Goal: Task Accomplishment & Management: Complete application form

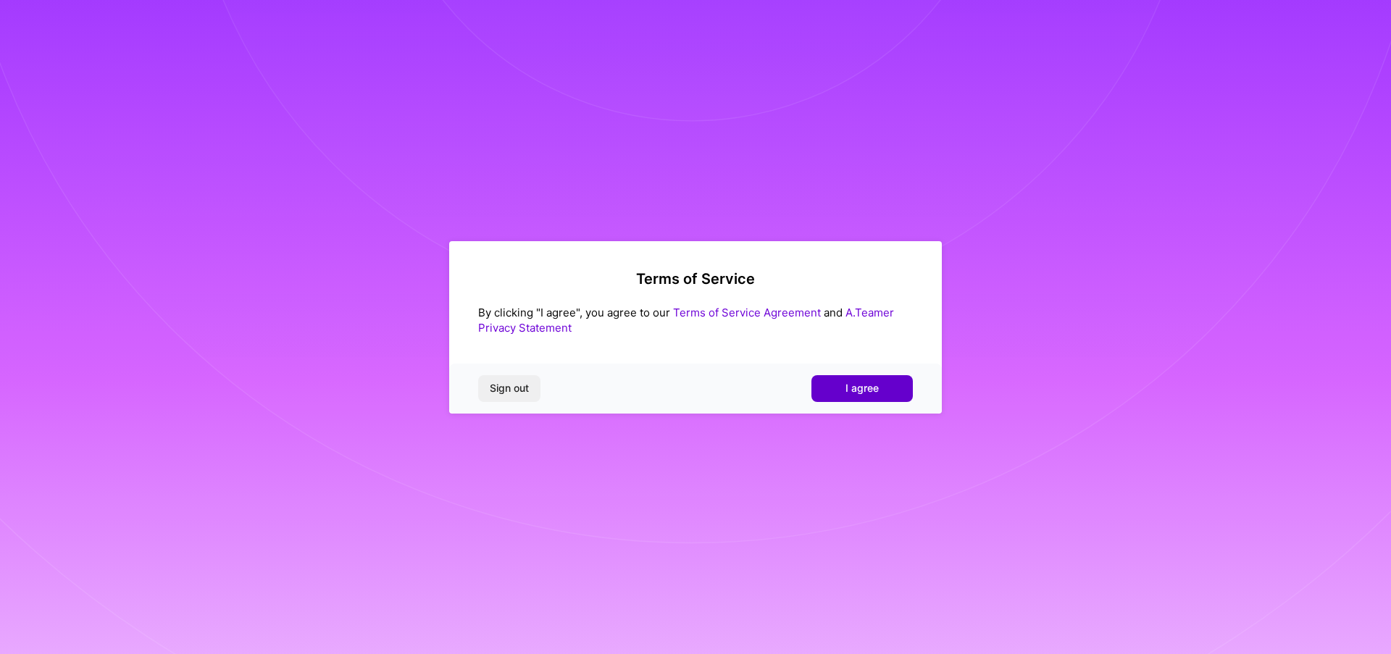
click at [821, 394] on button "I agree" at bounding box center [861, 388] width 101 height 26
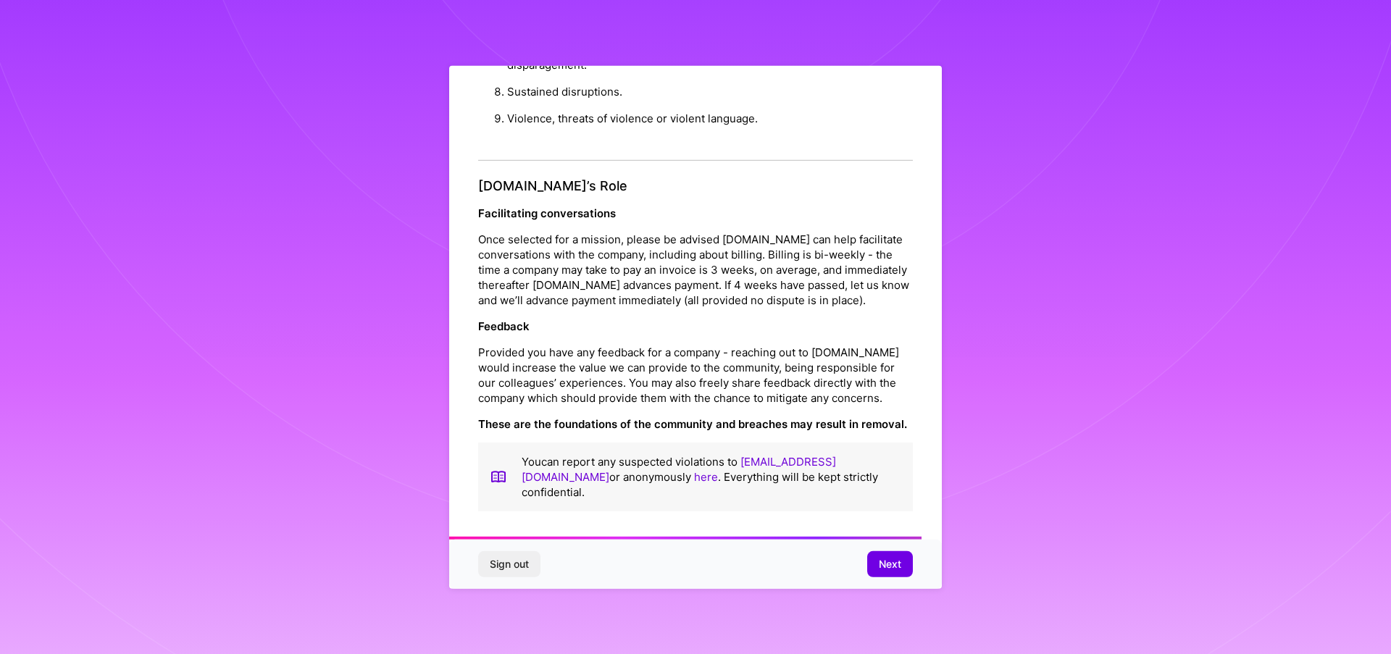
scroll to position [1575, 0]
click at [890, 561] on span "Next" at bounding box center [890, 564] width 22 height 14
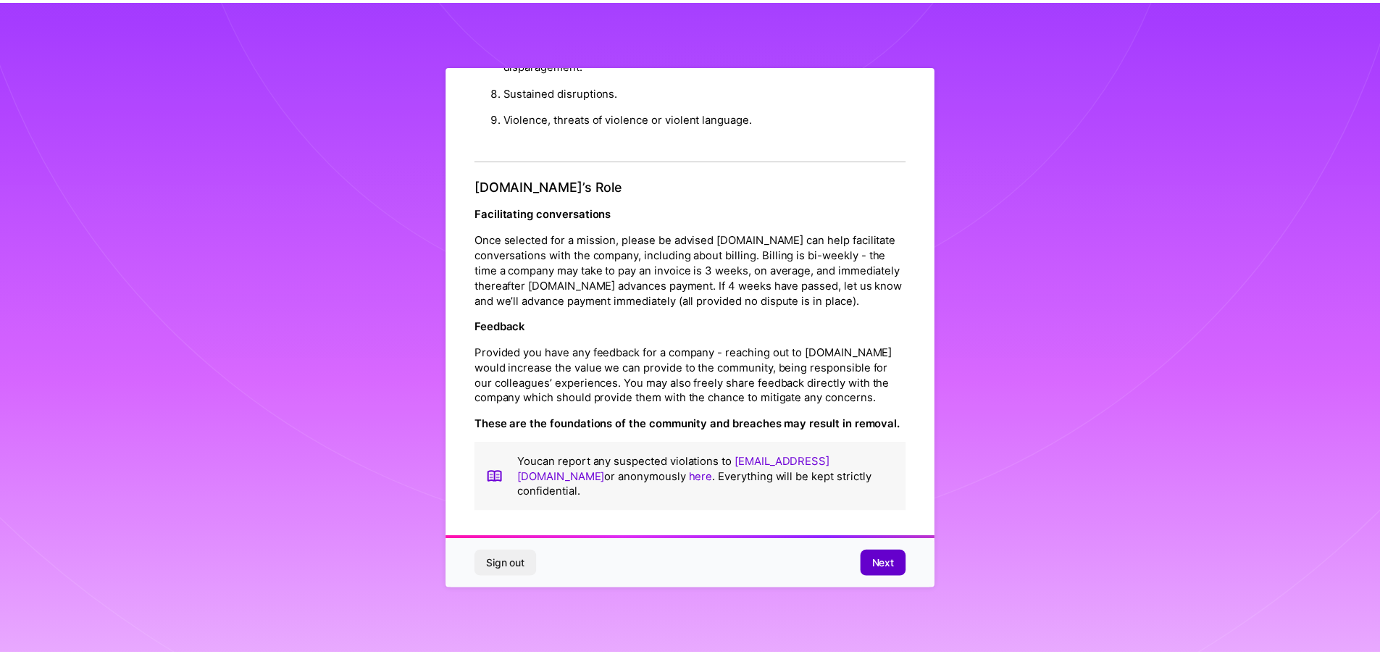
scroll to position [0, 0]
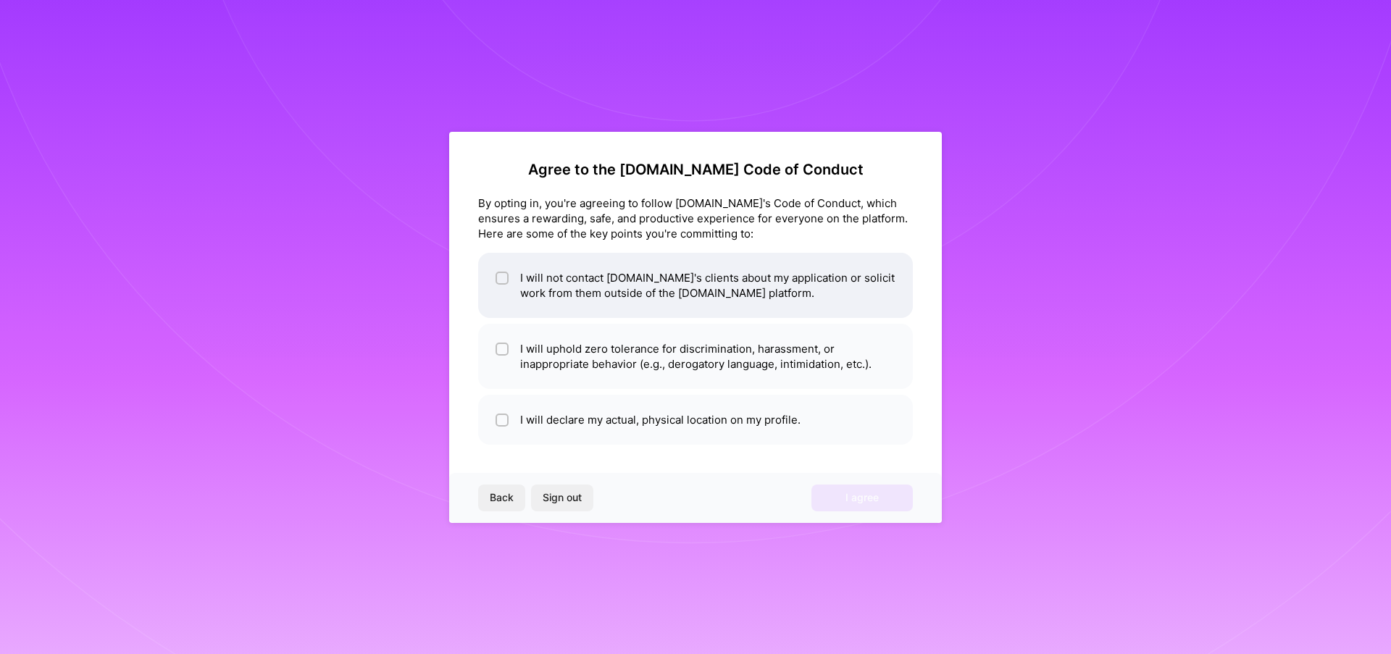
click at [548, 284] on li "I will not contact A.Team's clients about my application or solicit work from t…" at bounding box center [695, 285] width 435 height 65
checkbox input "true"
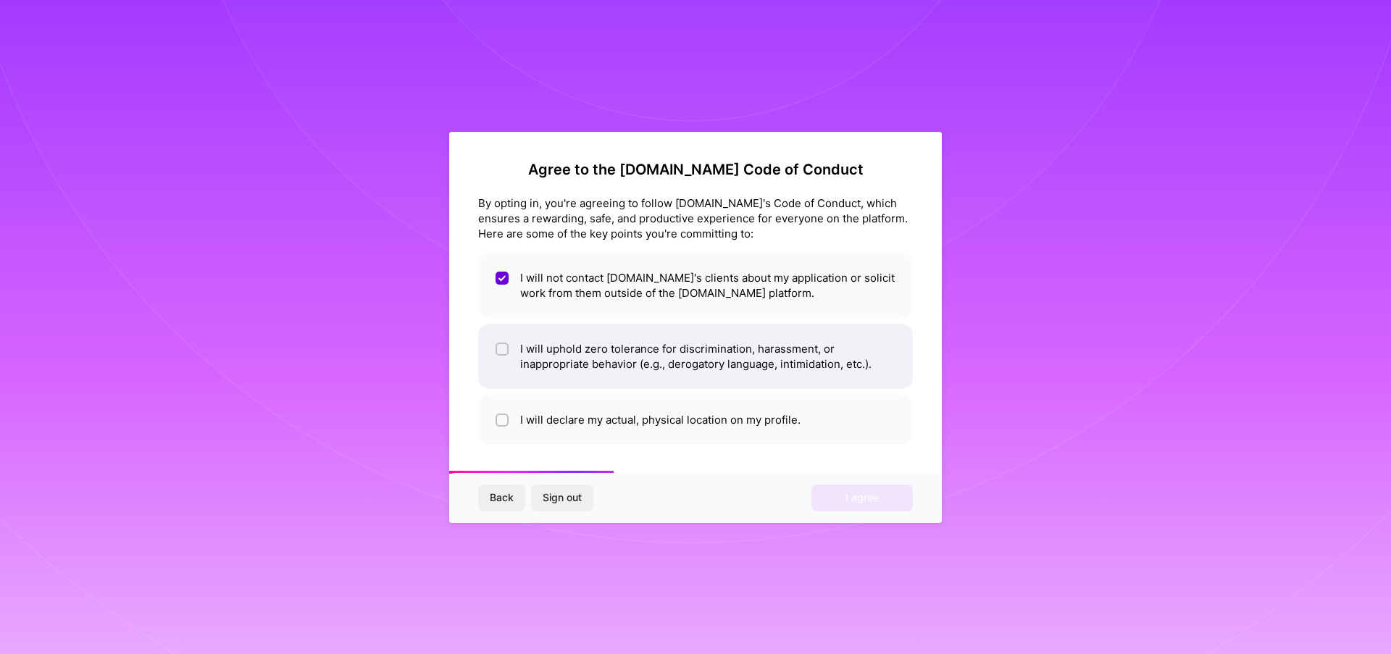
click at [505, 362] on span at bounding box center [501, 356] width 13 height 30
checkbox input "true"
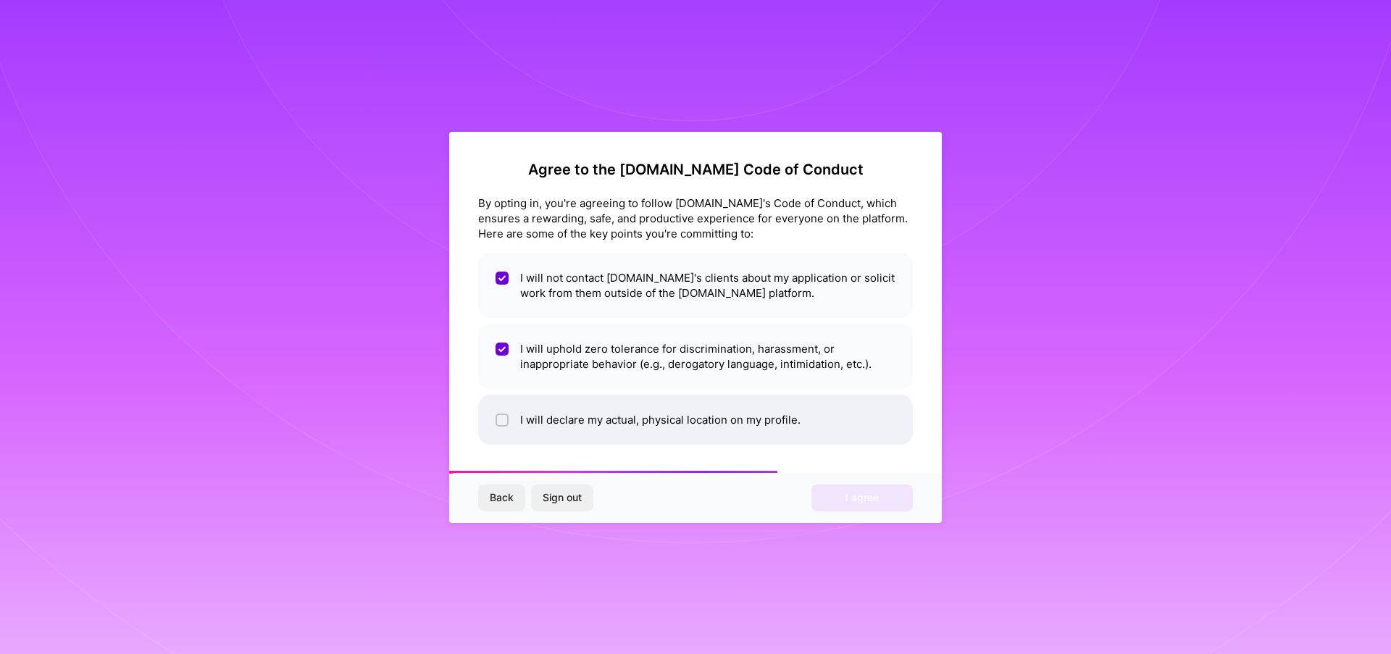
click at [542, 427] on li "I will declare my actual, physical location on my profile." at bounding box center [695, 420] width 435 height 50
checkbox input "true"
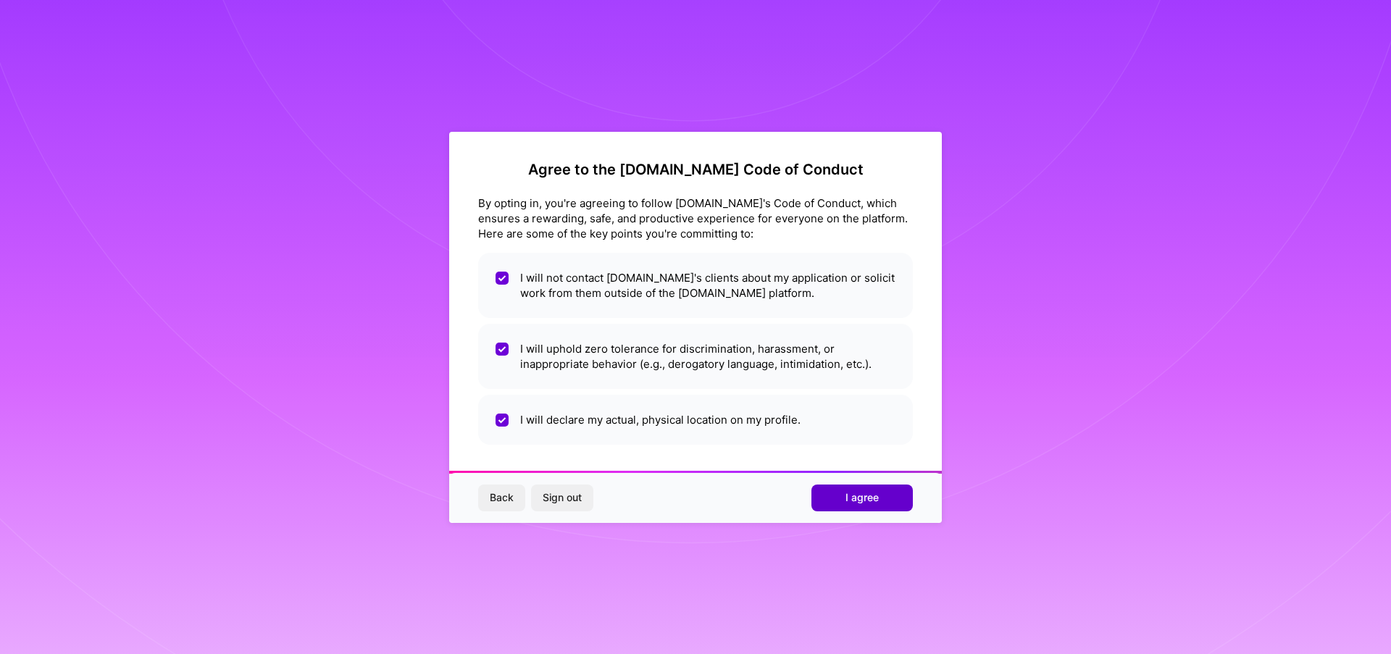
click at [877, 506] on button "I agree" at bounding box center [861, 498] width 101 height 26
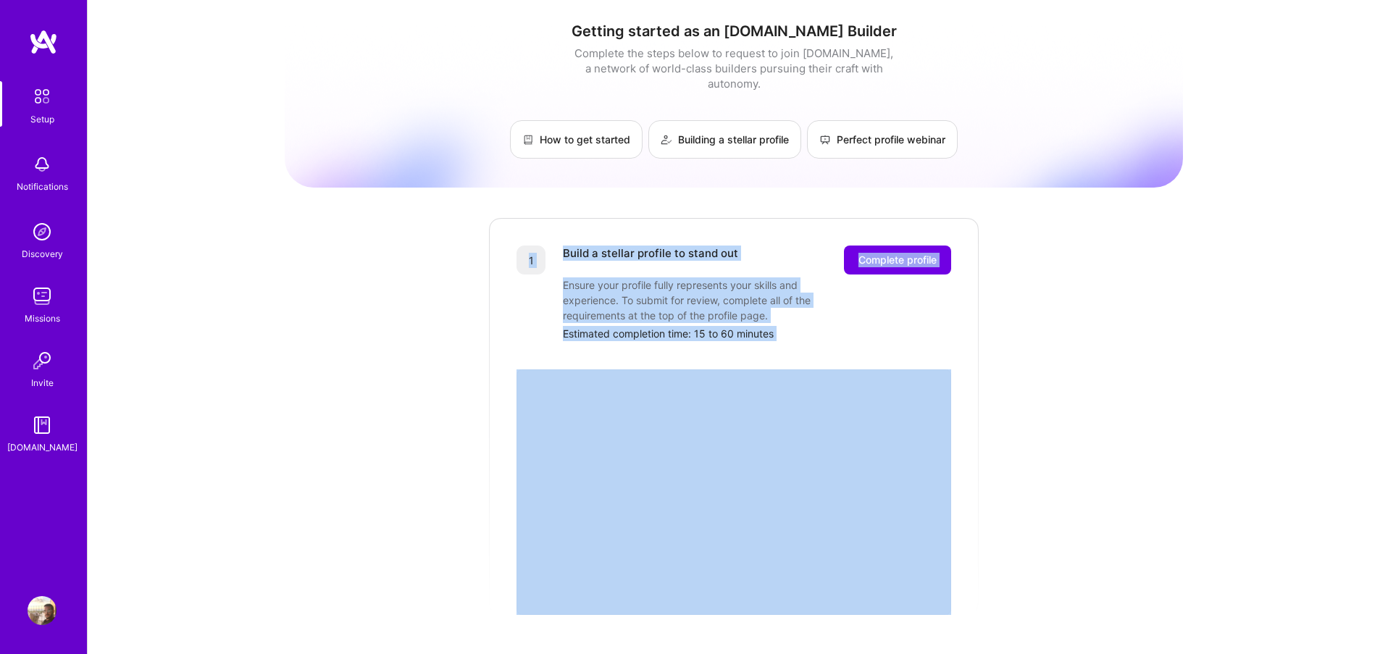
drag, startPoint x: 529, startPoint y: 231, endPoint x: 834, endPoint y: 330, distance: 319.7
click at [834, 330] on div "1 Build a stellar profile to stand out Complete profile Ensure your profile ful…" at bounding box center [733, 416] width 493 height 398
click at [834, 341] on div at bounding box center [733, 463] width 435 height 245
drag, startPoint x: 821, startPoint y: 334, endPoint x: 425, endPoint y: 320, distance: 396.4
click at [425, 320] on div "Getting started as an A.Team Builder Complete the steps below to request to joi…" at bounding box center [734, 566] width 898 height 1110
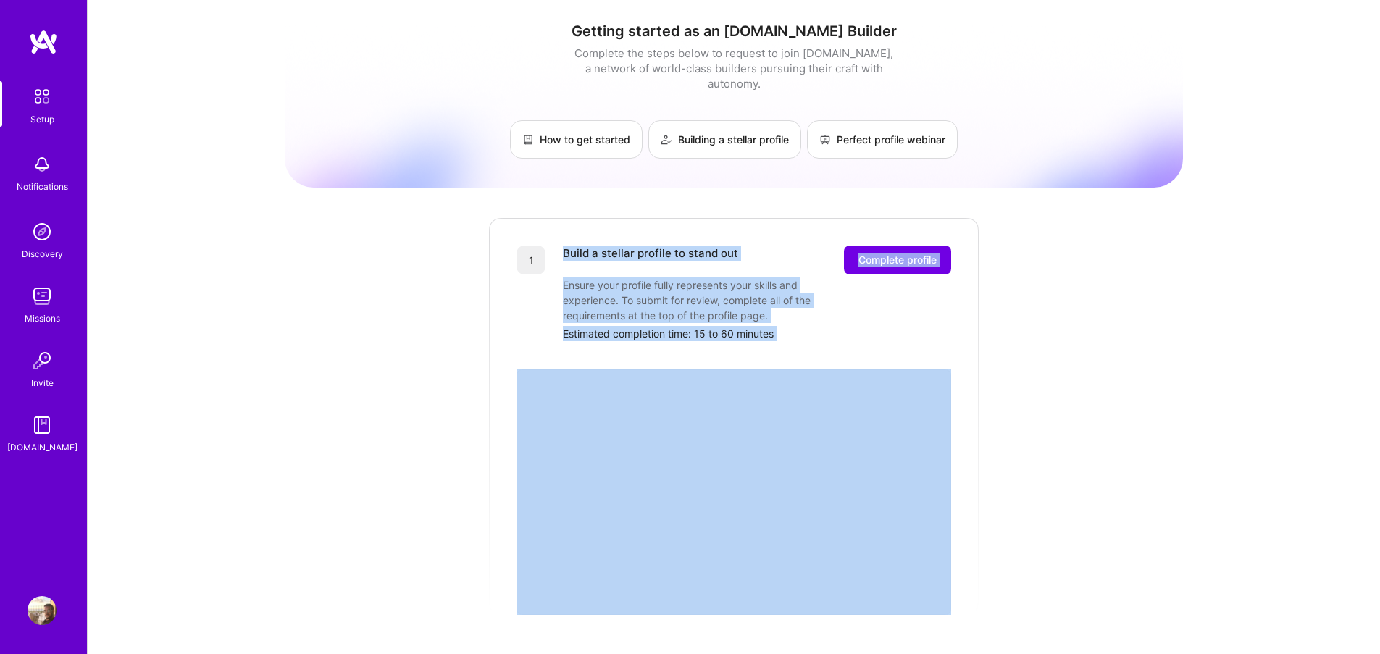
click at [423, 311] on div "Getting started as an A.Team Builder Complete the steps below to request to joi…" at bounding box center [734, 566] width 898 height 1110
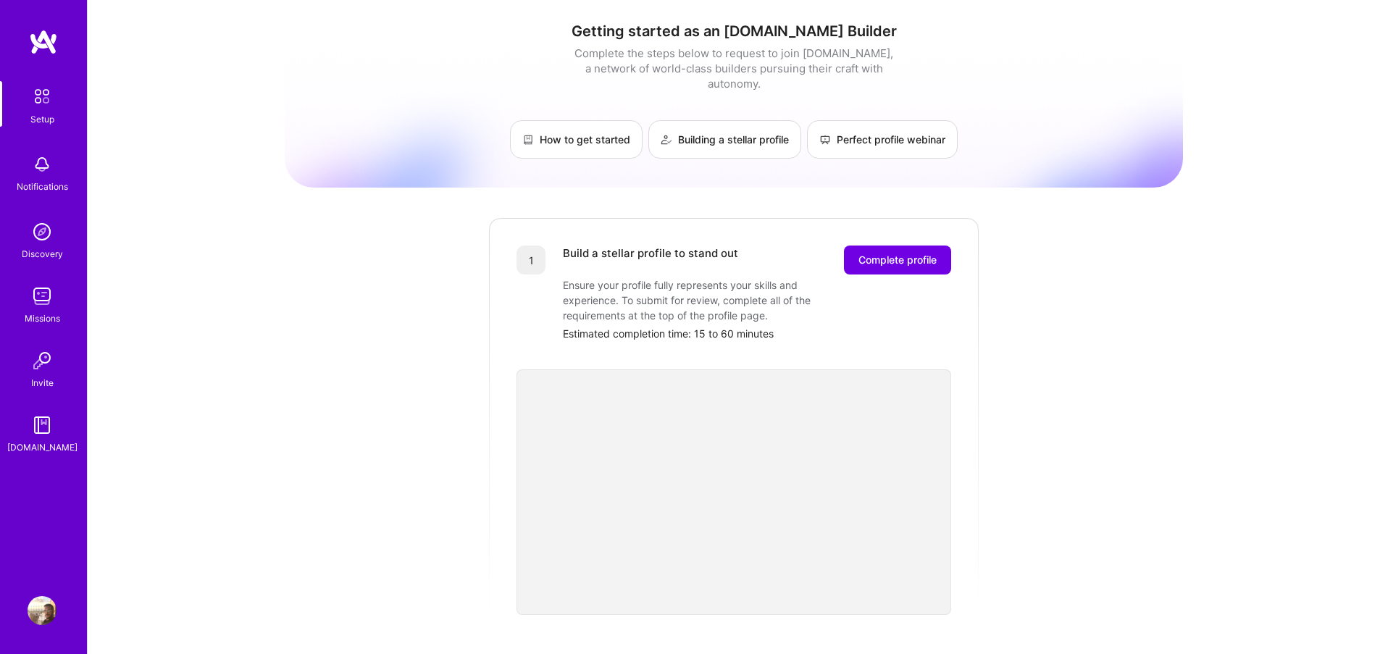
click at [453, 249] on div "Getting started as an A.Team Builder Complete the steps below to request to joi…" at bounding box center [734, 566] width 898 height 1110
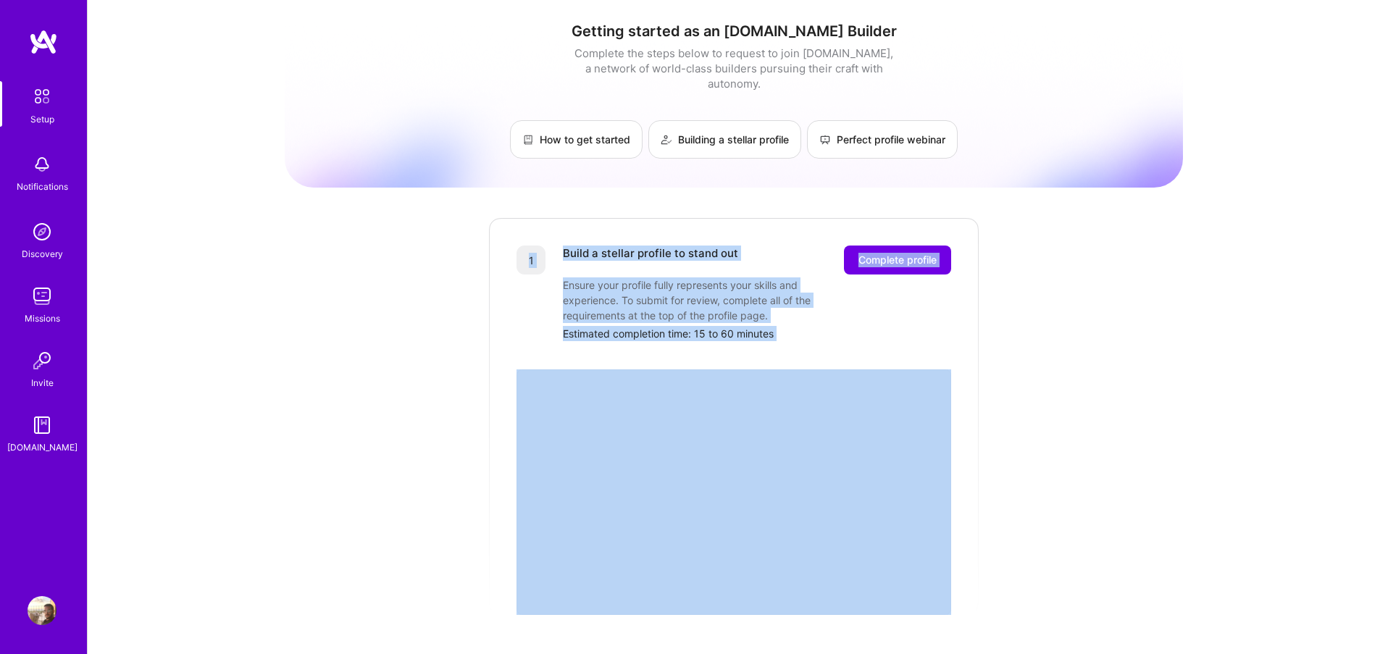
drag, startPoint x: 459, startPoint y: 238, endPoint x: 759, endPoint y: 341, distance: 317.0
click at [759, 341] on div "Getting started as an A.Team Builder Complete the steps below to request to joi…" at bounding box center [734, 566] width 898 height 1110
click at [789, 310] on div "Build a stellar profile to stand out Complete profile Ensure your profile fully…" at bounding box center [757, 294] width 388 height 96
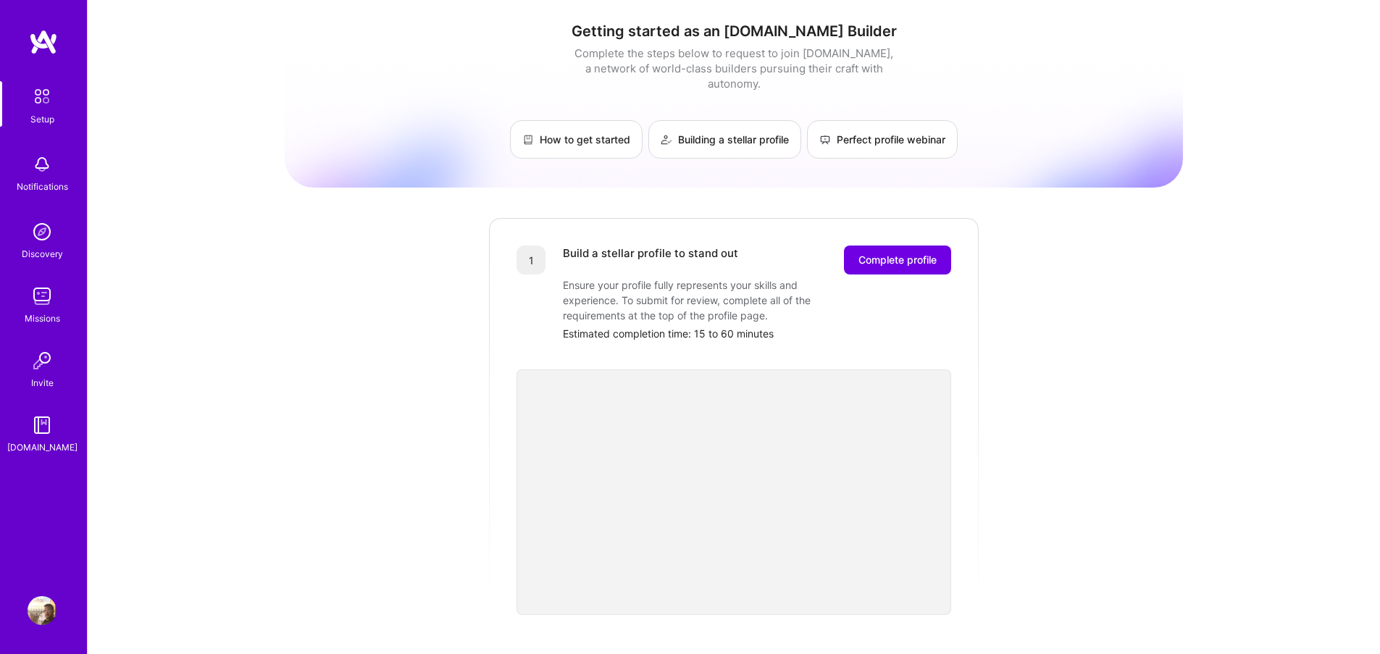
click at [650, 279] on div "Ensure your profile fully represents your skills and experience. To submit for …" at bounding box center [708, 300] width 290 height 46
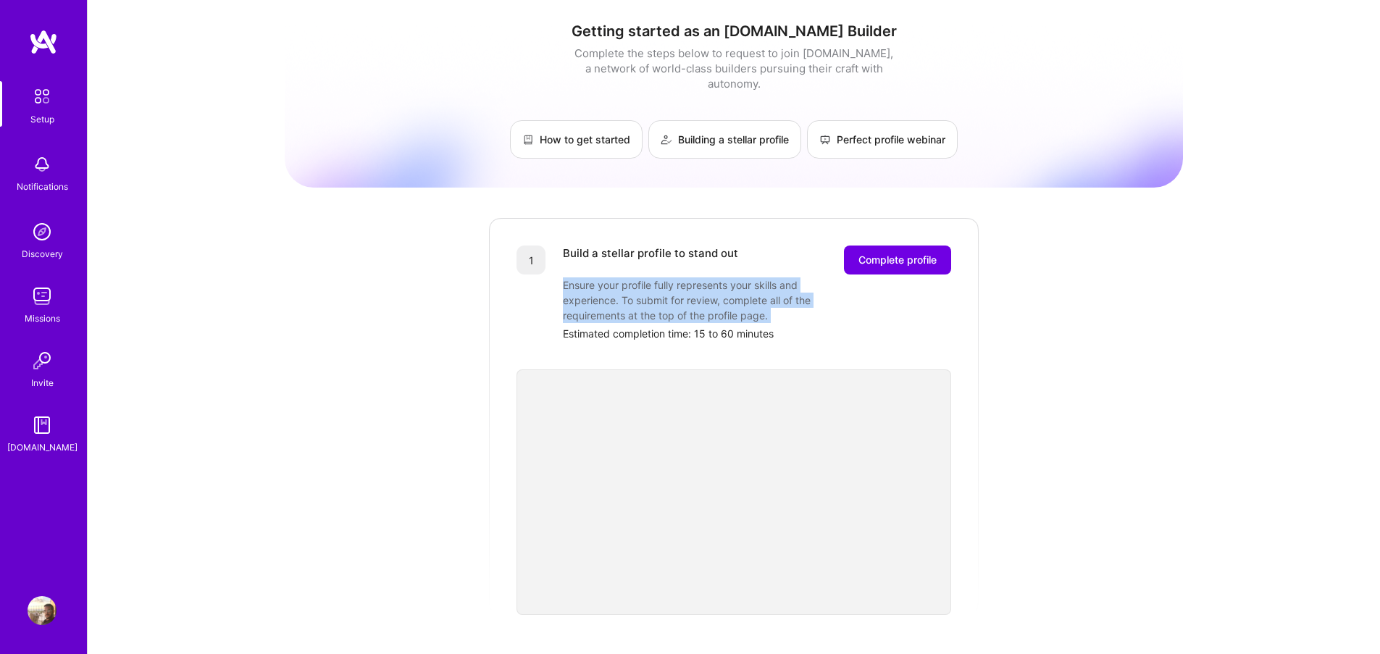
click at [650, 279] on div "Ensure your profile fully represents your skills and experience. To submit for …" at bounding box center [708, 300] width 290 height 46
click at [902, 253] on span "Complete profile" at bounding box center [897, 260] width 78 height 14
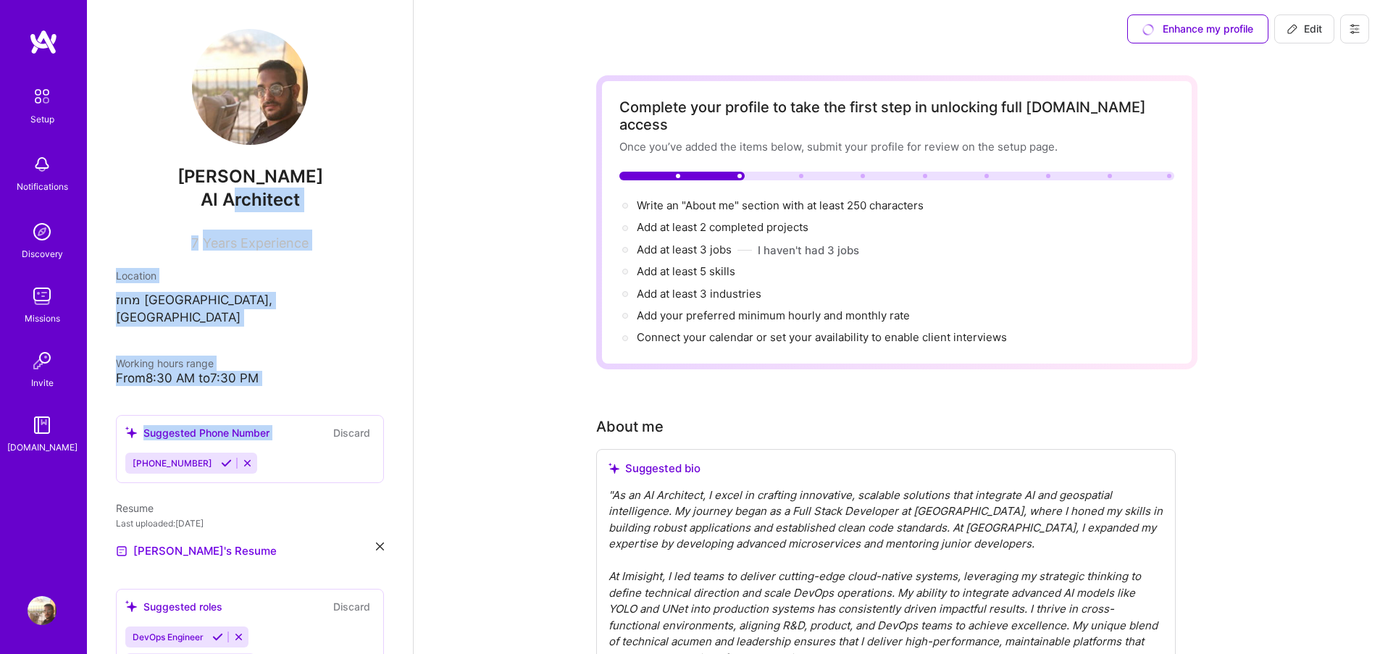
drag, startPoint x: 225, startPoint y: 193, endPoint x: 490, endPoint y: 383, distance: 325.4
click at [336, 403] on div "shmuel darchi AI Architect 7 Years Experience Location מחוז תל אביב, ישראל Work…" at bounding box center [250, 327] width 326 height 654
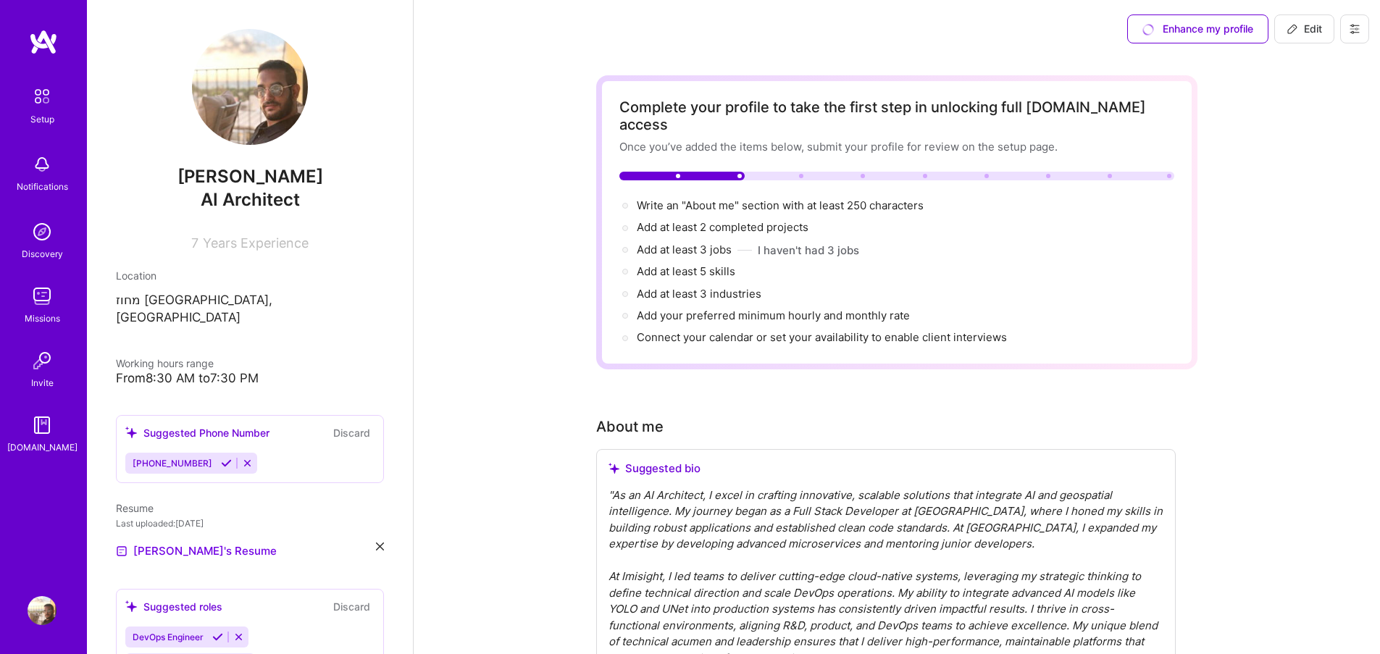
click at [238, 371] on div "From 8:30 AM to 7:30 PM" at bounding box center [250, 378] width 268 height 15
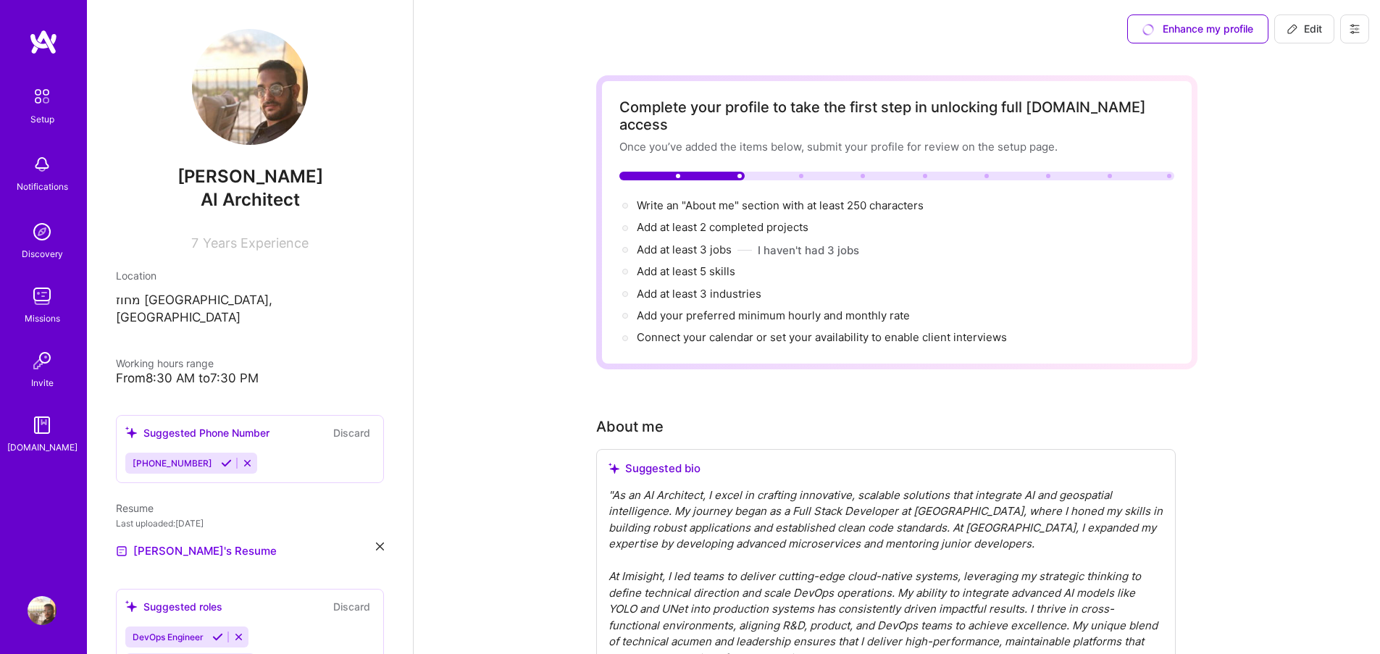
click at [242, 458] on icon at bounding box center [247, 463] width 11 height 11
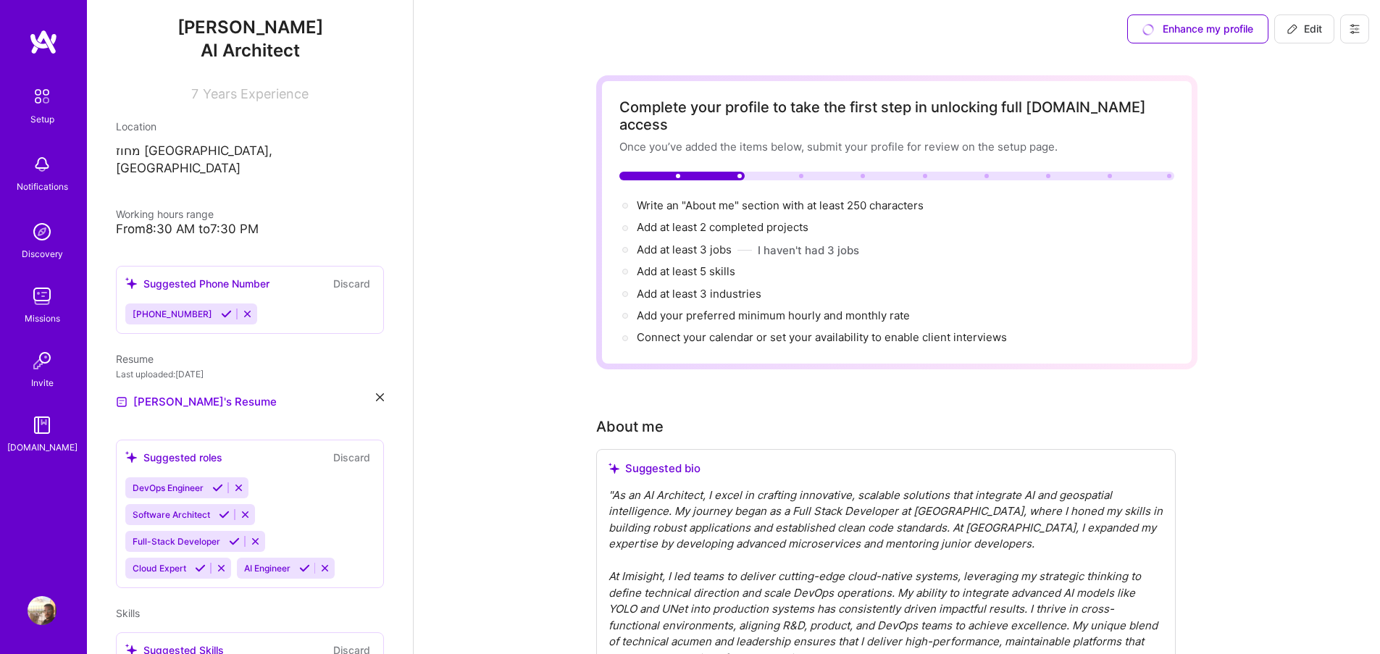
scroll to position [174, 0]
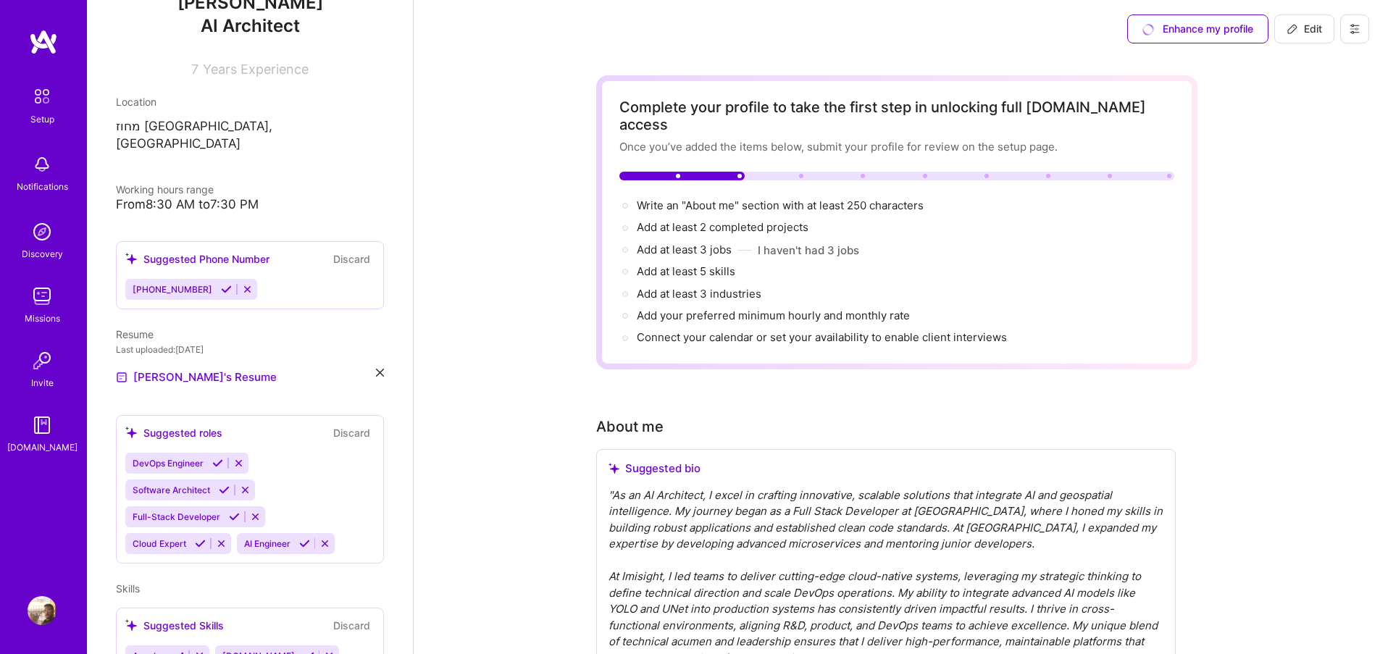
click at [336, 251] on button "Discard" at bounding box center [352, 259] width 46 height 17
click at [351, 251] on button "Discard" at bounding box center [352, 259] width 46 height 17
click at [346, 251] on button "Discard" at bounding box center [352, 259] width 46 height 17
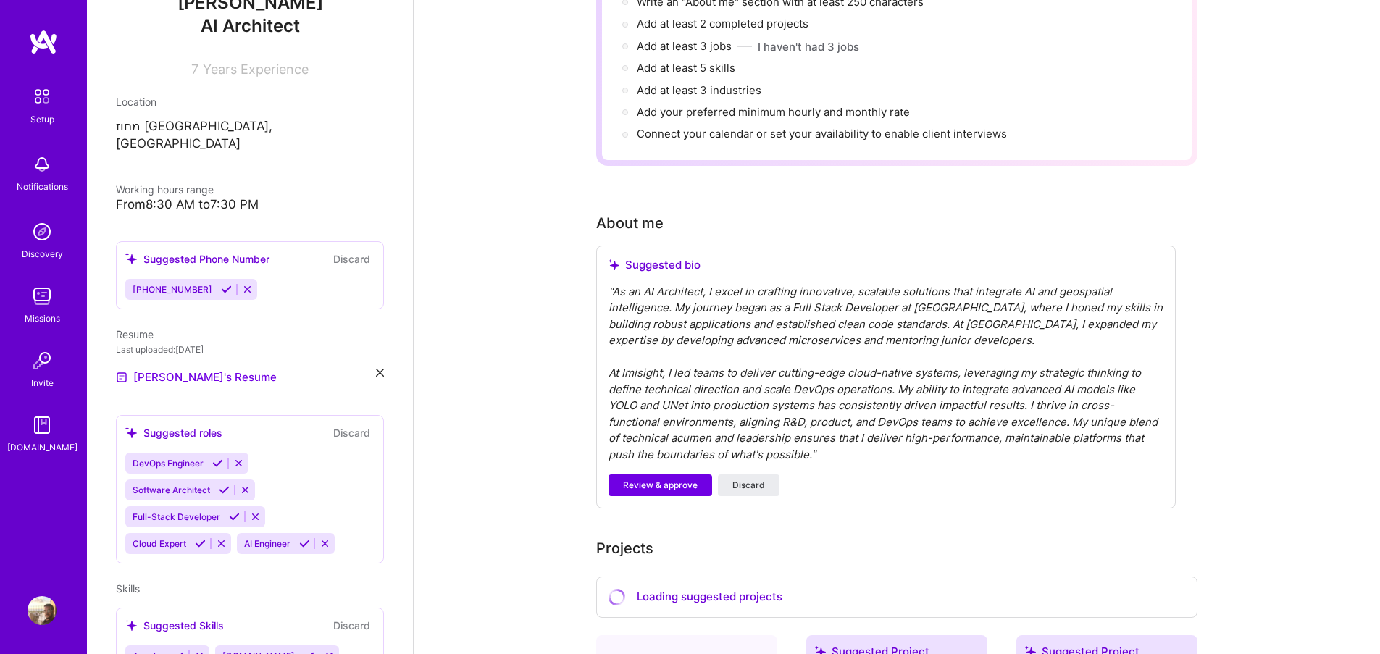
scroll to position [348, 0]
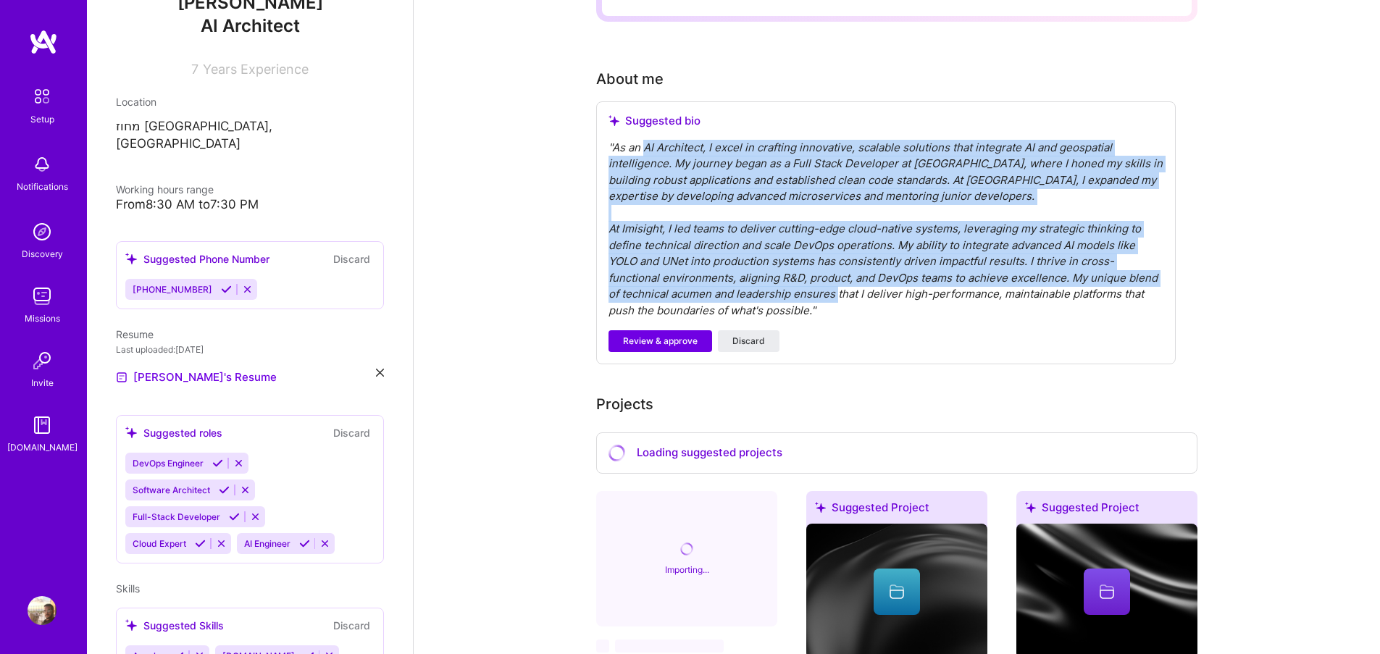
drag, startPoint x: 647, startPoint y: 128, endPoint x: 837, endPoint y: 285, distance: 246.5
click at [837, 285] on div "" As an AI Architect, I excel in crafting innovative, scalable solutions that i…" at bounding box center [885, 230] width 555 height 180
click at [922, 230] on div "" As an AI Architect, I excel in crafting innovative, scalable solutions that i…" at bounding box center [885, 230] width 555 height 180
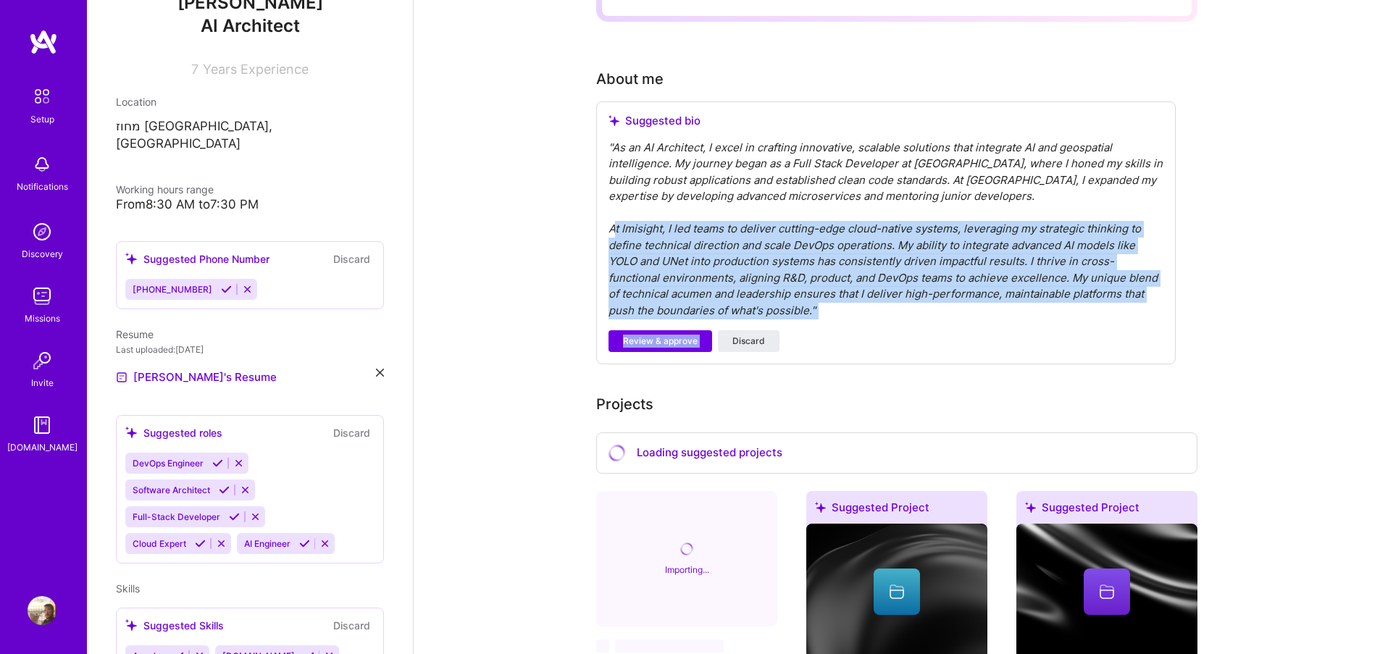
drag, startPoint x: 613, startPoint y: 213, endPoint x: 842, endPoint y: 303, distance: 245.9
click at [843, 303] on div "Suggested bio " As an AI Architect, I excel in crafting innovative, scalable so…" at bounding box center [885, 233] width 579 height 264
click at [842, 303] on div "Suggested bio " As an AI Architect, I excel in crafting innovative, scalable so…" at bounding box center [885, 233] width 579 height 264
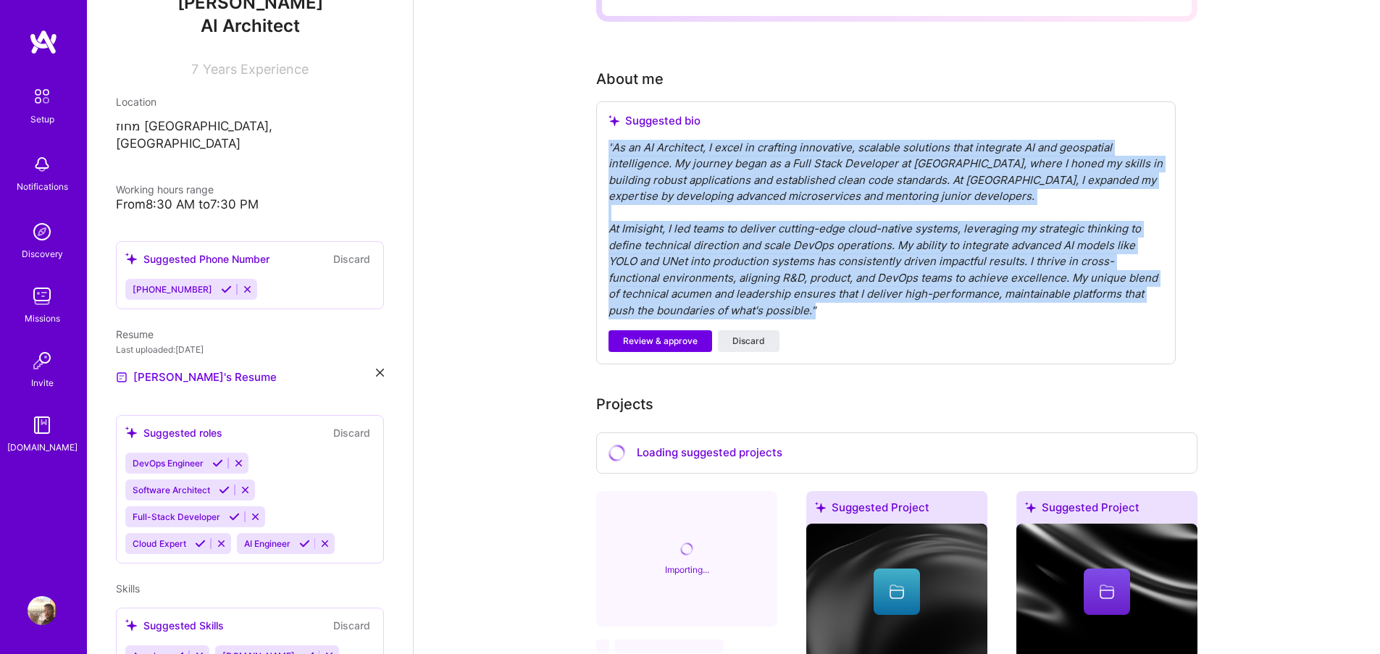
drag, startPoint x: 852, startPoint y: 298, endPoint x: 586, endPoint y: 127, distance: 316.0
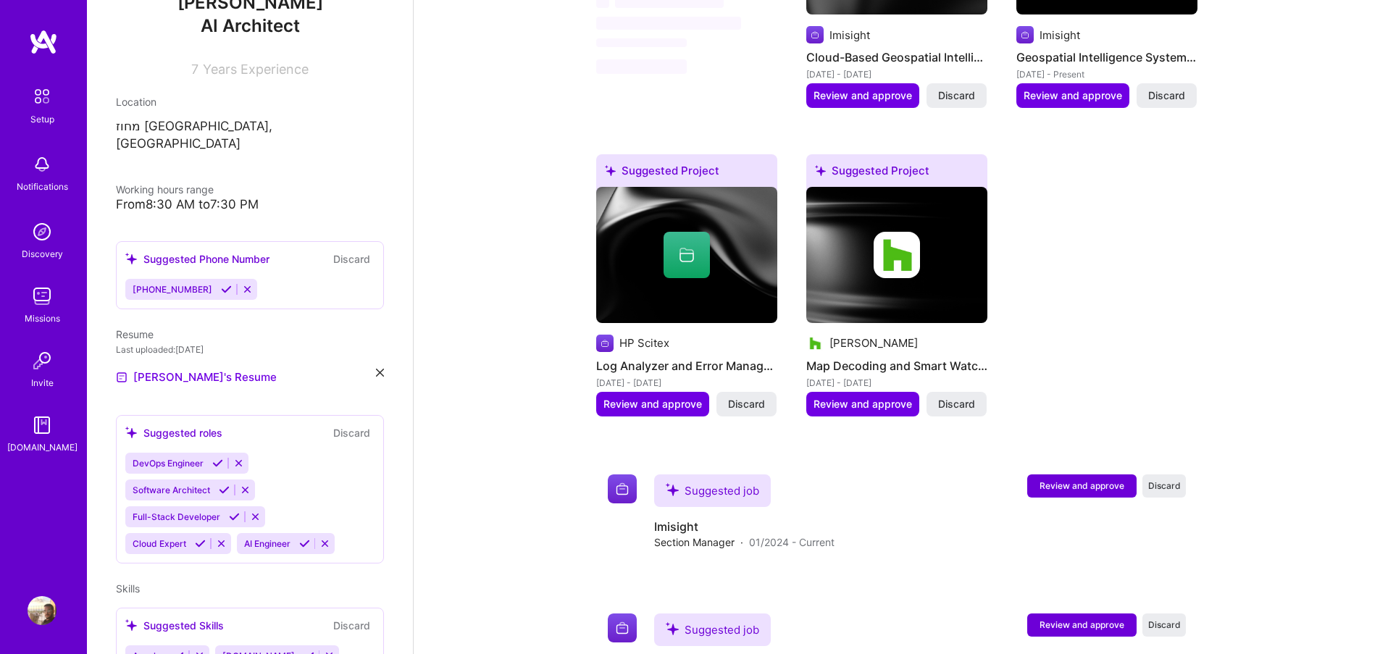
scroll to position [911, 0]
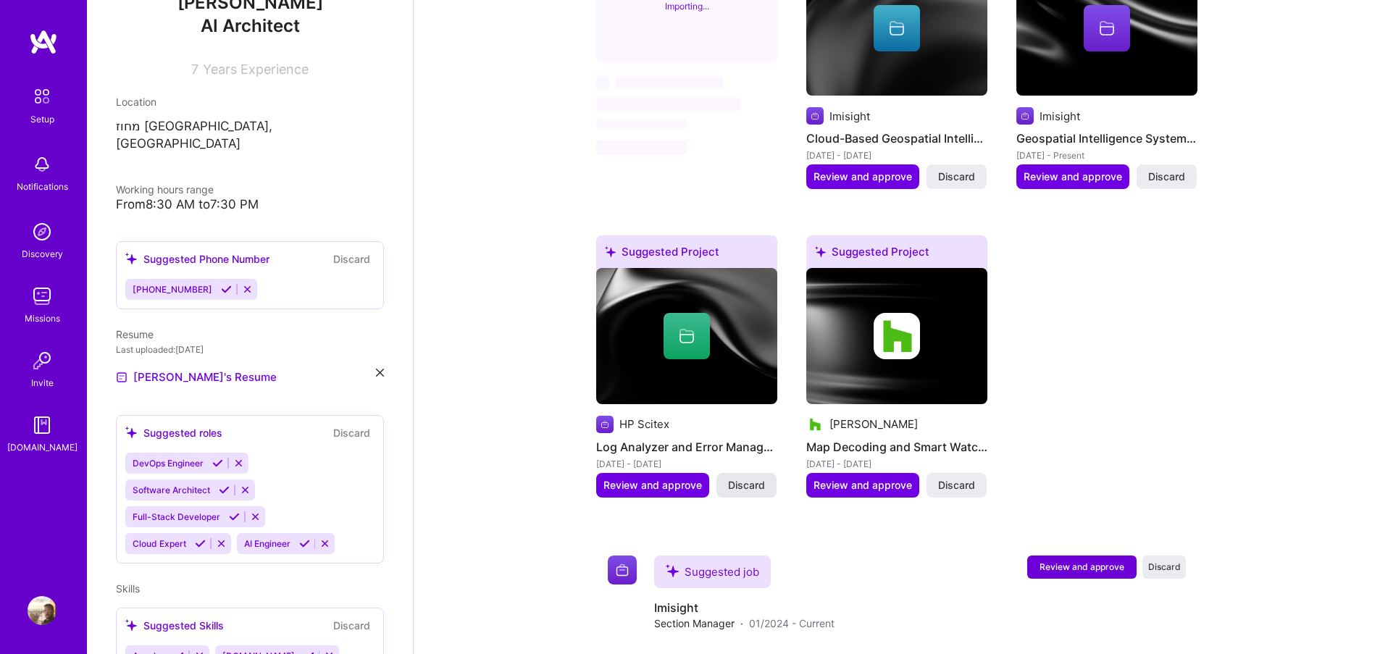
click at [756, 477] on button "Discard" at bounding box center [746, 485] width 60 height 25
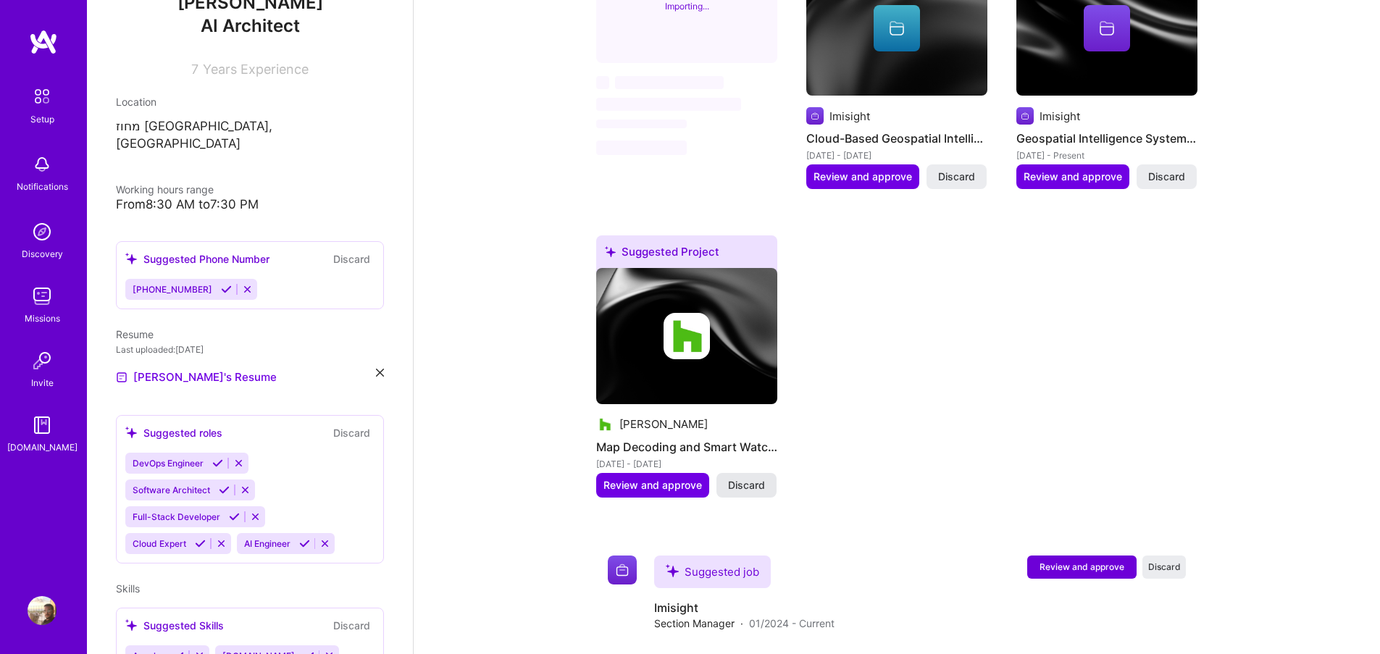
click at [734, 478] on span "Discard" at bounding box center [746, 485] width 37 height 14
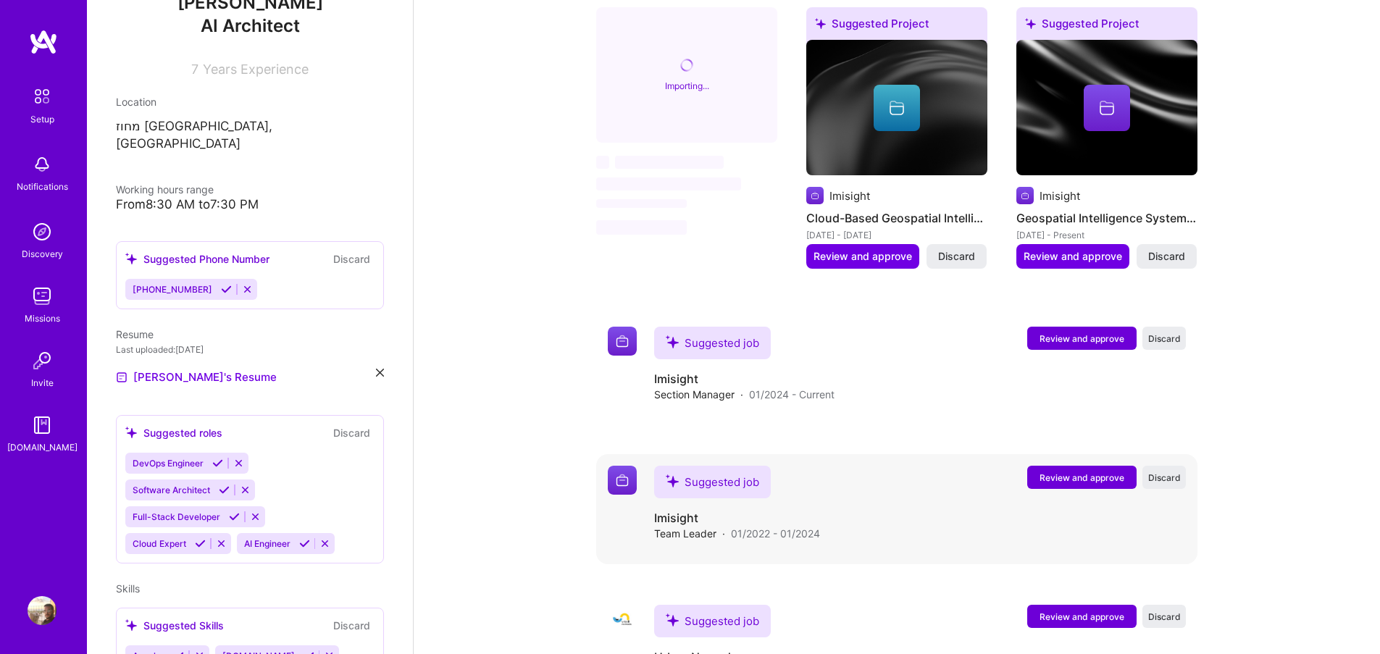
scroll to position [737, 0]
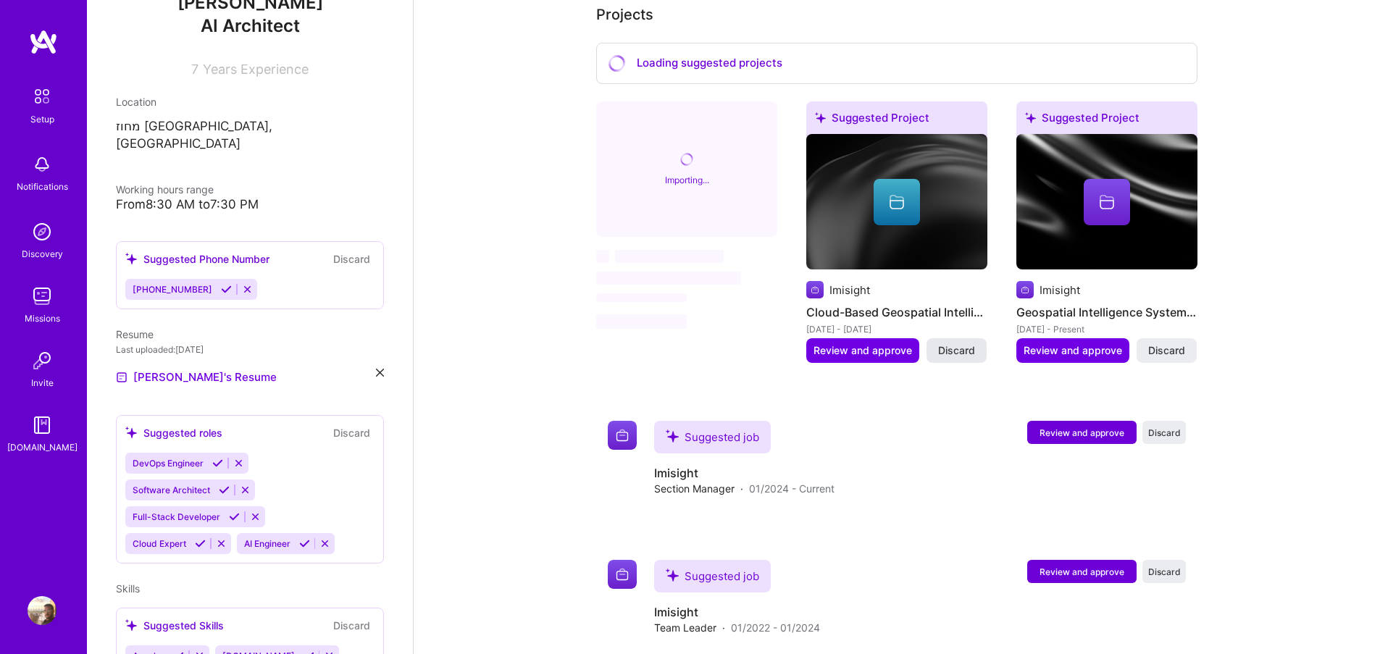
click at [968, 343] on span "Discard" at bounding box center [956, 350] width 37 height 14
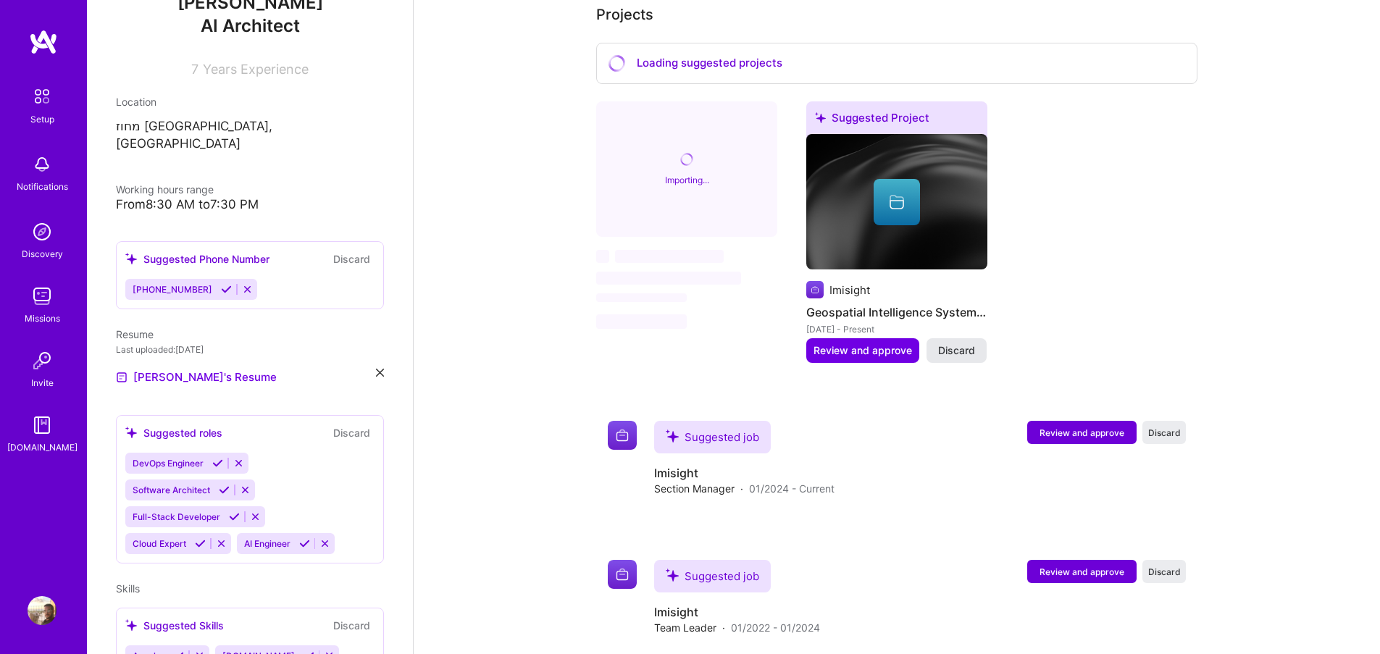
click at [964, 343] on span "Discard" at bounding box center [956, 350] width 37 height 14
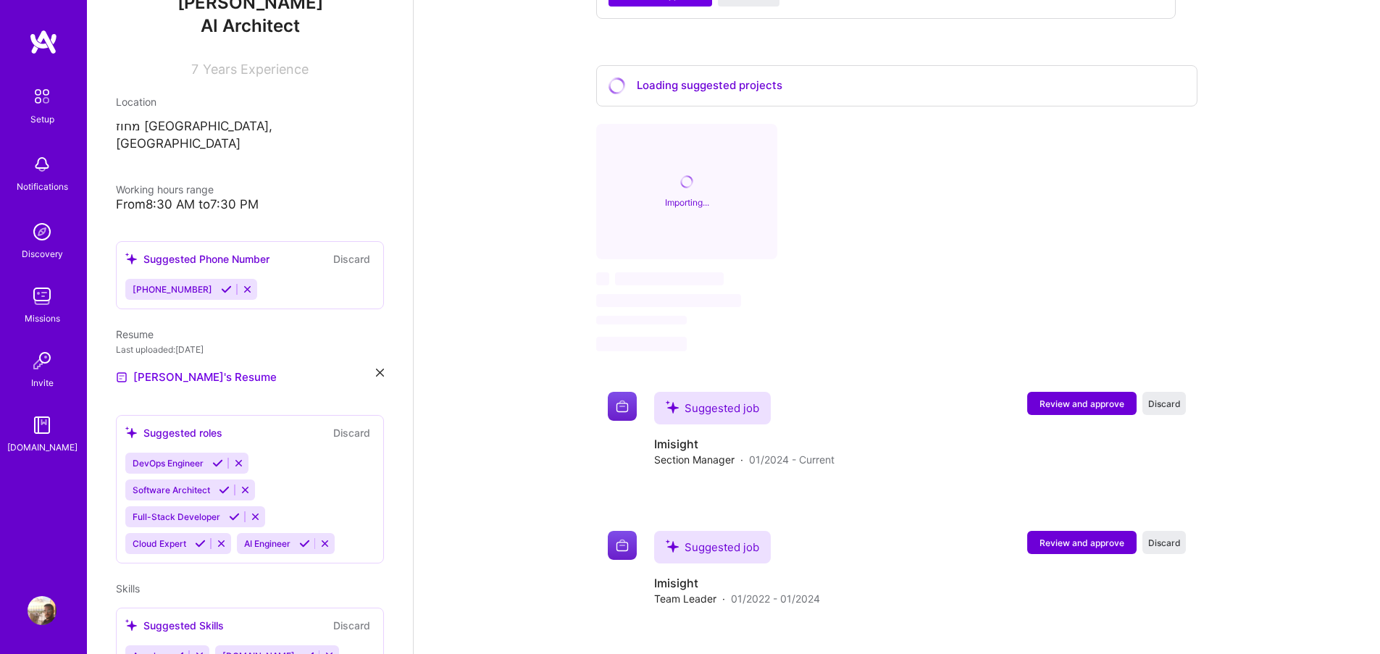
scroll to position [303, 0]
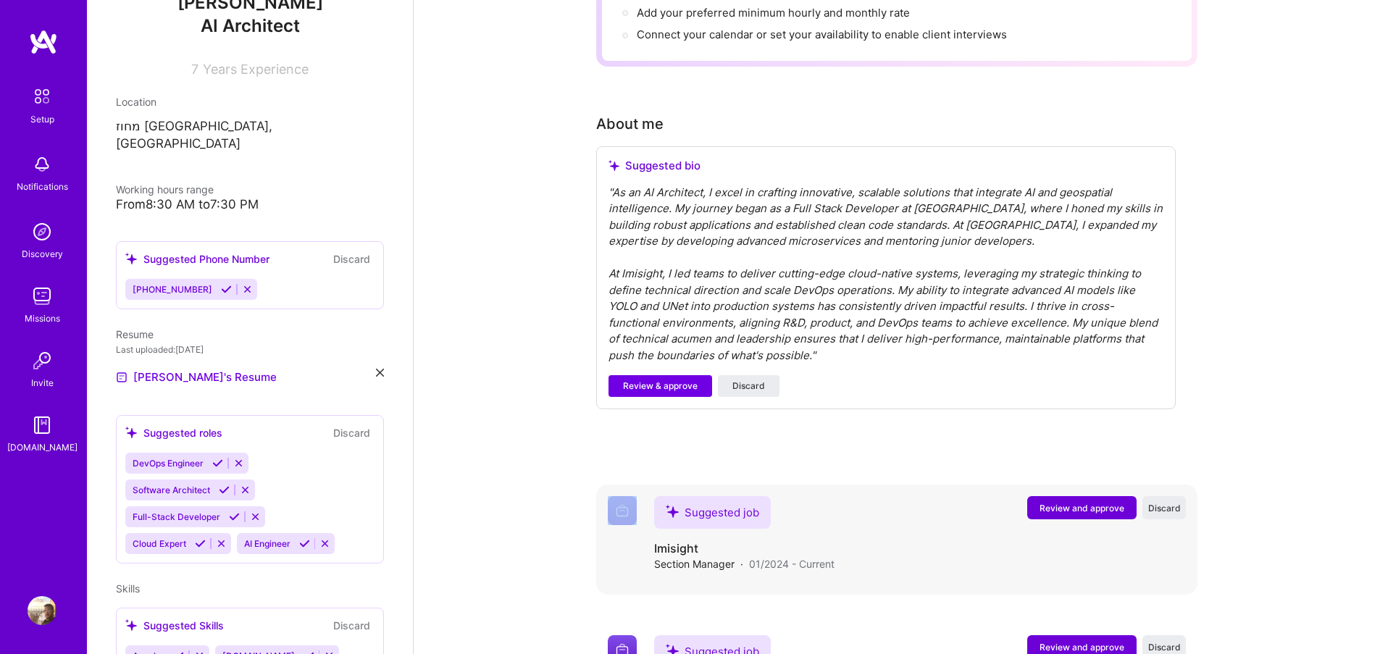
drag, startPoint x: 648, startPoint y: 437, endPoint x: 742, endPoint y: 490, distance: 108.0
click at [728, 481] on div "Complete your profile to take the first step in unlocking full A.Team access On…" at bounding box center [896, 392] width 601 height 1239
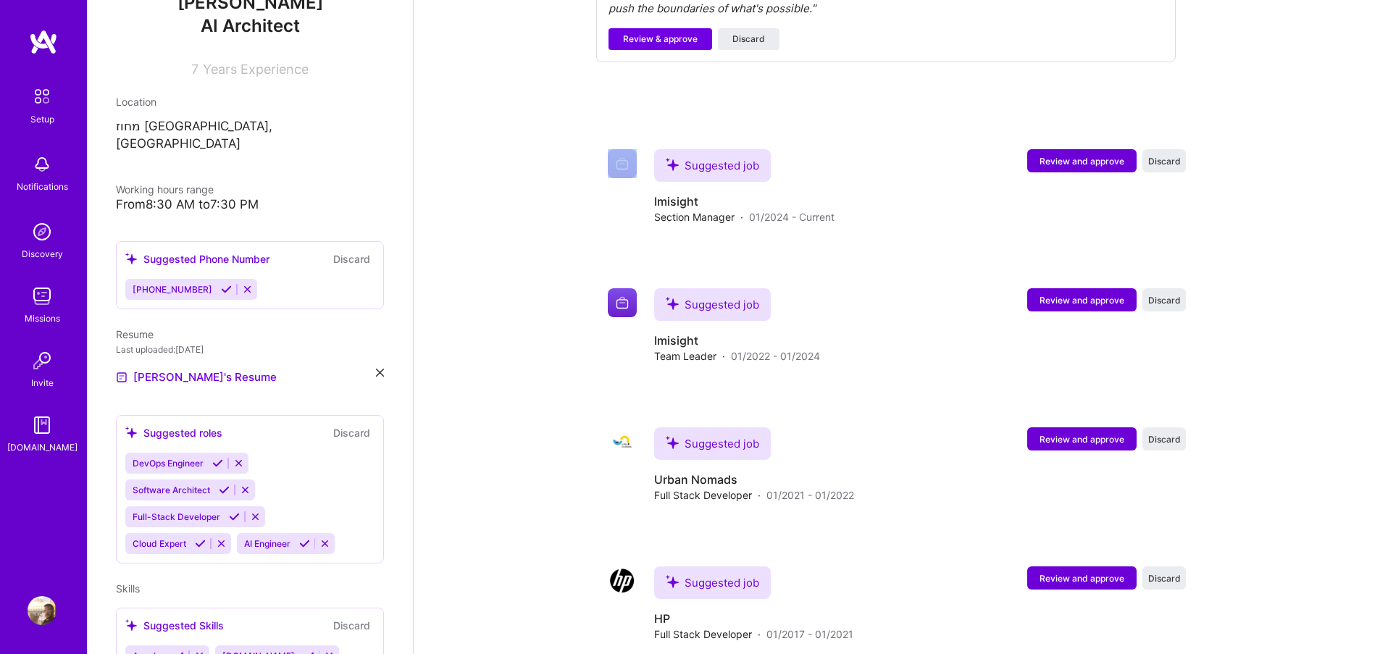
scroll to position [650, 0]
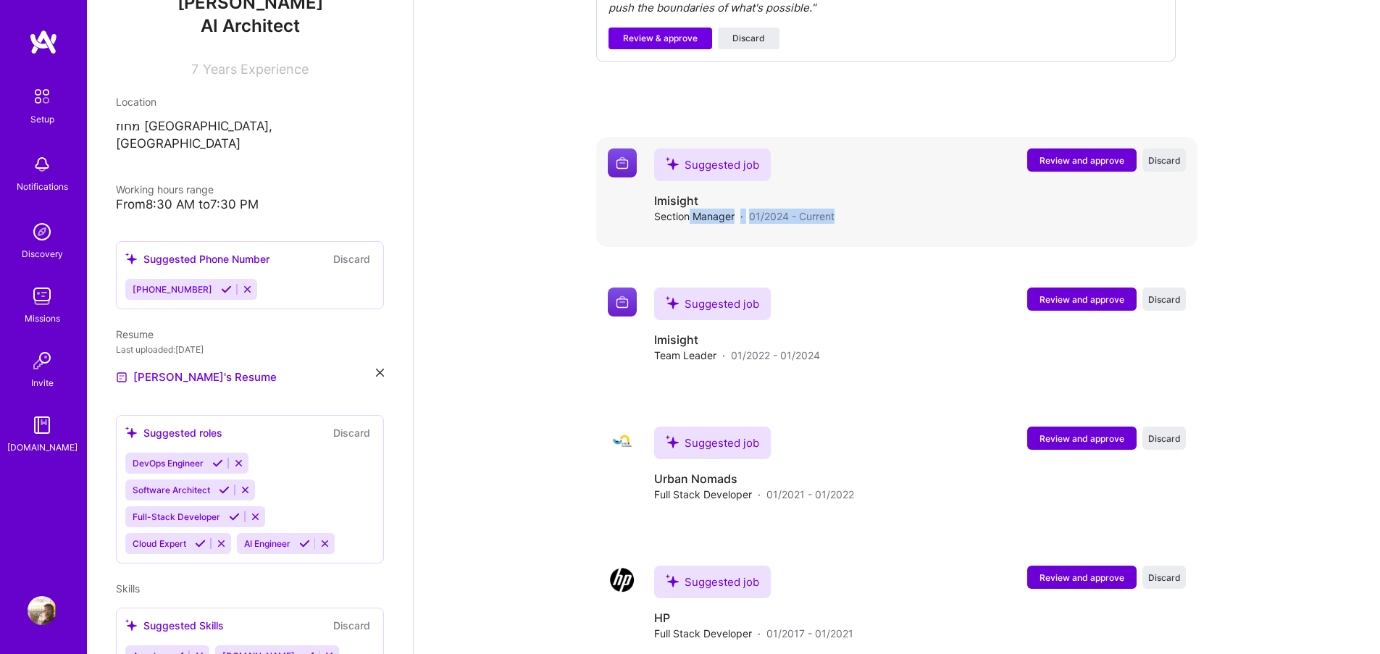
drag, startPoint x: 690, startPoint y: 197, endPoint x: 808, endPoint y: 207, distance: 118.5
click at [808, 207] on div "Suggested job Imisight Section Manager · 01/2024 - Current Review and approve D…" at bounding box center [920, 191] width 532 height 87
click at [770, 209] on span "01/2024 - Current" at bounding box center [791, 216] width 85 height 15
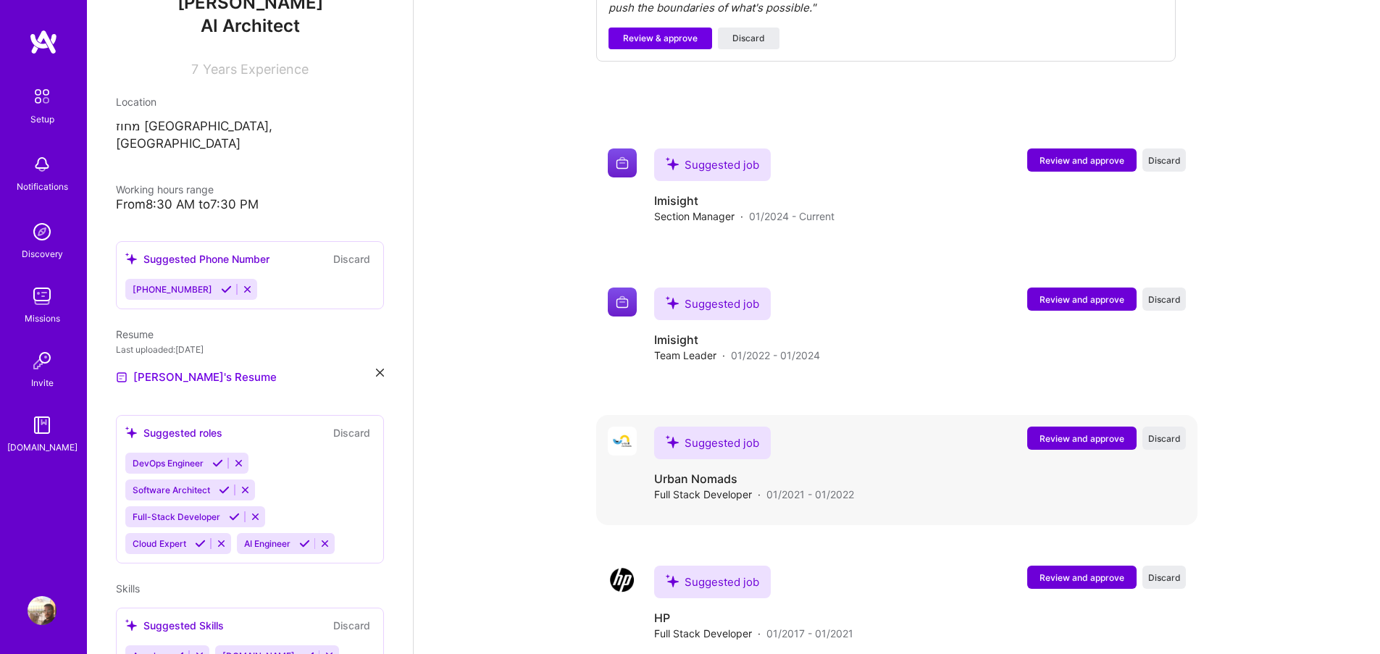
click at [700, 487] on span "Full Stack Developer" at bounding box center [703, 494] width 98 height 15
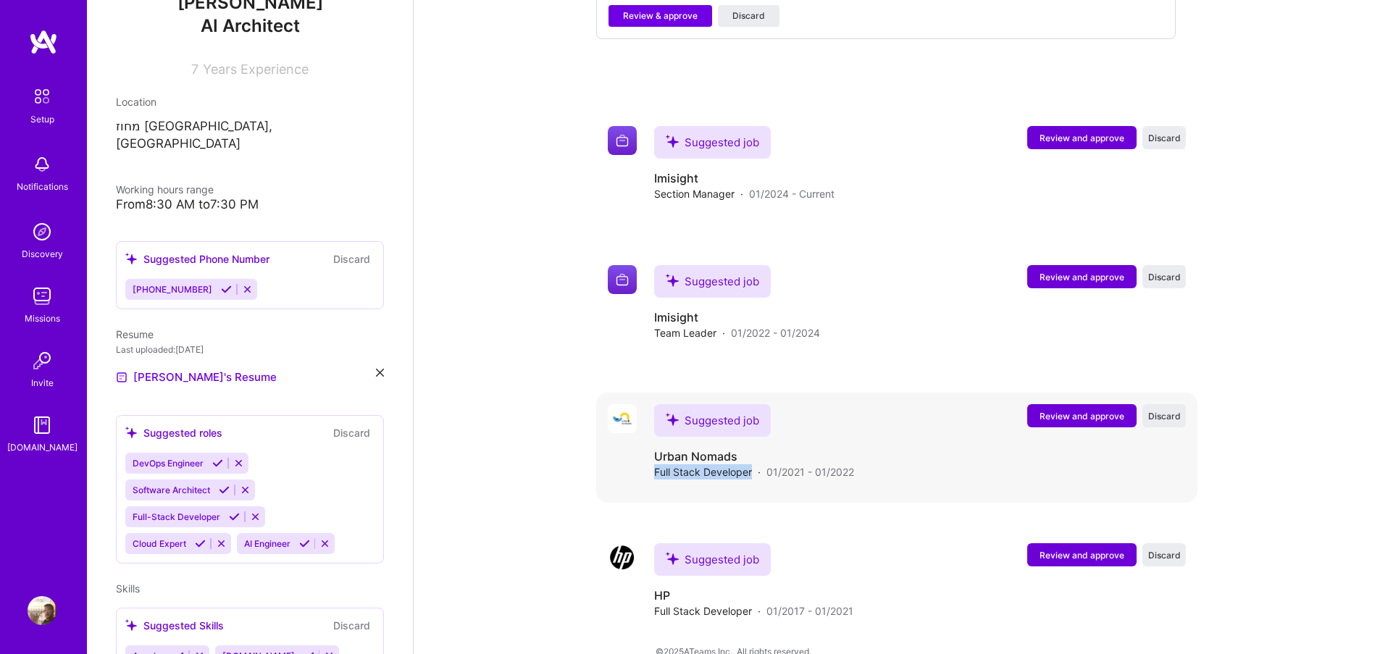
scroll to position [678, 0]
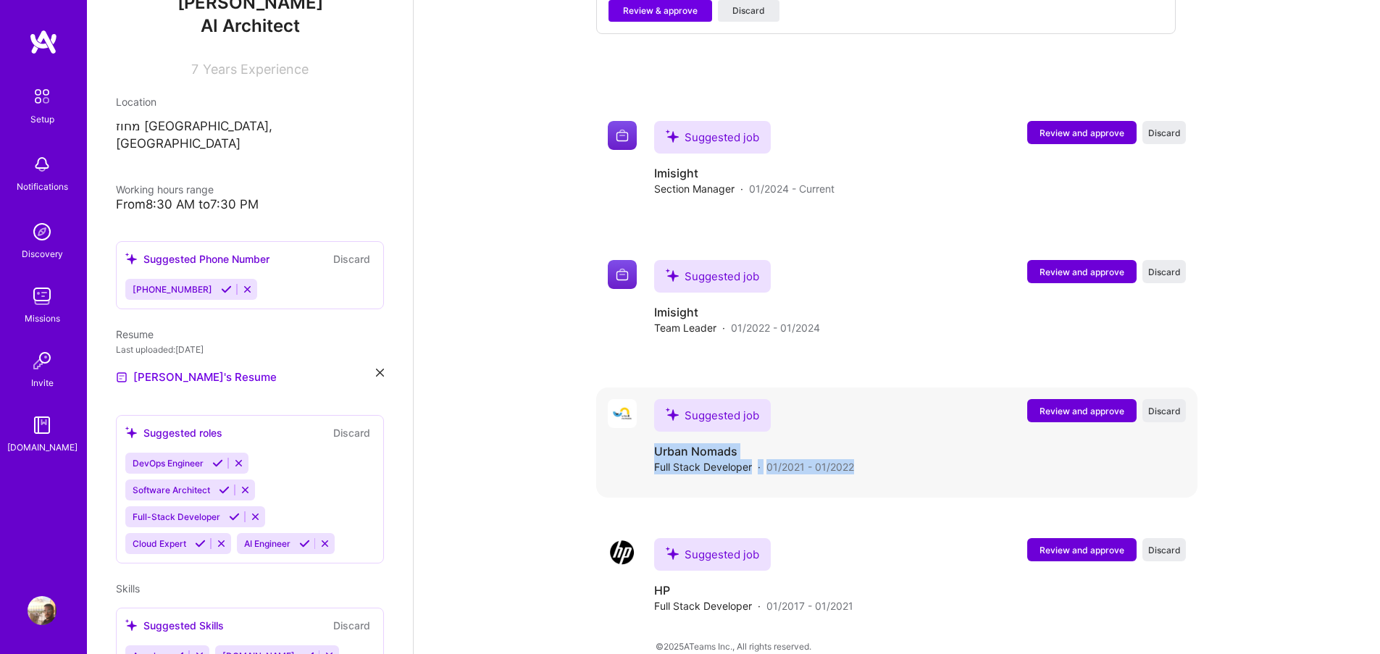
drag, startPoint x: 645, startPoint y: 427, endPoint x: 868, endPoint y: 472, distance: 227.7
click at [868, 472] on div "Suggested job Review and approve Discard Suggested job Urban Nomads Full Stack …" at bounding box center [896, 442] width 601 height 110
click at [1068, 121] on button "Review and approve" at bounding box center [1081, 132] width 109 height 23
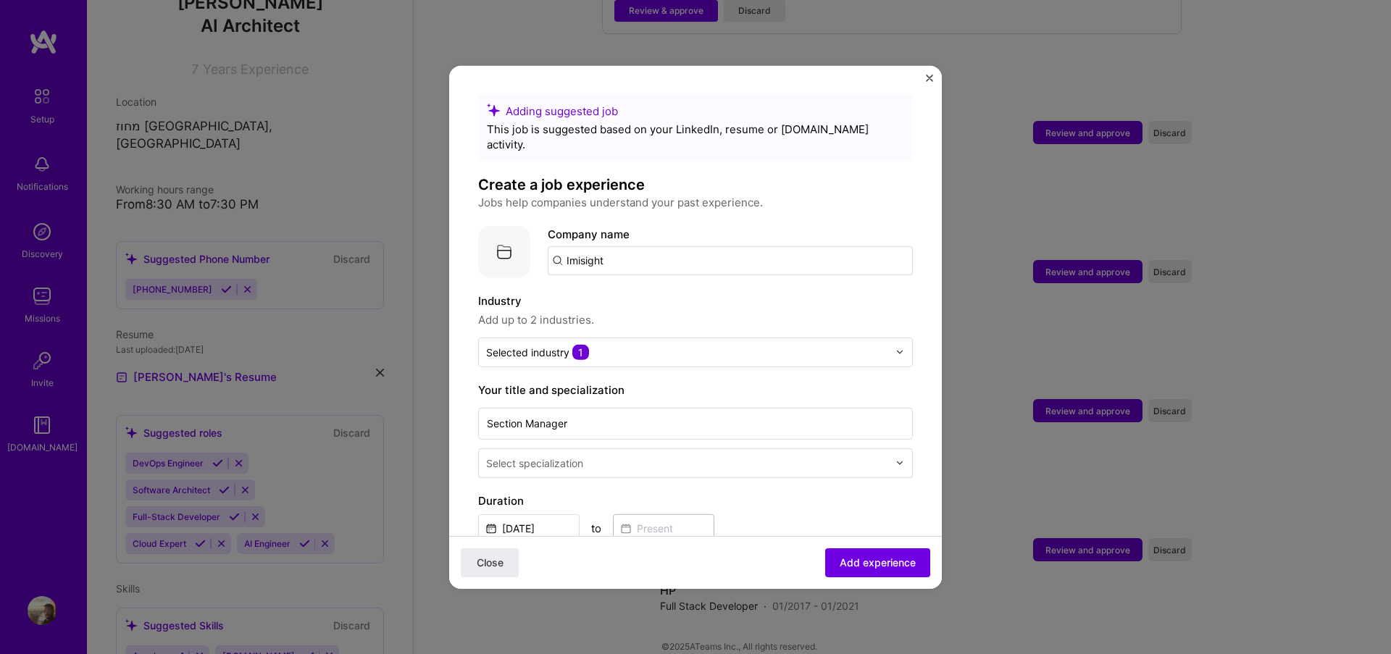
click at [920, 76] on div "Adding suggested job This job is suggested based on your LinkedIn, resume or A.…" at bounding box center [695, 326] width 493 height 523
click at [929, 76] on img "Close" at bounding box center [929, 77] width 7 height 7
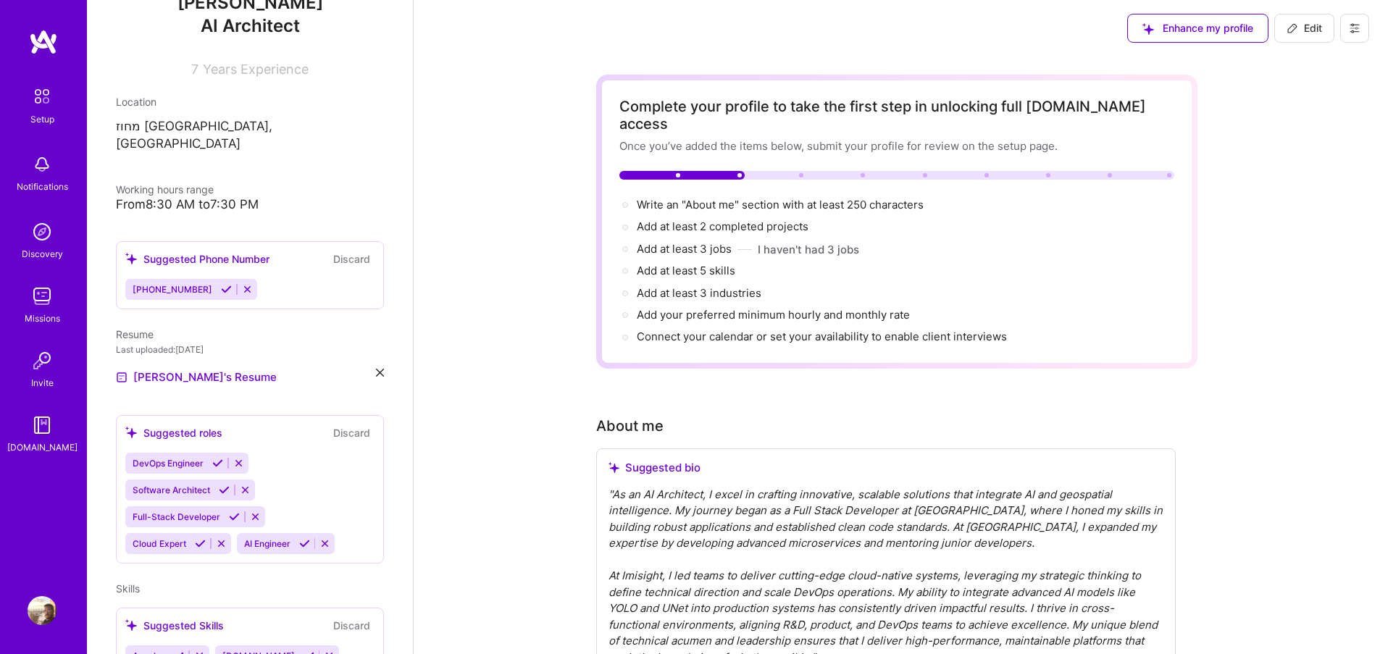
scroll to position [0, 0]
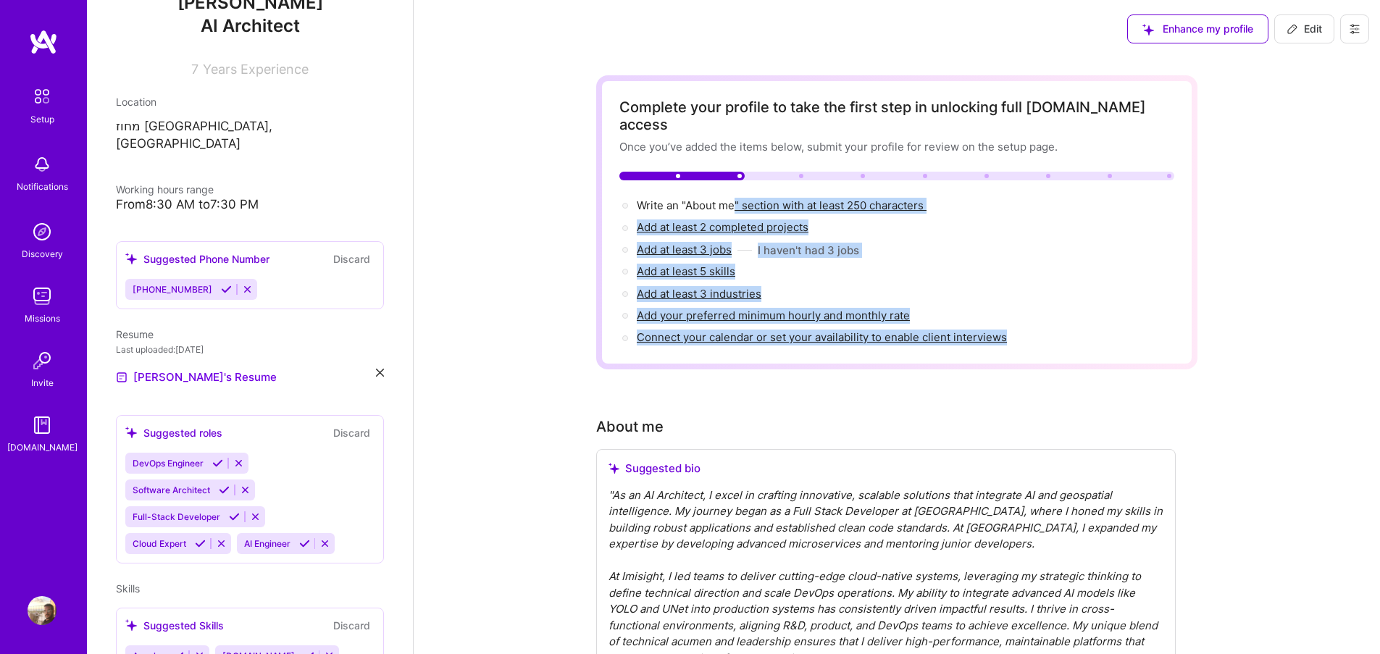
drag, startPoint x: 737, startPoint y: 189, endPoint x: 634, endPoint y: 374, distance: 211.4
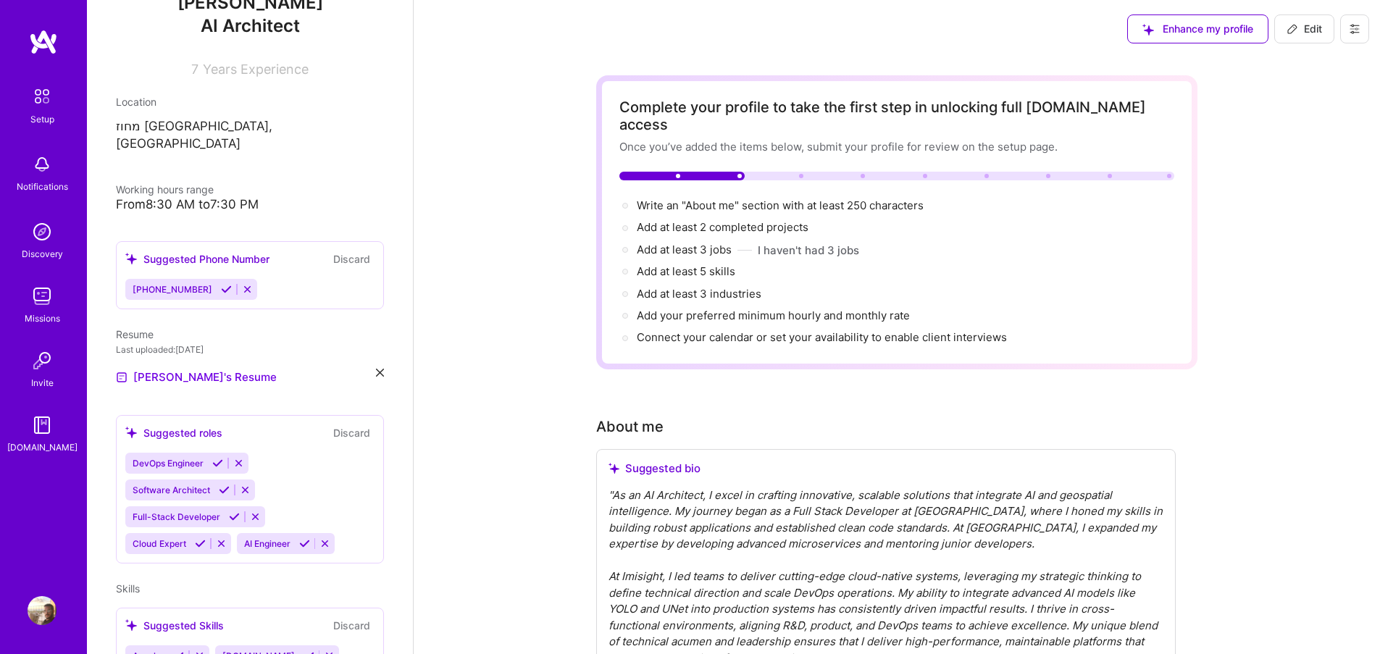
click at [35, 243] on img at bounding box center [42, 231] width 29 height 29
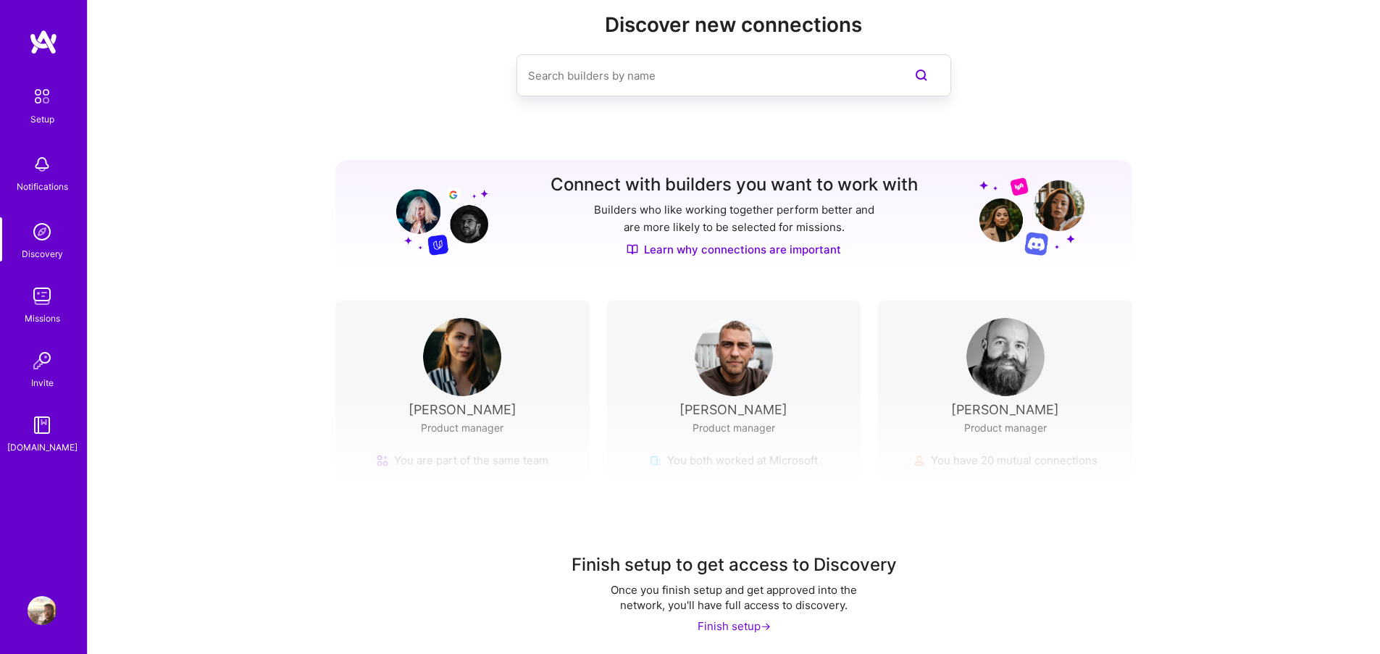
scroll to position [38, 0]
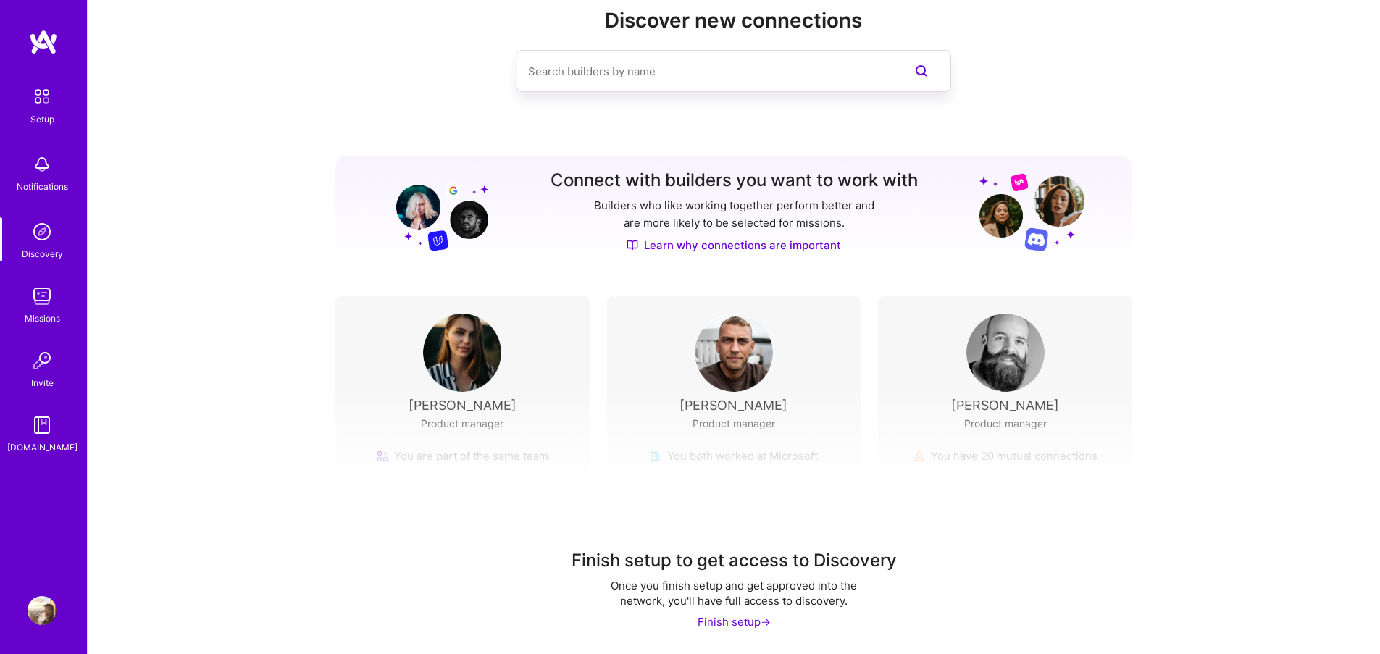
click at [717, 624] on div "Finish setup ->" at bounding box center [733, 621] width 73 height 15
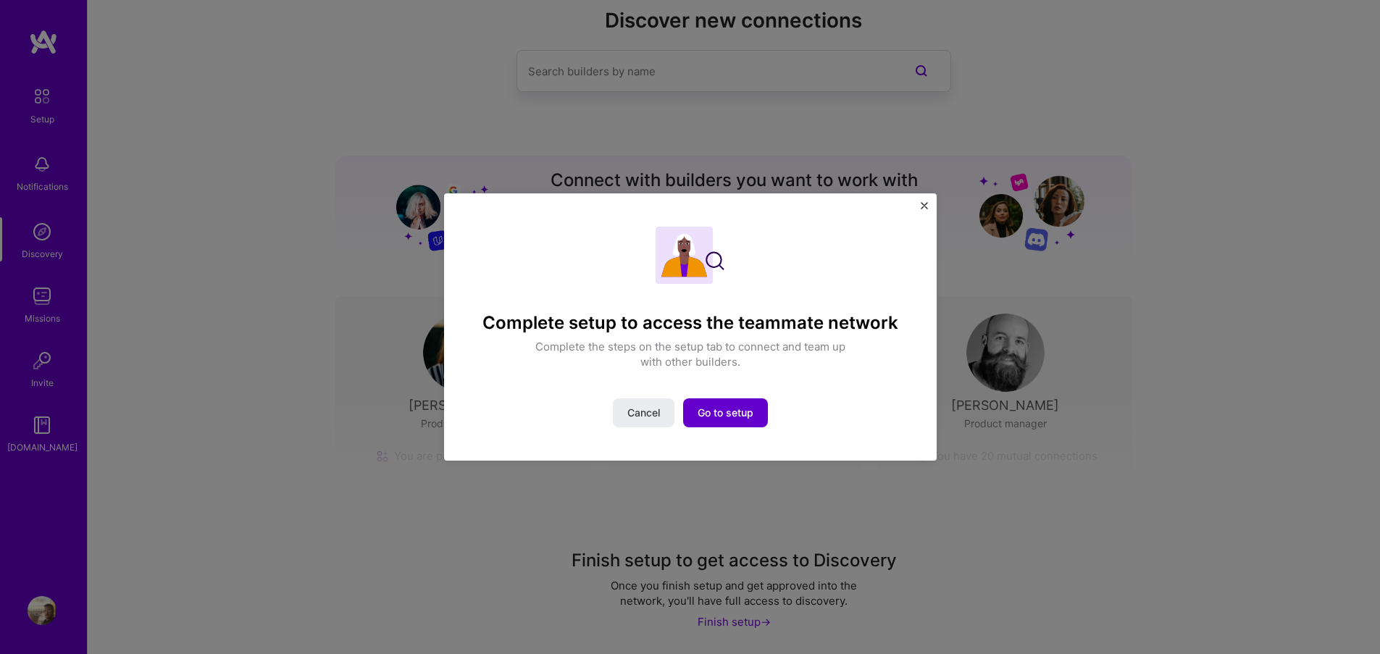
click at [733, 411] on span "Go to setup" at bounding box center [725, 413] width 56 height 14
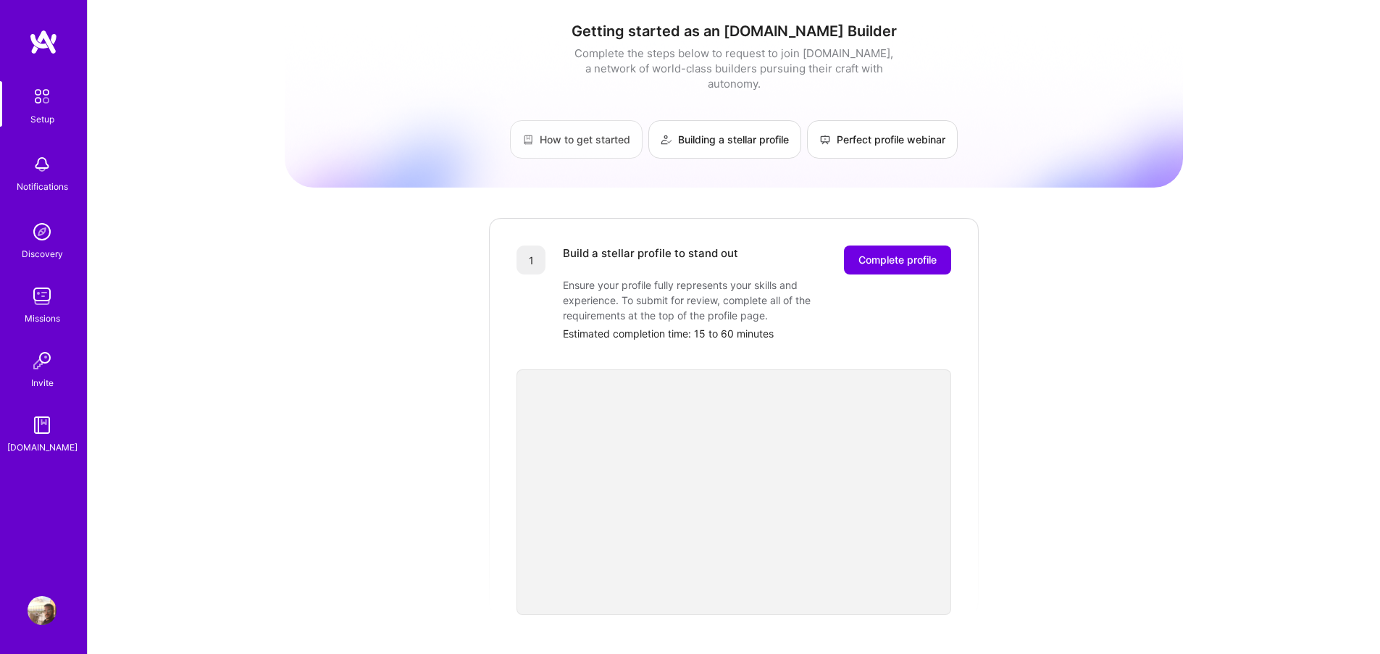
click at [570, 135] on link "How to get started" at bounding box center [576, 139] width 133 height 38
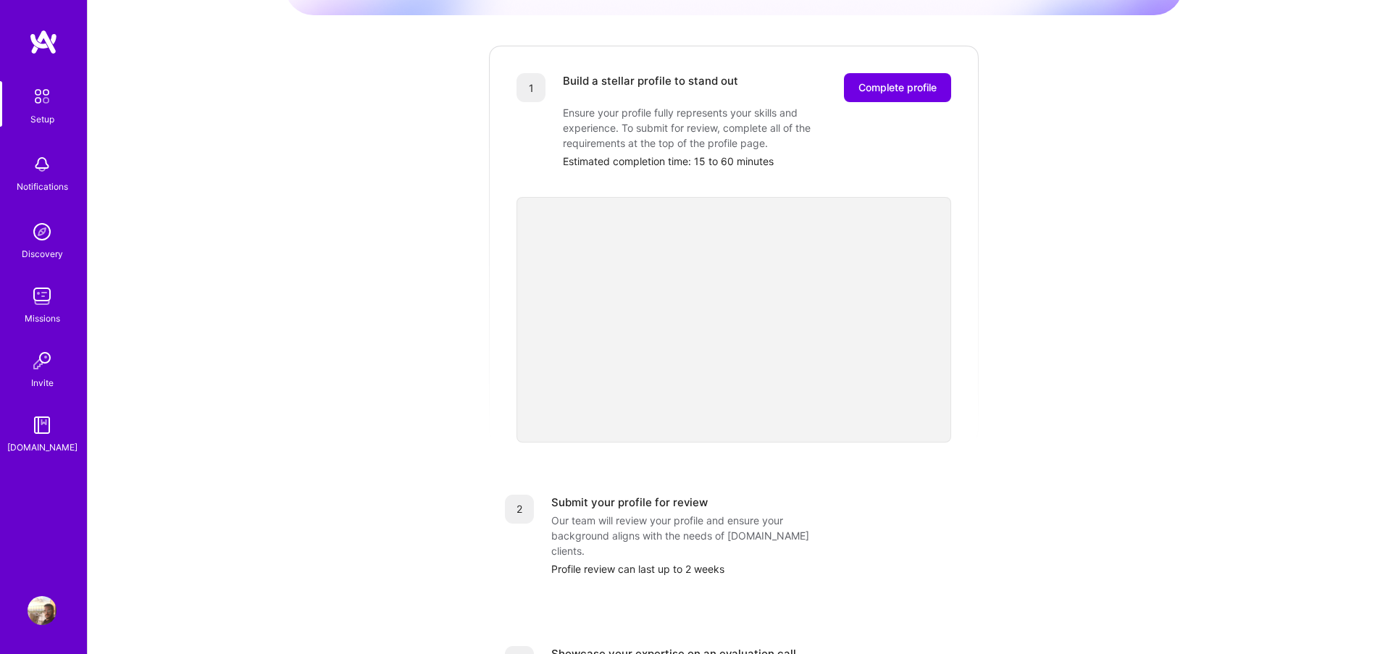
scroll to position [447, 0]
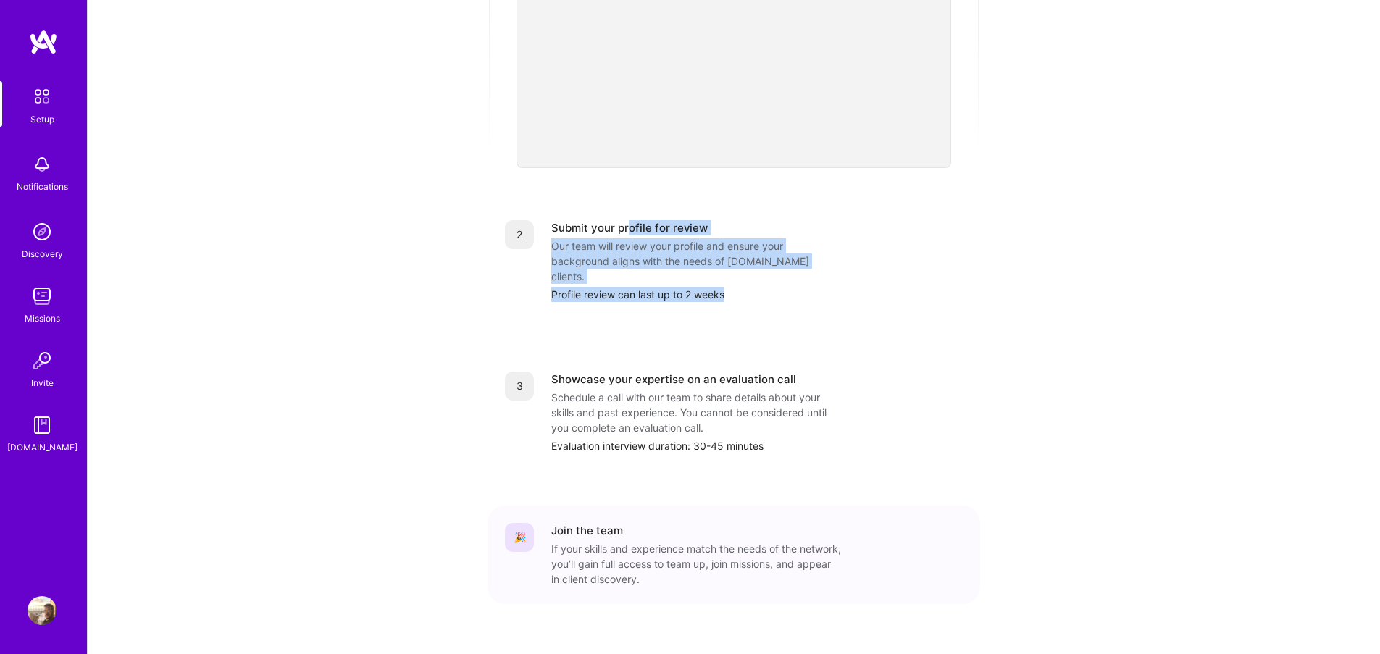
drag, startPoint x: 628, startPoint y: 219, endPoint x: 857, endPoint y: 279, distance: 236.6
click at [856, 276] on div "2 Submit your profile for review Our team will review your profile and ensure y…" at bounding box center [733, 261] width 493 height 117
click at [692, 238] on div "Our team will review your profile and ensure your background aligns with the ne…" at bounding box center [696, 261] width 290 height 46
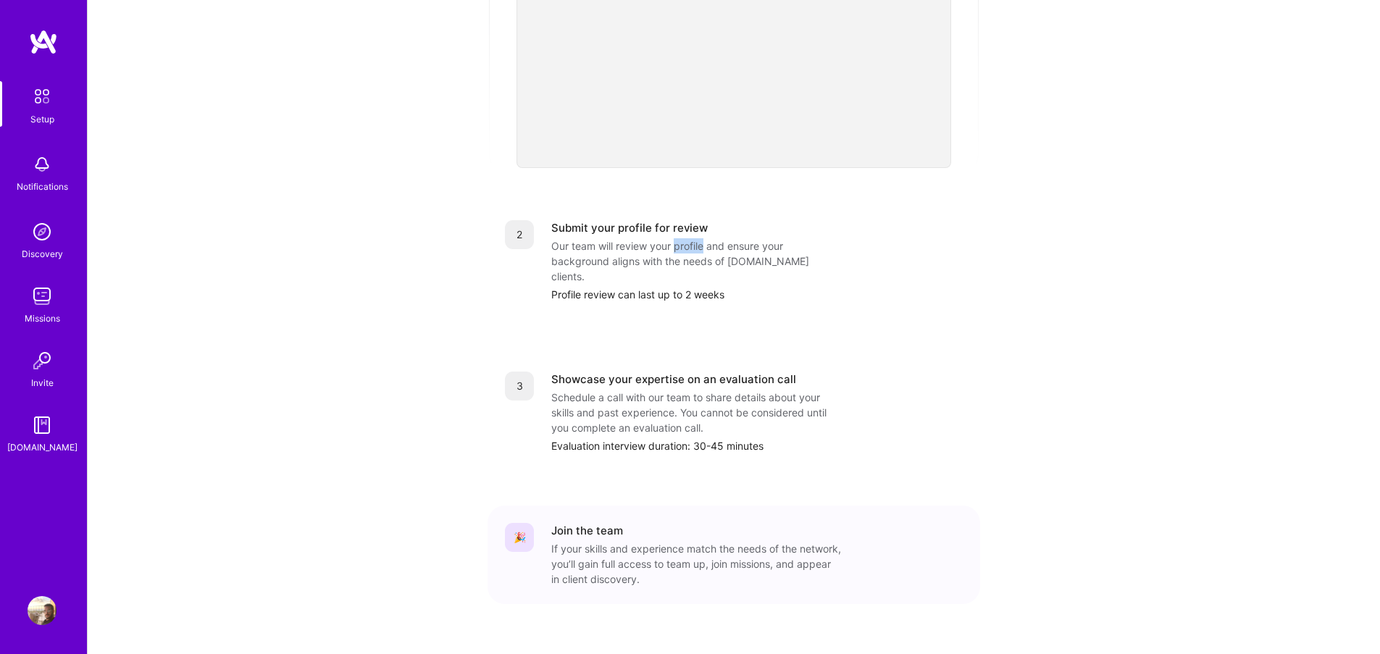
click at [692, 238] on div "Our team will review your profile and ensure your background aligns with the ne…" at bounding box center [696, 261] width 290 height 46
click at [623, 248] on div "Our team will review your profile and ensure your background aligns with the ne…" at bounding box center [696, 261] width 290 height 46
drag, startPoint x: 732, startPoint y: 248, endPoint x: 536, endPoint y: 235, distance: 196.7
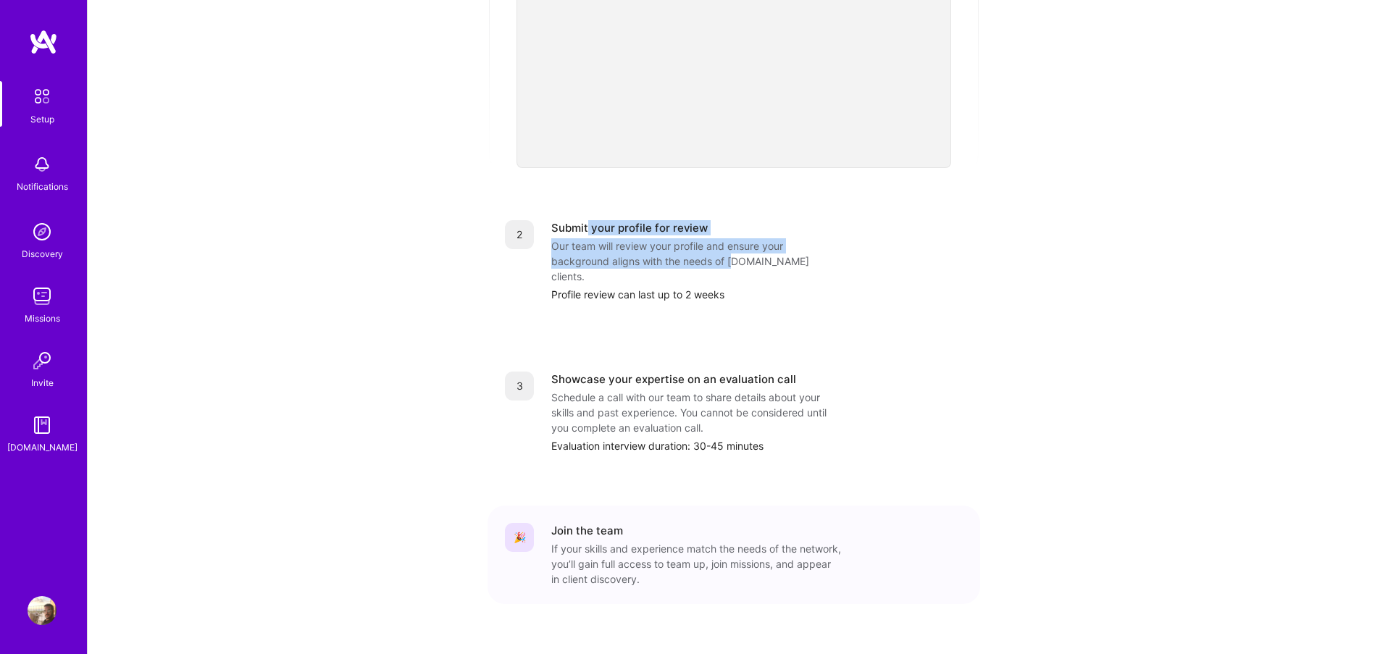
click at [577, 238] on div "Our team will review your profile and ensure your background aligns with the ne…" at bounding box center [696, 261] width 290 height 46
click at [665, 247] on div "Our team will review your profile and ensure your background aligns with the ne…" at bounding box center [696, 261] width 290 height 46
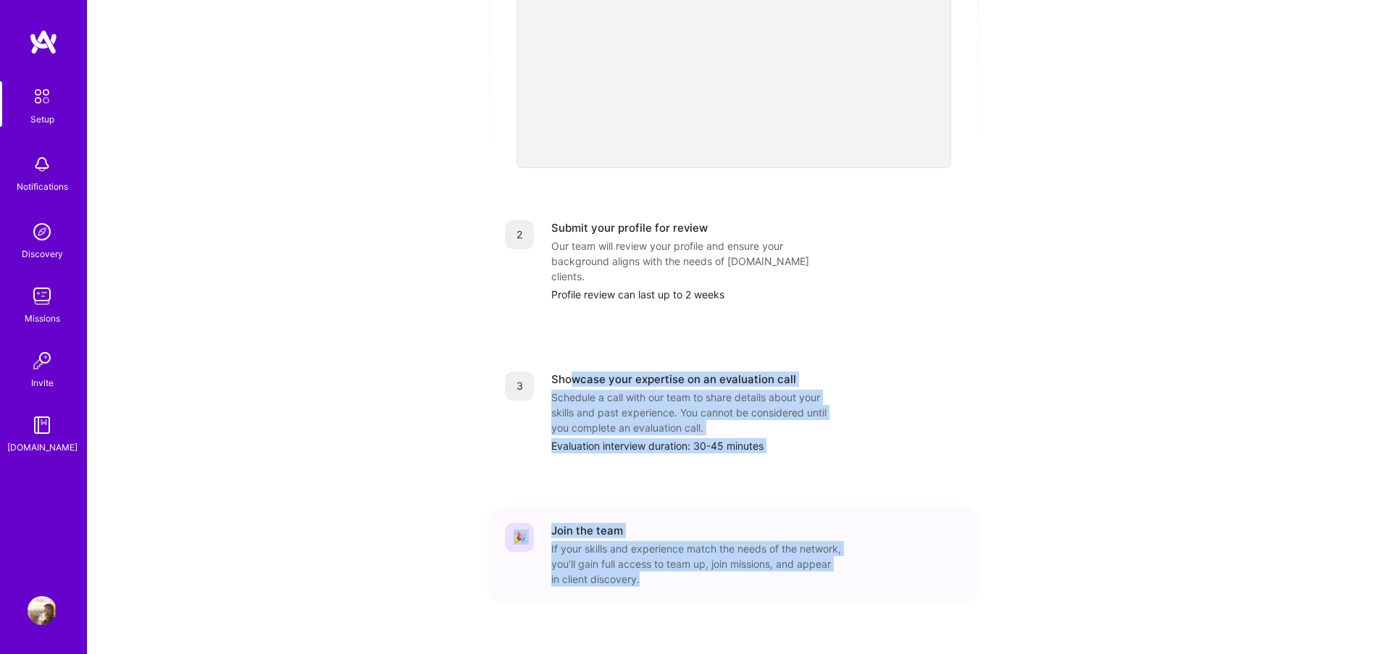
drag, startPoint x: 571, startPoint y: 348, endPoint x: 794, endPoint y: 571, distance: 315.0
click at [794, 571] on div "1 Build a stellar profile to stand out Complete profile Ensure your profile ful…" at bounding box center [733, 201] width 493 height 863
click at [687, 541] on div "If your skills and experience match the needs of the network, you’ll gain full …" at bounding box center [696, 564] width 290 height 46
click at [700, 541] on div "If your skills and experience match the needs of the network, you’ll gain full …" at bounding box center [696, 564] width 290 height 46
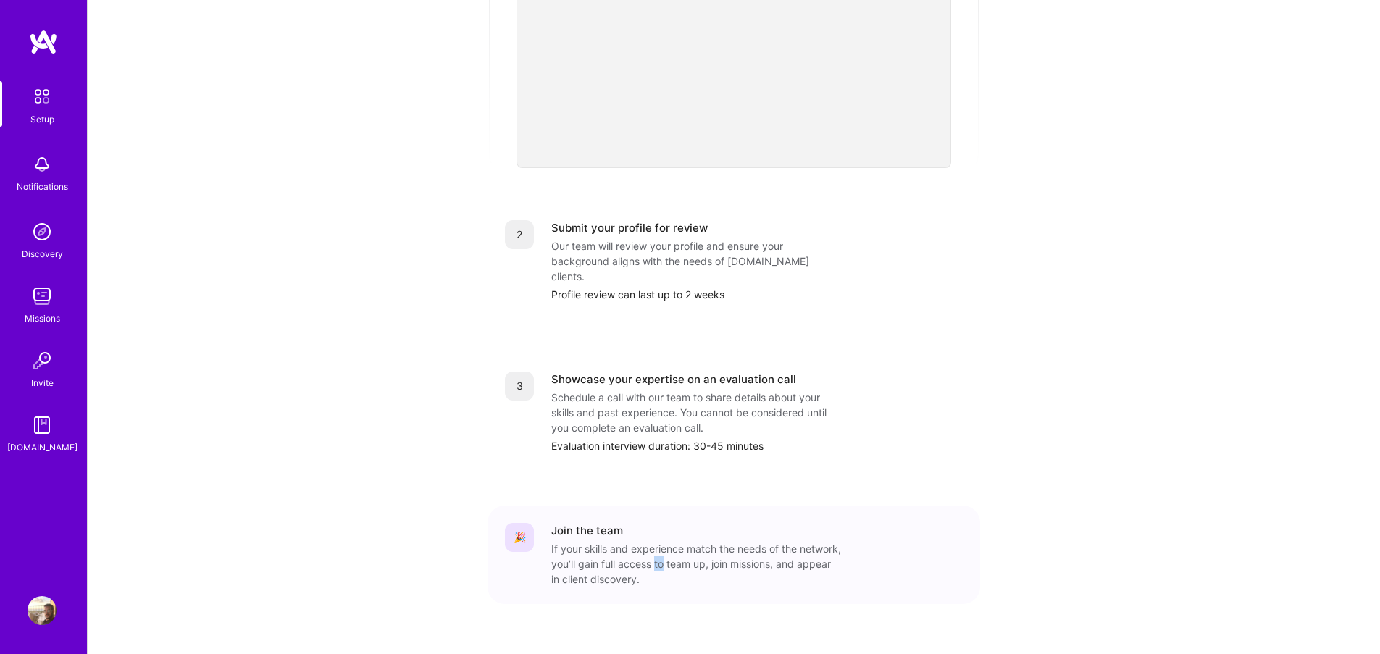
click at [700, 541] on div "If your skills and experience match the needs of the network, you’ll gain full …" at bounding box center [696, 564] width 290 height 46
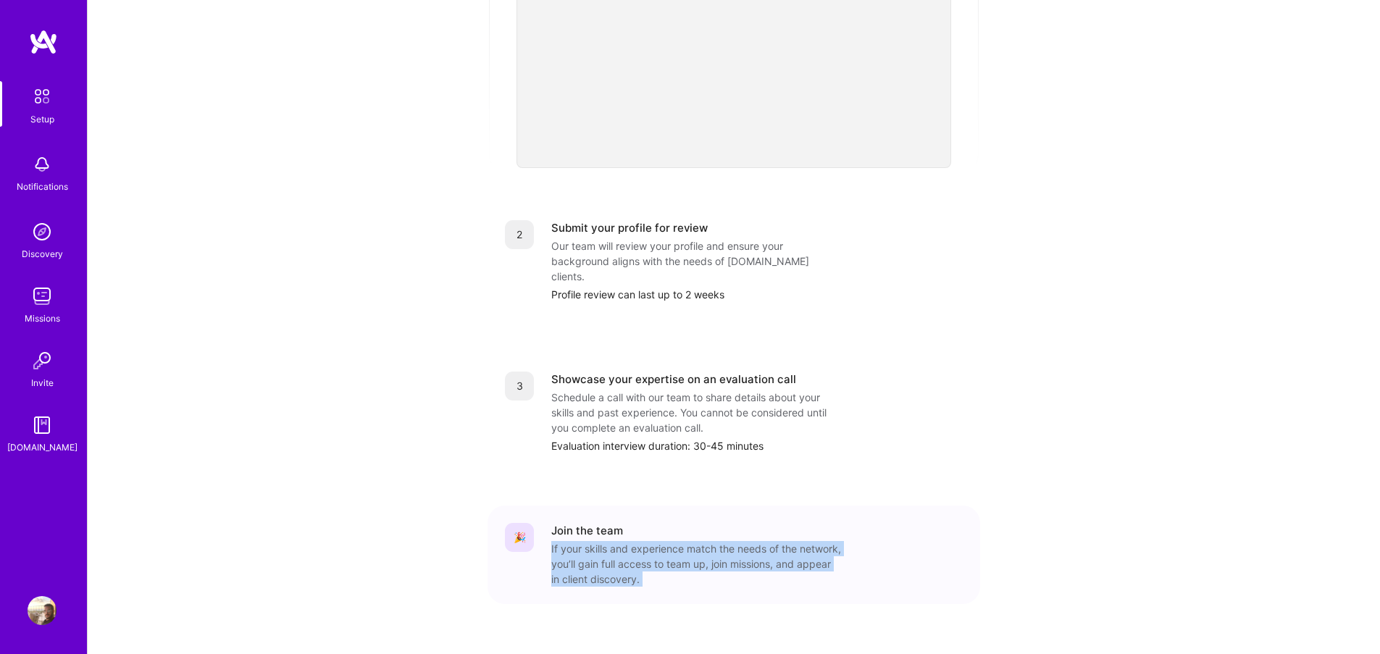
click at [700, 541] on div "If your skills and experience match the needs of the network, you’ll gain full …" at bounding box center [696, 564] width 290 height 46
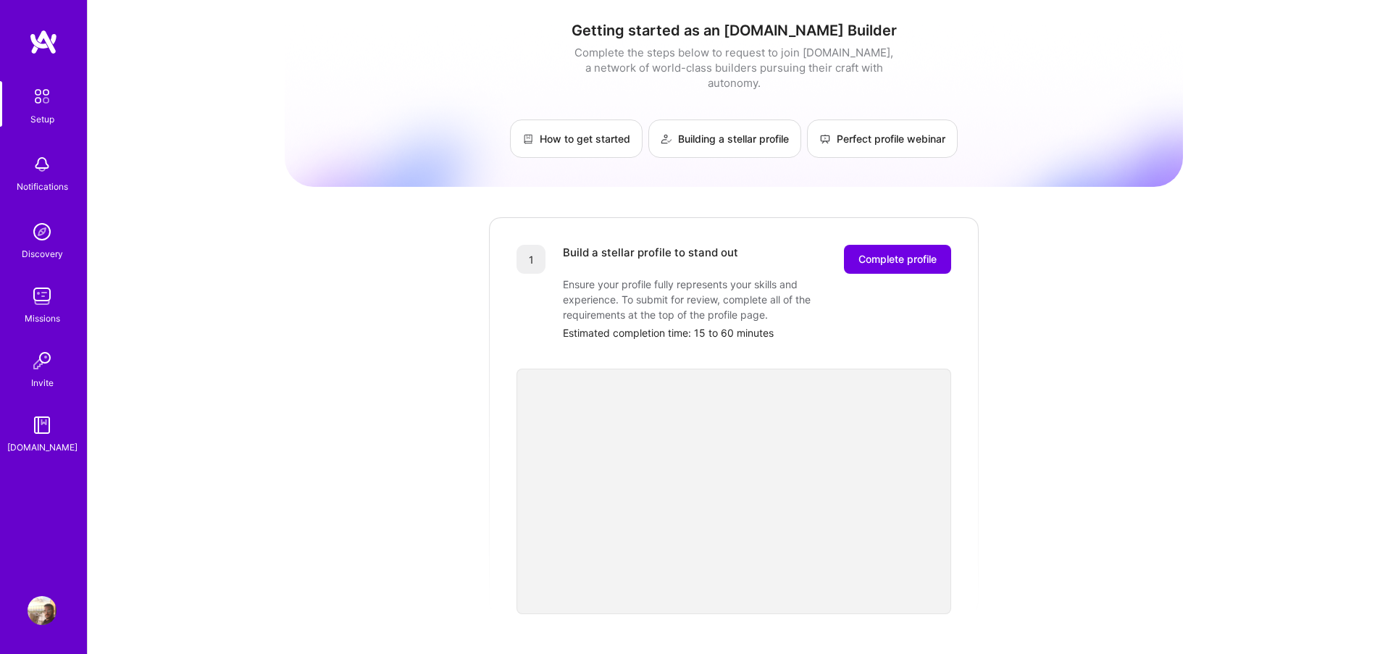
scroll to position [0, 0]
click at [890, 253] on span "Complete profile" at bounding box center [897, 260] width 78 height 14
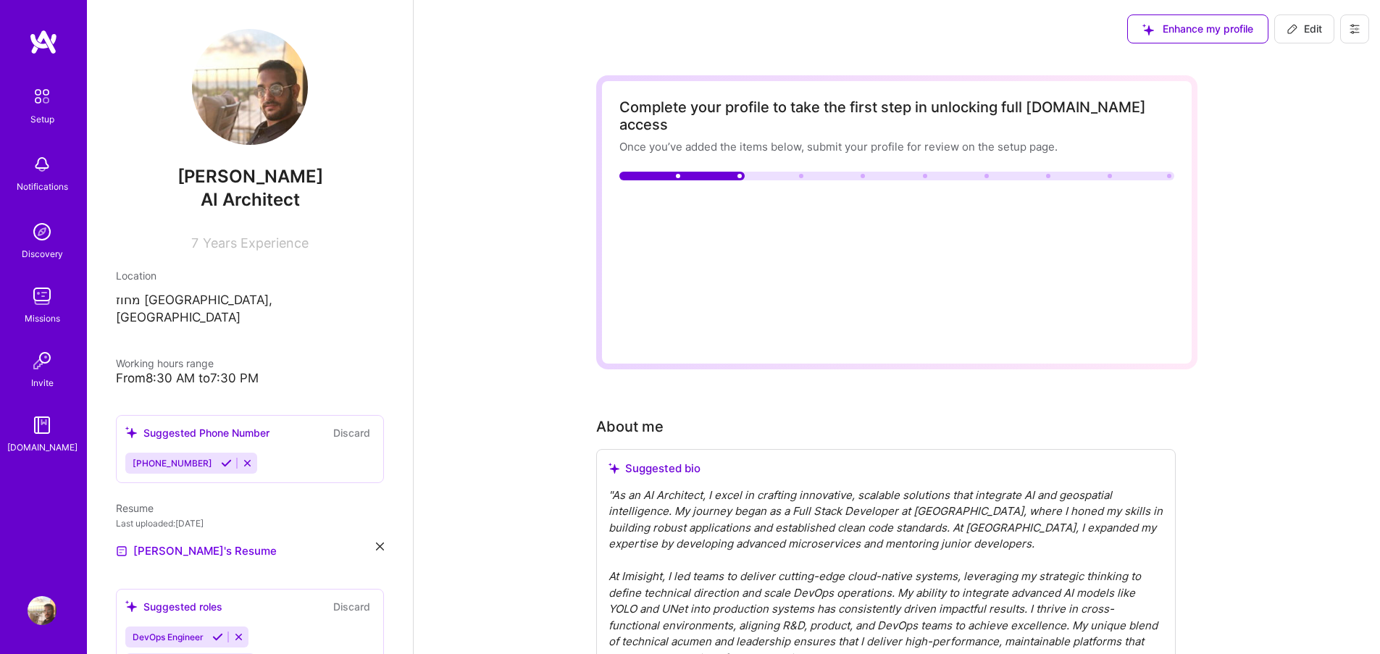
click at [749, 198] on span "Write an "About me" section with at least 250 characters →" at bounding box center [788, 205] width 303 height 14
select select "US"
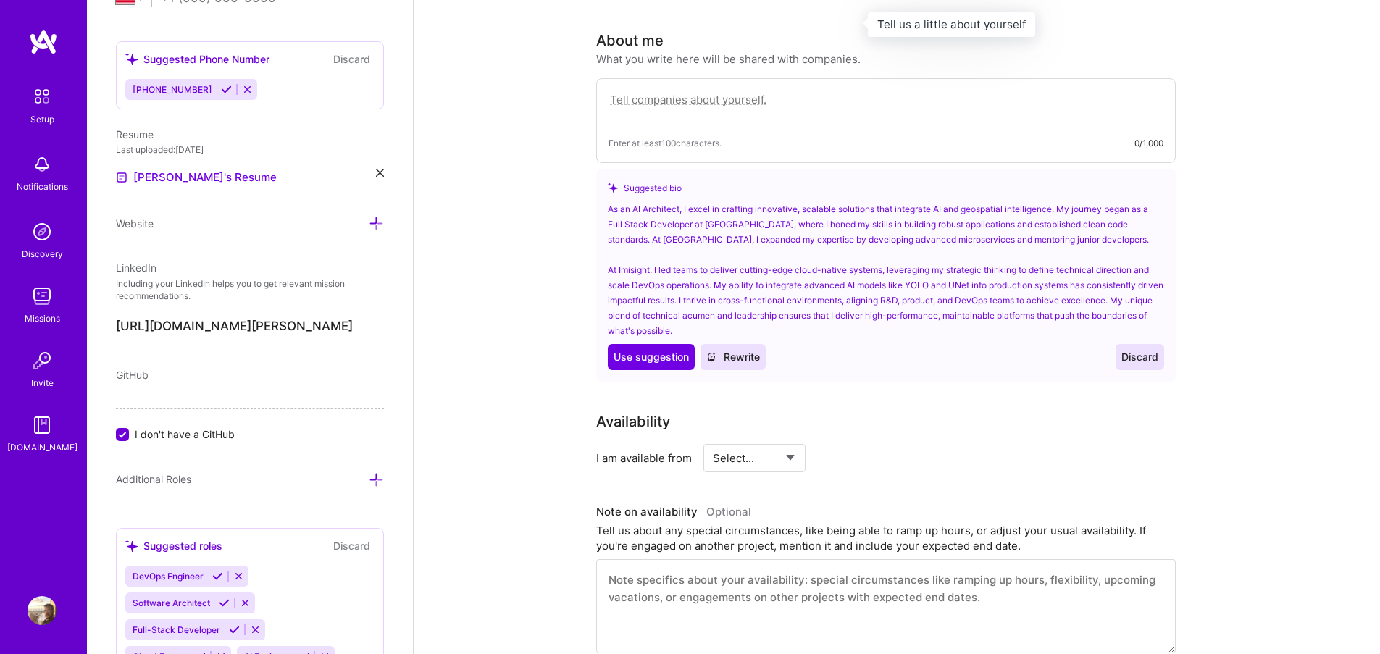
scroll to position [398, 0]
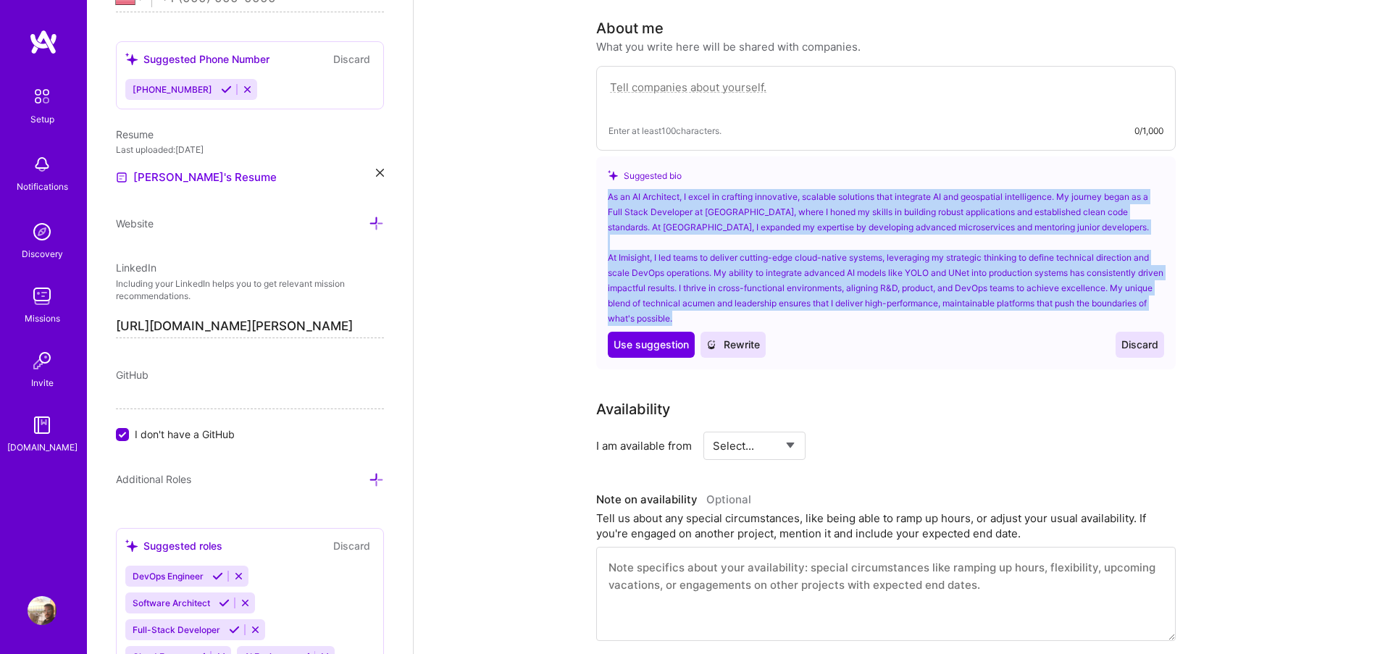
drag, startPoint x: 600, startPoint y: 177, endPoint x: 946, endPoint y: 298, distance: 365.8
click at [946, 298] on div "Suggested bio As an AI Architect, I excel in crafting innovative, scalable solu…" at bounding box center [885, 262] width 579 height 213
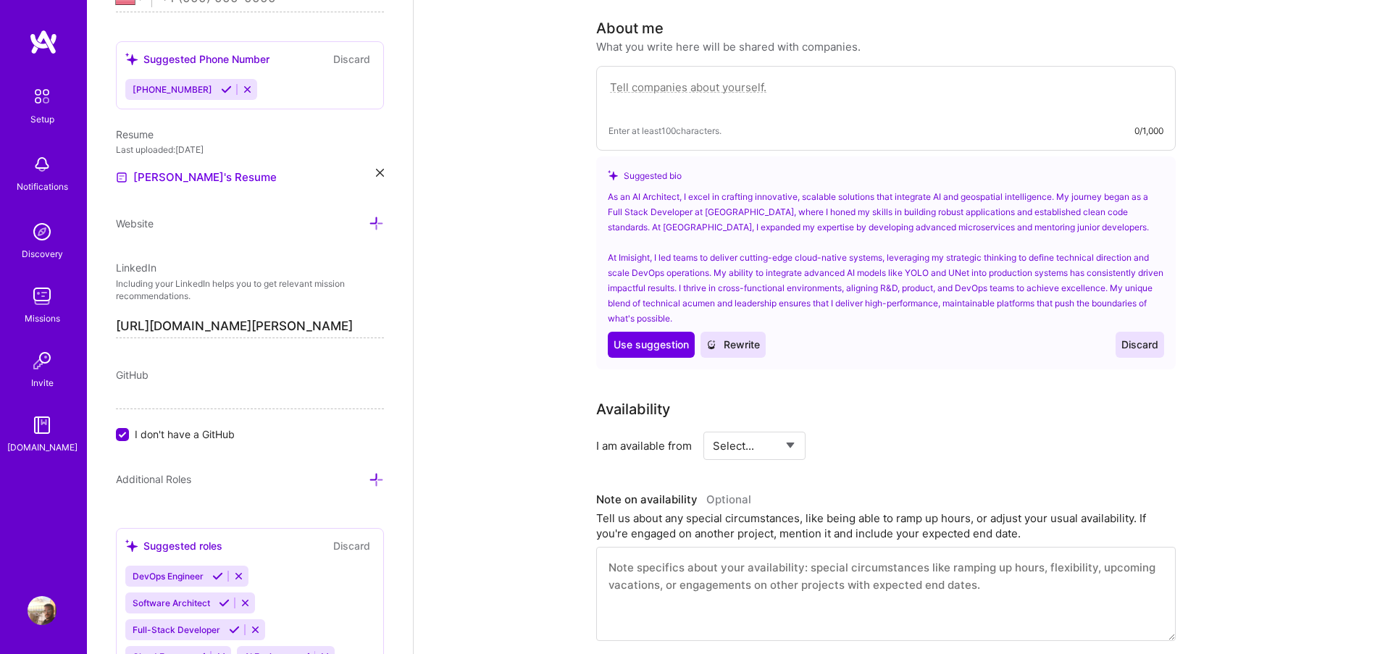
click at [748, 338] on span "Rewrite" at bounding box center [733, 345] width 54 height 14
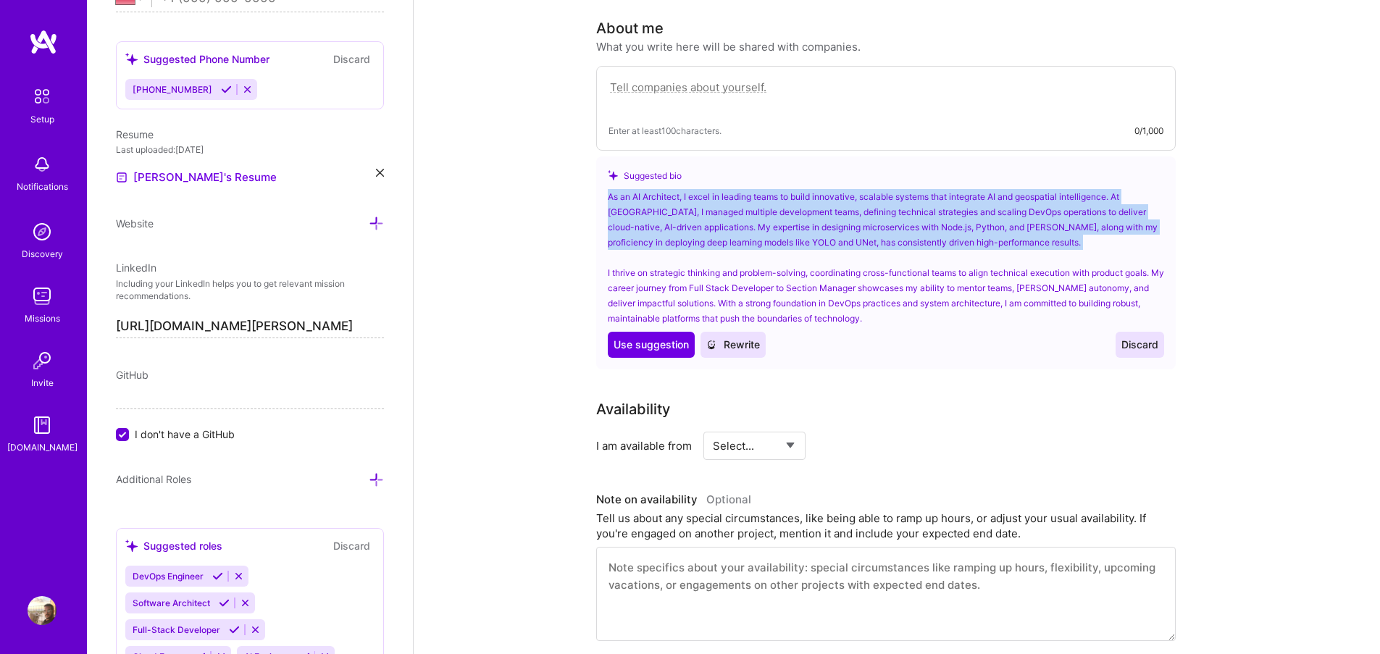
drag, startPoint x: 604, startPoint y: 178, endPoint x: 715, endPoint y: 235, distance: 124.7
click at [715, 235] on div "Suggested bio As an AI Architect, I excel in leading teams to build innovative,…" at bounding box center [885, 262] width 579 height 213
click at [714, 214] on div "As an AI Architect, I excel in leading teams to build innovative, scalable syst…" at bounding box center [886, 257] width 556 height 137
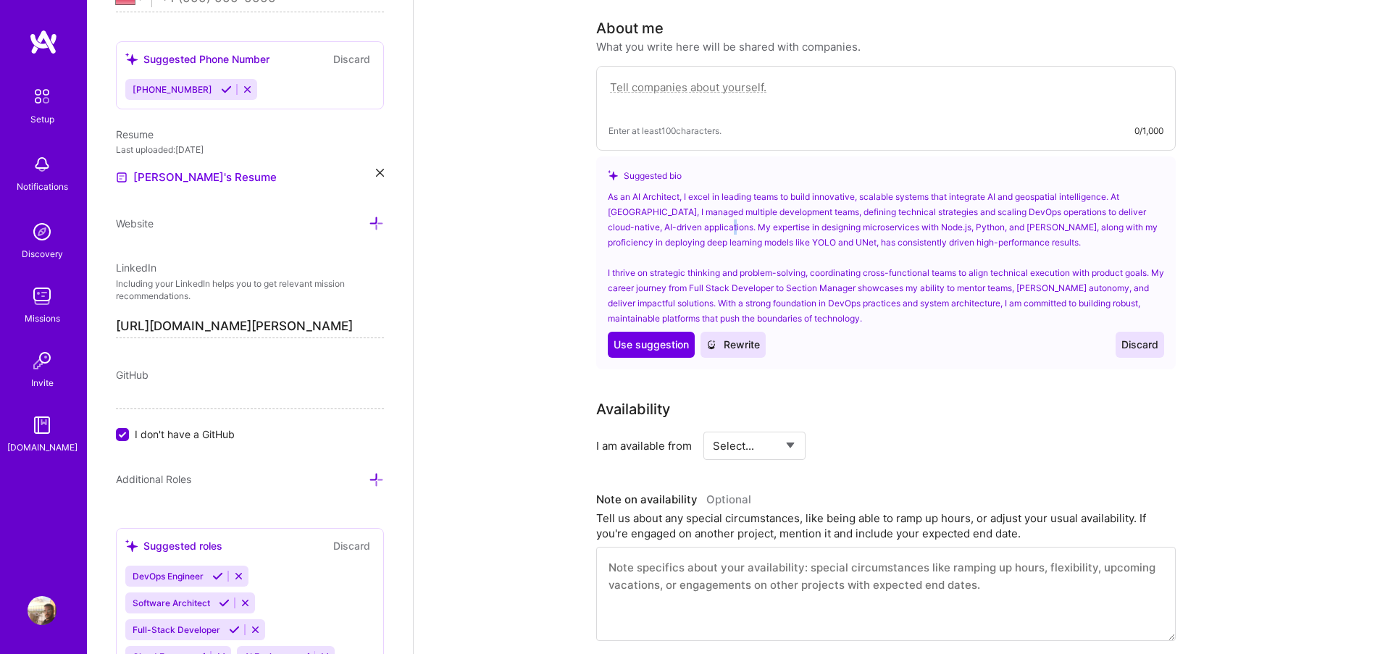
click at [714, 214] on div "As an AI Architect, I excel in leading teams to build innovative, scalable syst…" at bounding box center [886, 257] width 556 height 137
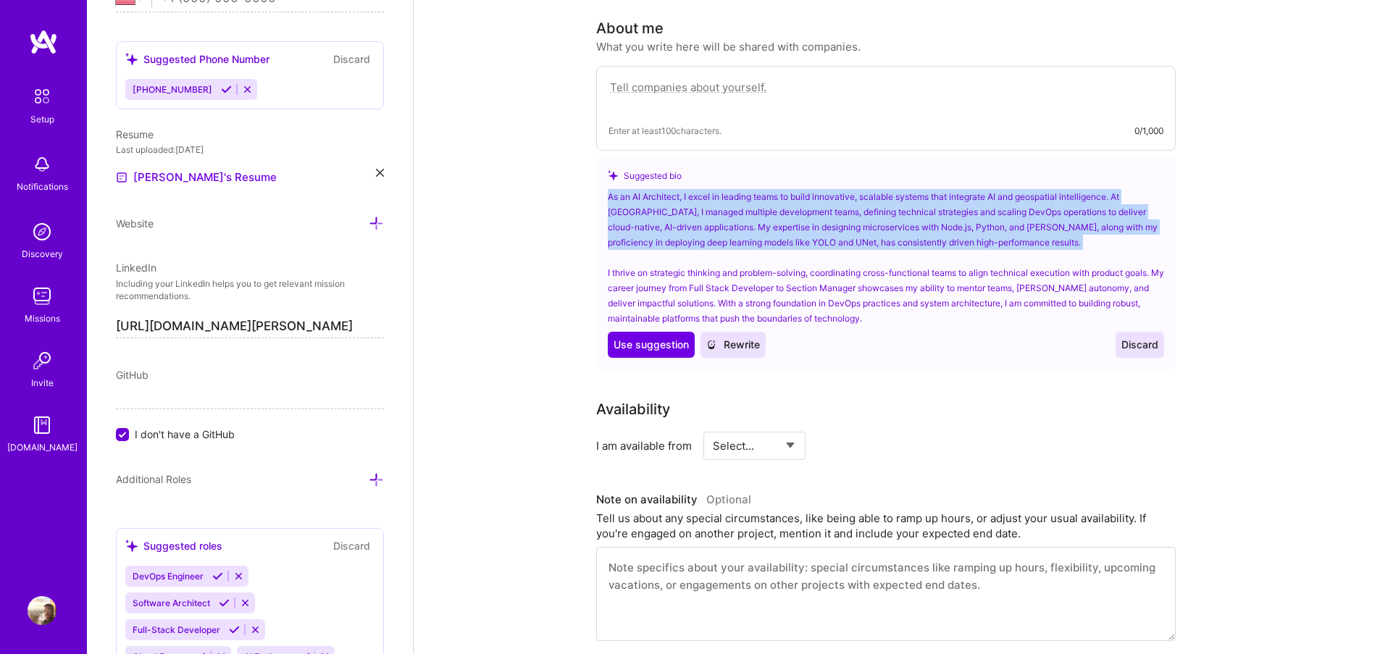
click at [714, 214] on div "As an AI Architect, I excel in leading teams to build innovative, scalable syst…" at bounding box center [886, 257] width 556 height 137
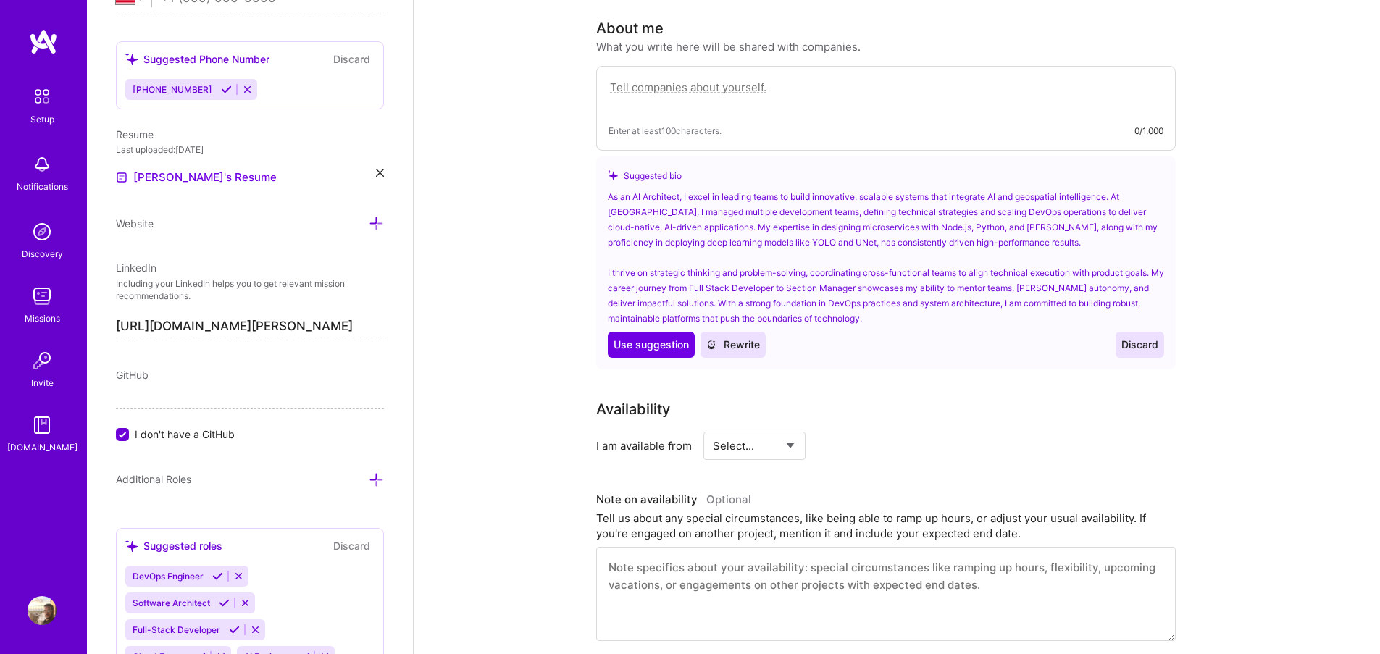
click at [647, 255] on div "As an AI Architect, I excel in leading teams to build innovative, scalable syst…" at bounding box center [886, 257] width 556 height 137
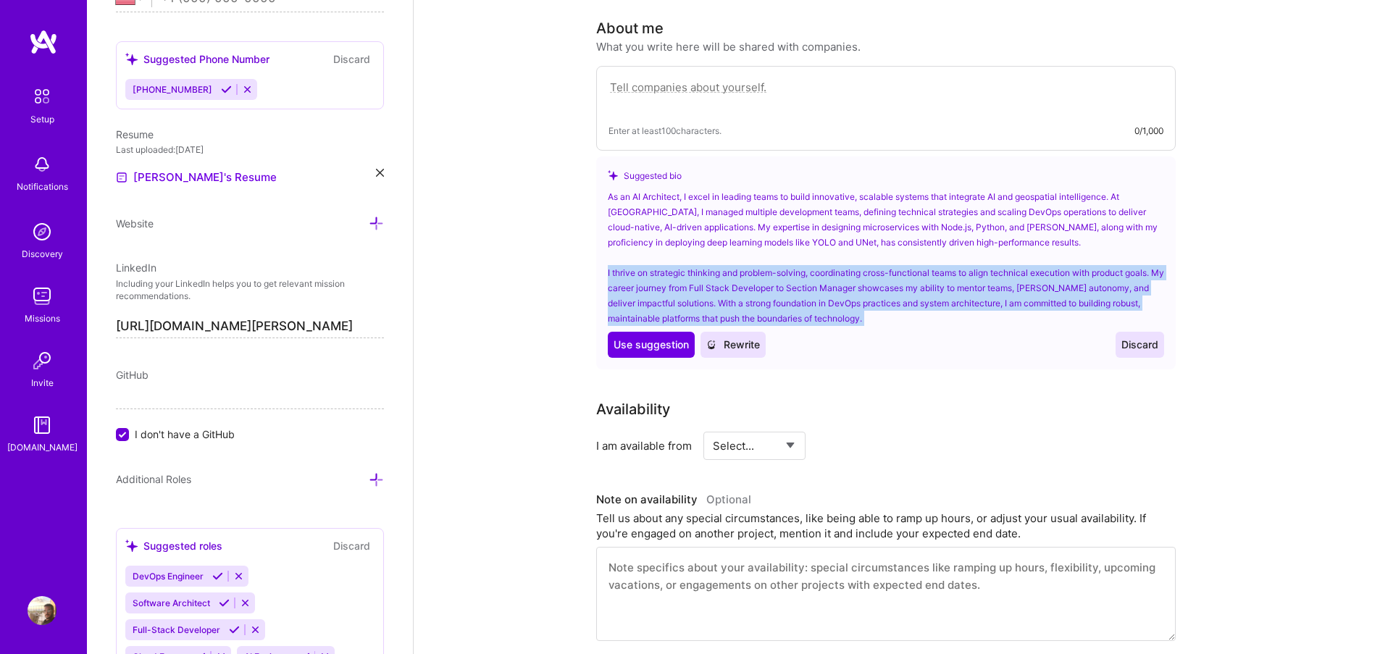
click at [647, 255] on div "As an AI Architect, I excel in leading teams to build innovative, scalable syst…" at bounding box center [886, 257] width 556 height 137
click at [975, 251] on div "As an AI Architect, I excel in leading teams to build innovative, scalable syst…" at bounding box center [886, 257] width 556 height 137
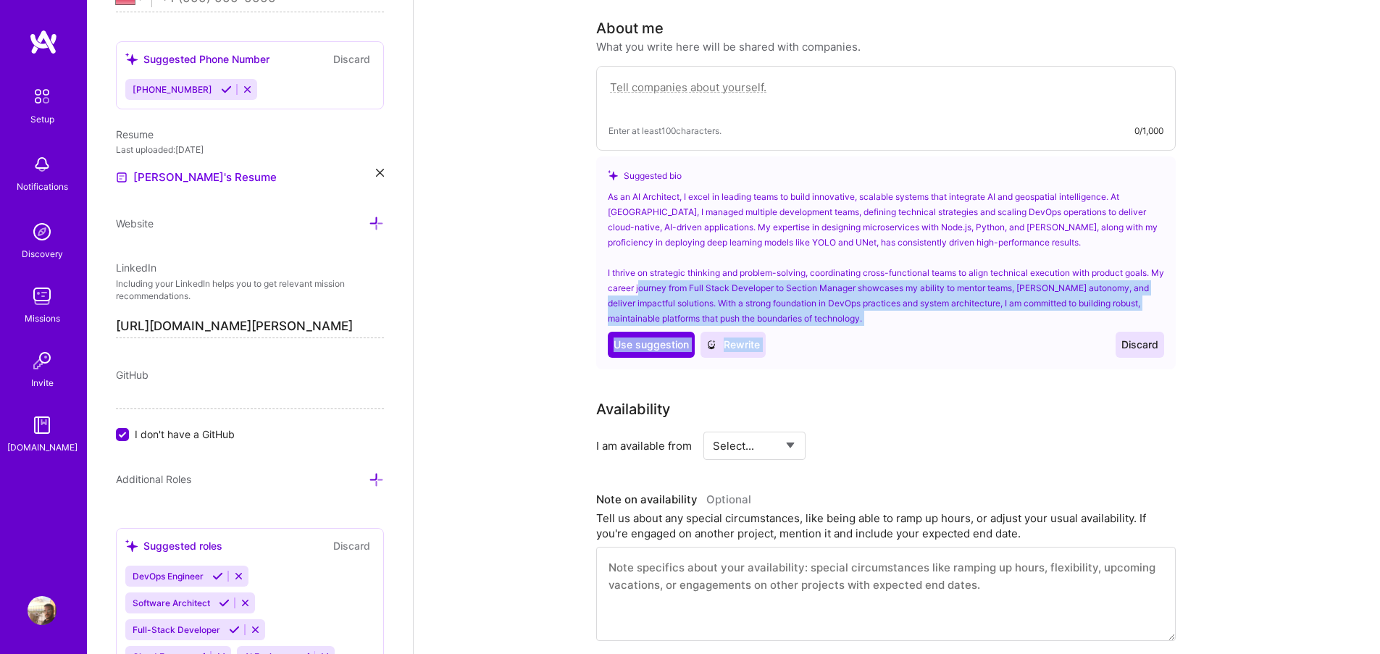
drag, startPoint x: 655, startPoint y: 274, endPoint x: 946, endPoint y: 313, distance: 293.8
click at [946, 313] on div "As an AI Architect, I excel in leading teams to build innovative, scalable syst…" at bounding box center [886, 273] width 556 height 169
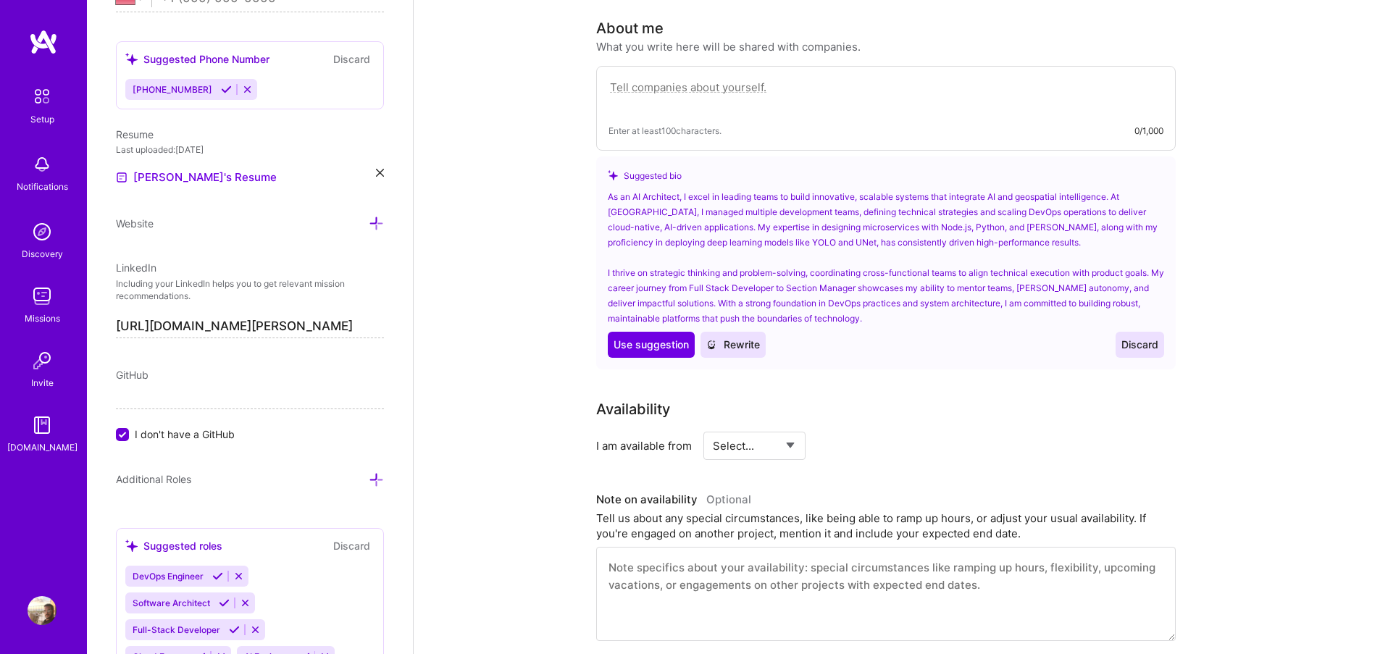
click at [845, 398] on div "Availability" at bounding box center [885, 409] width 579 height 22
click at [652, 338] on span "Use suggestion" at bounding box center [650, 345] width 75 height 14
type textarea "As an AI Architect, I excel in leading teams to build innovative, scalable syst…"
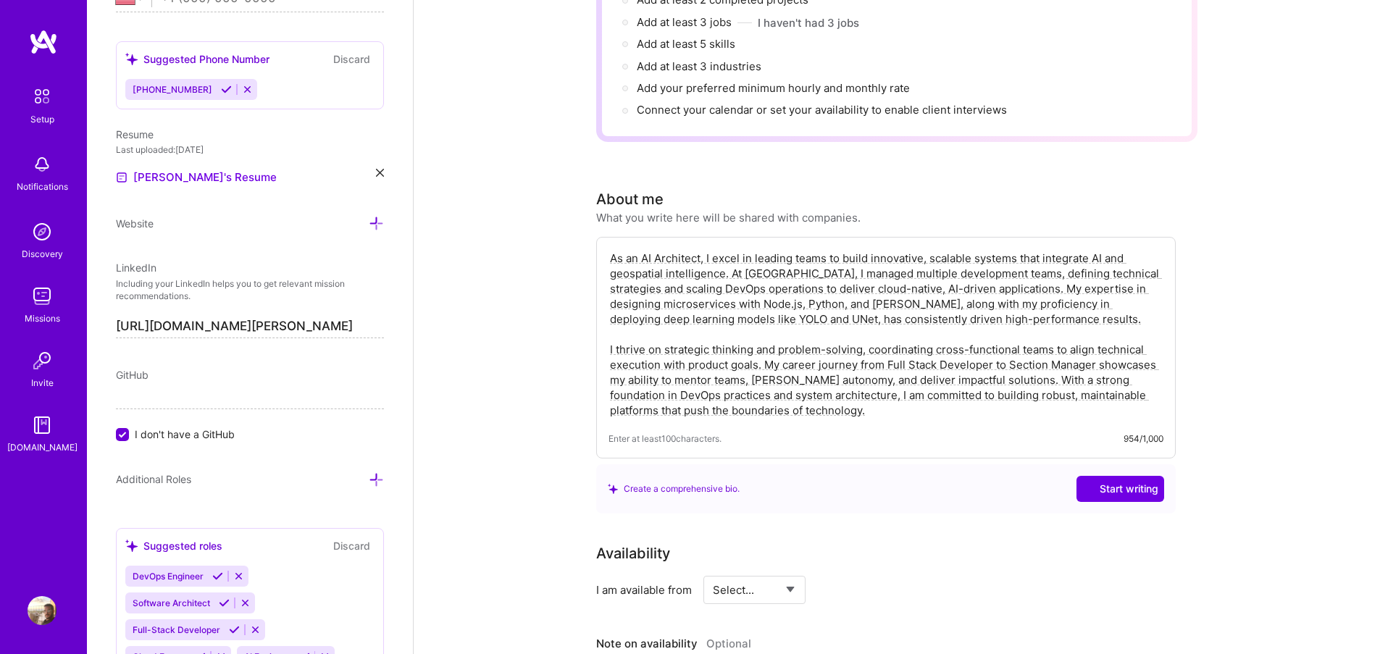
scroll to position [225, 0]
click at [710, 252] on textarea "As an AI Architect, I excel in leading teams to build innovative, scalable syst…" at bounding box center [885, 337] width 555 height 170
drag, startPoint x: 780, startPoint y: 251, endPoint x: 942, endPoint y: 357, distance: 193.7
click at [942, 357] on textarea "As an AI Architect, I excel in leading teams to build innovative, scalable syst…" at bounding box center [885, 337] width 555 height 170
click at [734, 334] on textarea "As an AI Architect, I excel in leading teams to build innovative, scalable syst…" at bounding box center [885, 337] width 555 height 170
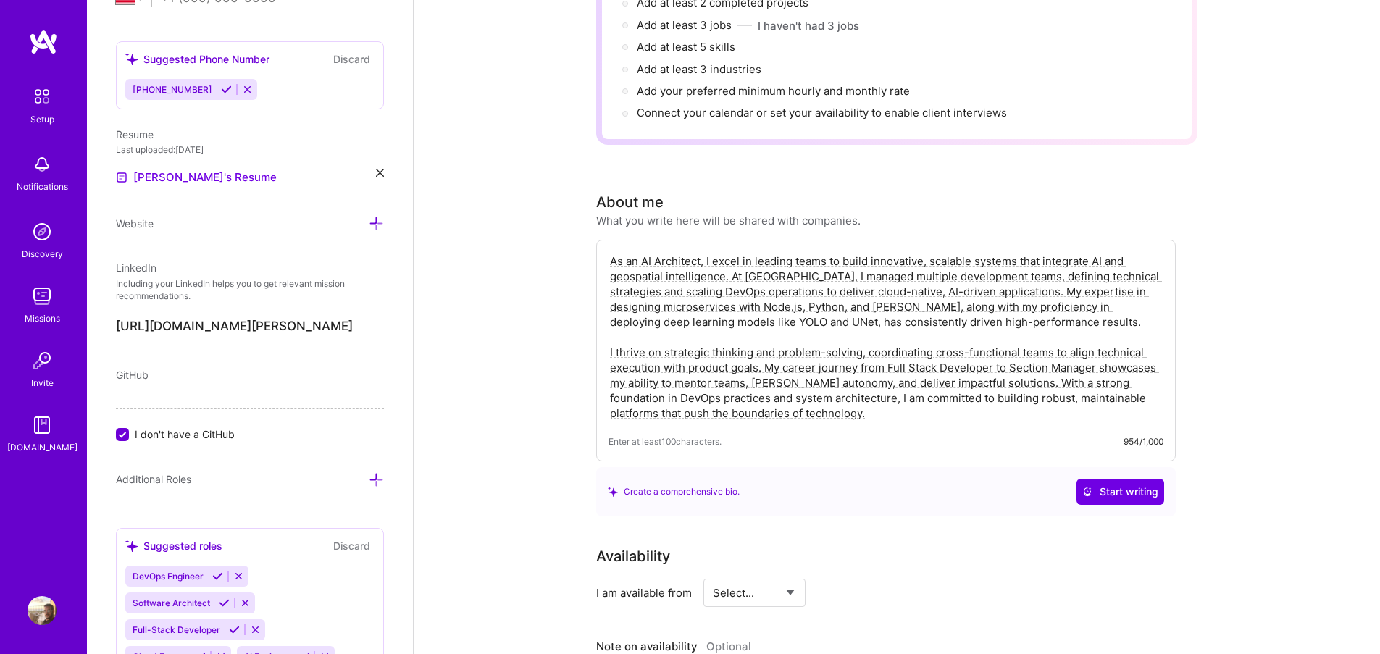
click at [674, 484] on div "Create a comprehensive bio." at bounding box center [674, 491] width 132 height 15
drag, startPoint x: 828, startPoint y: 402, endPoint x: 529, endPoint y: 227, distance: 346.7
click at [860, 306] on textarea "As an AI Architect, I excel in leading teams to build innovative, scalable syst…" at bounding box center [885, 337] width 555 height 170
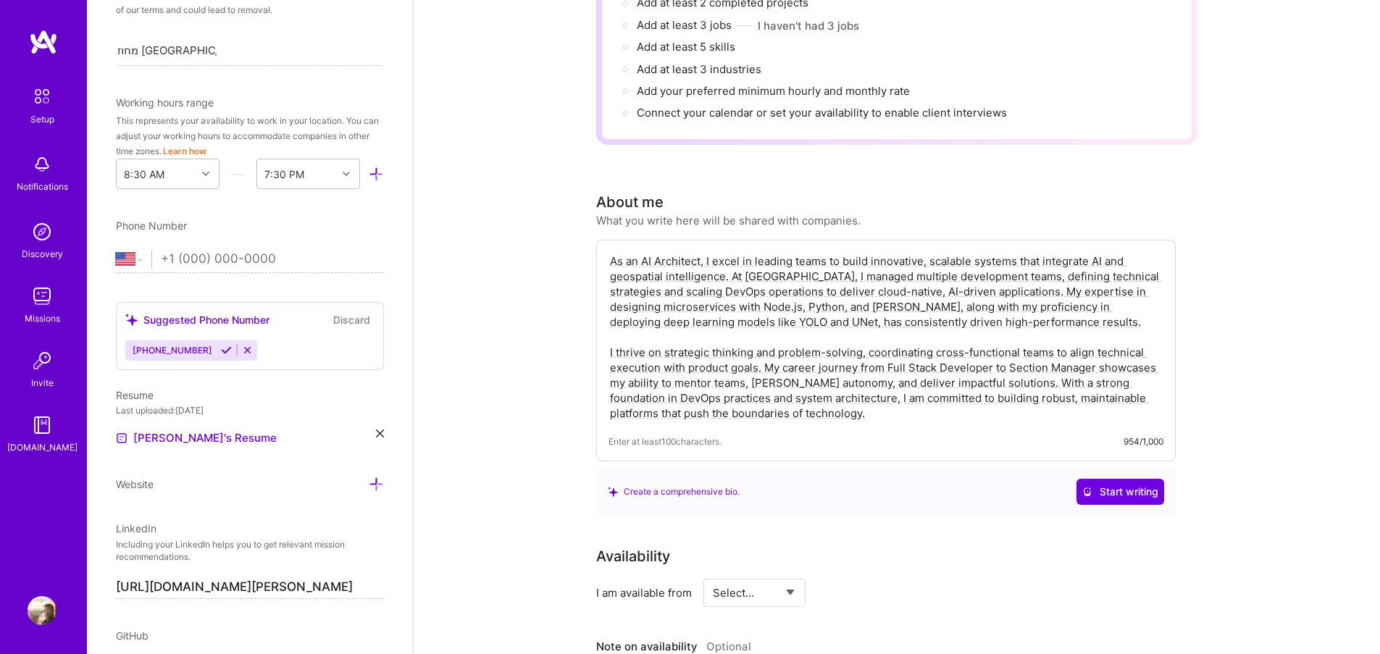
scroll to position [0, 0]
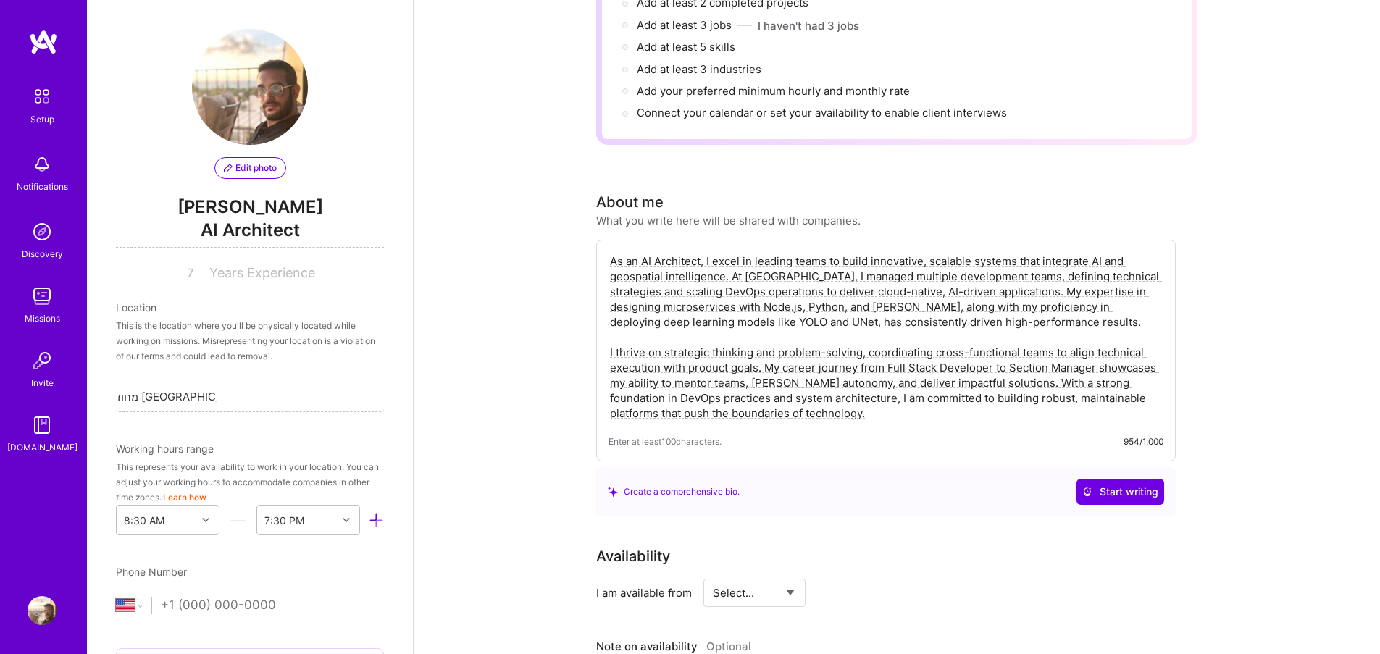
click at [50, 607] on img at bounding box center [42, 610] width 29 height 29
click at [46, 91] on img at bounding box center [42, 96] width 30 height 30
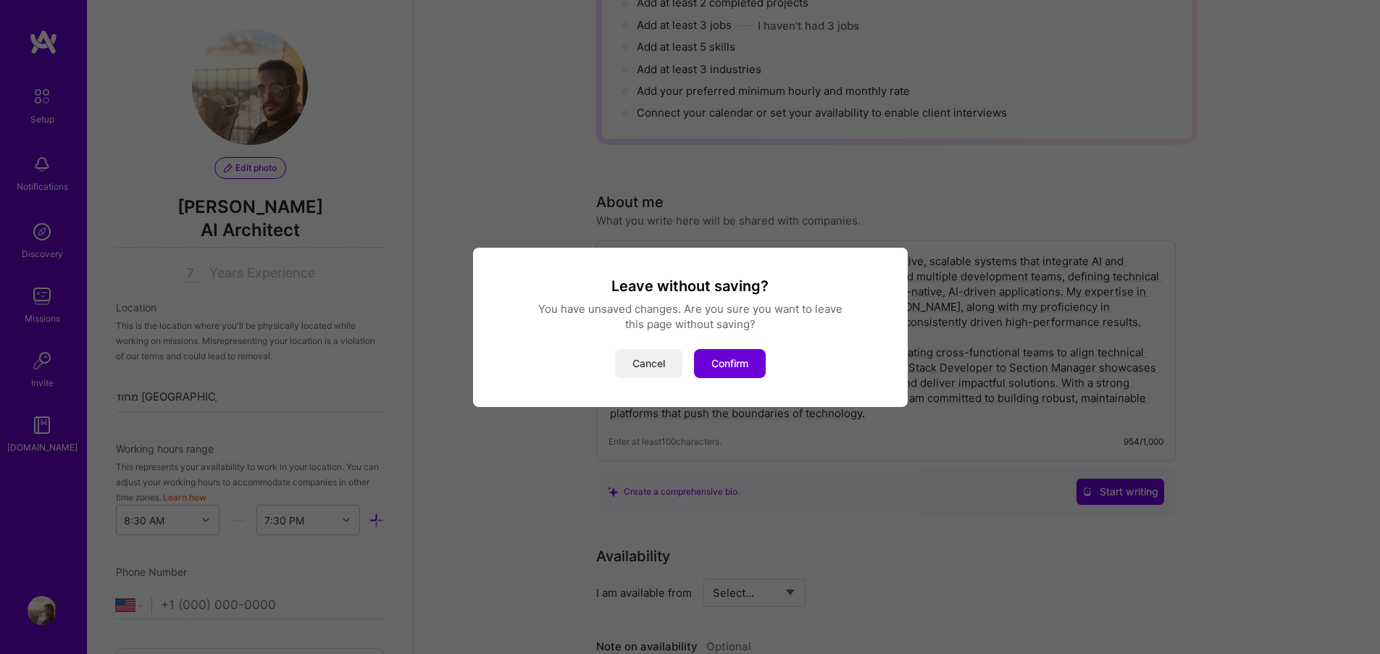
click at [644, 368] on button "Cancel" at bounding box center [648, 363] width 67 height 29
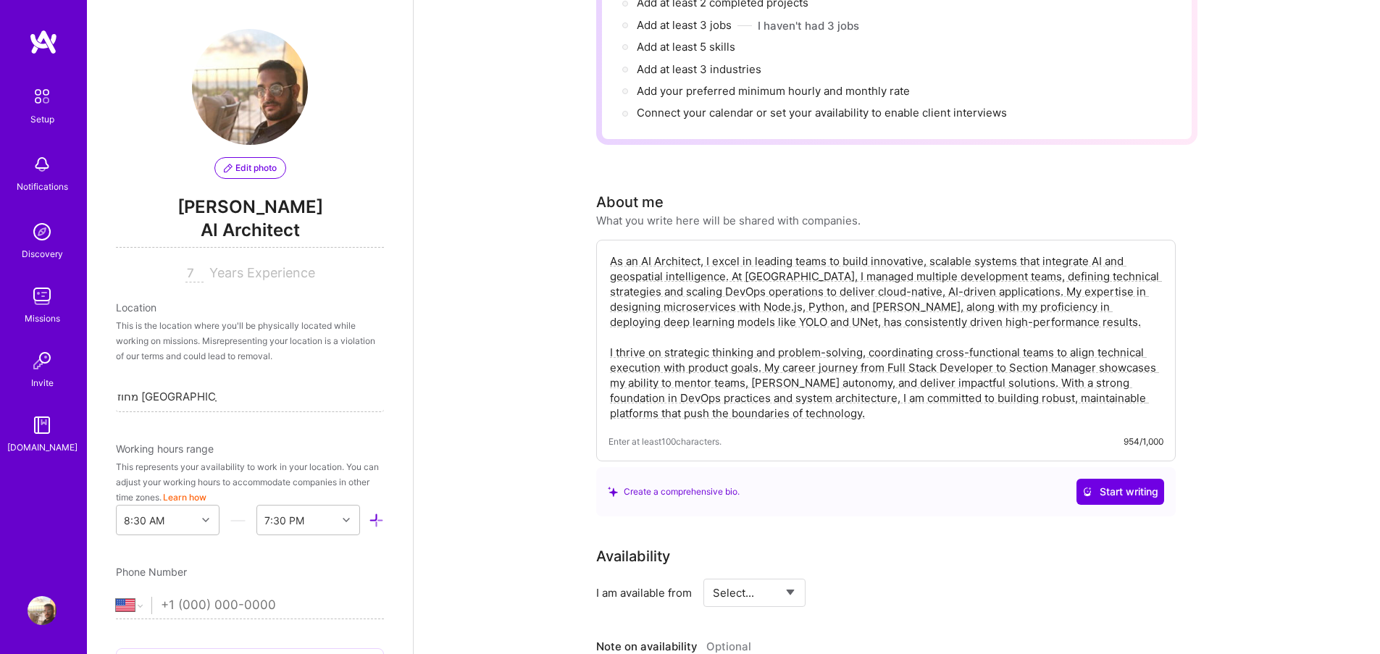
click at [36, 177] on img at bounding box center [42, 164] width 29 height 29
click at [46, 258] on div "Discovery" at bounding box center [42, 253] width 41 height 15
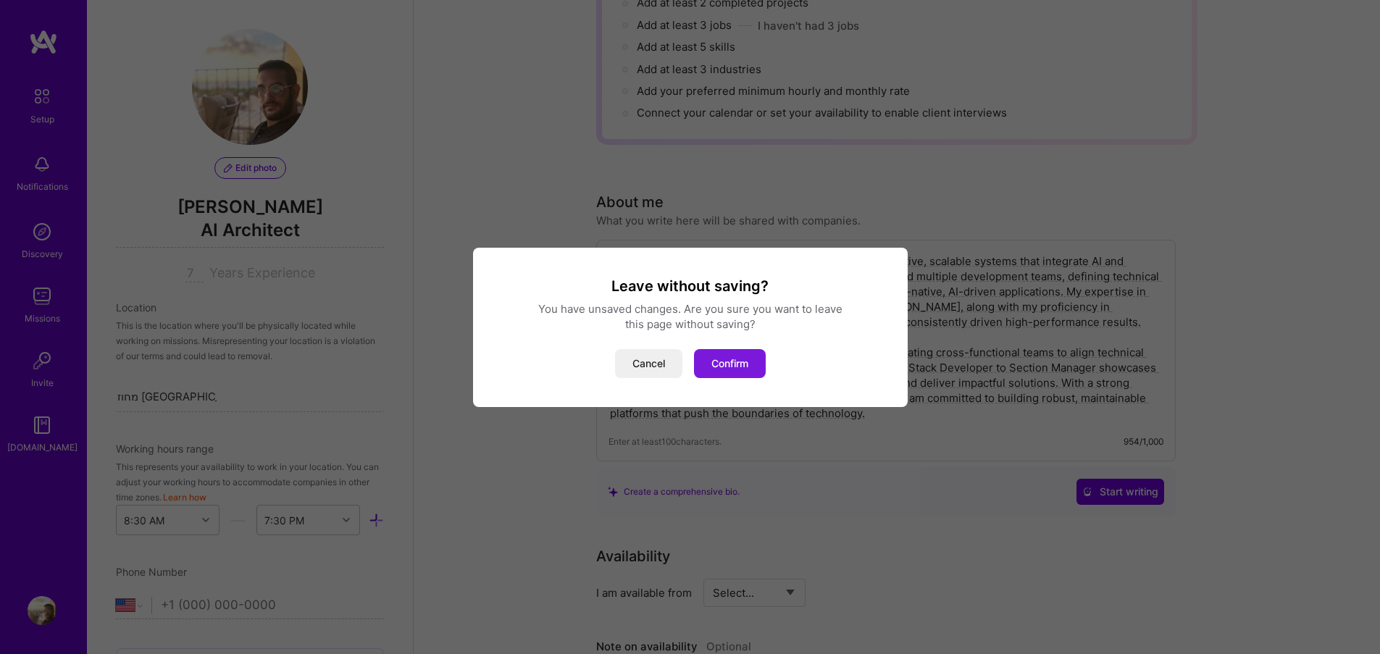
click at [726, 374] on button "Confirm" at bounding box center [730, 363] width 72 height 29
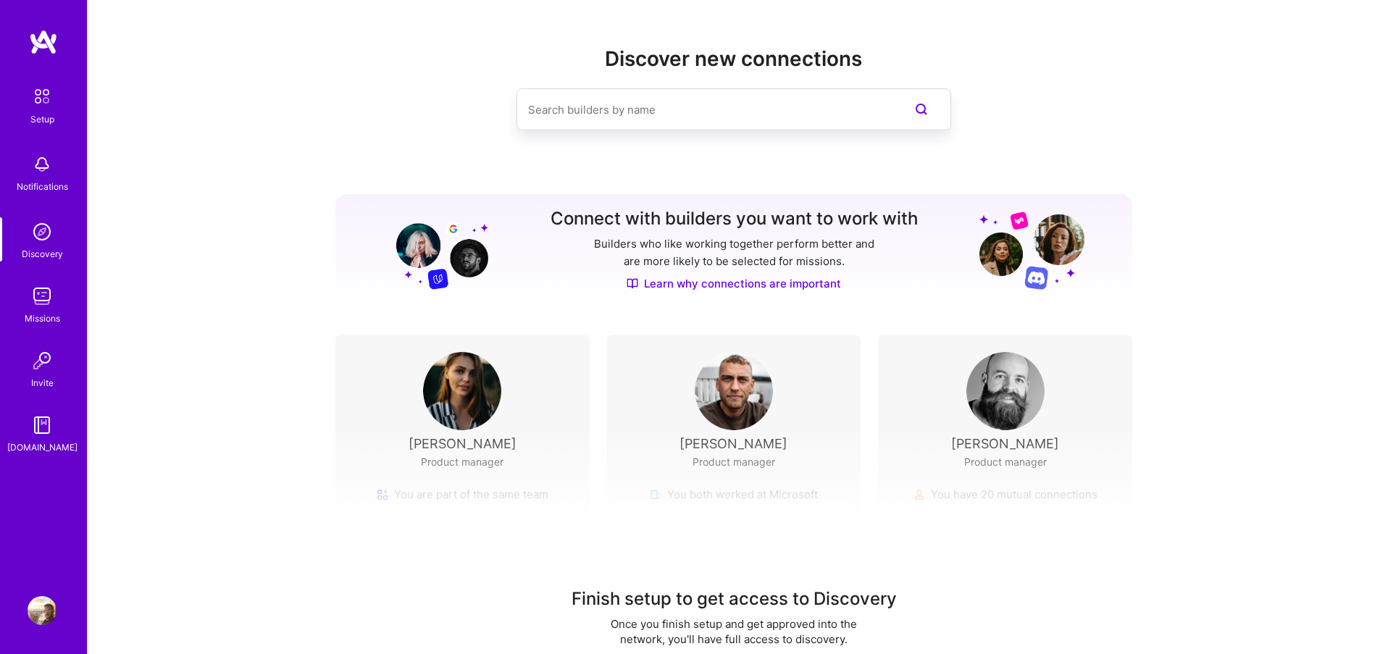
click at [477, 409] on img at bounding box center [462, 391] width 78 height 78
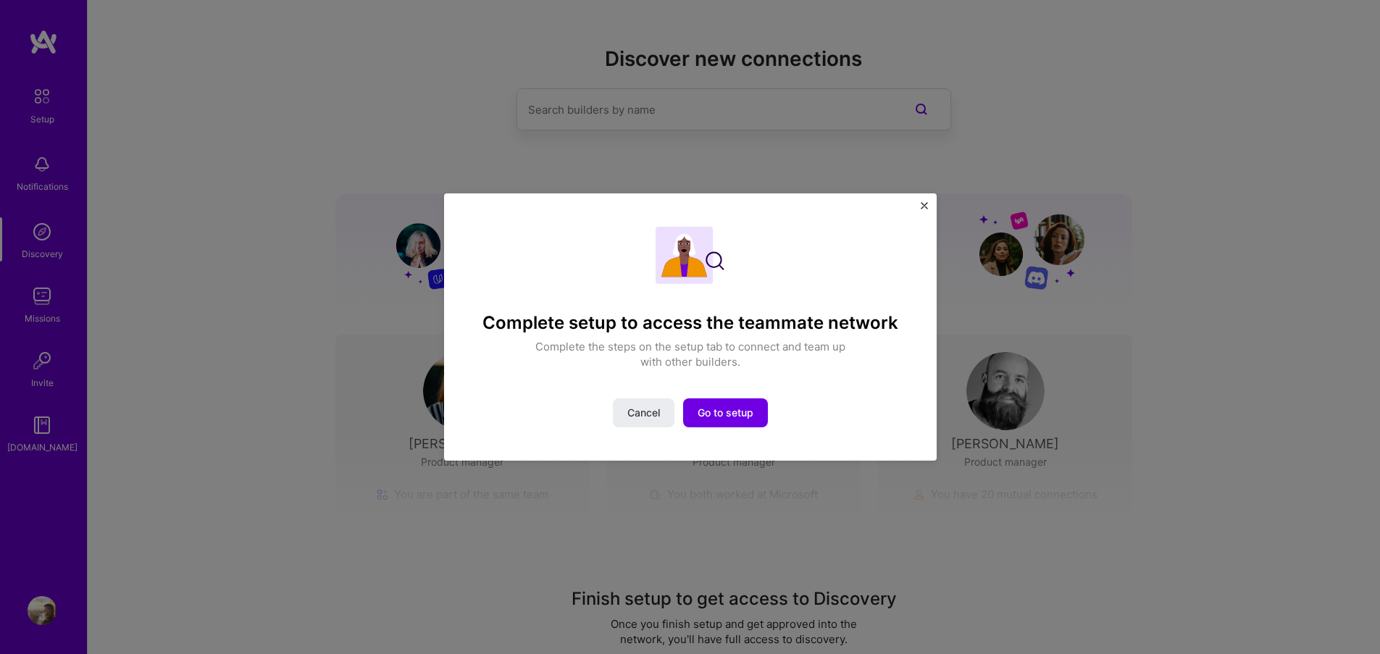
click at [720, 398] on div "Complete setup to access the teammate network Complete the steps on the setup t…" at bounding box center [690, 327] width 426 height 201
click at [651, 417] on span "Cancel" at bounding box center [643, 413] width 33 height 14
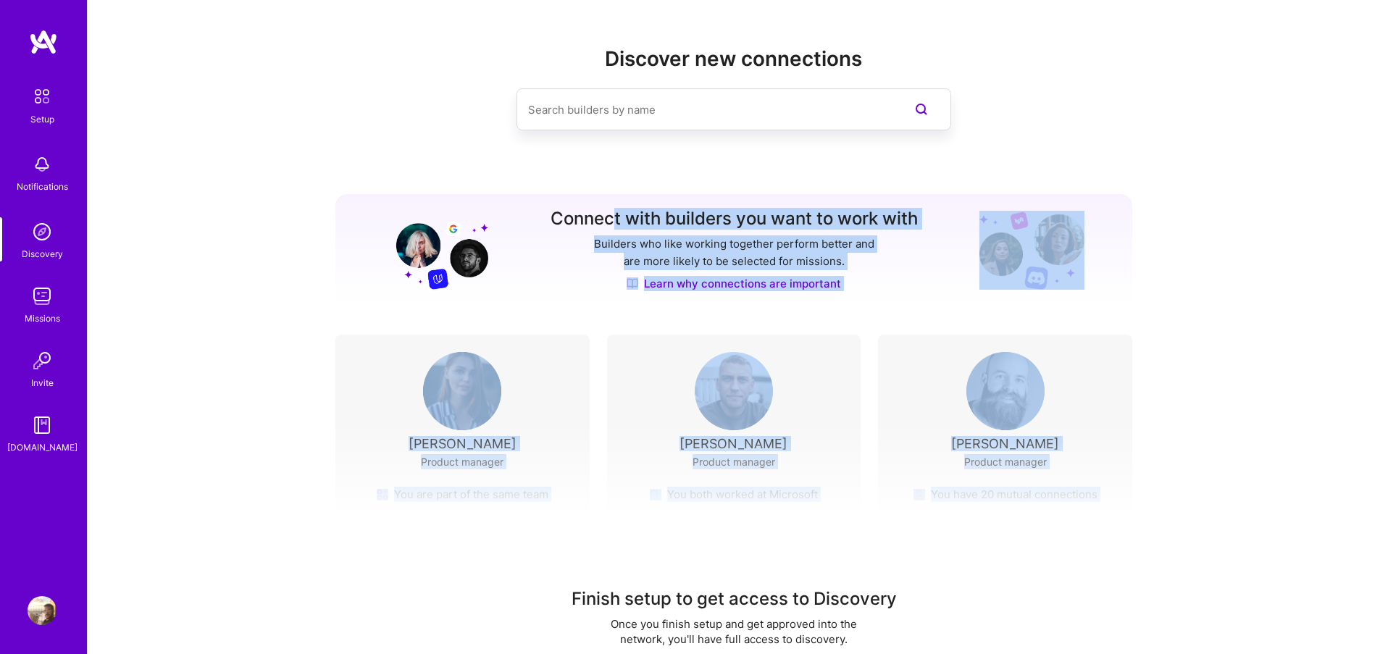
drag, startPoint x: 613, startPoint y: 224, endPoint x: 821, endPoint y: 566, distance: 400.1
click at [821, 566] on div "Discover new connections Connect with builders you want to work with Builders w…" at bounding box center [733, 315] width 797 height 537
click at [921, 553] on div "Finish setup to get access to Discovery Once you finish setup and get approved …" at bounding box center [734, 557] width 1292 height 270
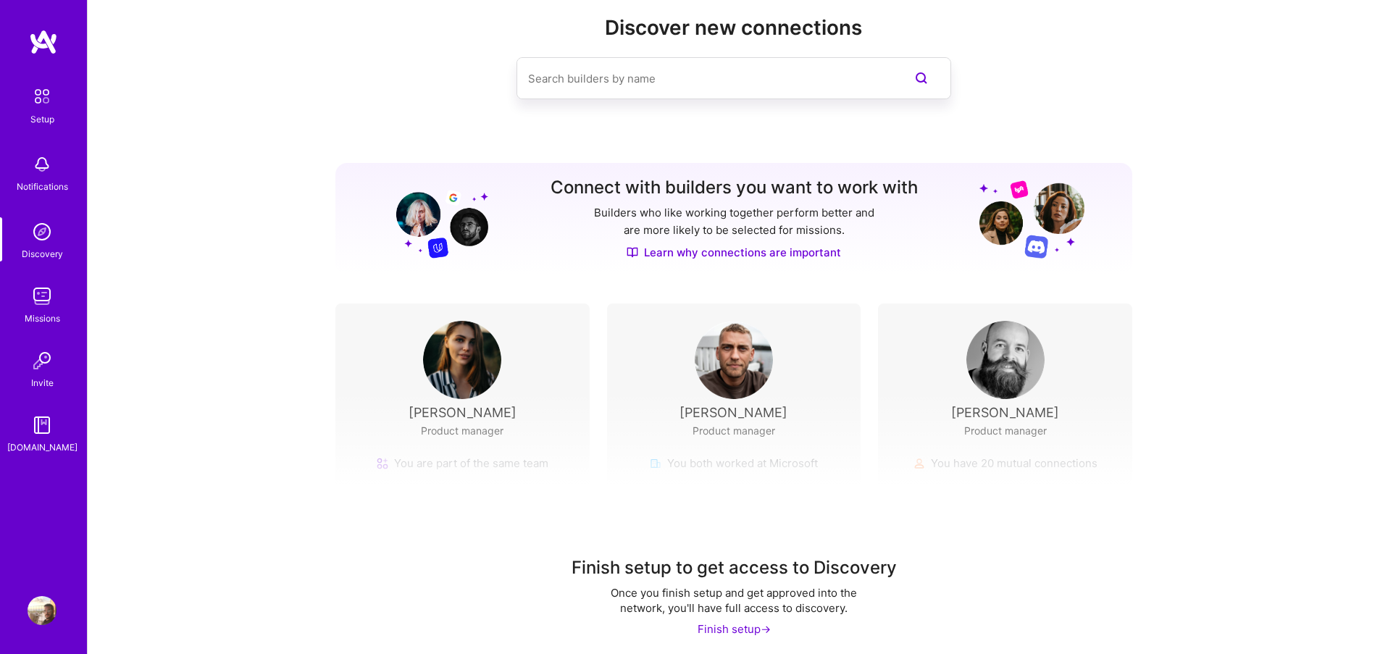
scroll to position [38, 0]
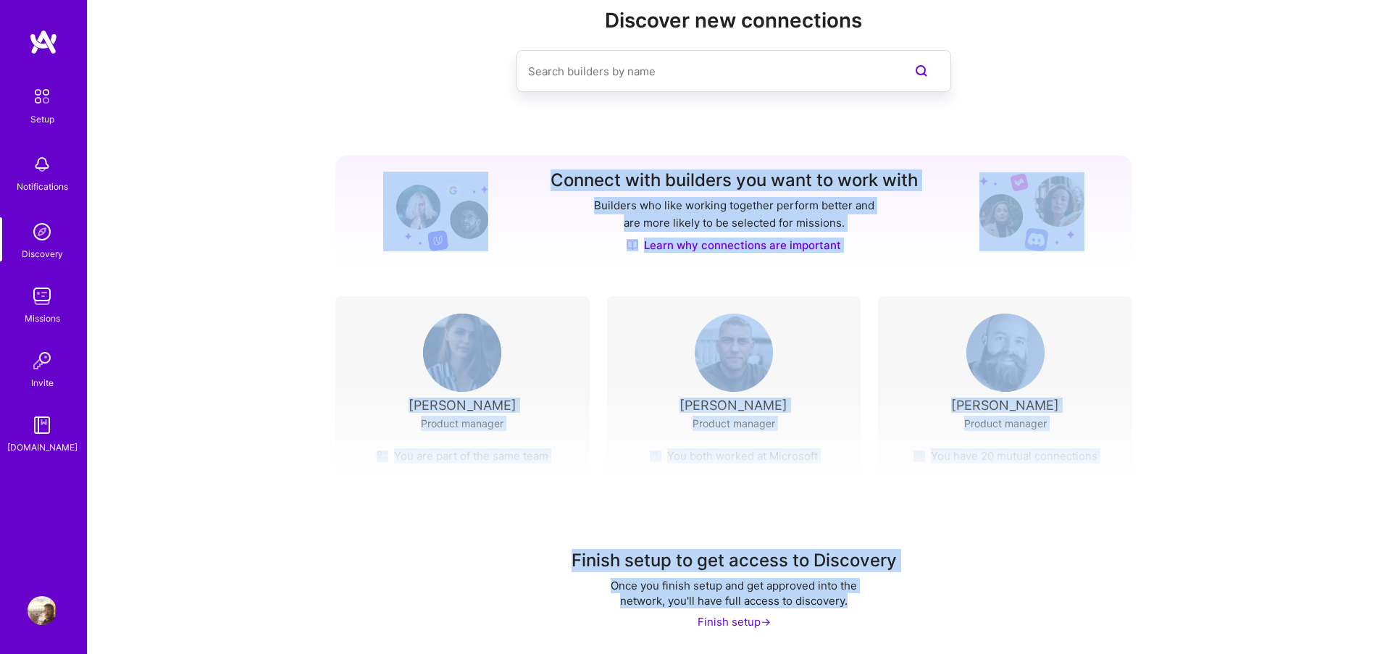
drag, startPoint x: 906, startPoint y: 600, endPoint x: 355, endPoint y: 187, distance: 688.6
click at [355, 187] on div "Discover new connections Connect with builders you want to work with Builders w…" at bounding box center [733, 277] width 797 height 537
click at [284, 385] on div "Finish setup to get access to Discovery Once you finish setup and get approved …" at bounding box center [734, 519] width 1292 height 270
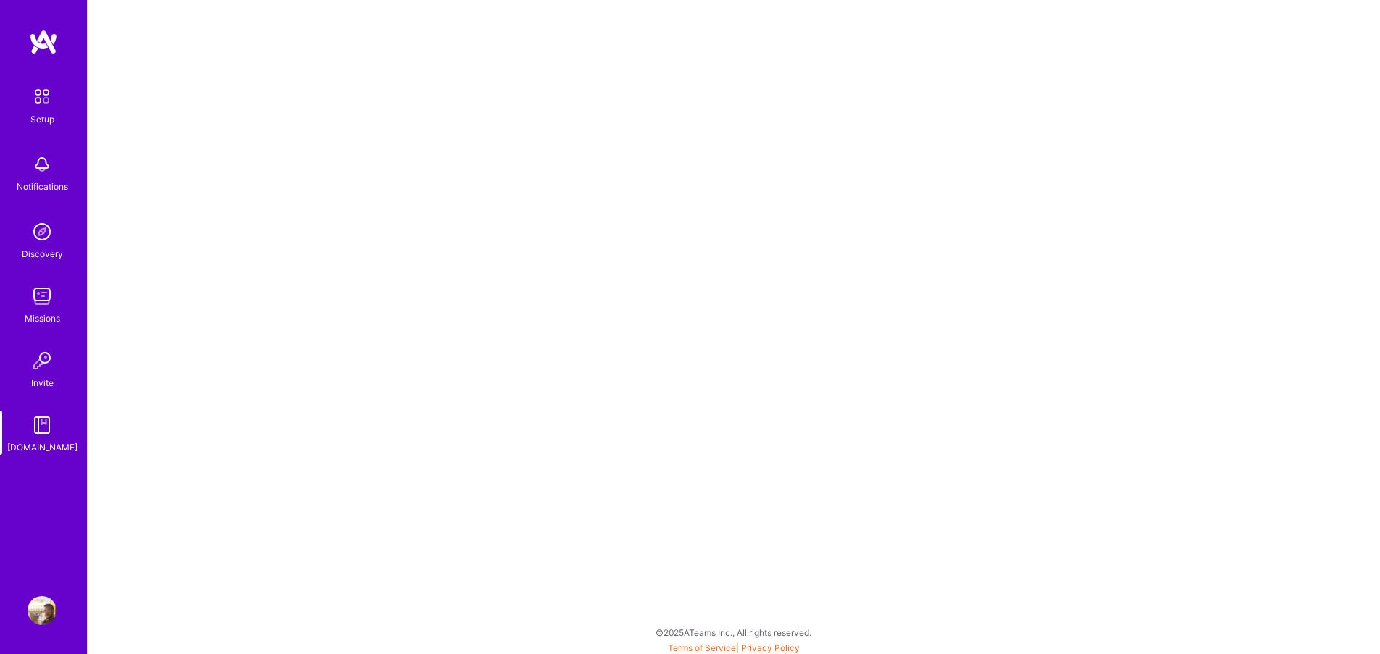
click at [35, 109] on img at bounding box center [42, 96] width 30 height 30
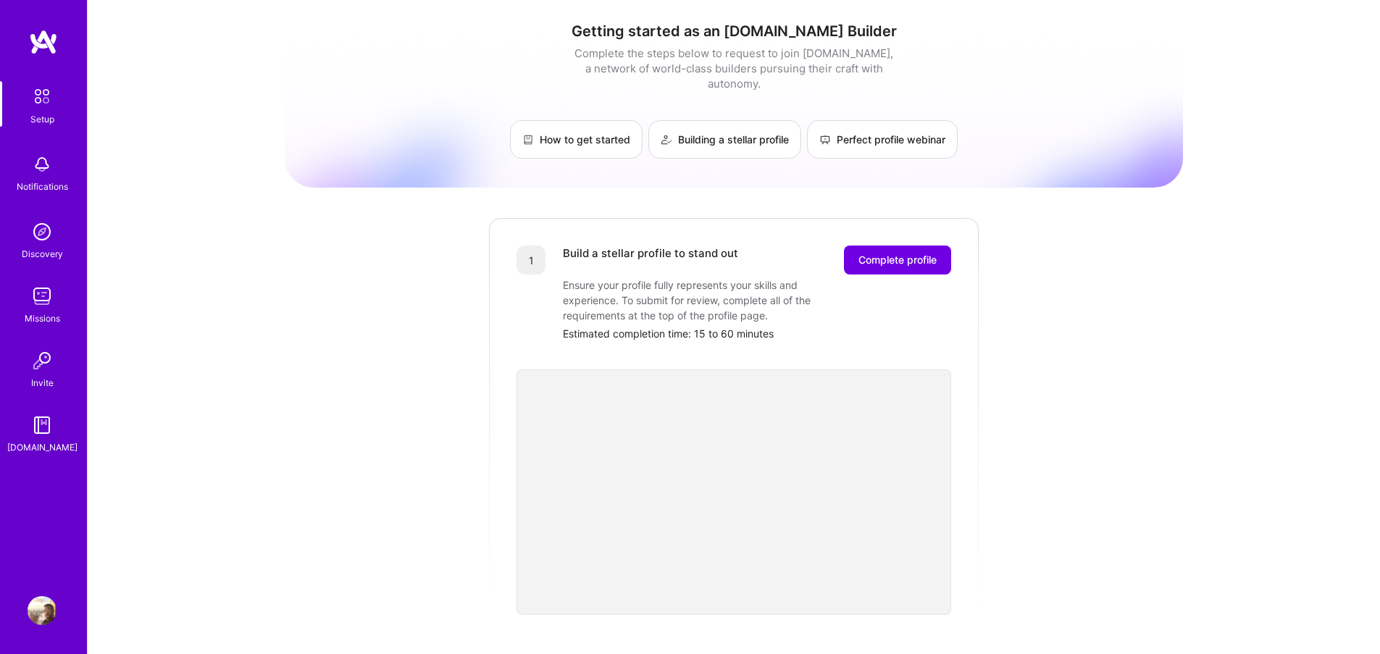
click at [18, 588] on div "Setup Notifications Discovery Missions Invite A.Guide Profile" at bounding box center [43, 327] width 87 height 654
click at [39, 616] on img at bounding box center [42, 610] width 29 height 29
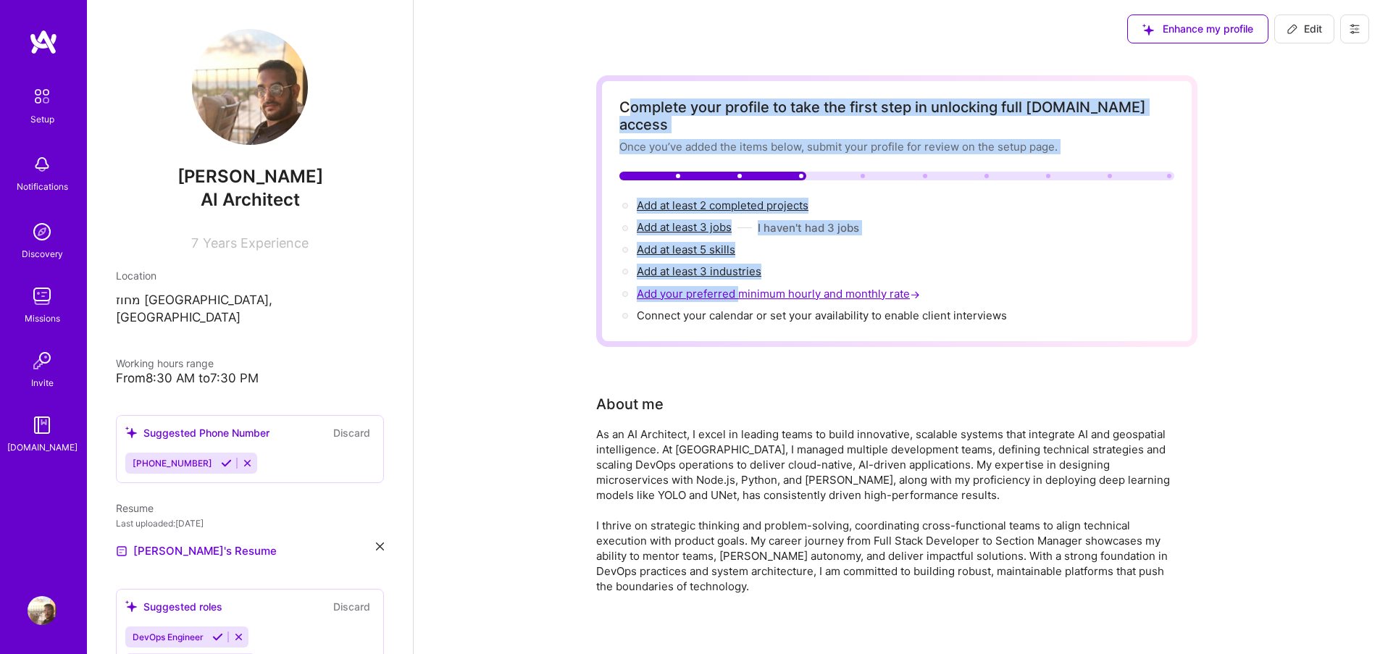
click at [739, 282] on div "Complete your profile to take the first step in unlocking full A.Team access On…" at bounding box center [896, 211] width 555 height 225
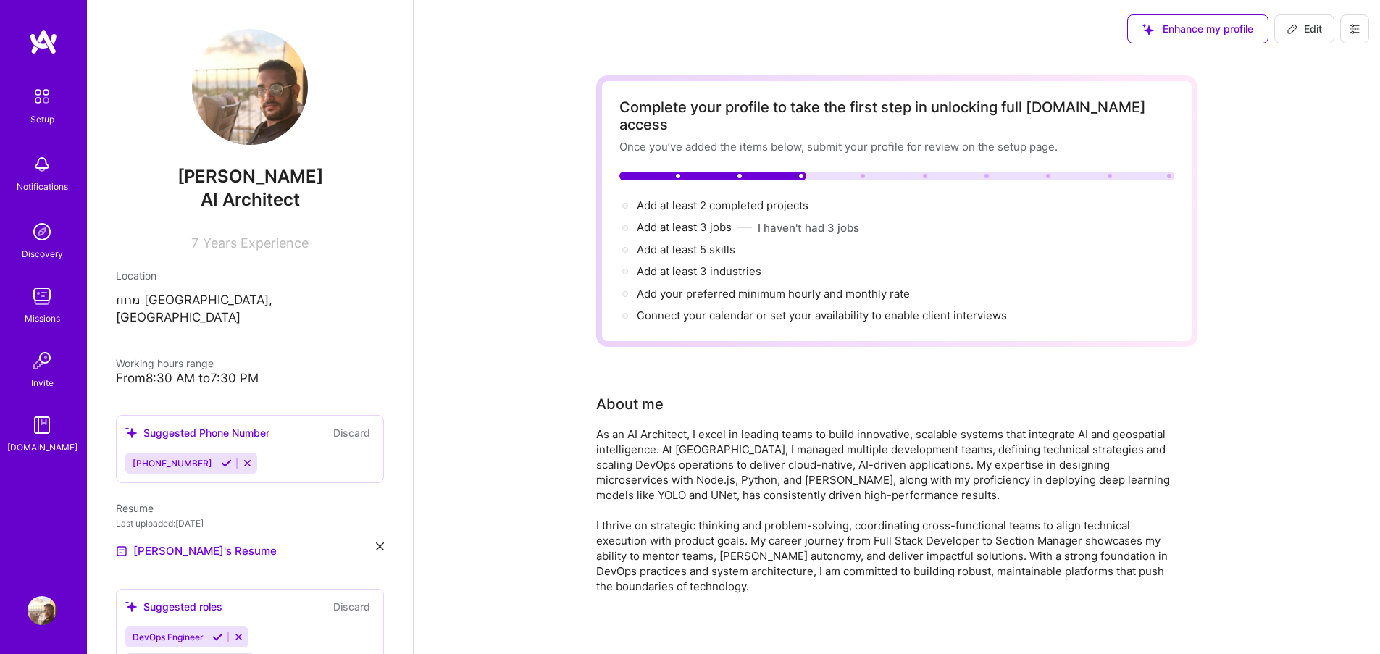
click at [401, 333] on div "shmuel darchi AI Architect 7 Years Experience Location מחוז תל אביב, ישראל Work…" at bounding box center [250, 327] width 326 height 654
click at [738, 174] on div at bounding box center [739, 176] width 4 height 4
drag, startPoint x: 776, startPoint y: 153, endPoint x: 671, endPoint y: 166, distance: 105.1
click at [692, 159] on div "Complete your profile to take the first step in unlocking full A.Team access On…" at bounding box center [896, 211] width 555 height 225
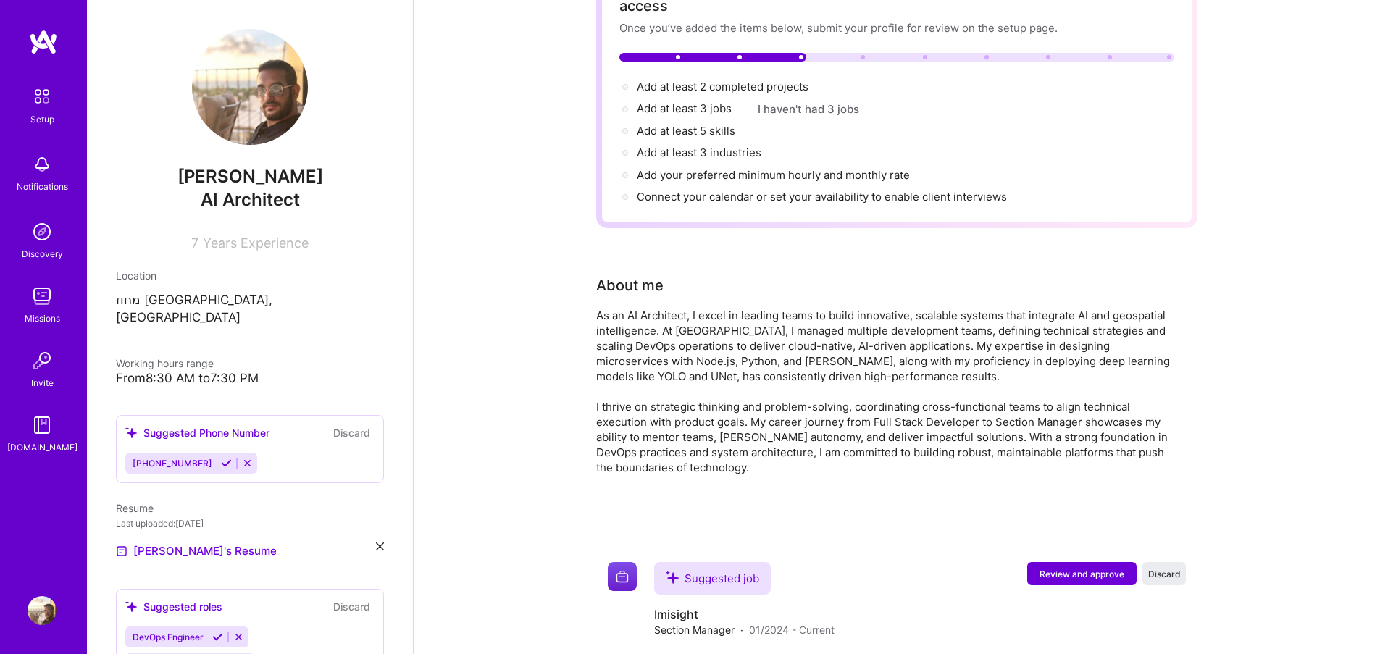
scroll to position [261, 0]
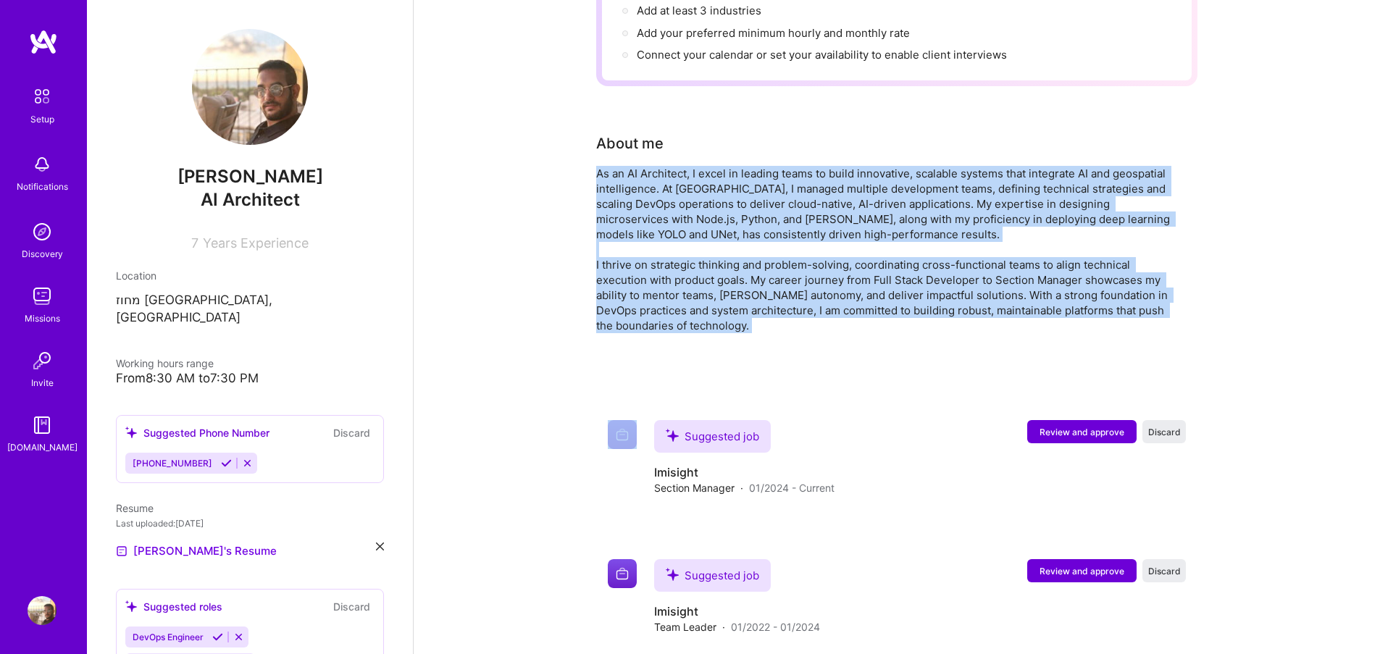
drag, startPoint x: 797, startPoint y: 336, endPoint x: 590, endPoint y: 146, distance: 280.9
click at [590, 146] on div "Complete your profile to take the first step in unlocking full A.Team access On…" at bounding box center [897, 383] width 966 height 1173
click at [456, 442] on div "Complete your profile to take the first step in unlocking full A.Team access On…" at bounding box center [897, 383] width 966 height 1173
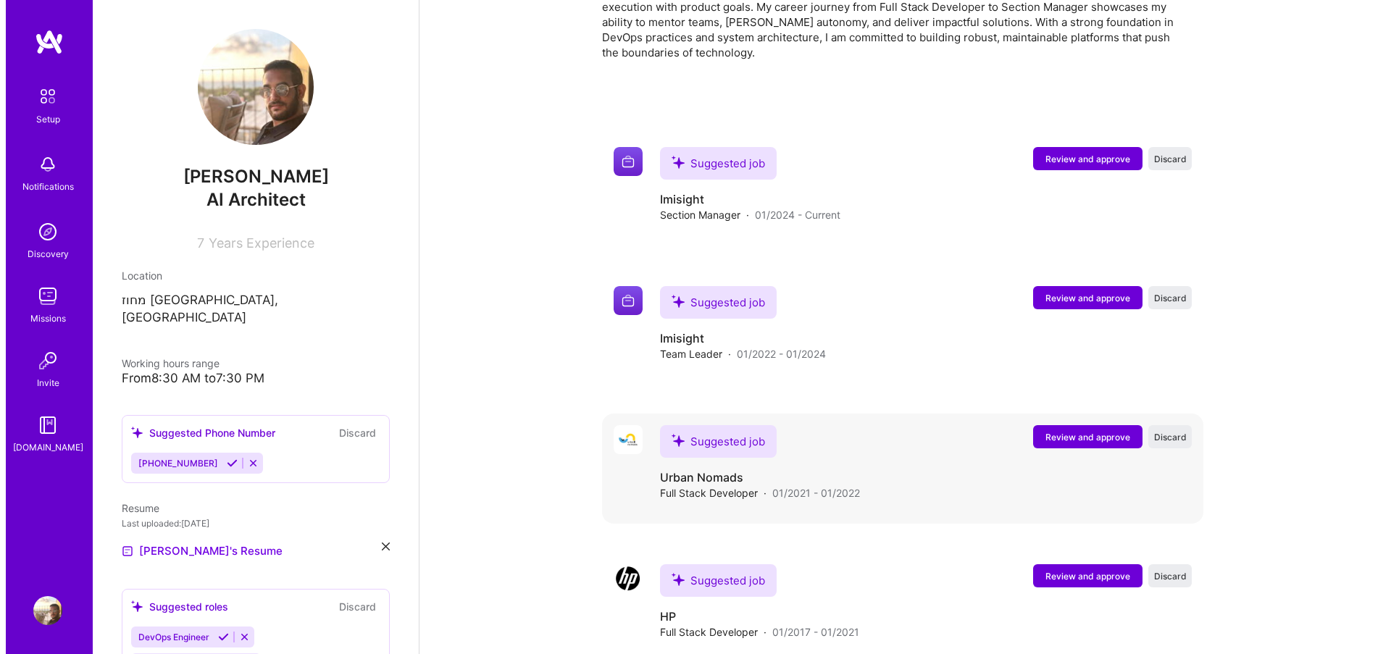
scroll to position [560, 0]
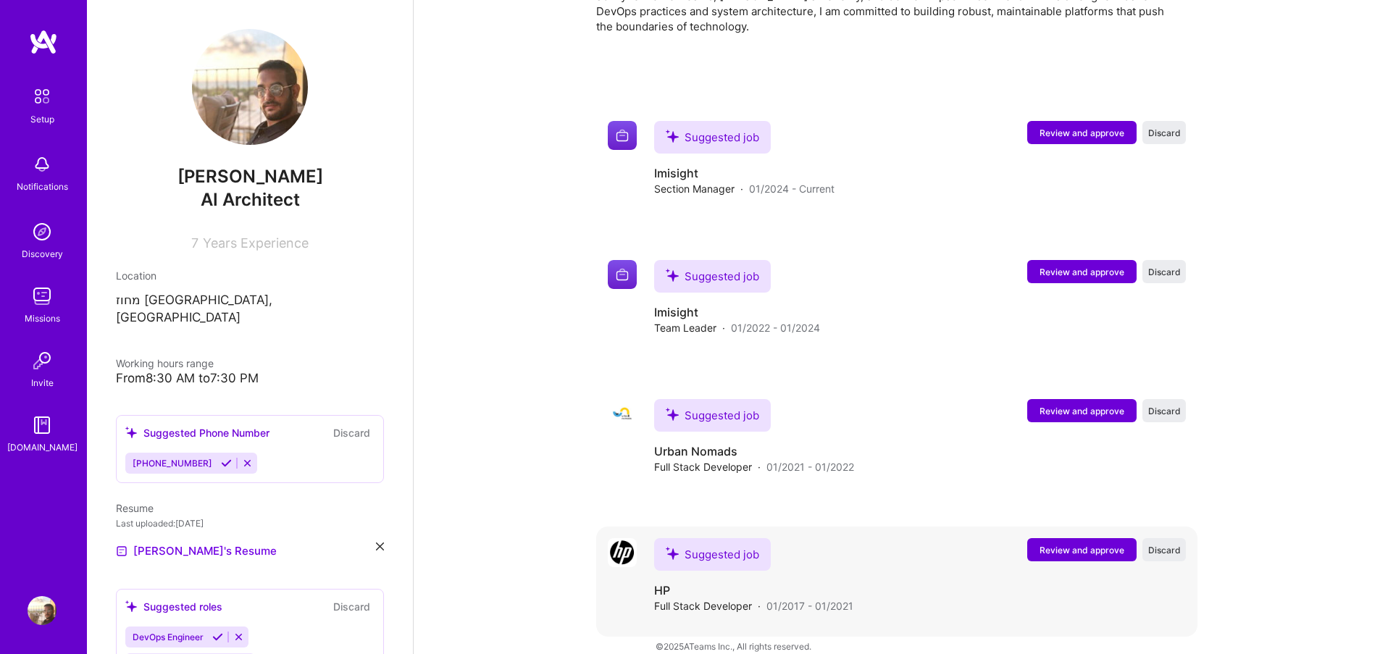
click at [1077, 544] on span "Review and approve" at bounding box center [1081, 550] width 85 height 12
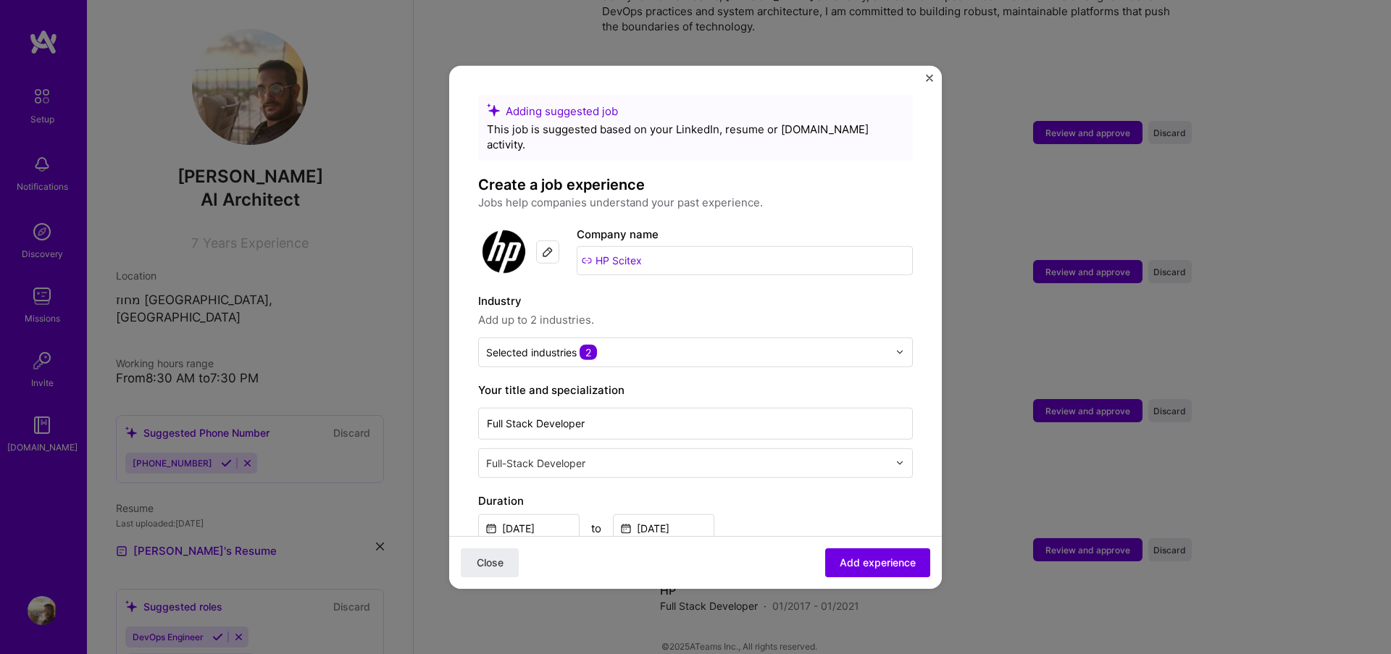
click at [929, 77] on img "Close" at bounding box center [929, 77] width 7 height 7
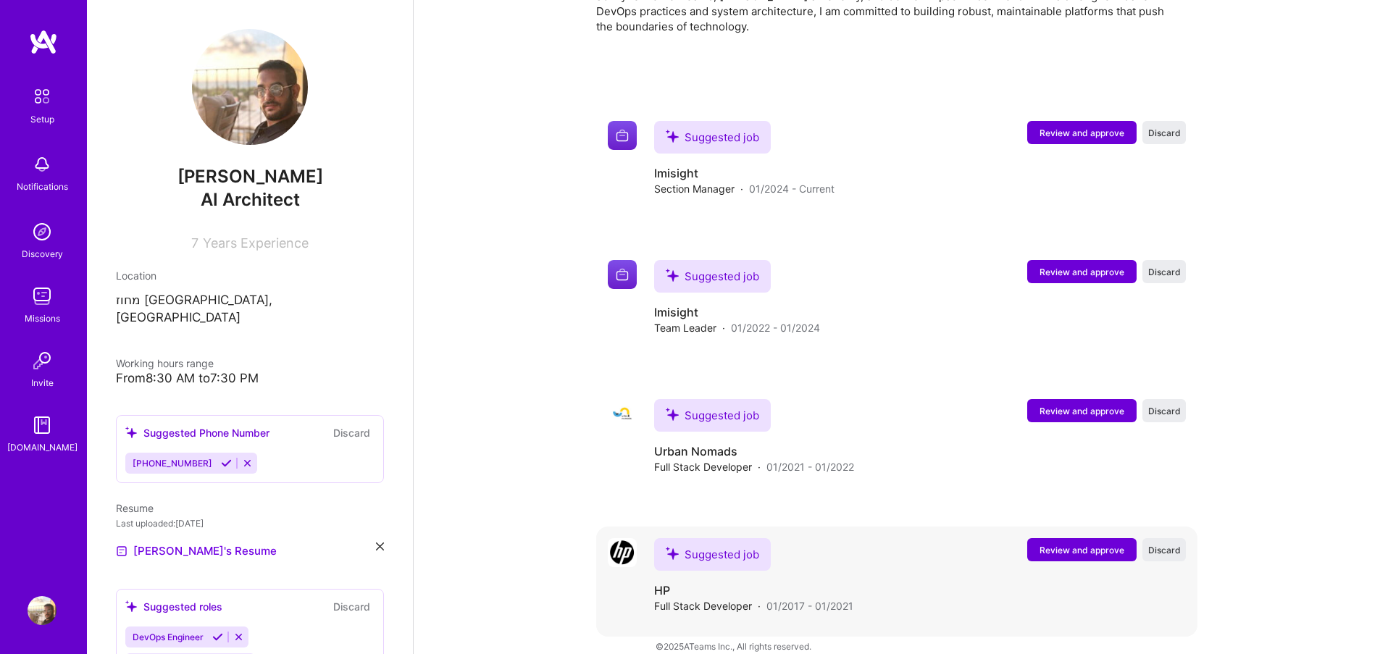
click at [1061, 544] on span "Review and approve" at bounding box center [1081, 550] width 85 height 12
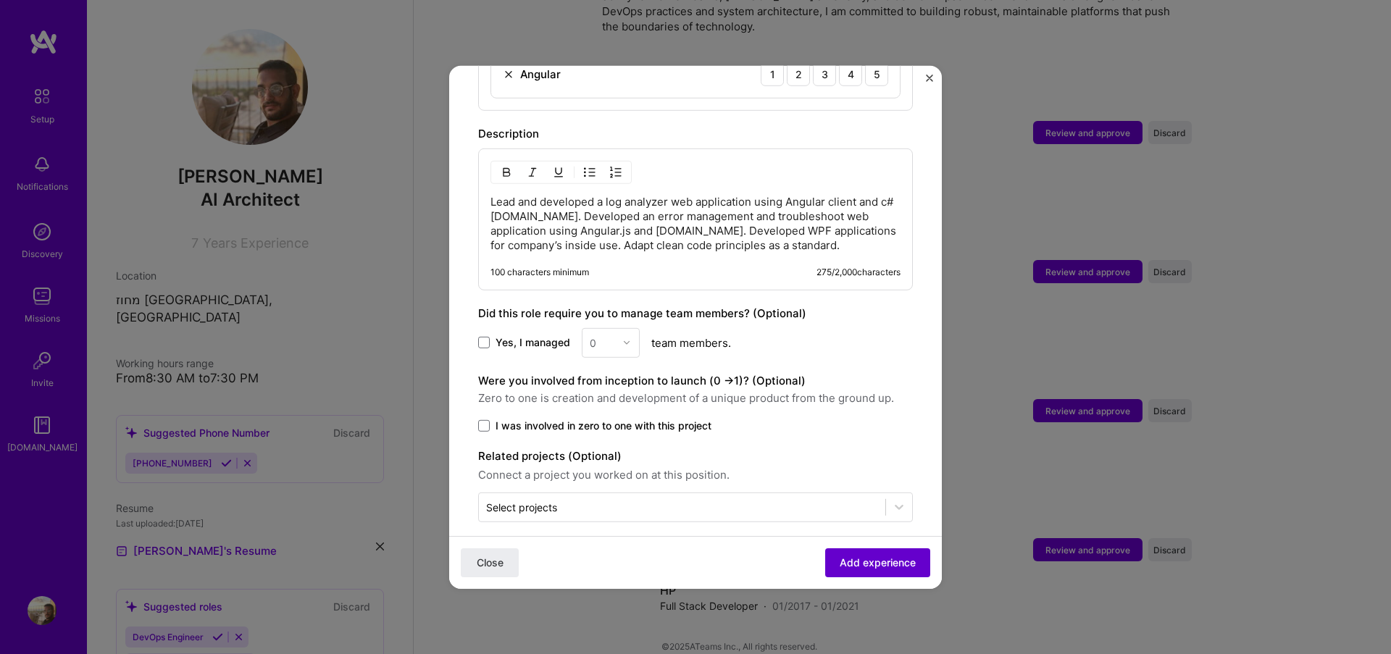
drag, startPoint x: 831, startPoint y: 570, endPoint x: 902, endPoint y: 566, distance: 71.1
click at [902, 566] on button "Add experience" at bounding box center [877, 562] width 105 height 29
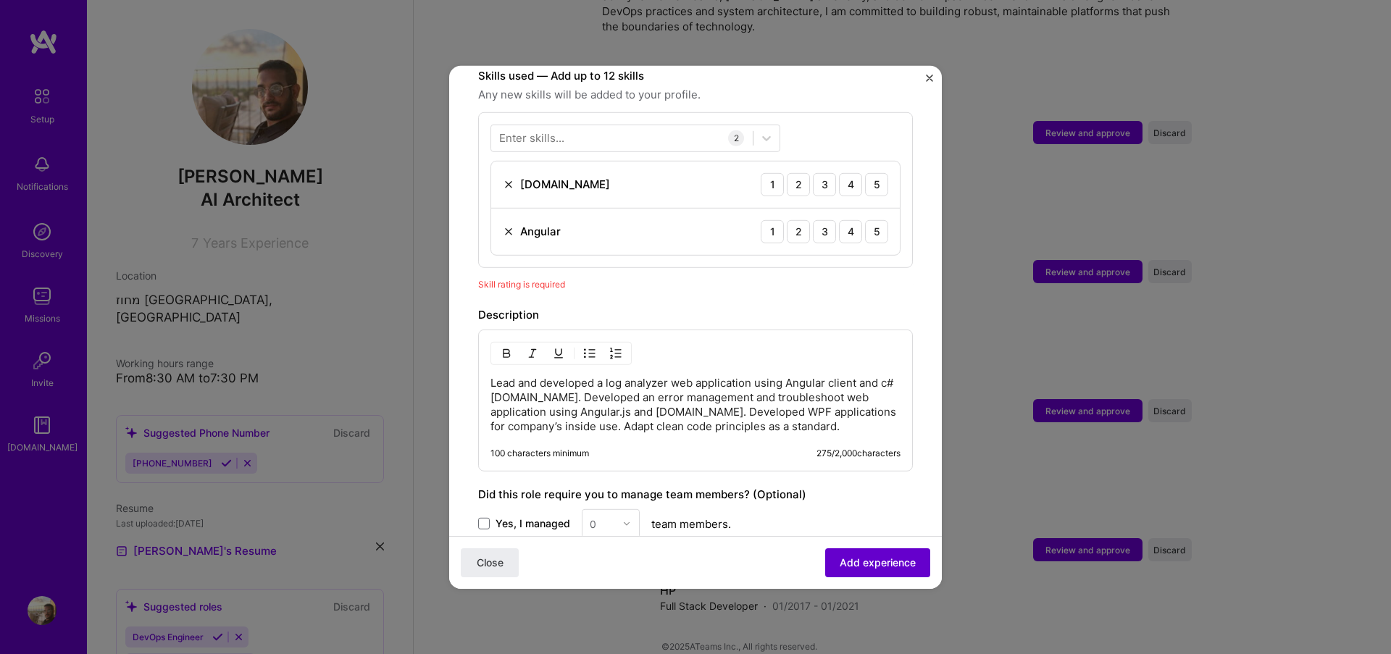
scroll to position [501, 0]
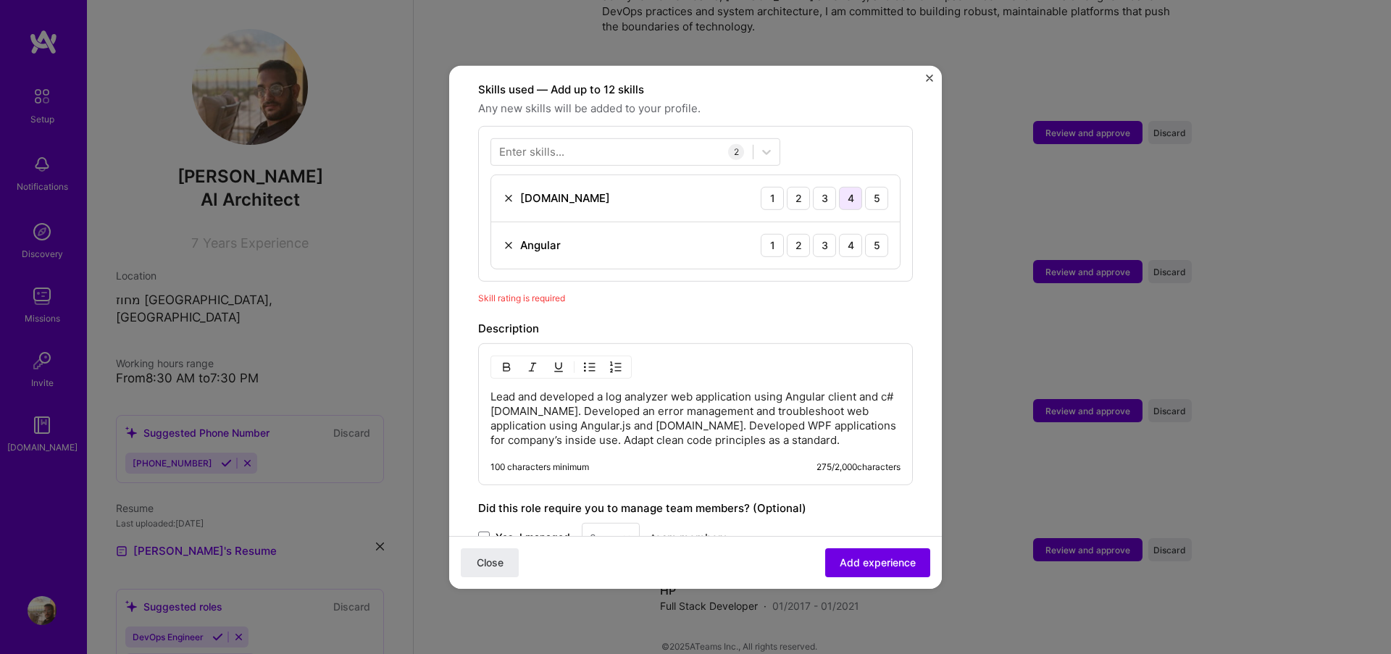
click at [848, 186] on div "4" at bounding box center [850, 197] width 23 height 23
click at [866, 233] on div "5" at bounding box center [876, 244] width 23 height 23
click at [871, 566] on span "Add experience" at bounding box center [877, 563] width 76 height 14
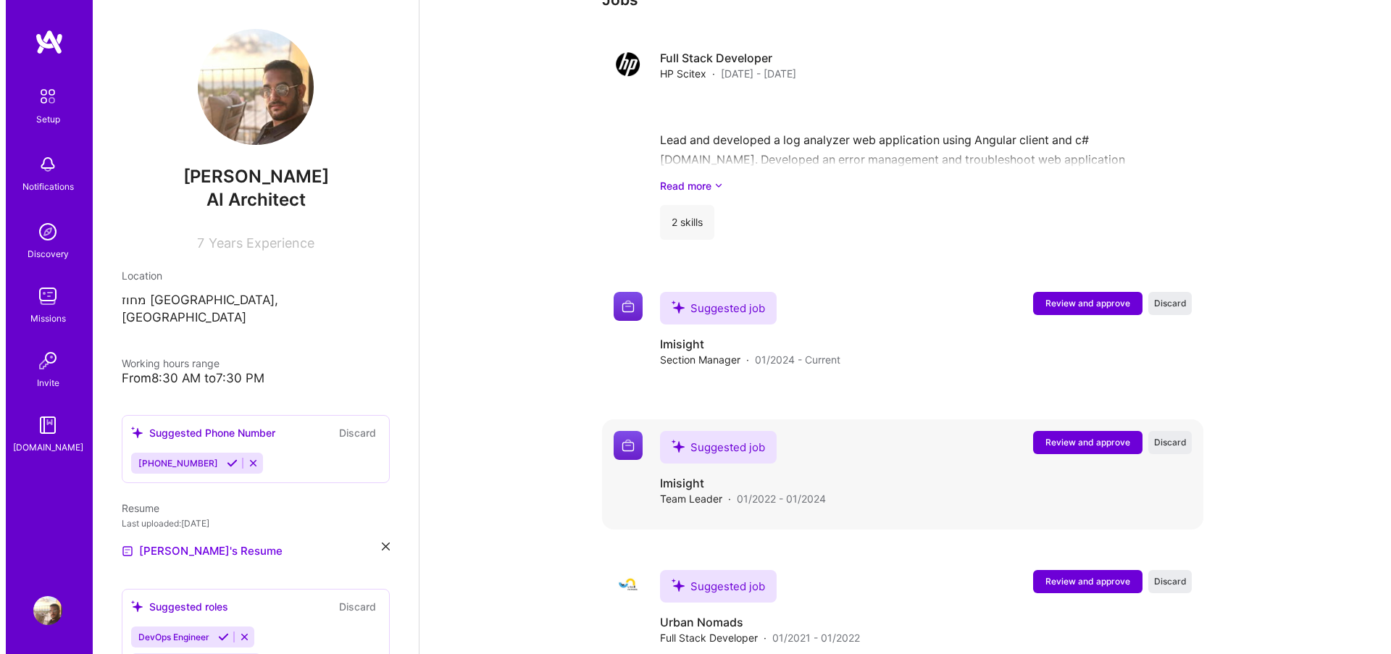
scroll to position [711, 0]
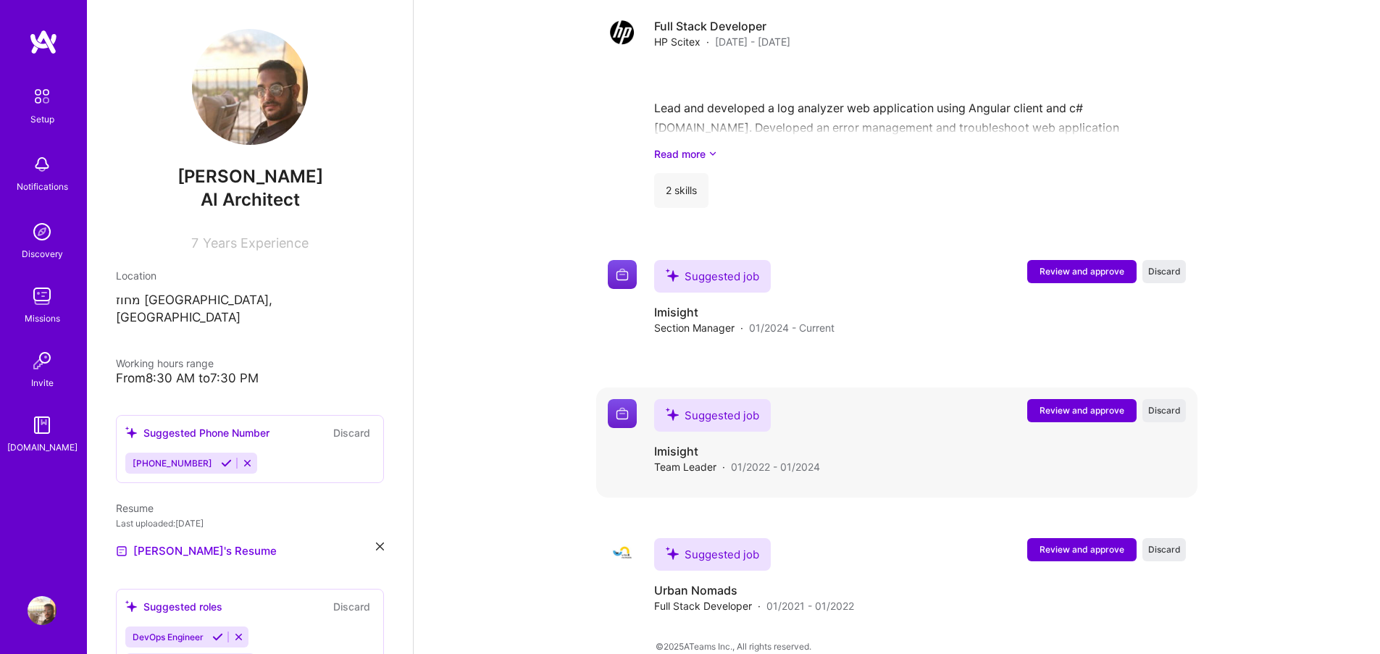
click at [1056, 399] on button "Review and approve" at bounding box center [1081, 410] width 109 height 23
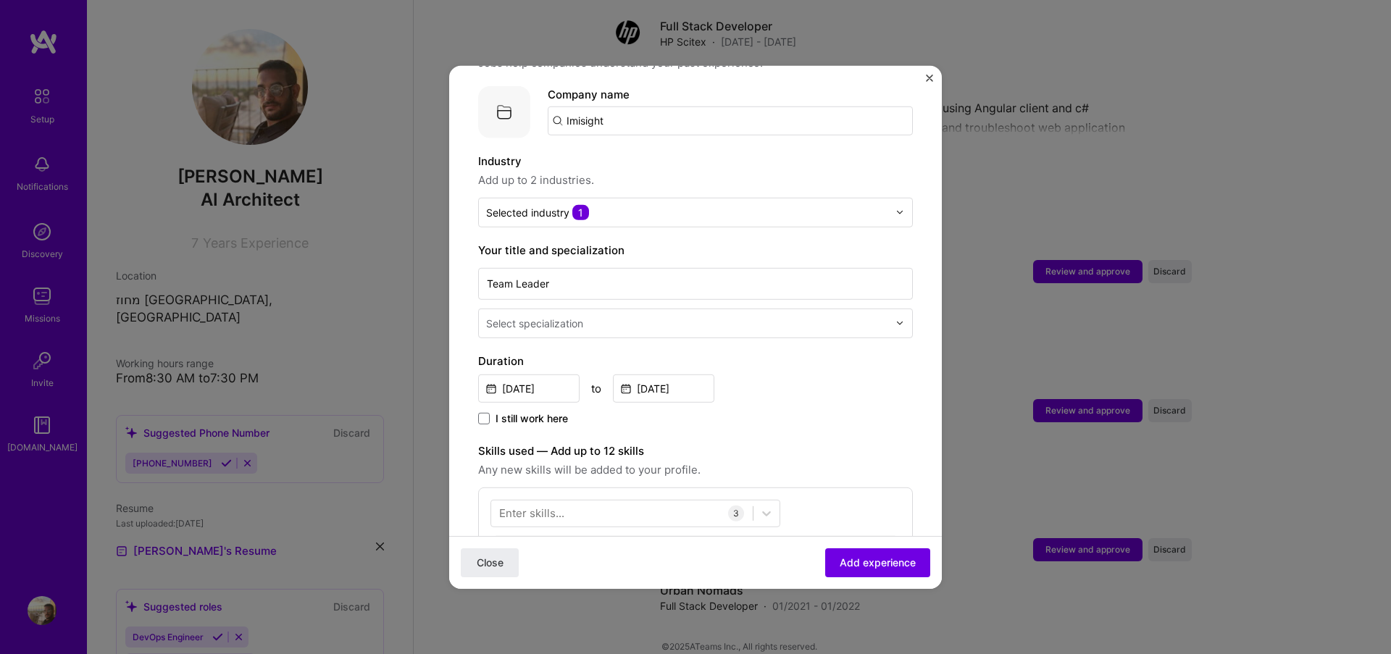
scroll to position [348, 0]
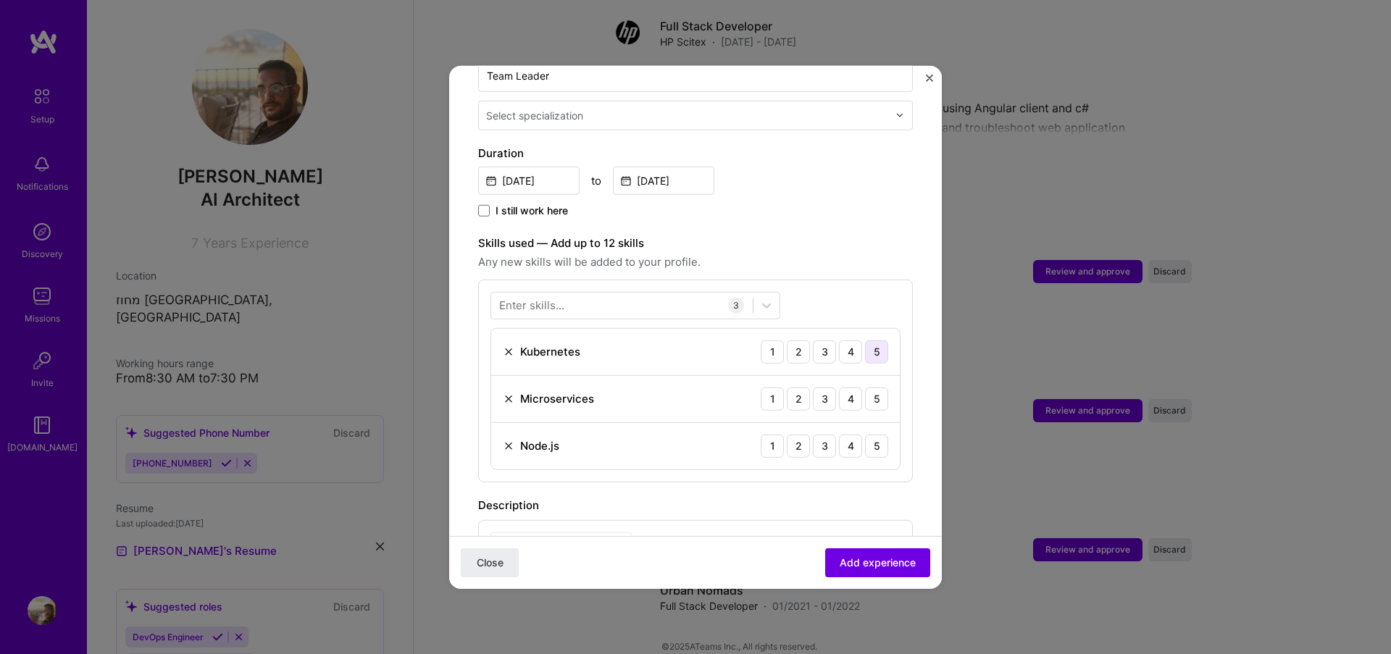
click at [866, 340] on div "5" at bounding box center [876, 351] width 23 height 23
click at [865, 387] on div "5" at bounding box center [876, 398] width 23 height 23
click at [865, 434] on div "5" at bounding box center [876, 445] width 23 height 23
click at [538, 279] on div "Enter skills... 3 Kubernetes 1 2 3 4 5 Microservices 1 2 3 4 5 Node.js 1 2 3 4 5" at bounding box center [695, 380] width 435 height 203
click at [539, 298] on div "Enter skills..." at bounding box center [531, 305] width 65 height 15
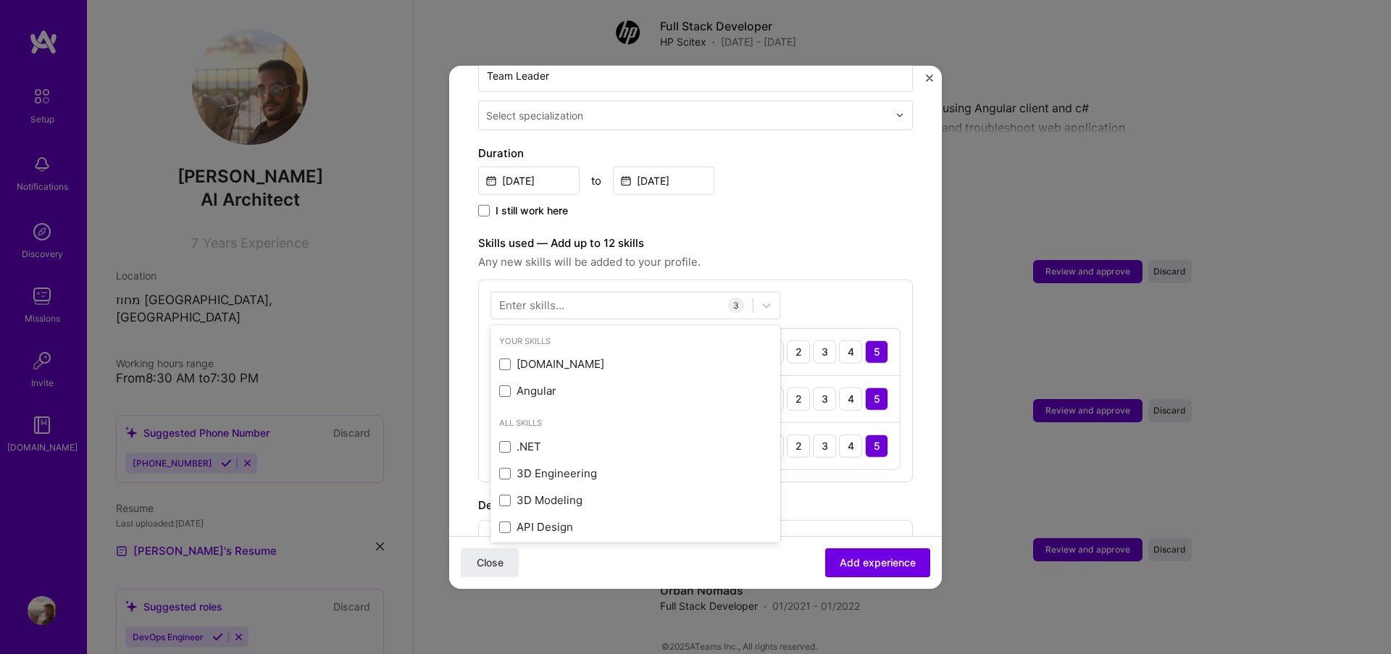
click at [590, 279] on div "Your Skills ASP.NET Angular All Skills .NET 3D Engineering 3D Modeling API Desi…" at bounding box center [695, 380] width 435 height 203
click at [586, 293] on div at bounding box center [621, 305] width 261 height 24
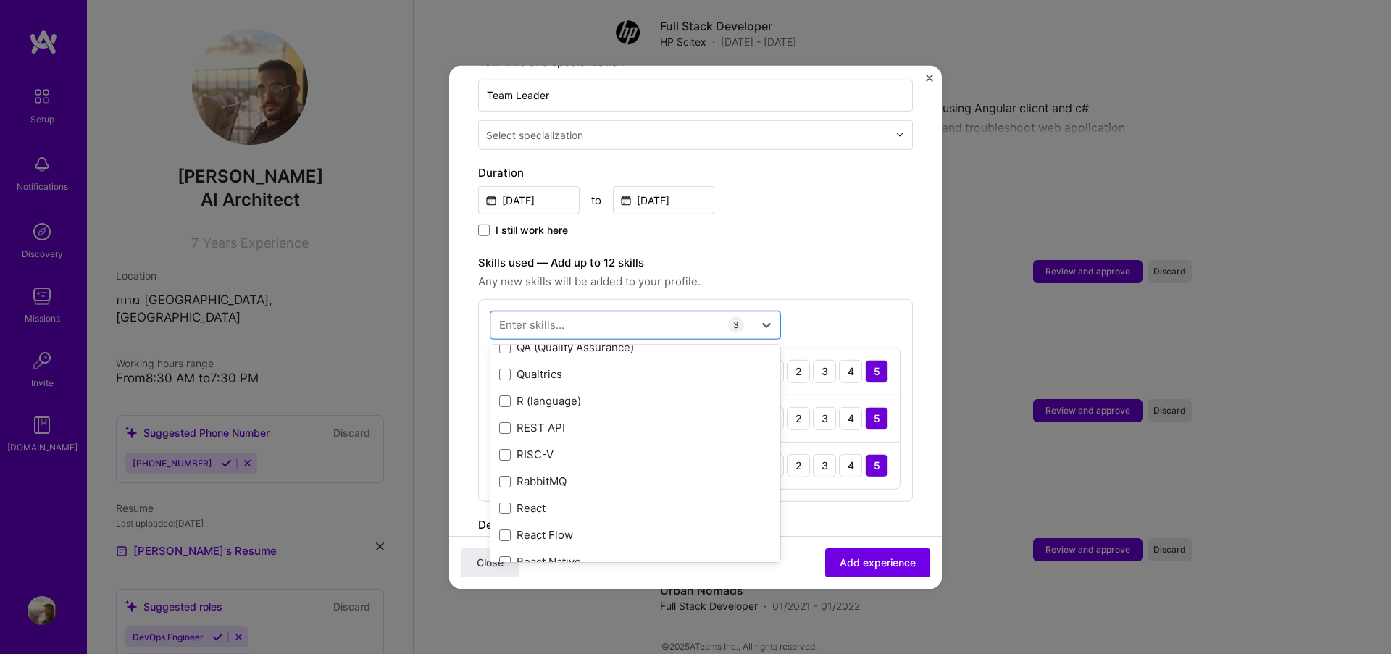
scroll to position [7127, 0]
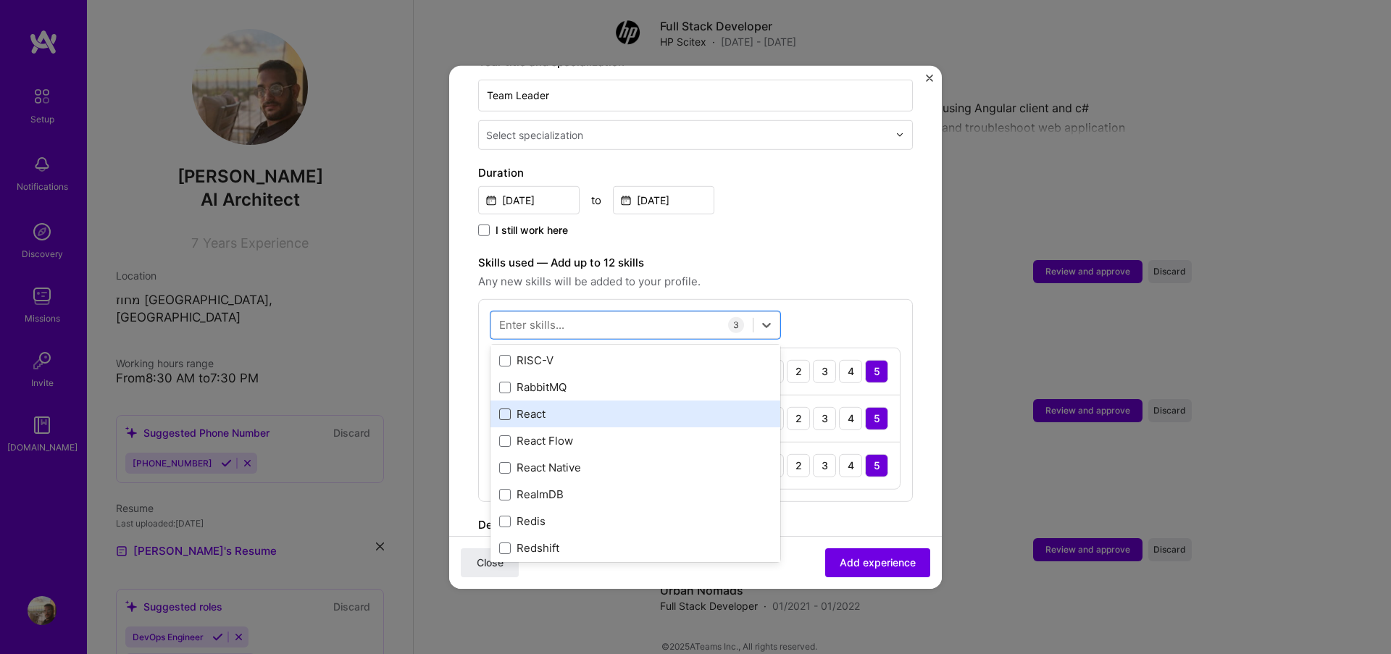
click at [507, 408] on span at bounding box center [505, 414] width 12 height 12
click at [0, 0] on input "checkbox" at bounding box center [0, 0] width 0 height 0
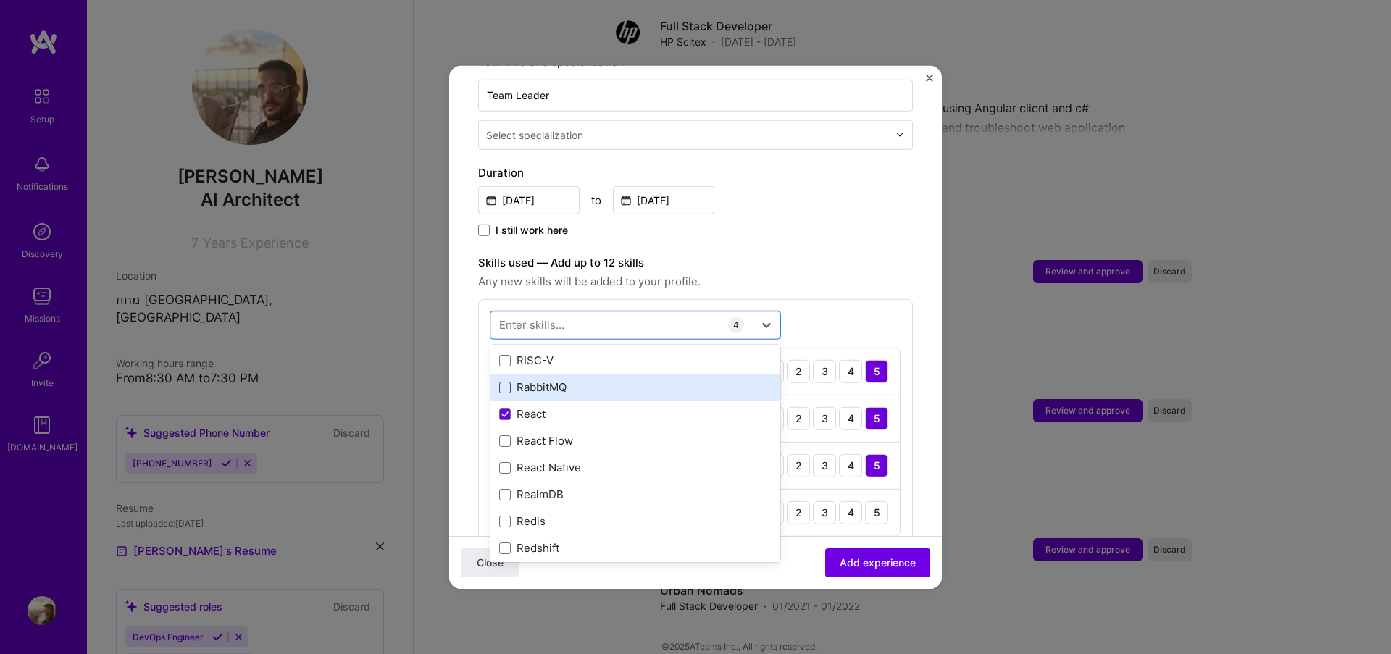
click at [502, 381] on span at bounding box center [505, 387] width 12 height 12
click at [0, 0] on input "checkbox" at bounding box center [0, 0] width 0 height 0
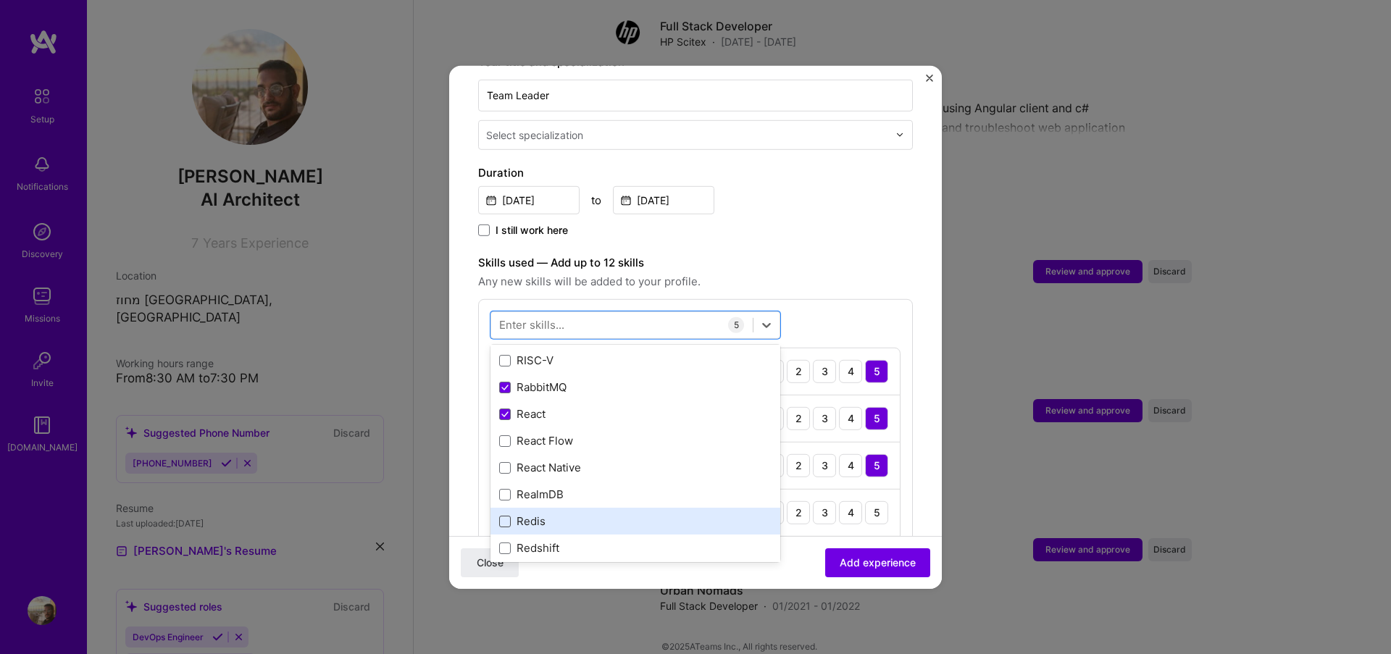
click at [501, 508] on div "Redis" at bounding box center [635, 521] width 290 height 27
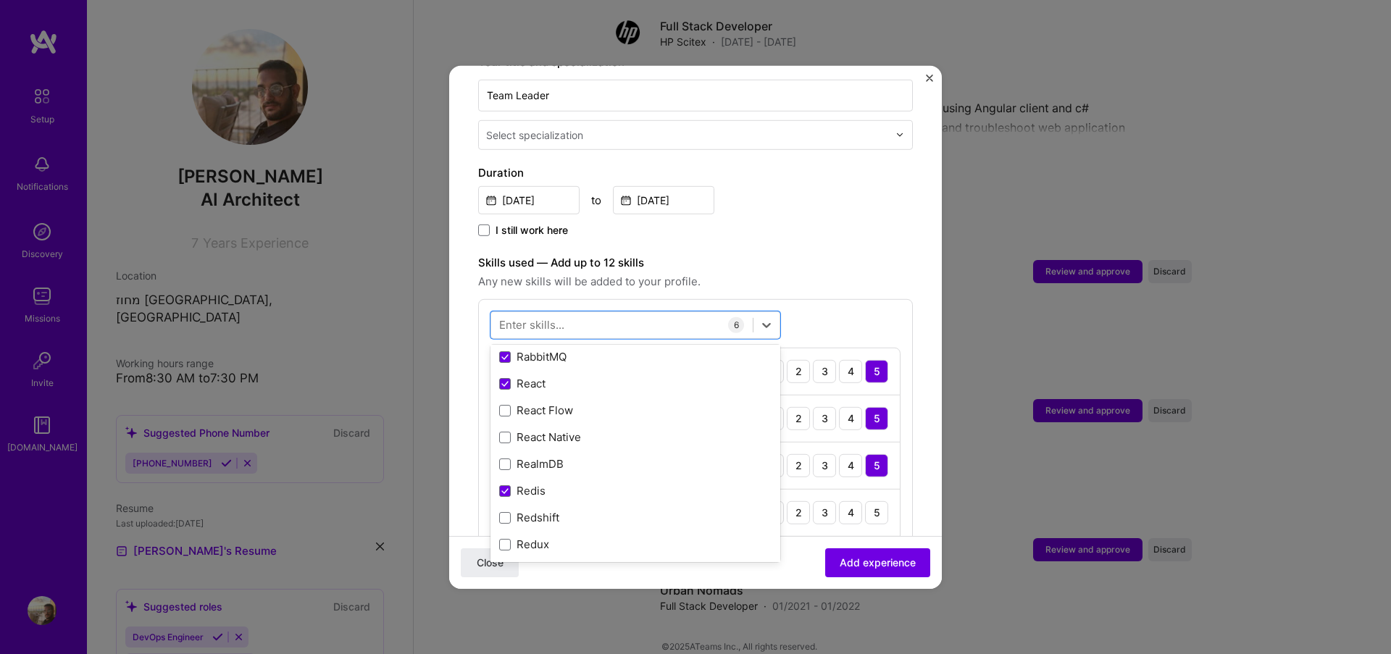
scroll to position [6933, 0]
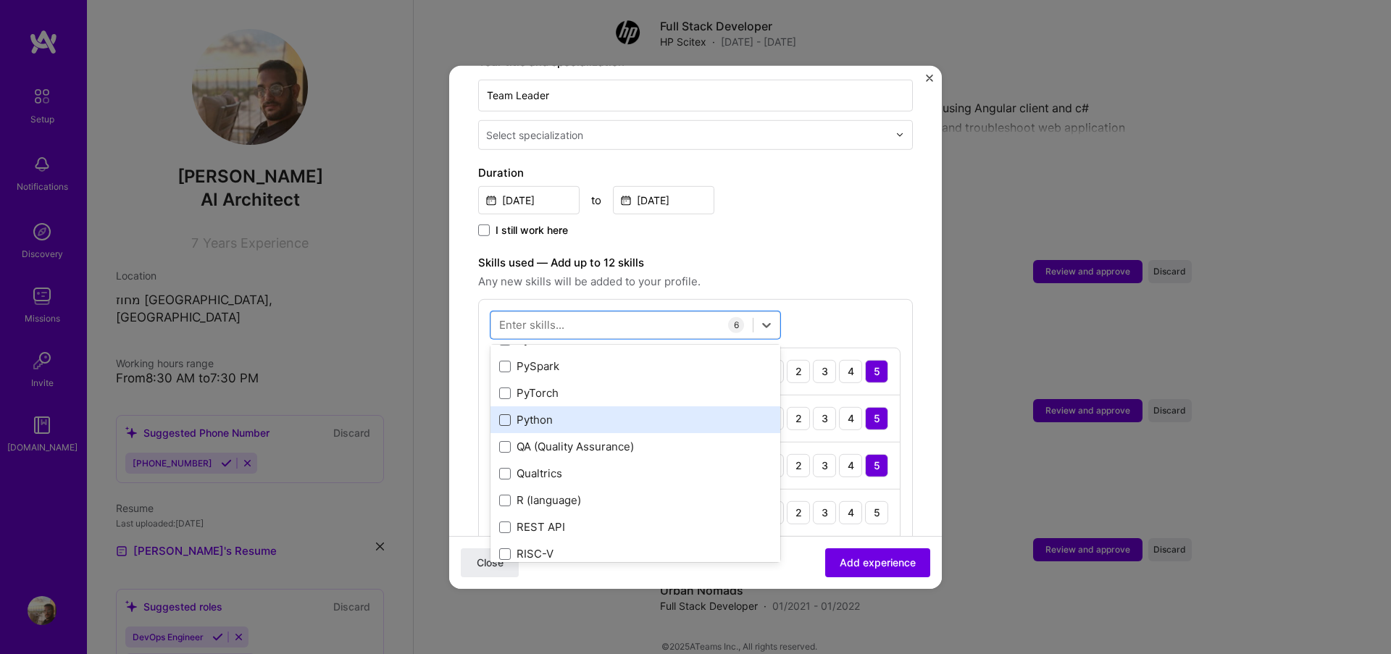
click at [503, 414] on span at bounding box center [505, 420] width 12 height 12
click at [0, 0] on input "checkbox" at bounding box center [0, 0] width 0 height 0
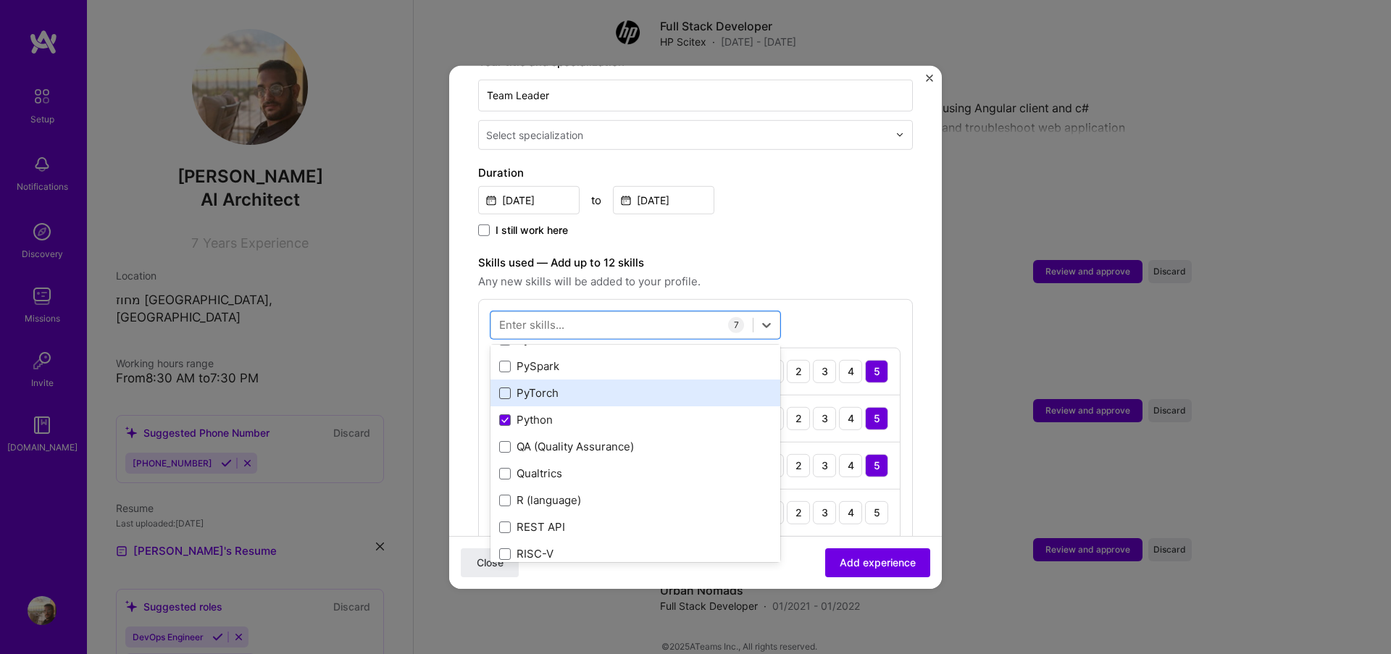
click at [504, 387] on span at bounding box center [505, 393] width 12 height 12
click at [0, 0] on input "checkbox" at bounding box center [0, 0] width 0 height 0
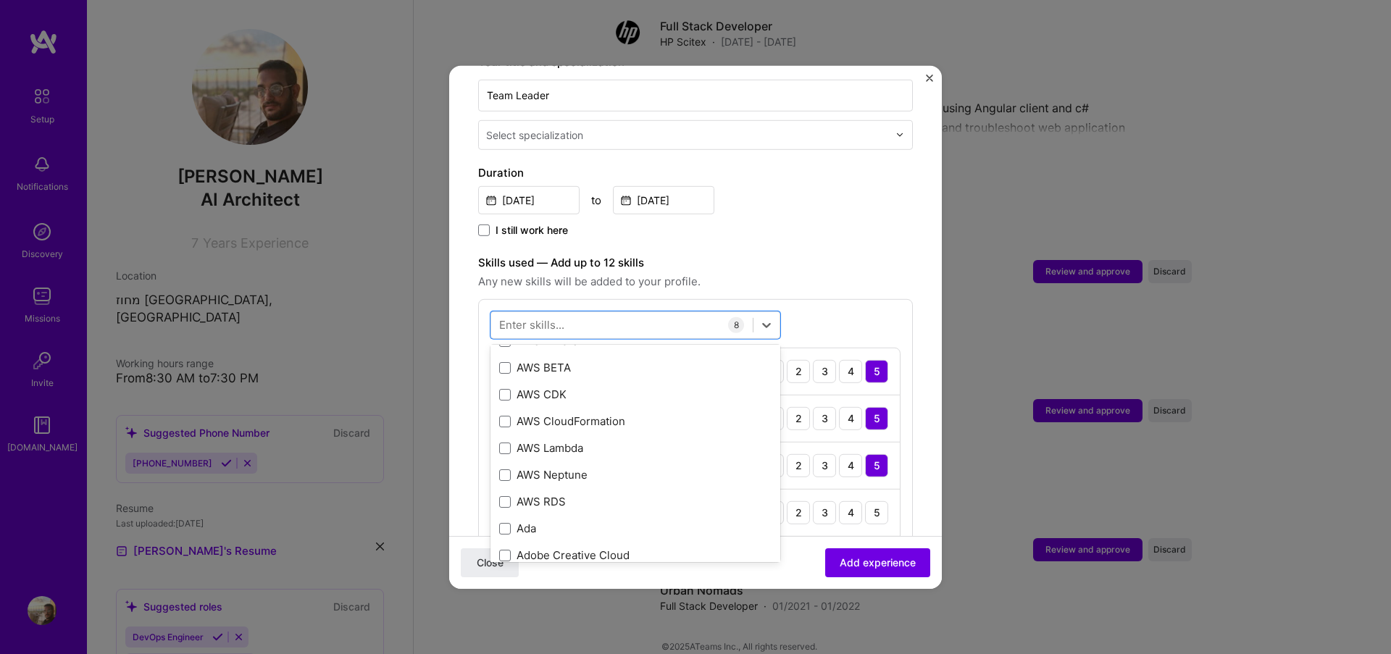
scroll to position [348, 0]
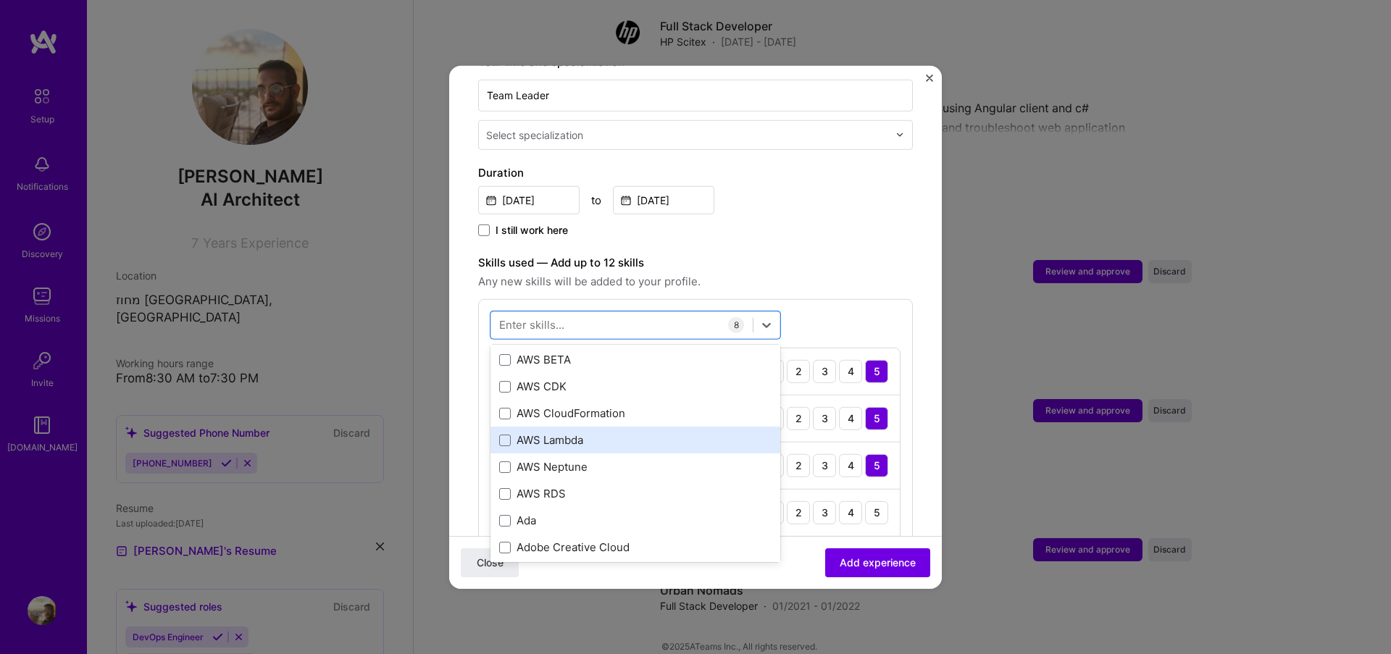
drag, startPoint x: 506, startPoint y: 392, endPoint x: 645, endPoint y: 413, distance: 140.6
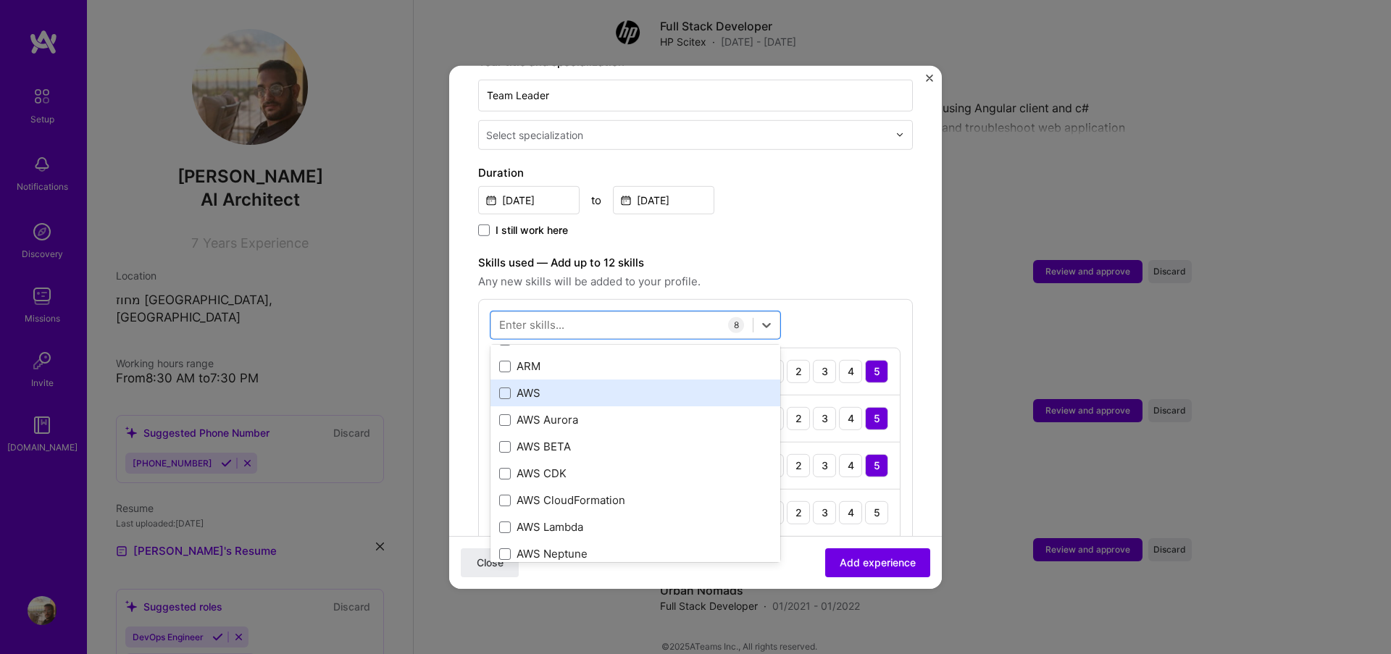
click at [492, 380] on div "AWS" at bounding box center [635, 393] width 290 height 27
click at [605, 567] on div "Close Add experience" at bounding box center [695, 562] width 493 height 53
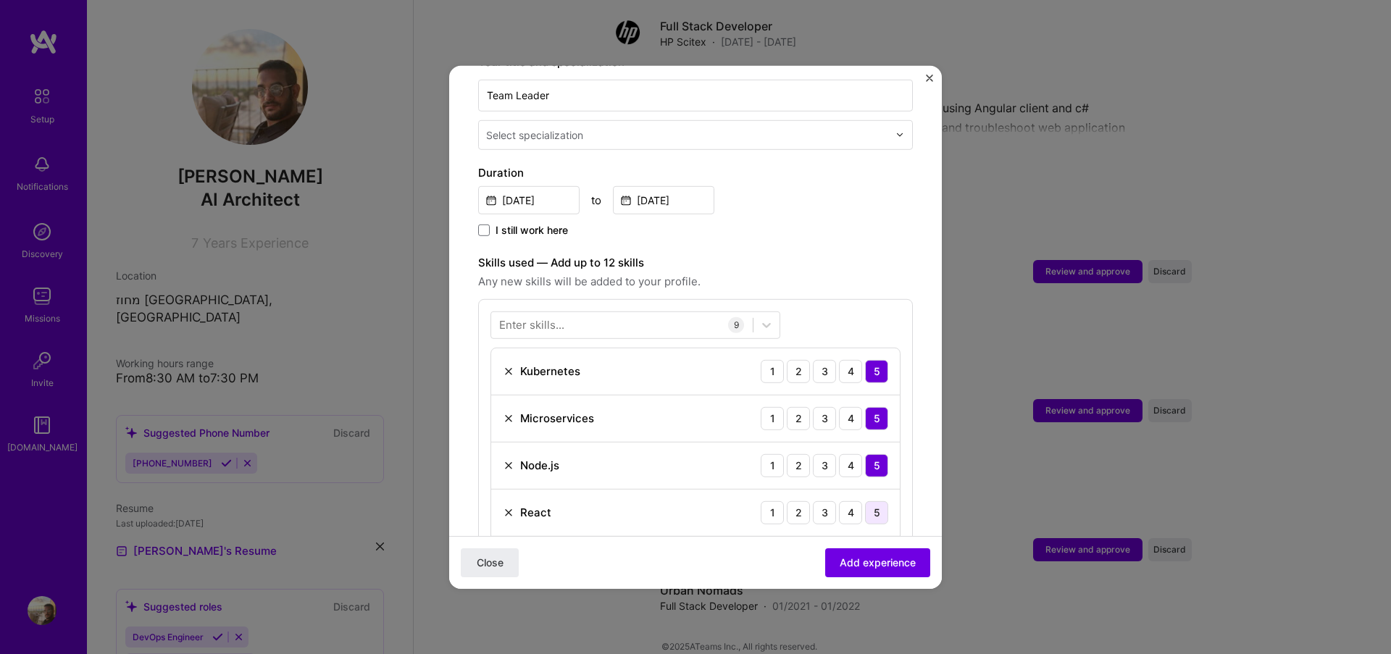
click at [868, 500] on div "5" at bounding box center [876, 511] width 23 height 23
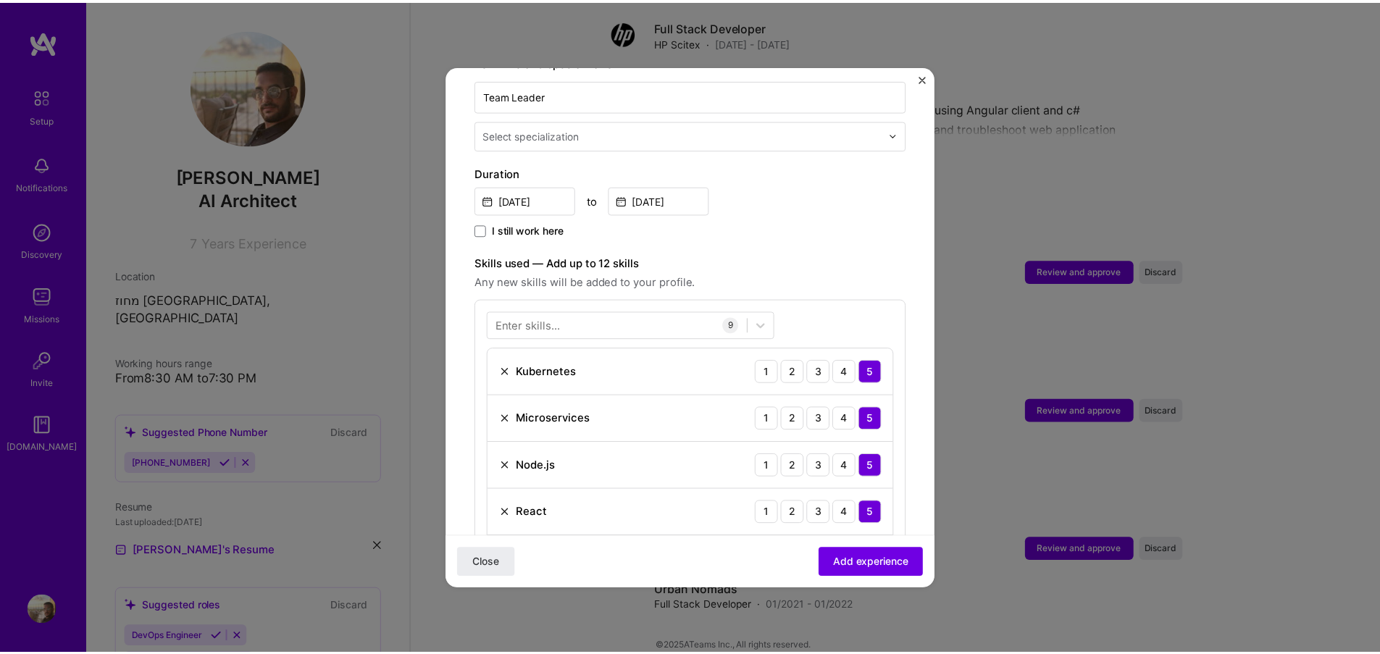
scroll to position [589, 0]
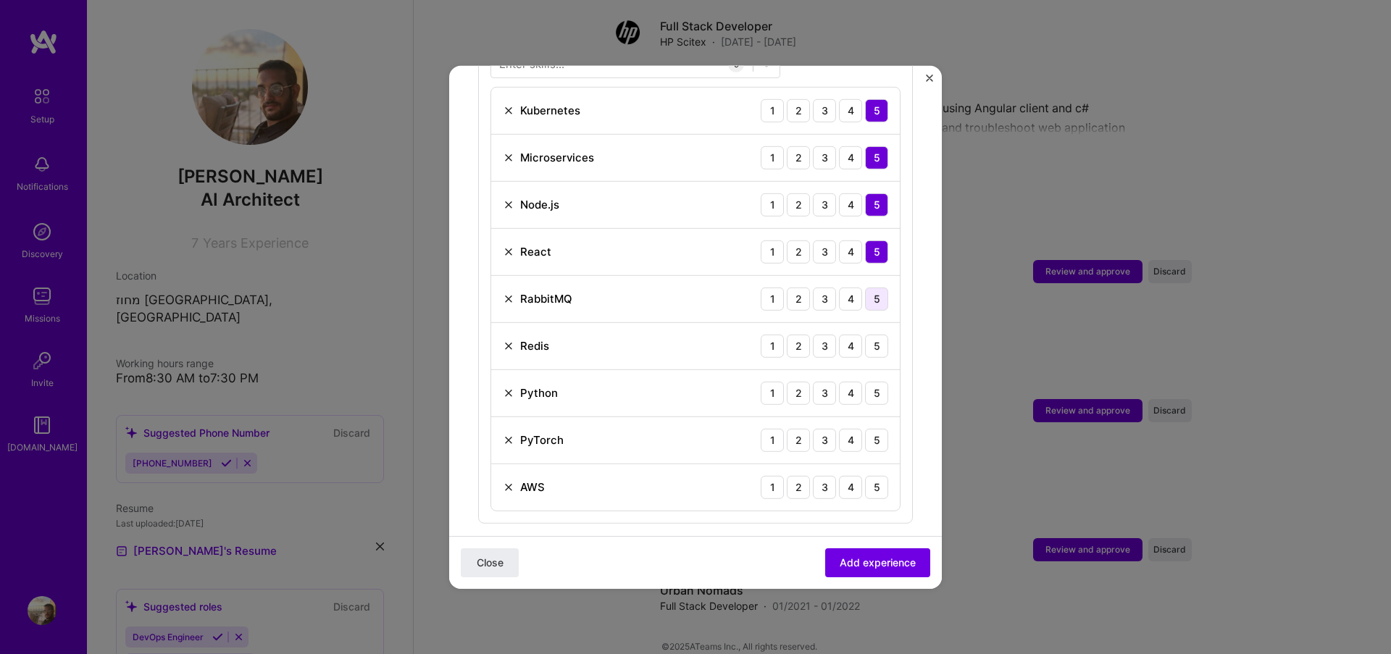
click at [868, 290] on div "5" at bounding box center [876, 298] width 23 height 23
click at [502, 550] on button "Close" at bounding box center [490, 562] width 58 height 29
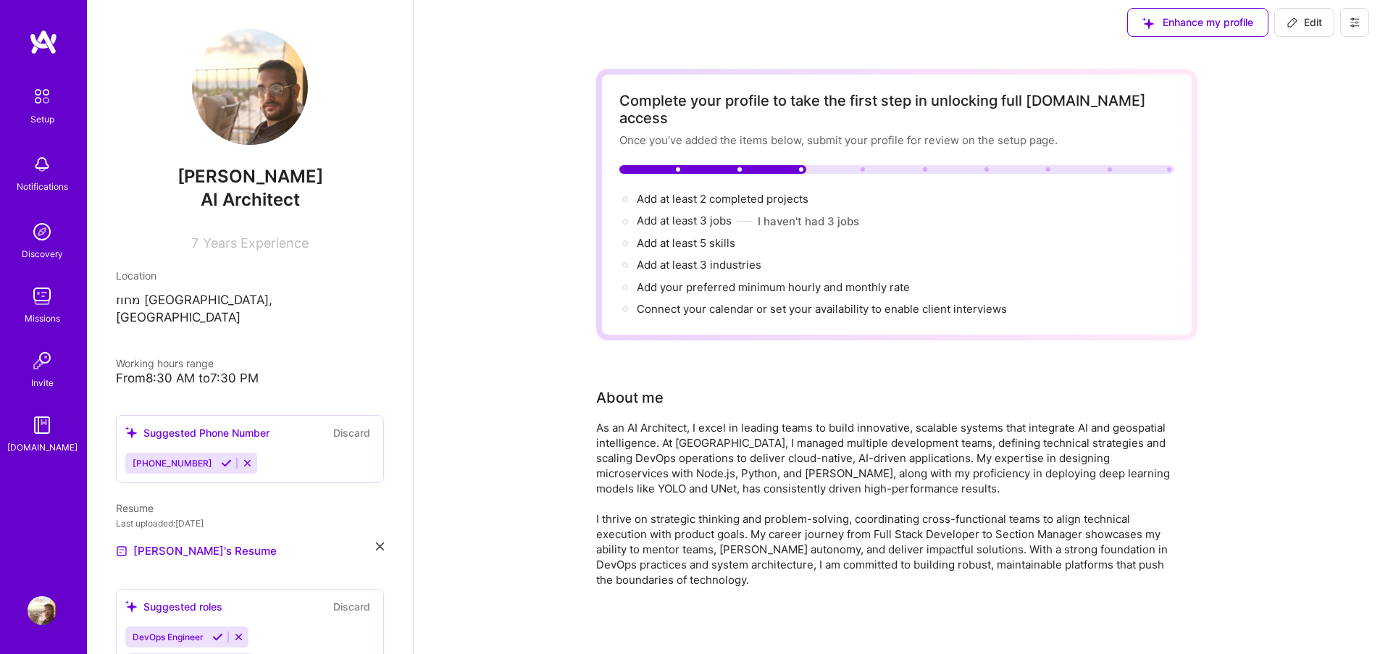
scroll to position [0, 0]
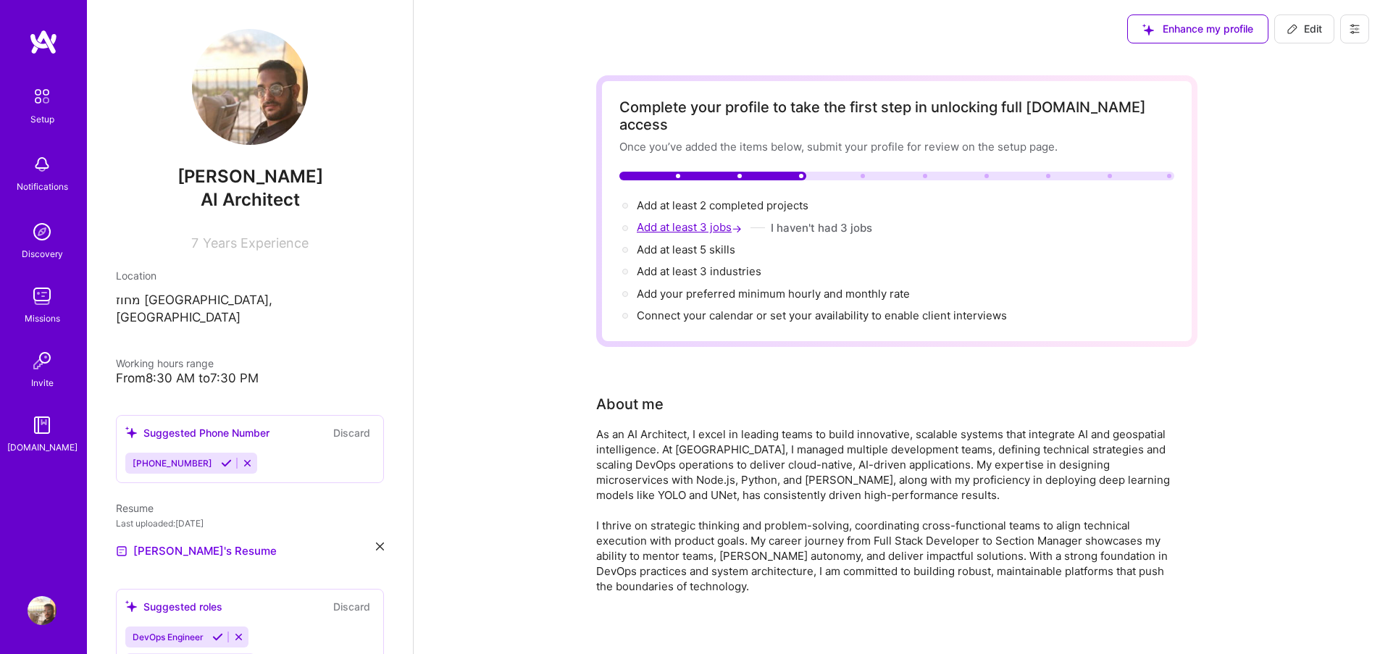
click at [700, 220] on span "Add at least 3 jobs →" at bounding box center [691, 227] width 108 height 14
select select "US"
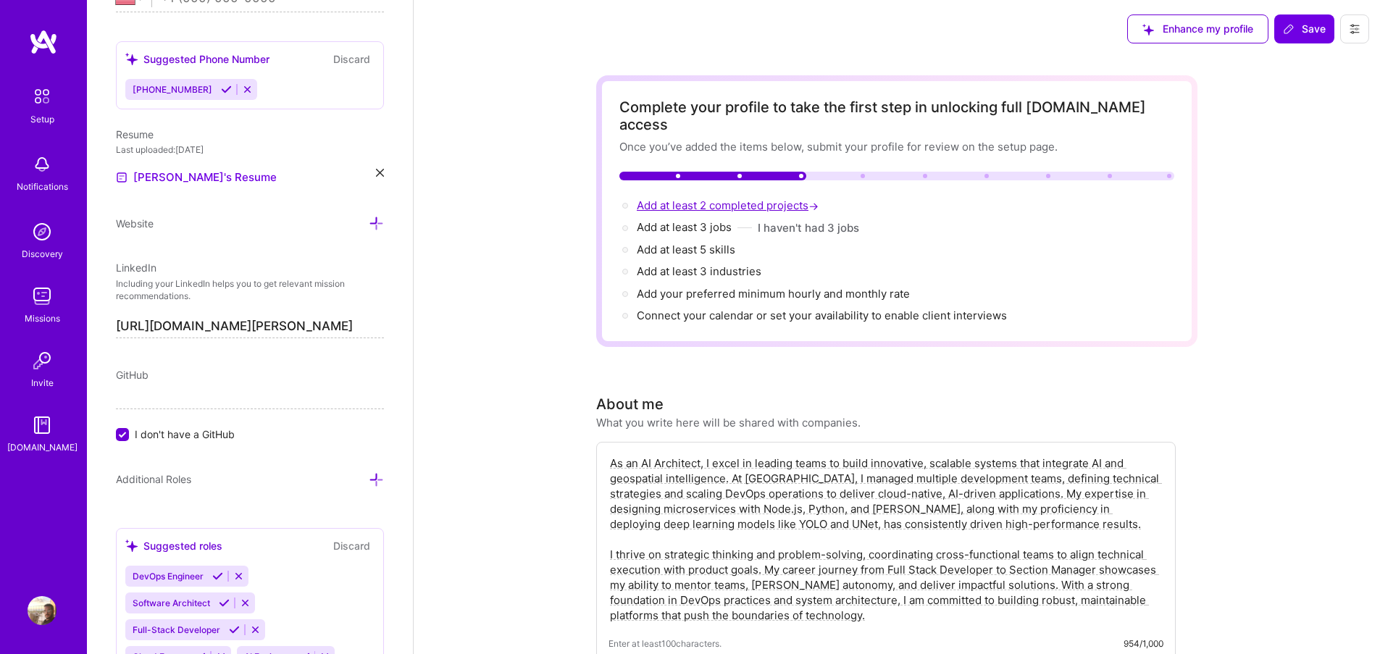
click at [734, 198] on span "Add at least 2 completed projects →" at bounding box center [729, 205] width 185 height 14
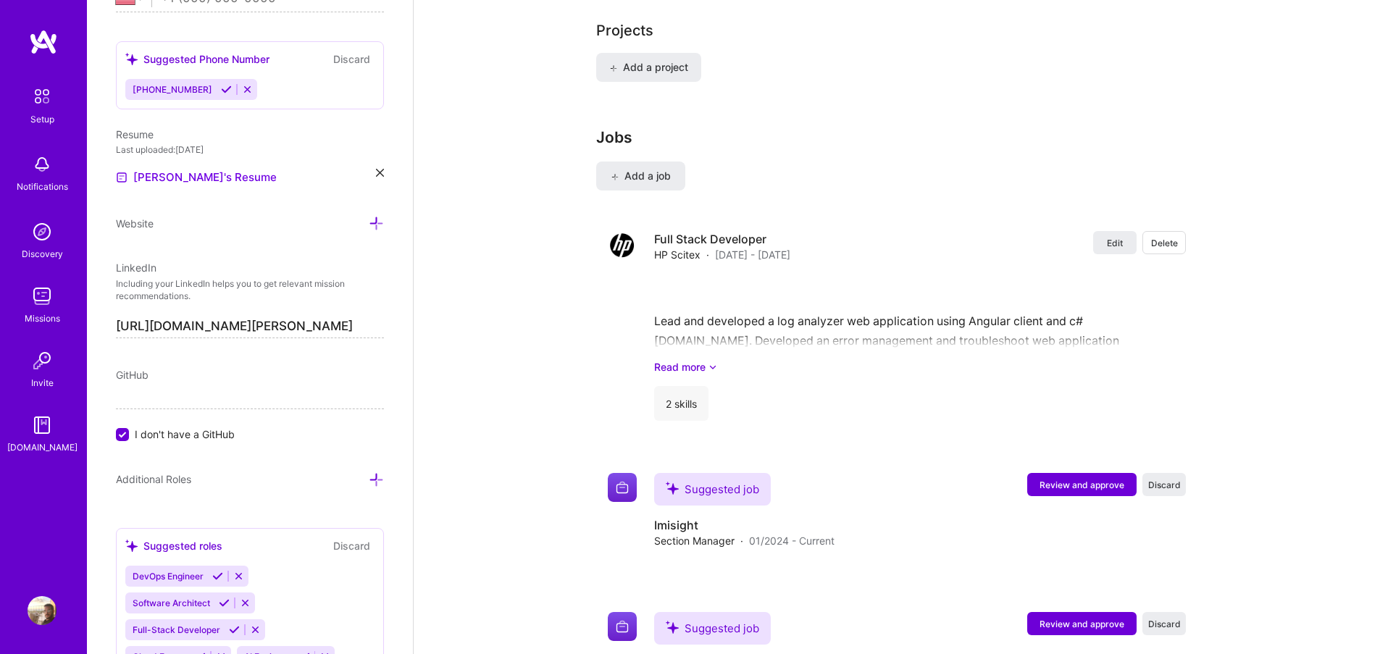
scroll to position [1264, 0]
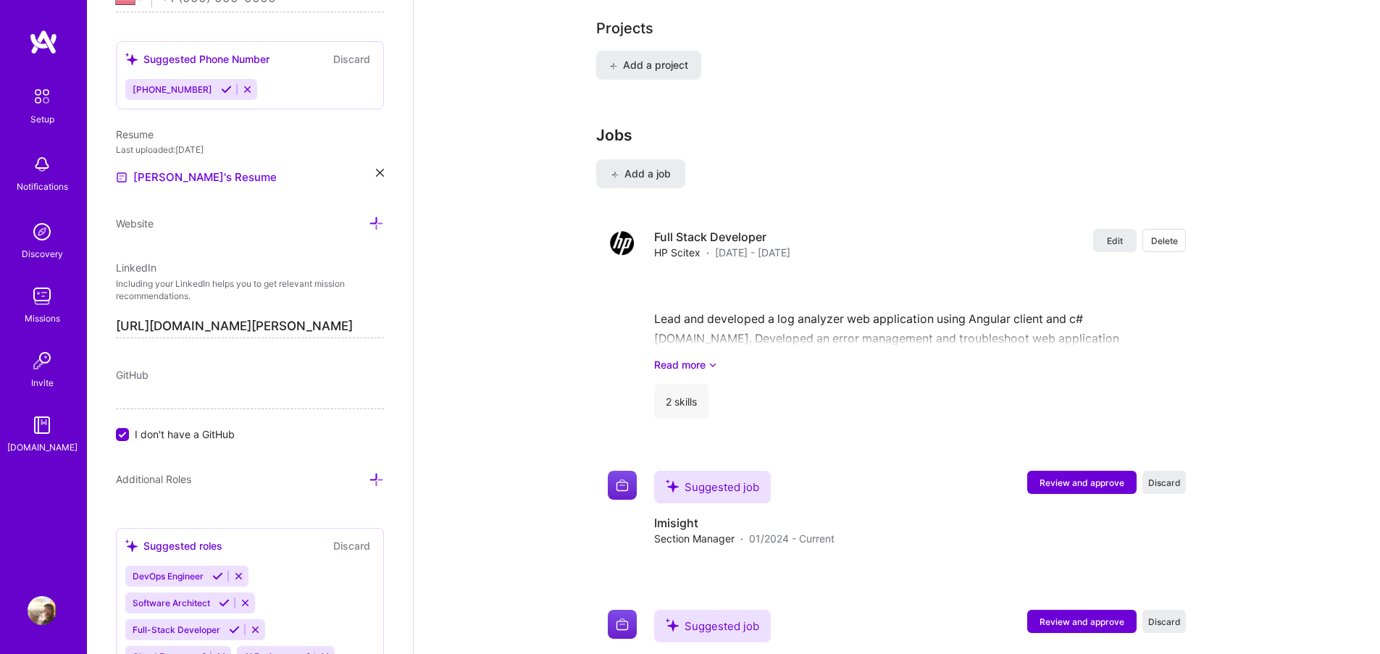
click at [640, 68] on div "Add a project" at bounding box center [896, 74] width 601 height 46
click at [637, 58] on span "Add a project" at bounding box center [648, 65] width 79 height 14
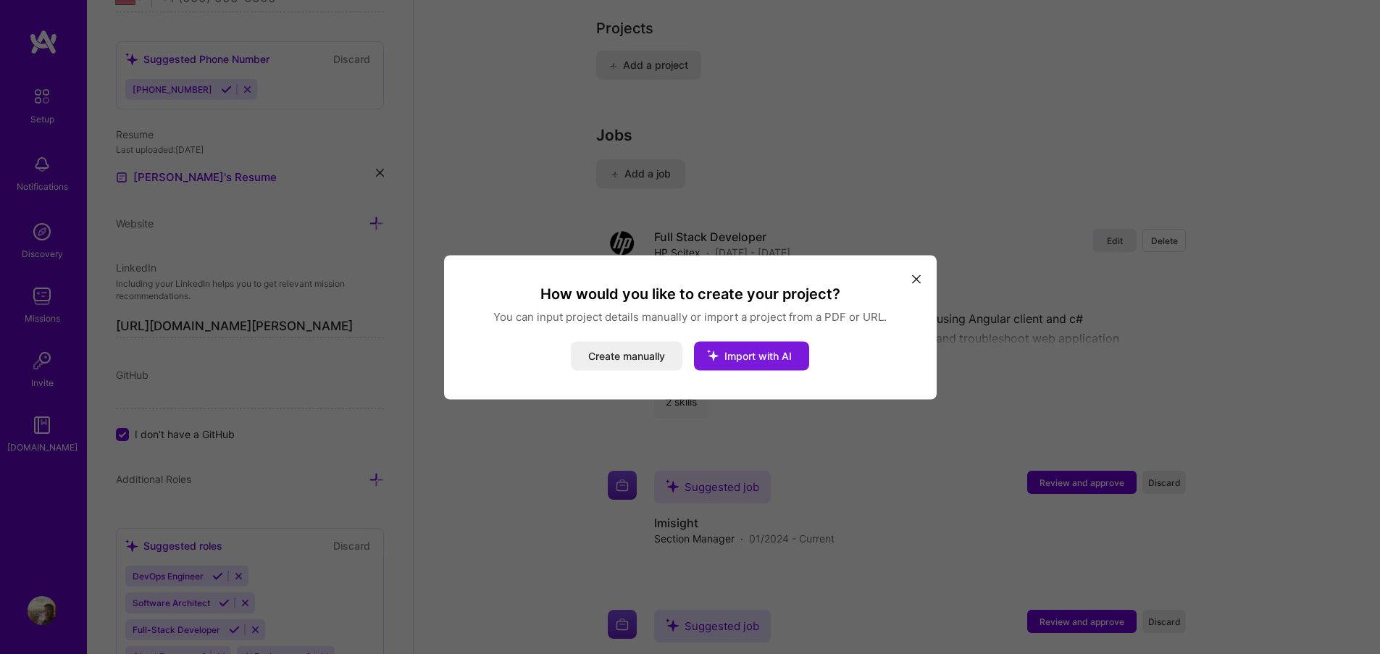
click at [755, 343] on button "Import with AI" at bounding box center [751, 355] width 115 height 29
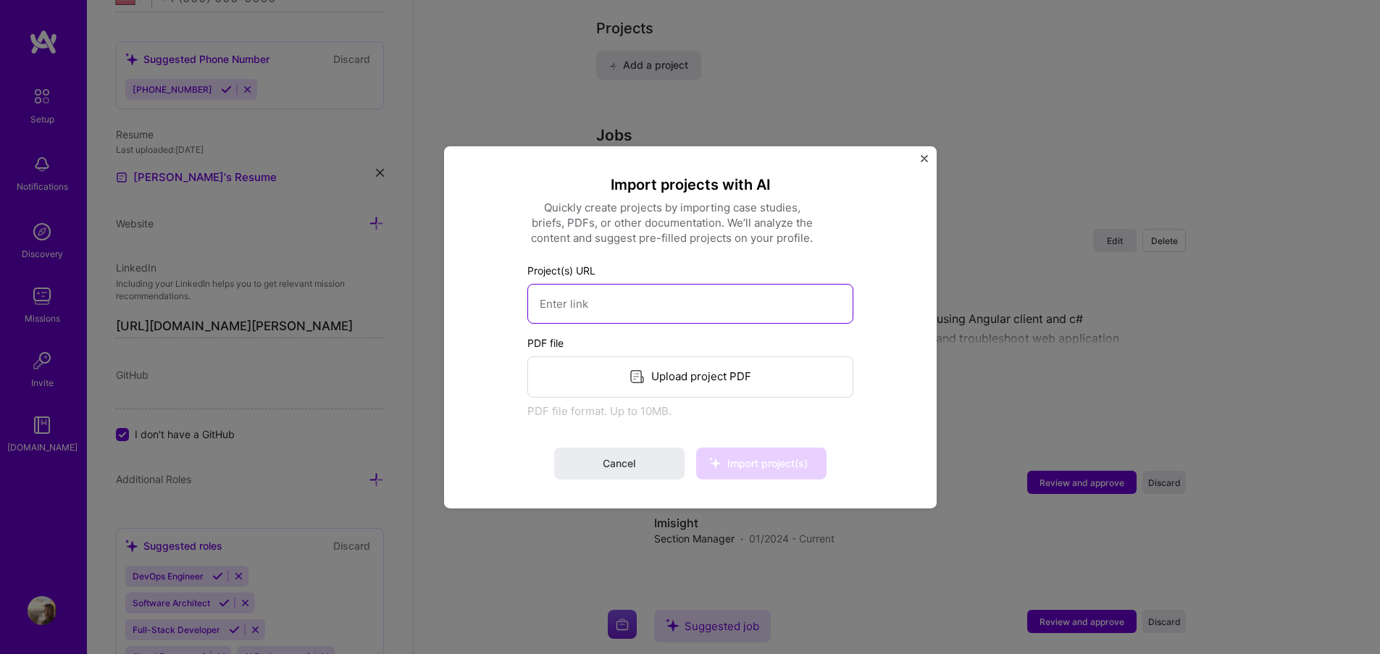
click at [584, 292] on input at bounding box center [690, 303] width 326 height 40
click at [927, 156] on img "Close" at bounding box center [924, 157] width 7 height 7
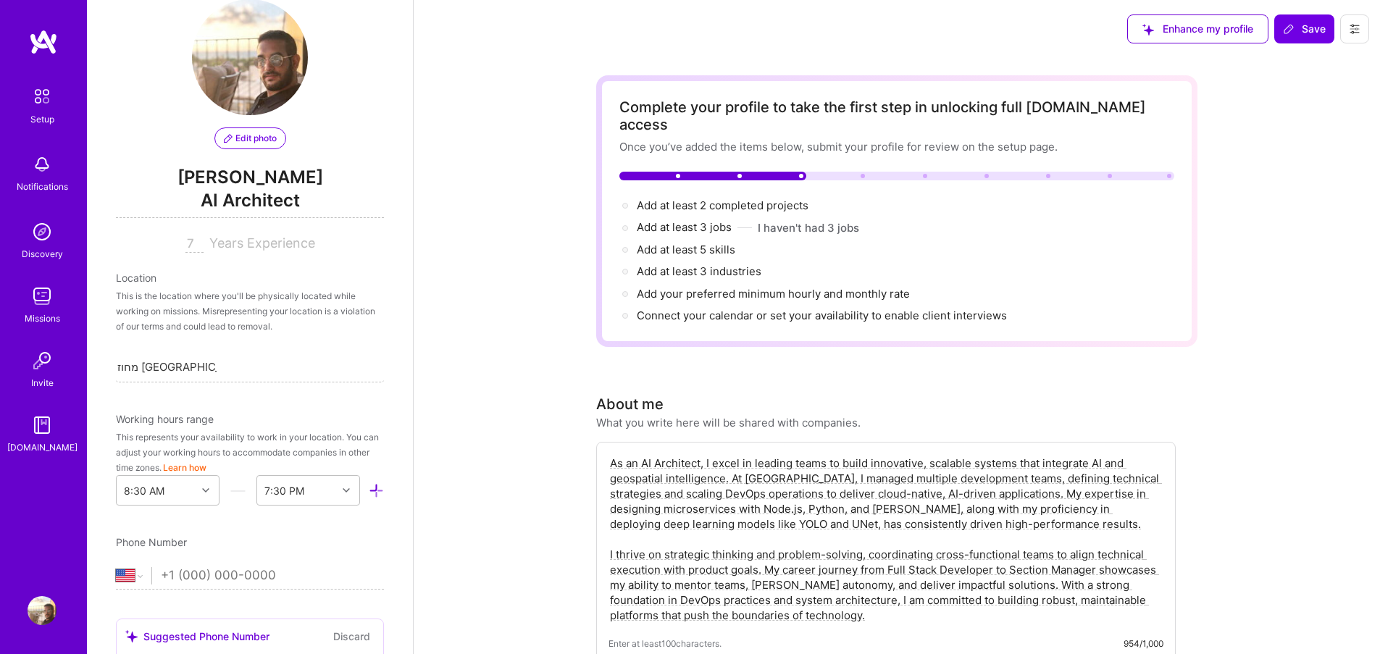
scroll to position [0, 0]
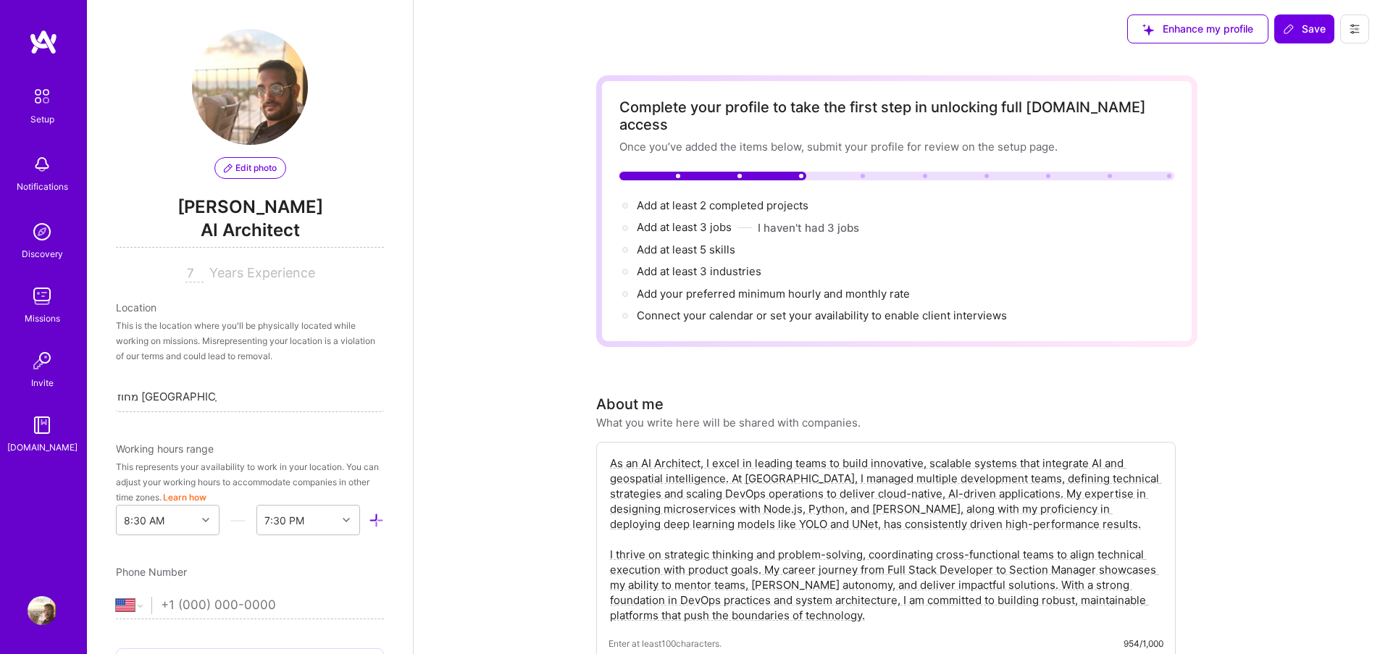
click at [38, 49] on img at bounding box center [43, 42] width 29 height 26
click at [1341, 30] on button at bounding box center [1354, 28] width 29 height 29
click at [1309, 58] on button "Settings" at bounding box center [1314, 61] width 109 height 37
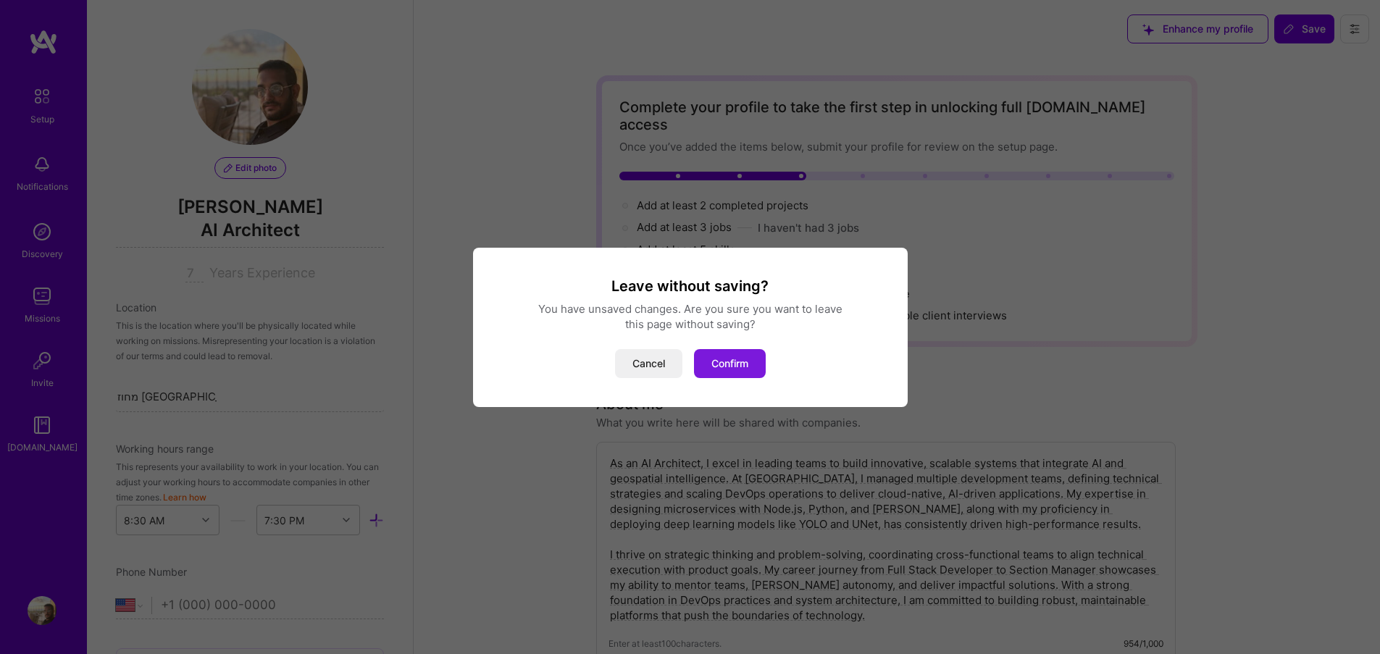
click at [703, 351] on button "Confirm" at bounding box center [730, 363] width 72 height 29
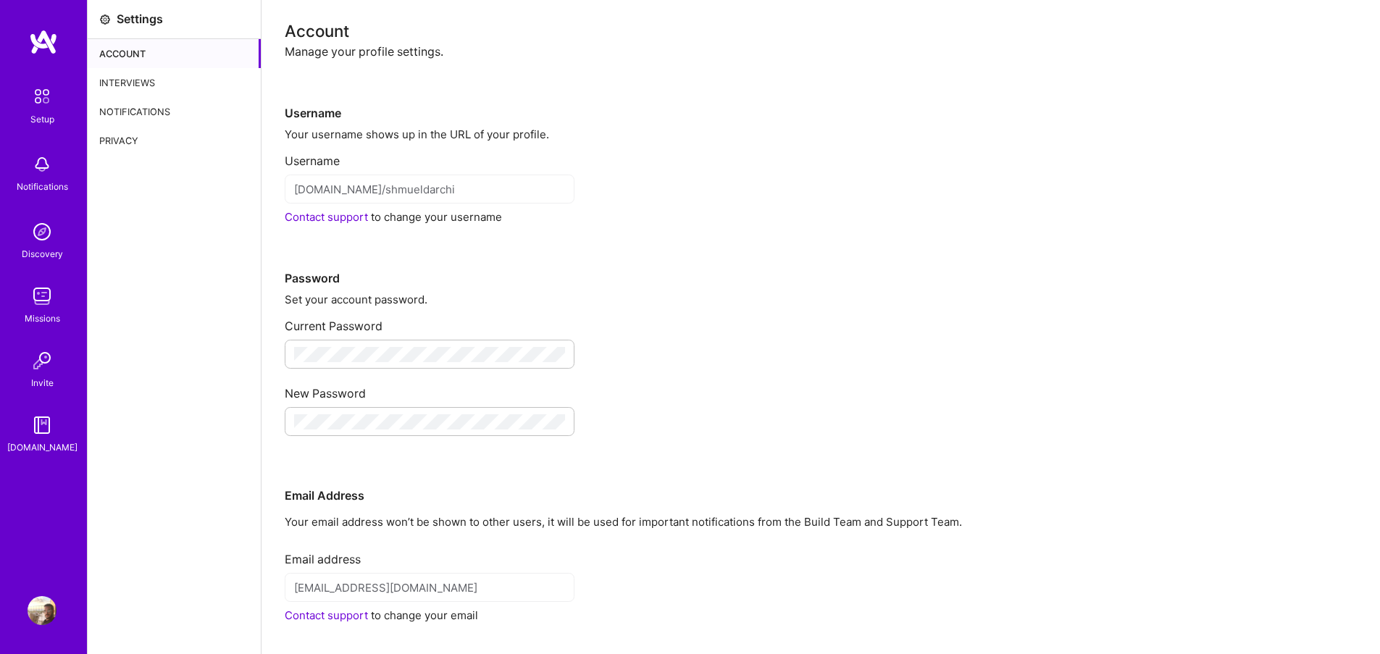
click at [112, 87] on div "Interviews" at bounding box center [174, 82] width 173 height 29
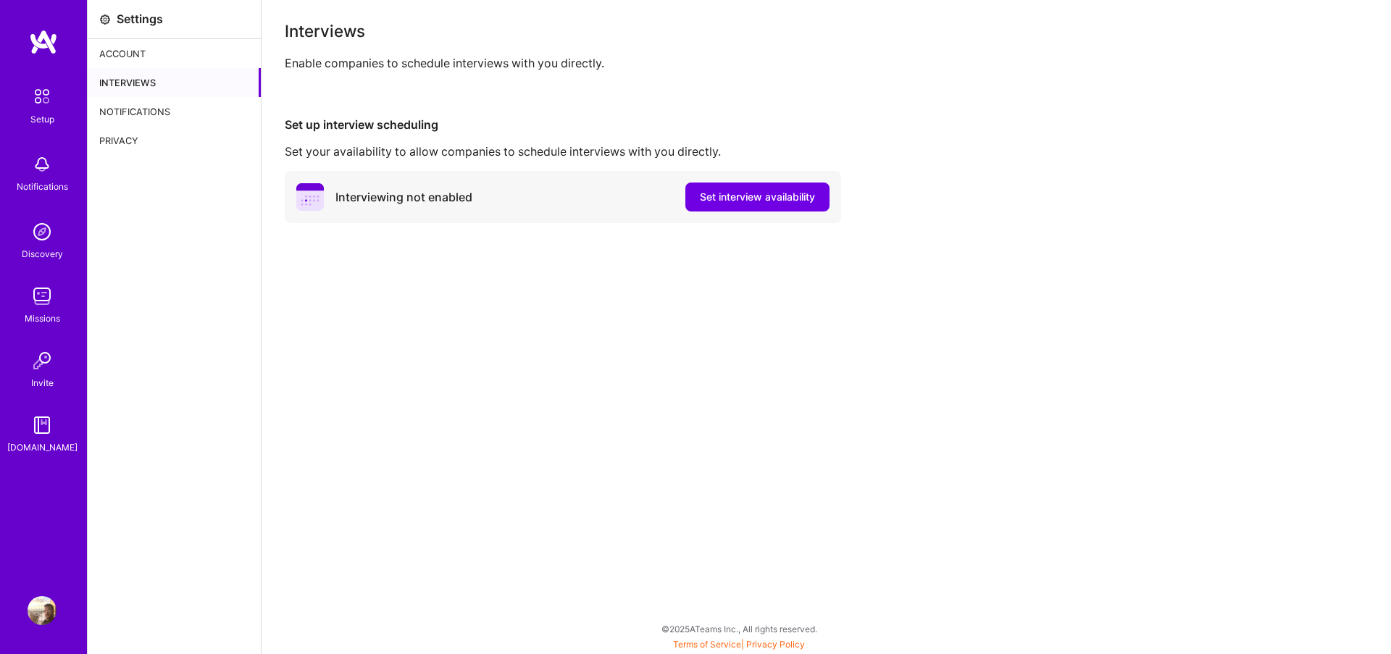
click at [121, 110] on div "Notifications" at bounding box center [174, 111] width 173 height 29
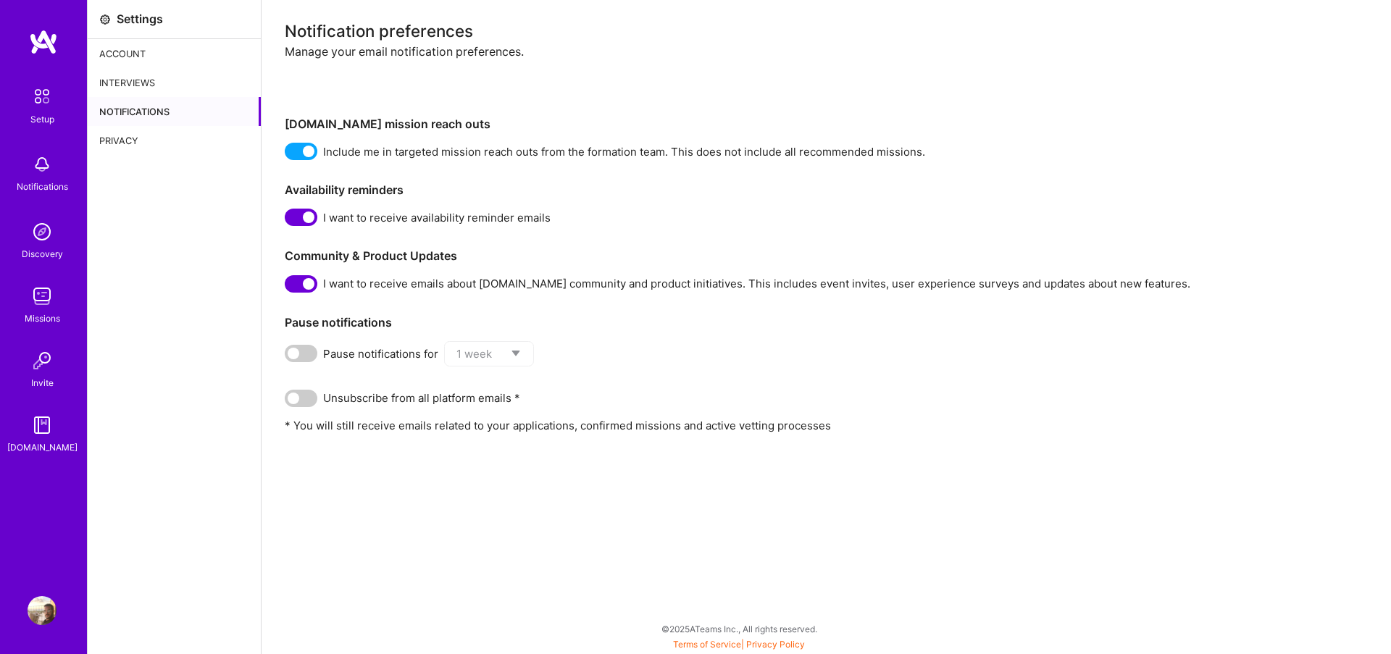
click at [117, 135] on div "Privacy" at bounding box center [174, 140] width 173 height 29
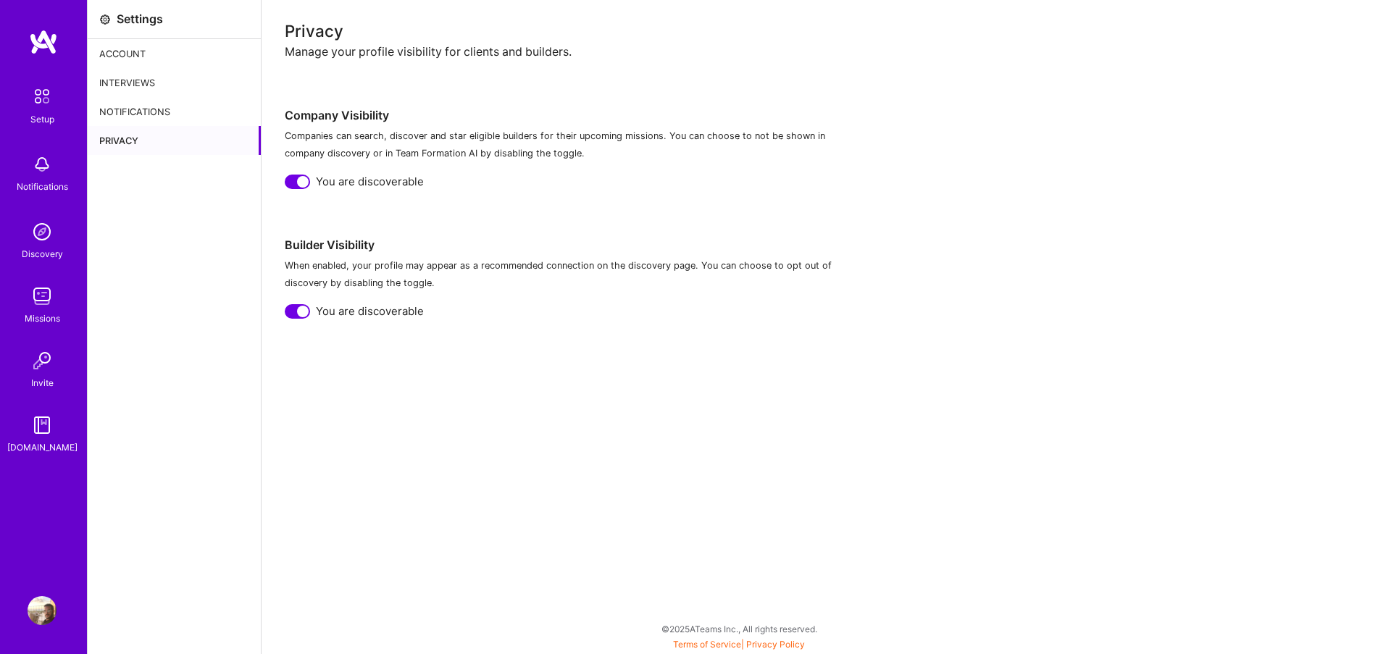
click at [26, 606] on link "Profile" at bounding box center [42, 610] width 36 height 29
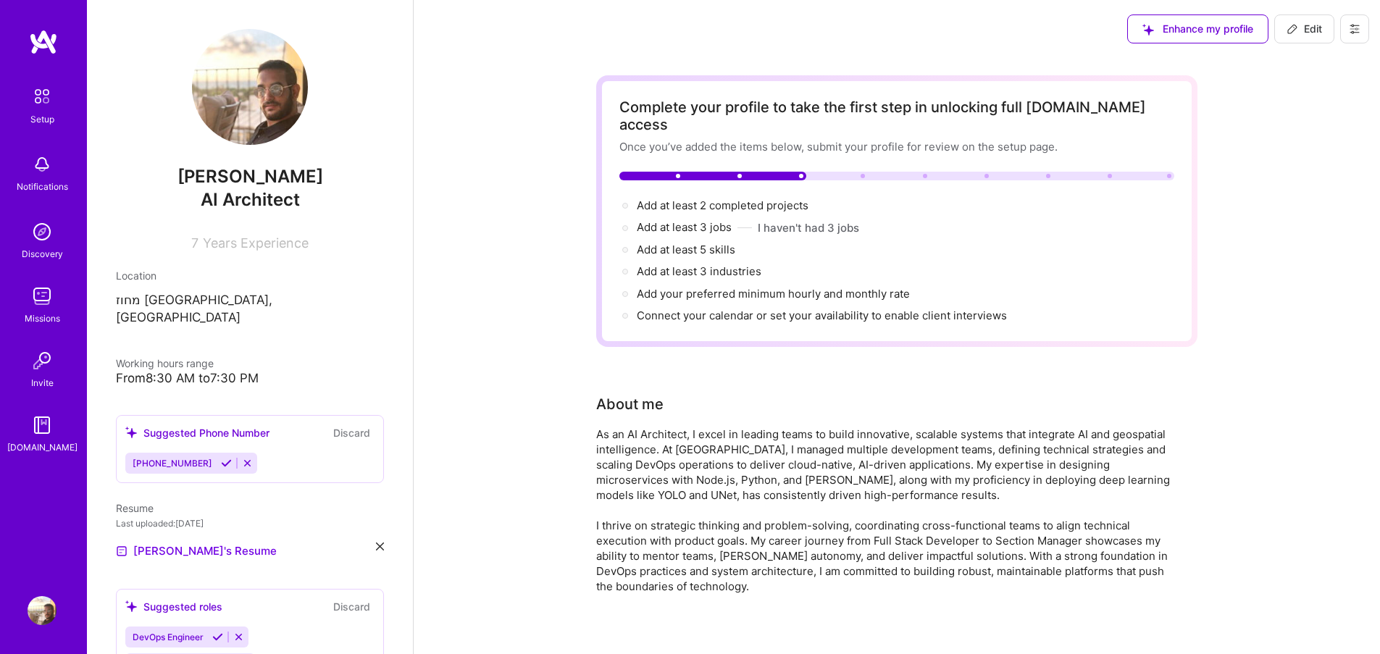
click at [343, 424] on button "Discard" at bounding box center [352, 432] width 46 height 17
click at [278, 86] on img at bounding box center [250, 87] width 116 height 116
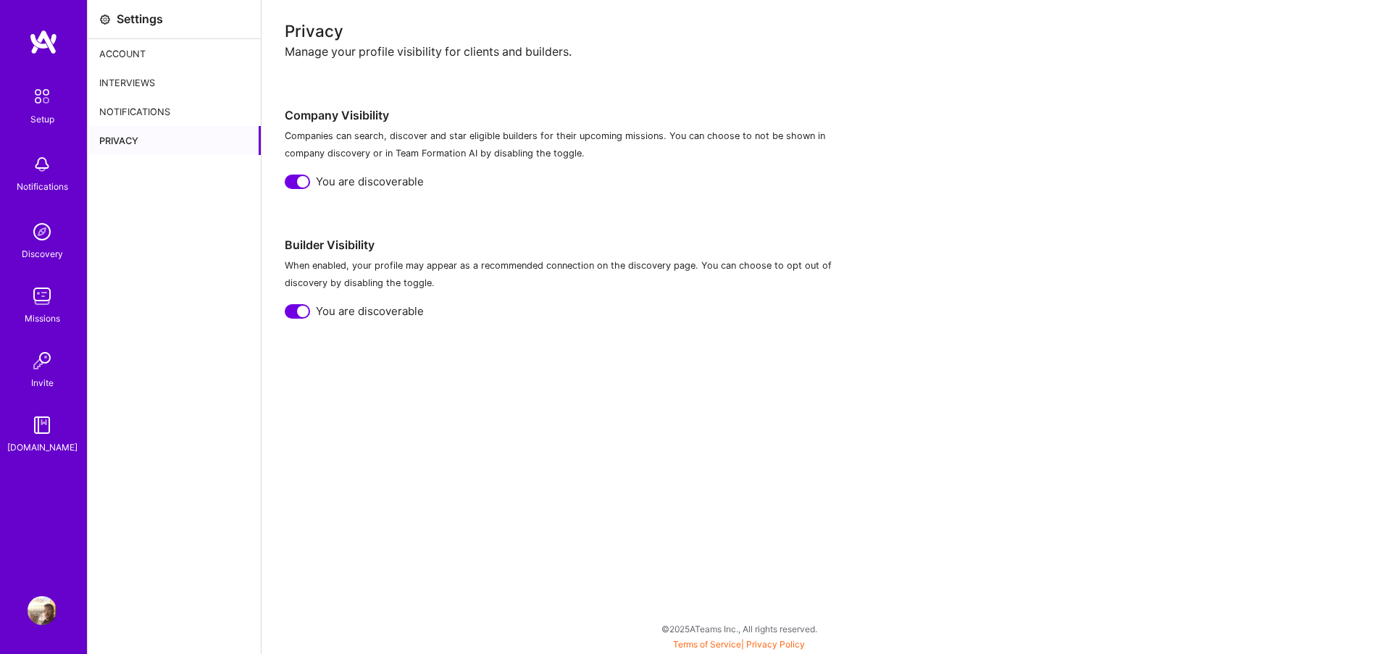
click at [132, 55] on div "Account" at bounding box center [174, 53] width 173 height 29
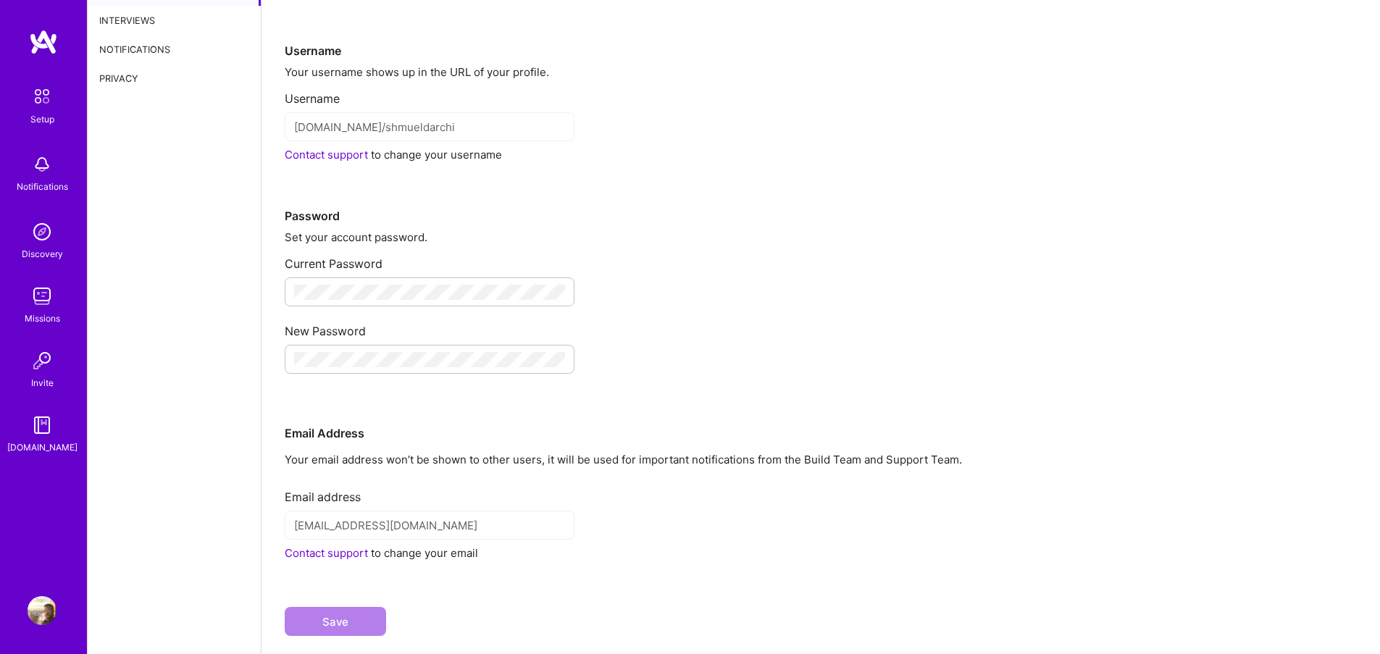
scroll to position [91, 0]
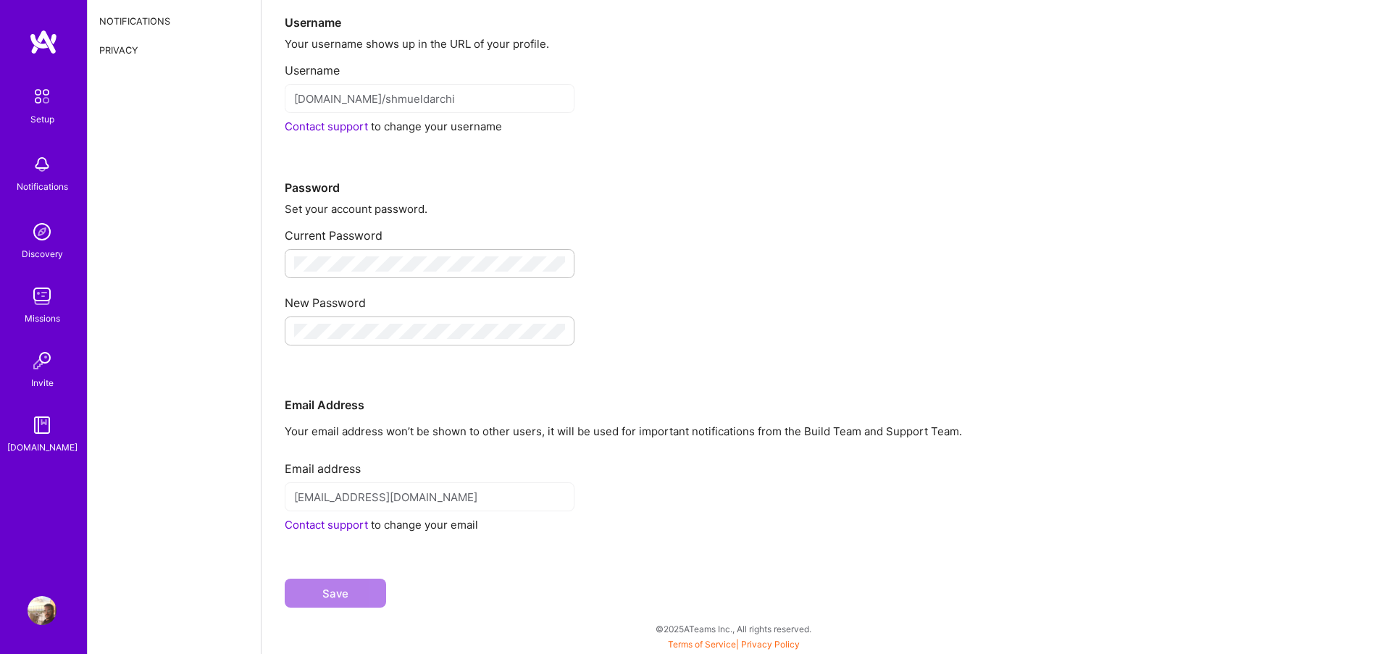
click at [429, 244] on div "Current Password" at bounding box center [821, 248] width 1072 height 62
click at [422, 251] on div at bounding box center [430, 263] width 290 height 29
click at [204, 296] on div "Settings Account Interviews Notifications Privacy" at bounding box center [175, 281] width 174 height 745
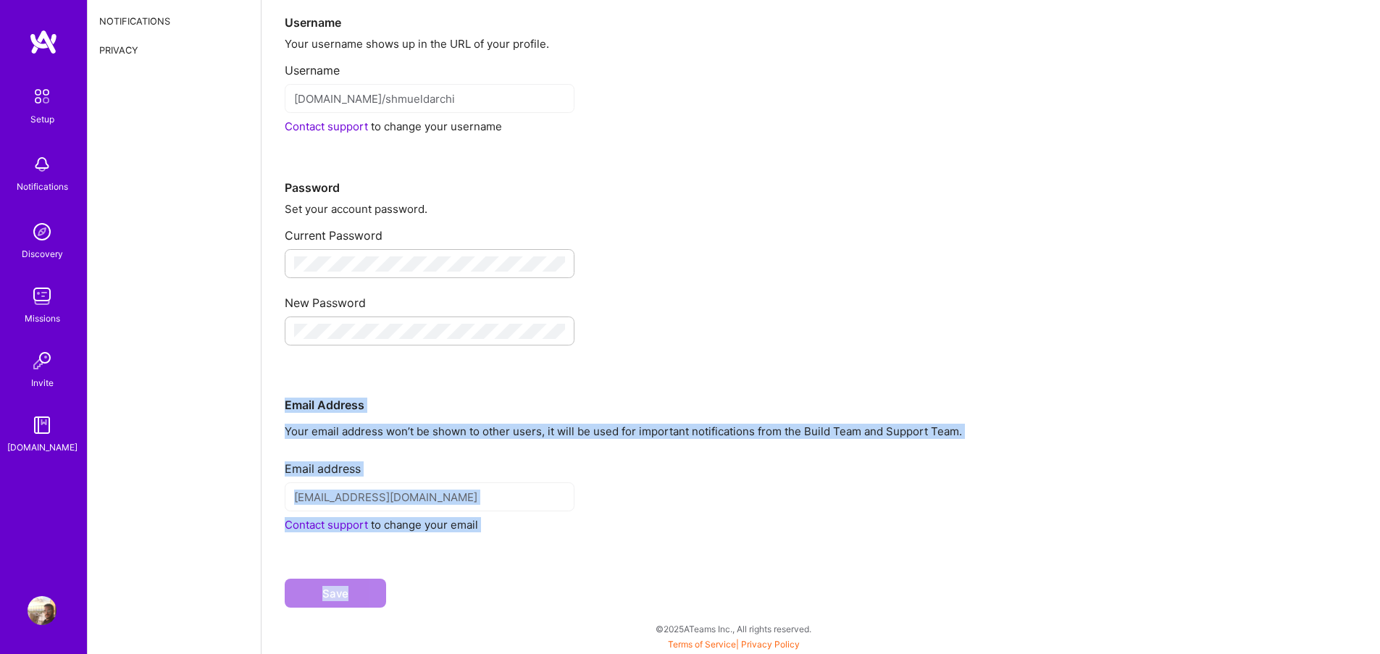
drag, startPoint x: 274, startPoint y: 395, endPoint x: 624, endPoint y: 653, distance: 435.2
click at [624, 653] on div "Account Manage your profile settings. Username Your username shows up in the UR…" at bounding box center [820, 281] width 1118 height 745
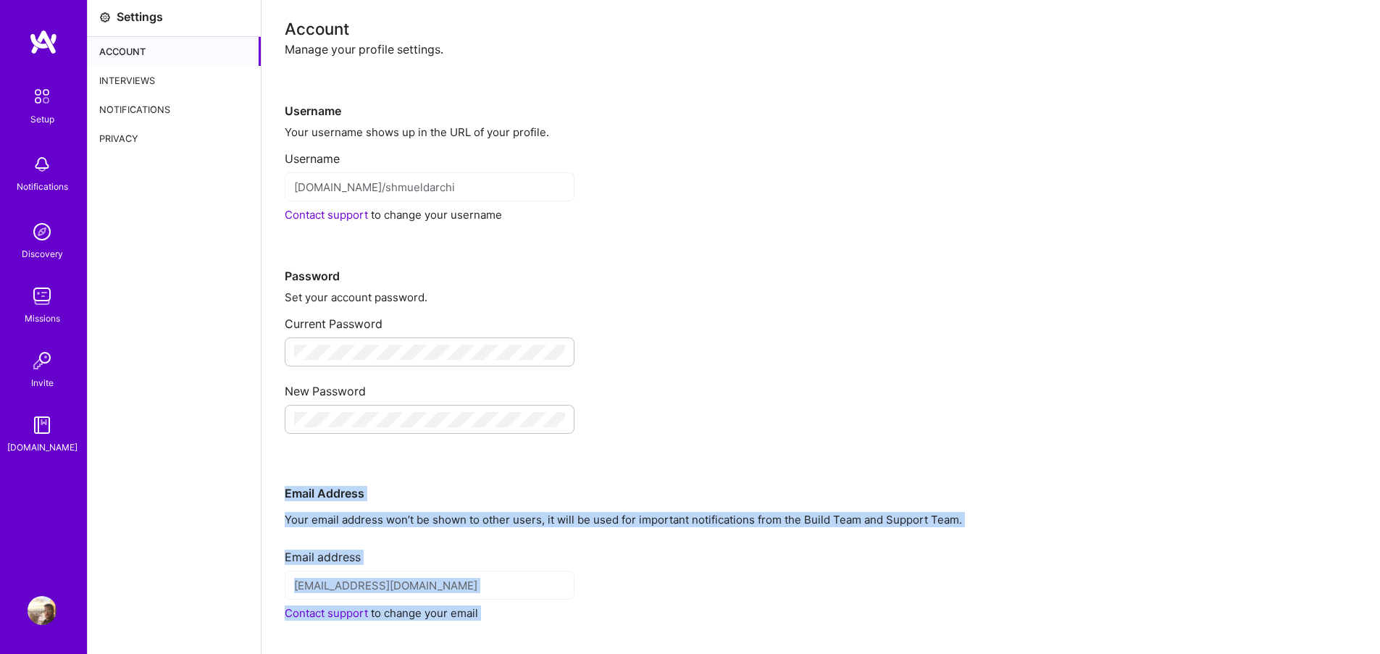
scroll to position [0, 0]
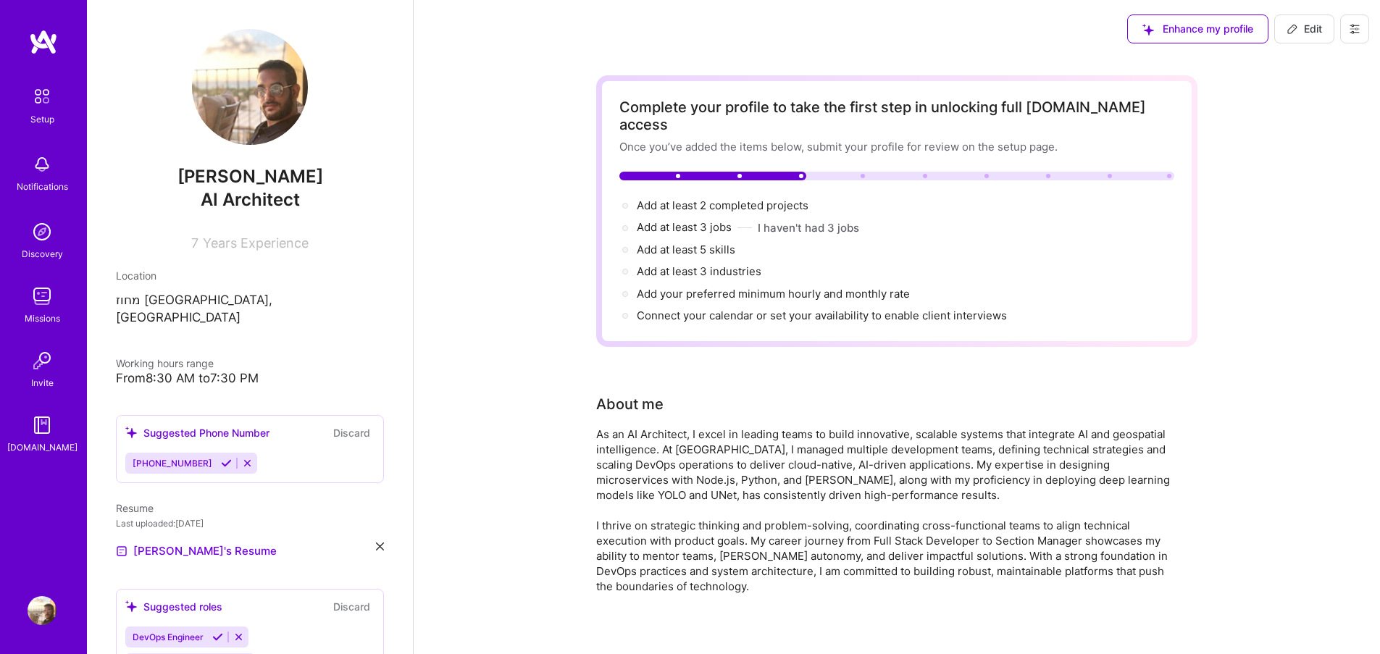
click at [1298, 22] on span "Edit" at bounding box center [1303, 29] width 35 height 14
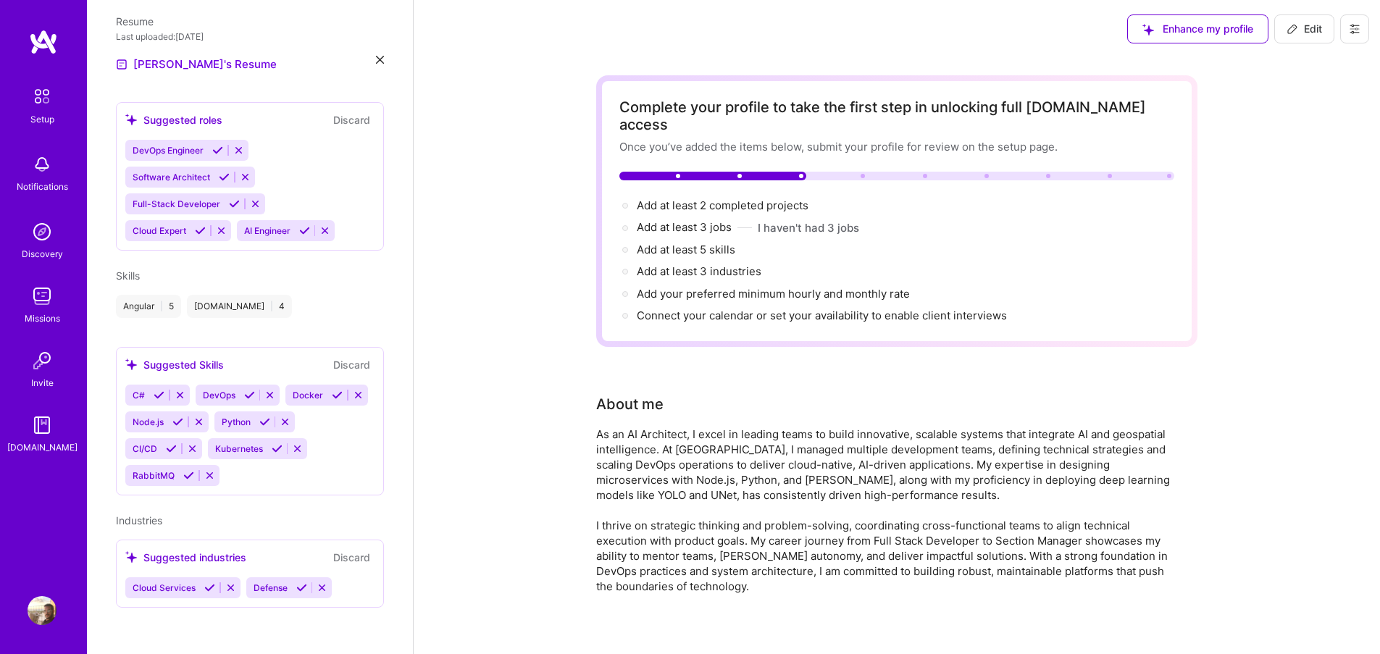
select select "US"
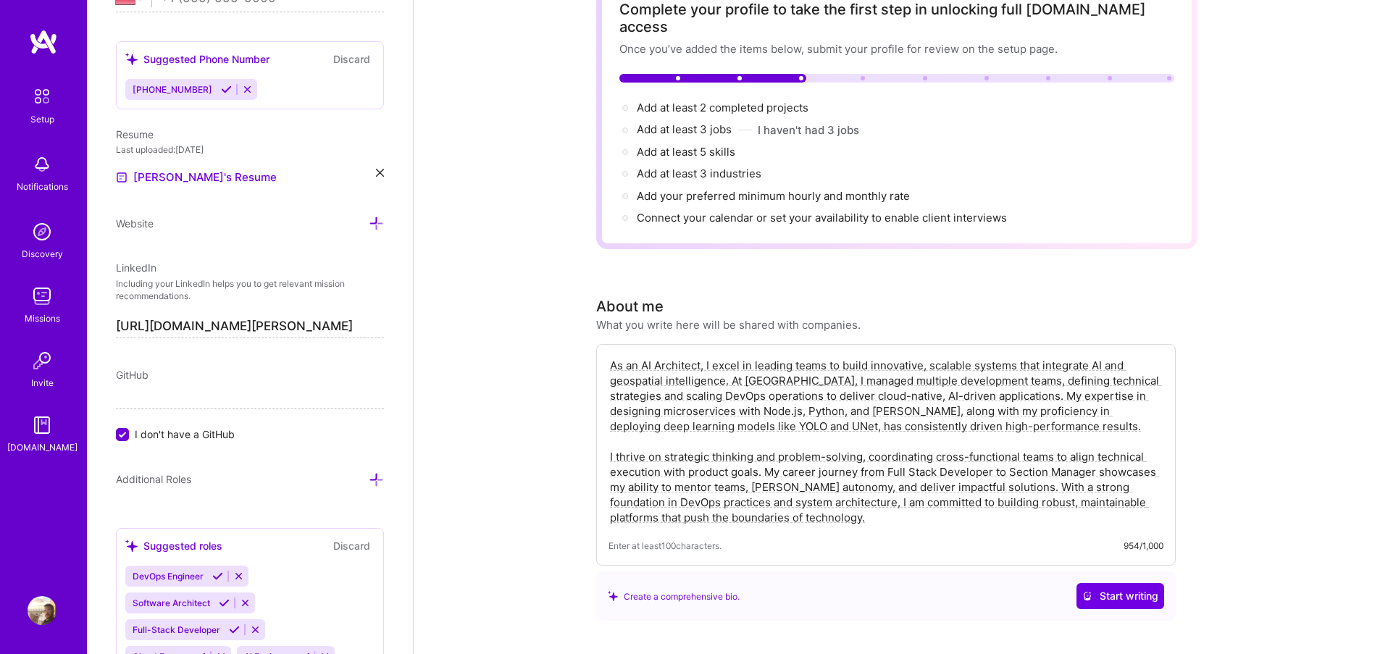
scroll to position [0, 0]
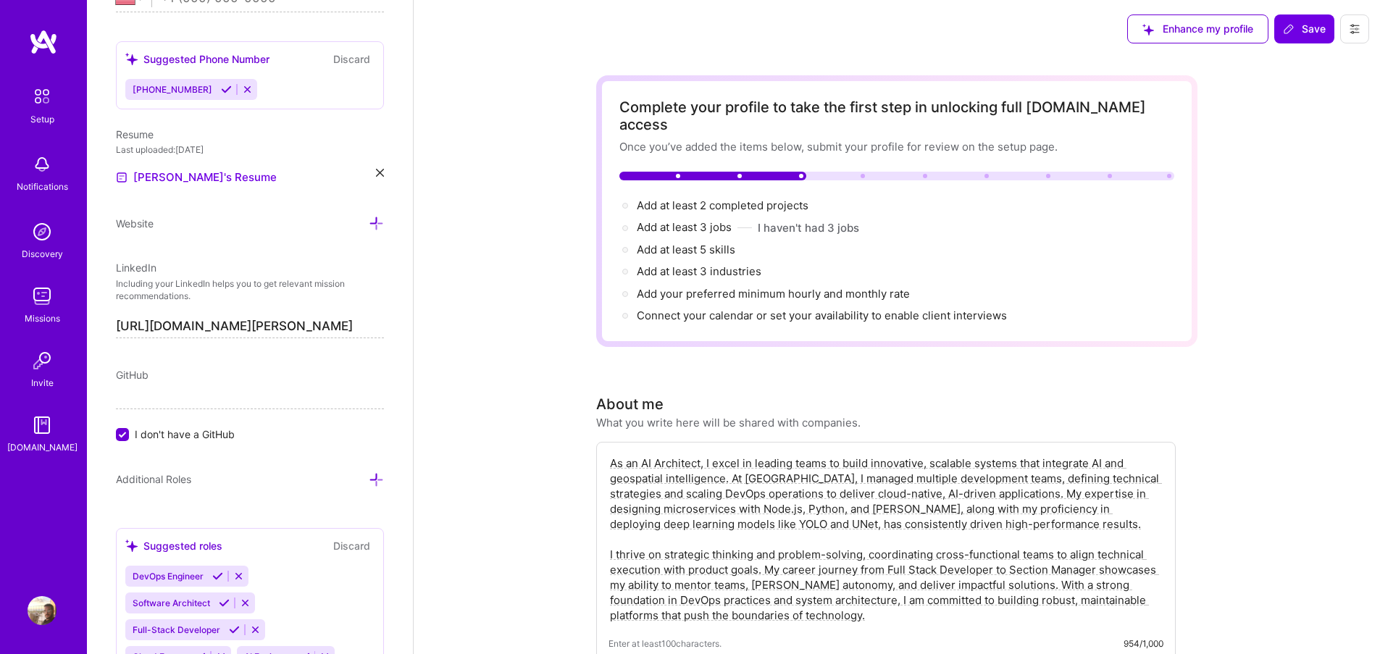
drag, startPoint x: 823, startPoint y: 253, endPoint x: 445, endPoint y: 5, distance: 452.0
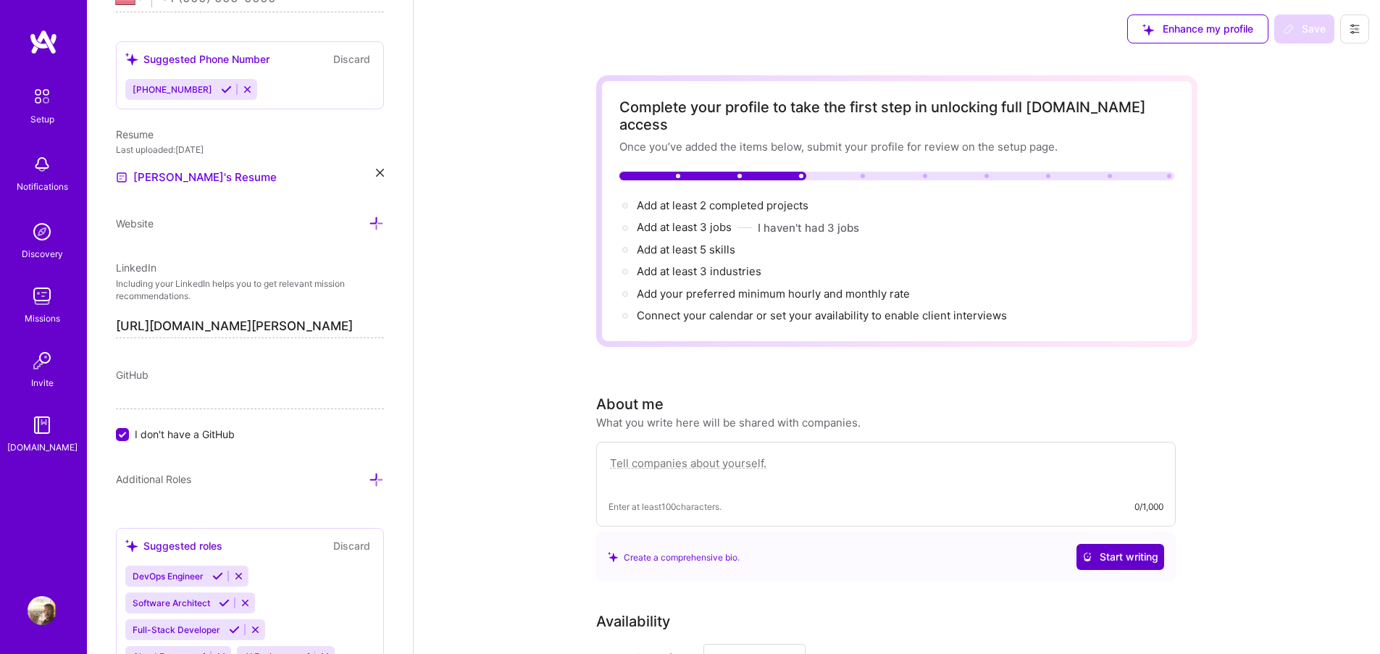
click at [1117, 550] on span "Start writing" at bounding box center [1120, 557] width 76 height 14
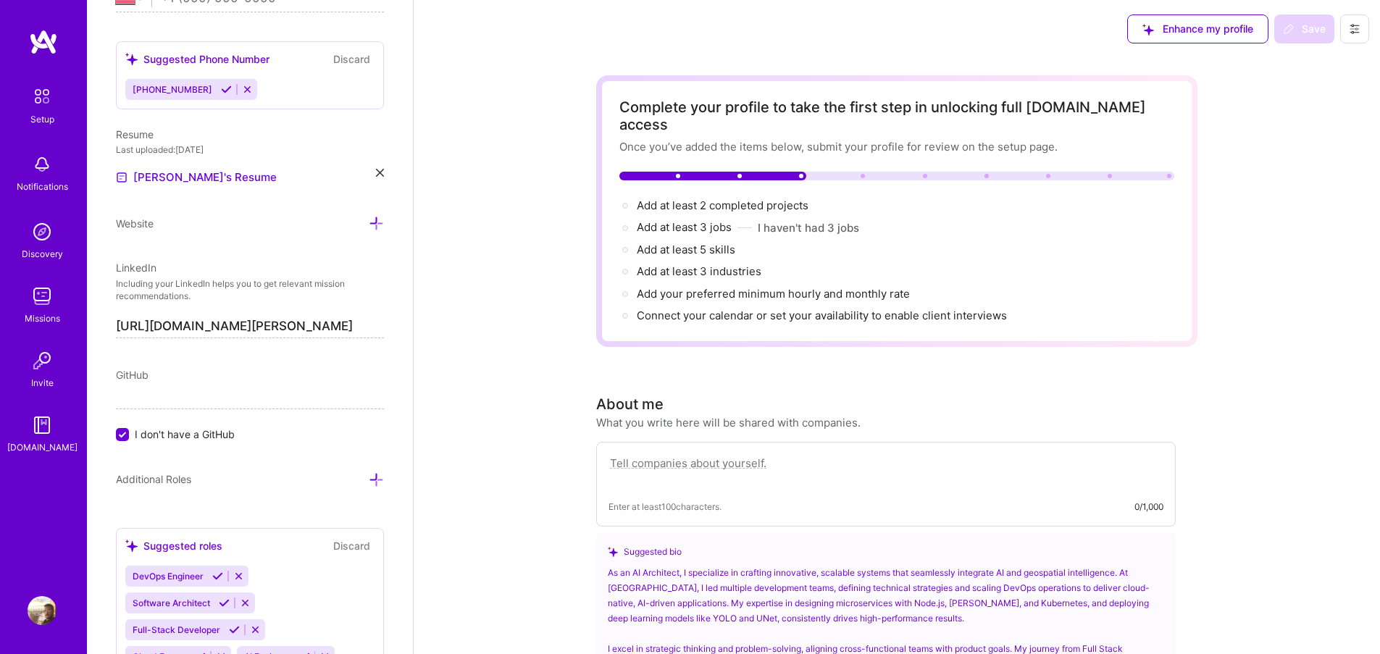
click at [722, 454] on textarea at bounding box center [885, 470] width 555 height 33
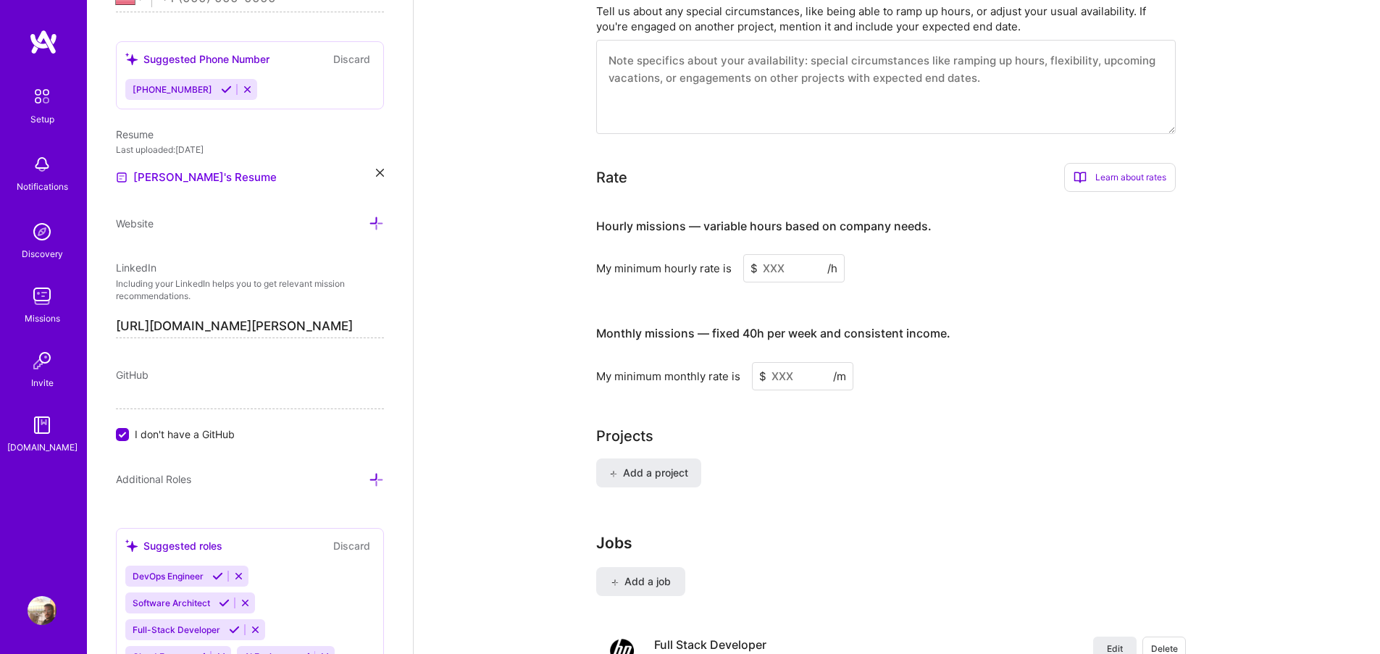
scroll to position [1304, 0]
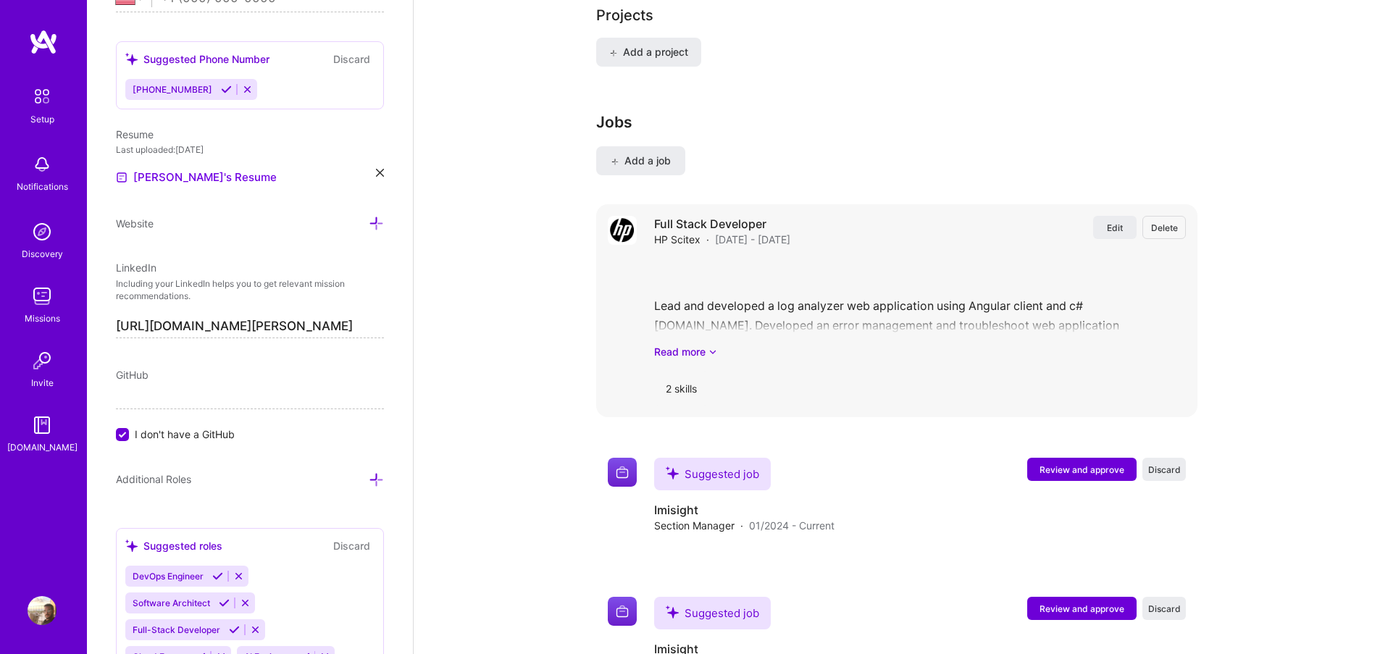
click at [1173, 225] on span "Delete" at bounding box center [1164, 228] width 27 height 12
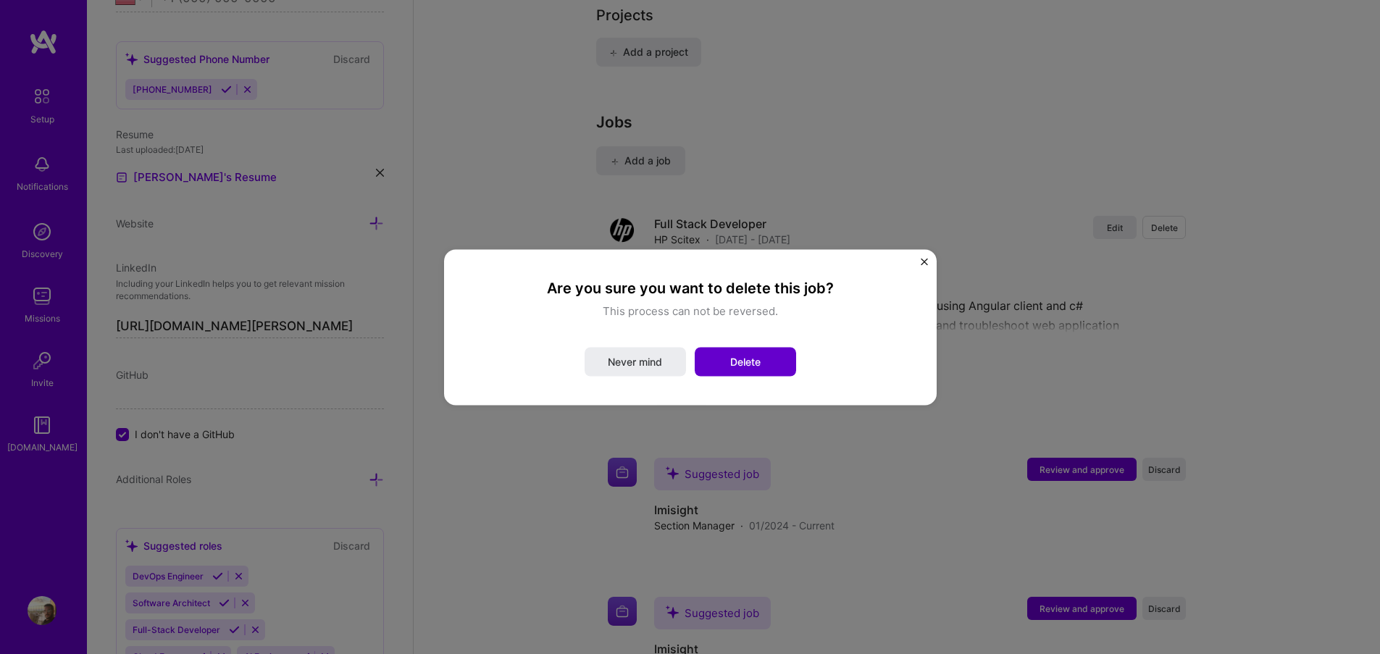
click at [768, 360] on button "Delete" at bounding box center [745, 361] width 101 height 29
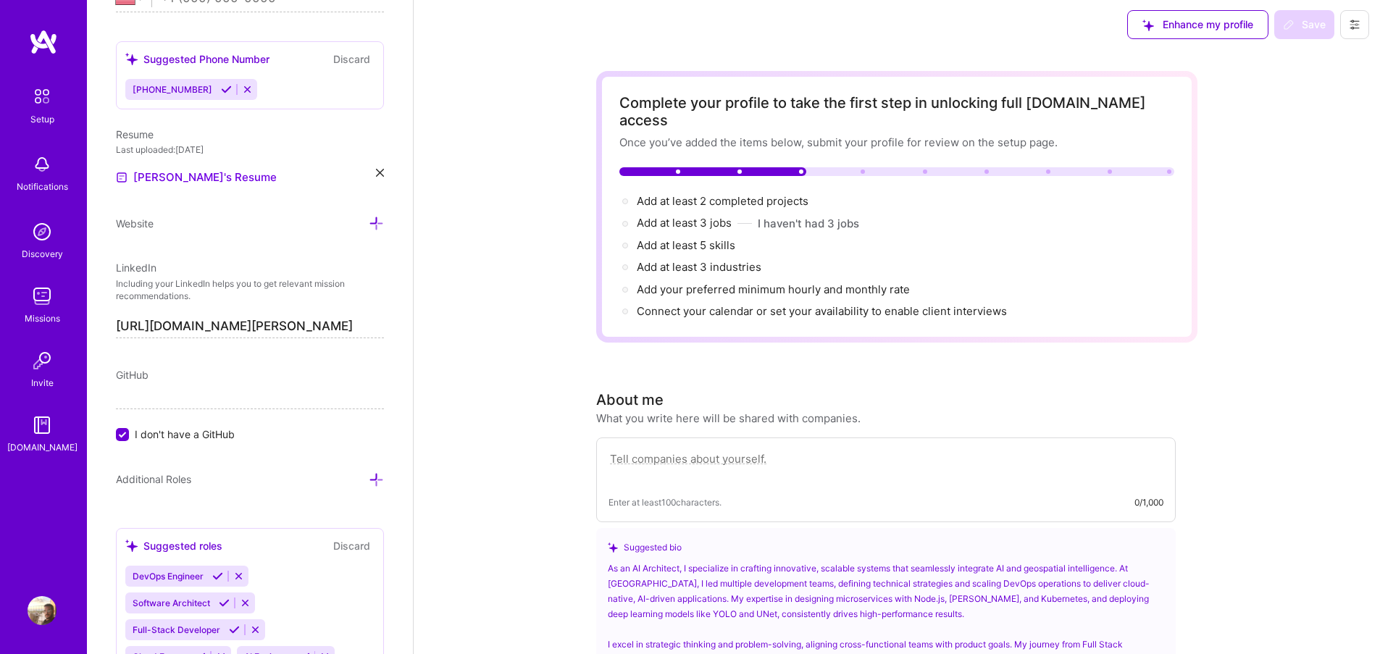
scroll to position [0, 0]
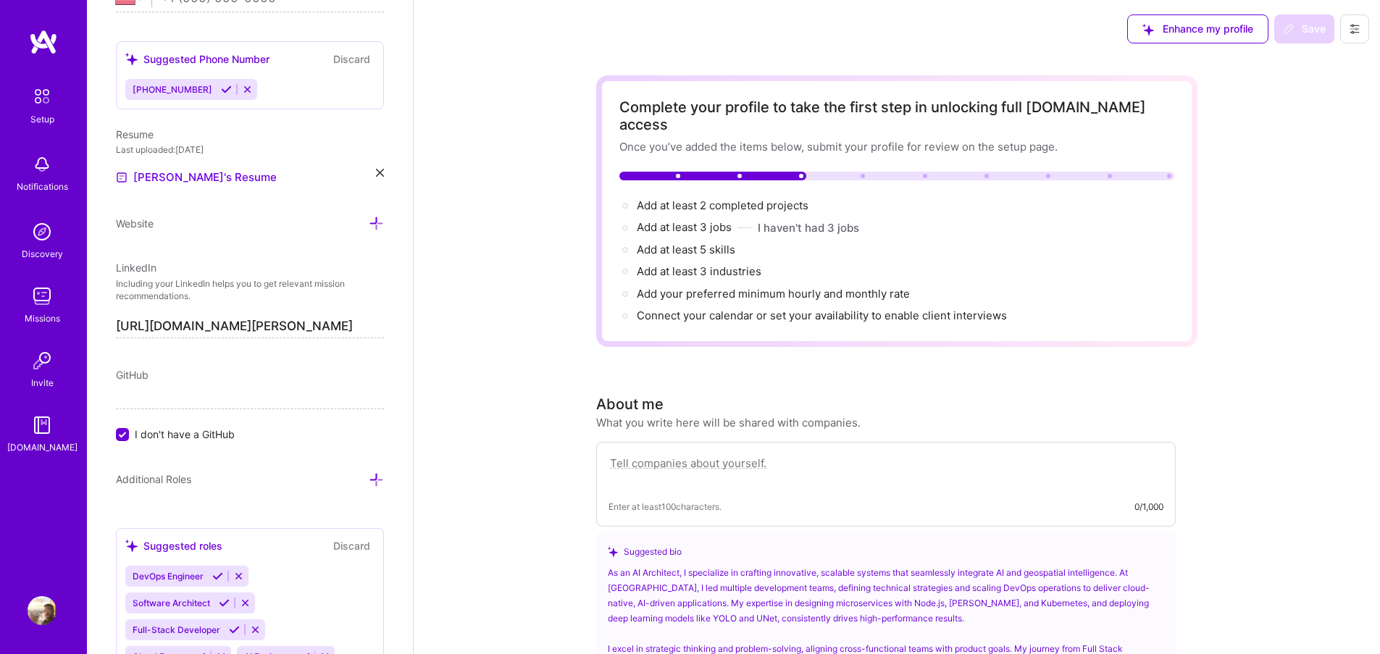
click at [295, 332] on input "[URL][DOMAIN_NAME][PERSON_NAME]" at bounding box center [250, 326] width 268 height 23
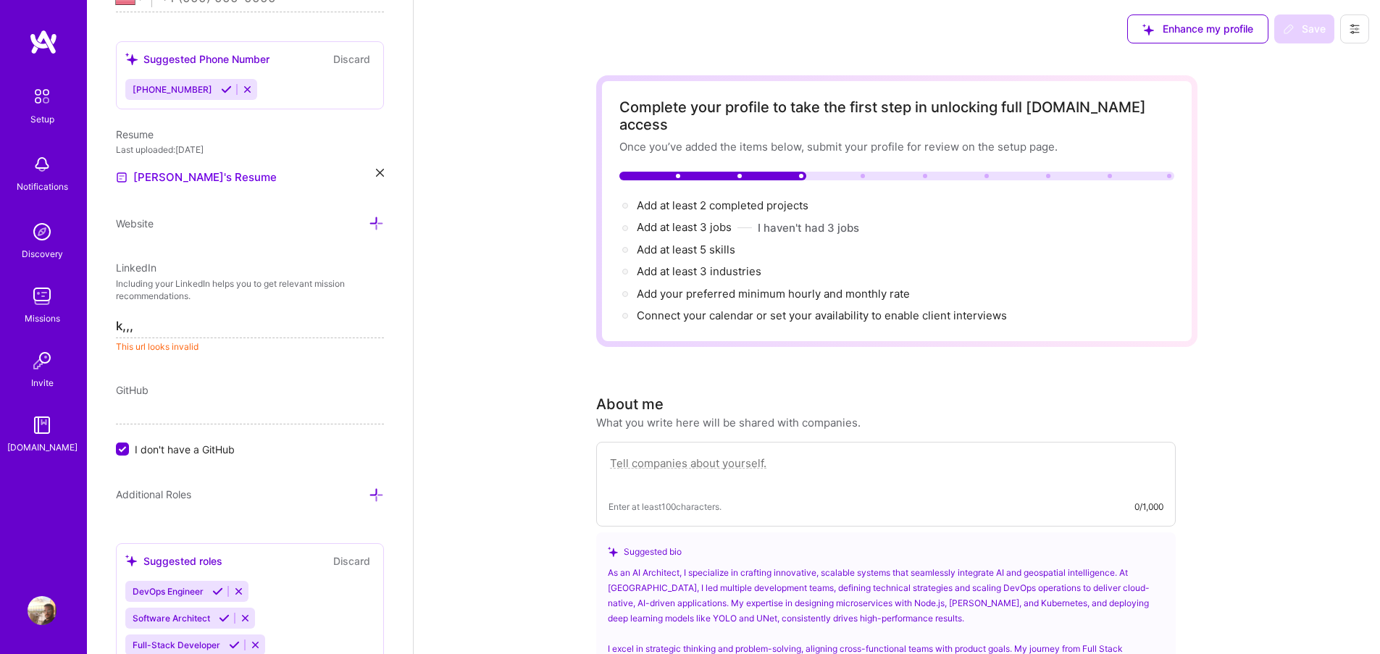
type input "[URL],,,"
click at [43, 31] on img at bounding box center [43, 42] width 29 height 26
click at [1365, 30] on button at bounding box center [1354, 28] width 29 height 29
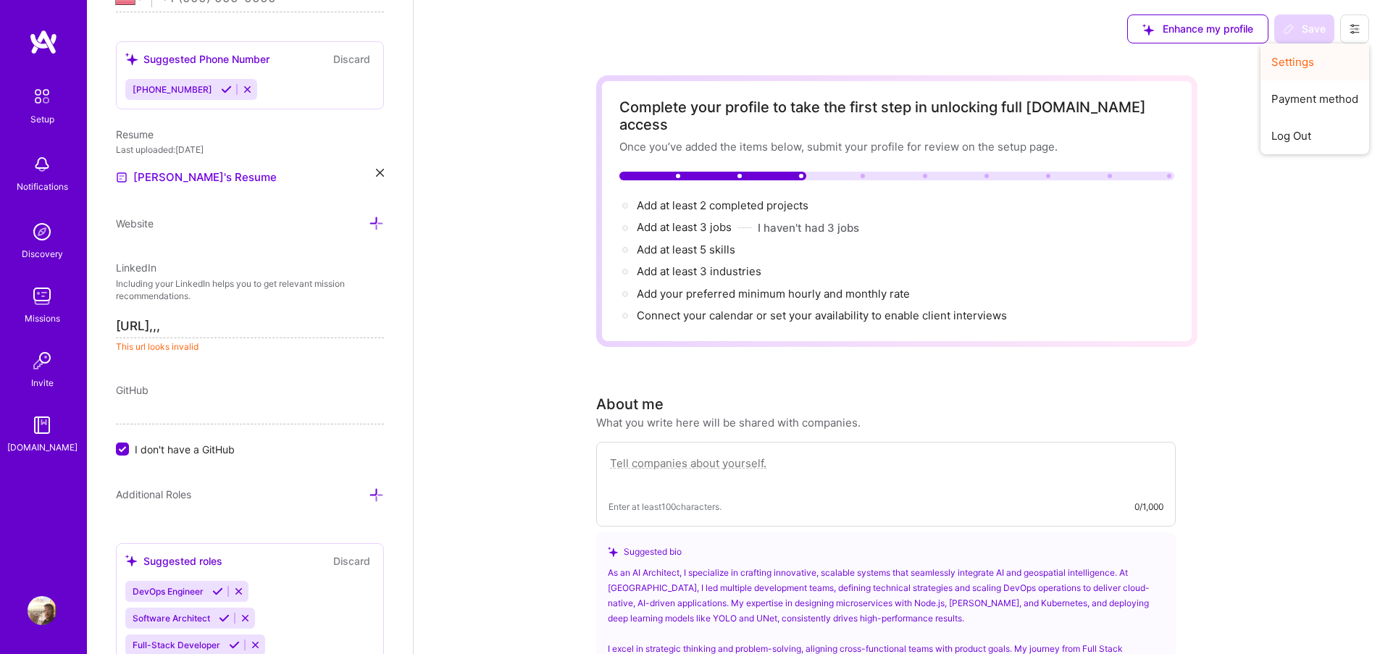
click at [1302, 64] on button "Settings" at bounding box center [1314, 61] width 109 height 37
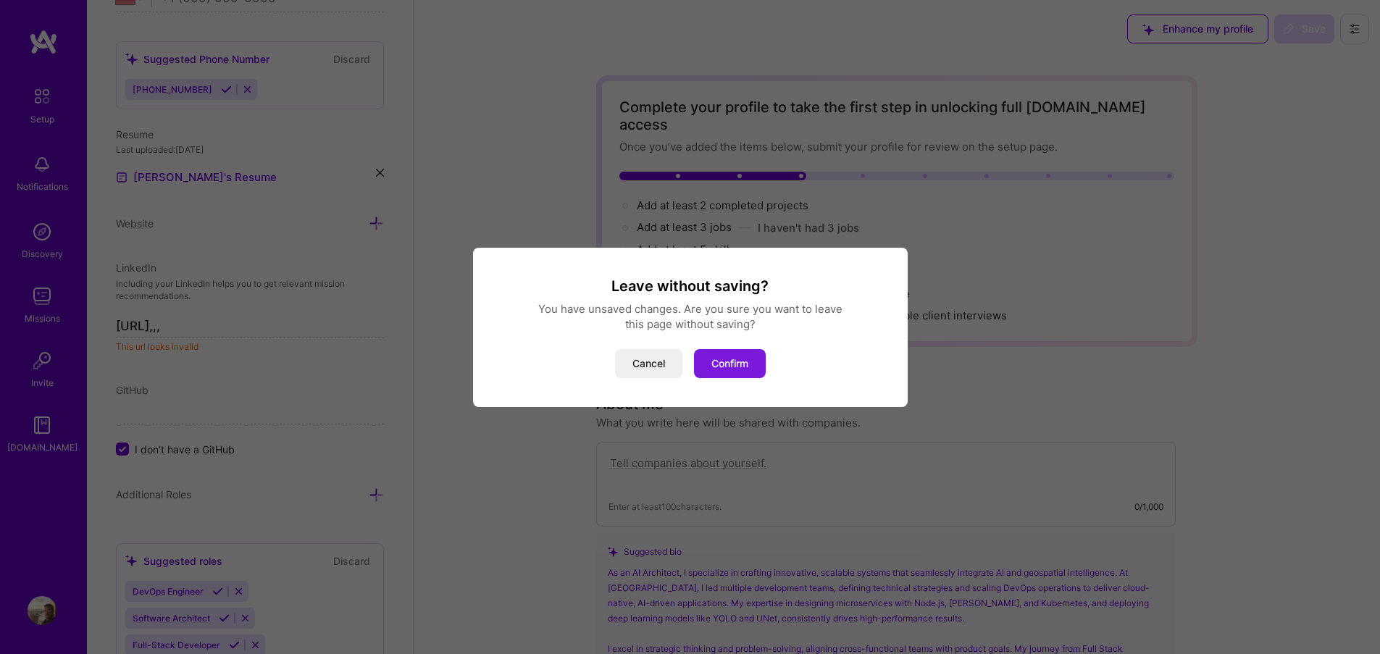
click at [727, 359] on button "Confirm" at bounding box center [730, 363] width 72 height 29
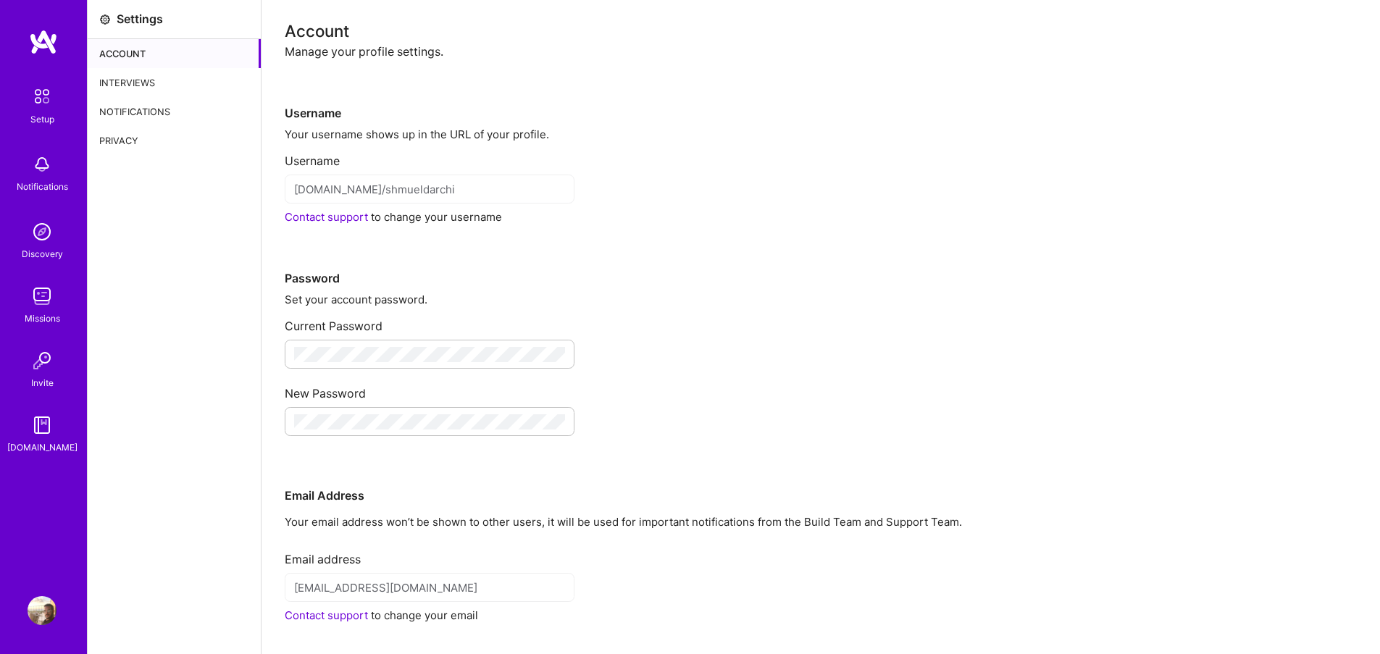
click at [133, 96] on div "Interviews" at bounding box center [174, 82] width 173 height 29
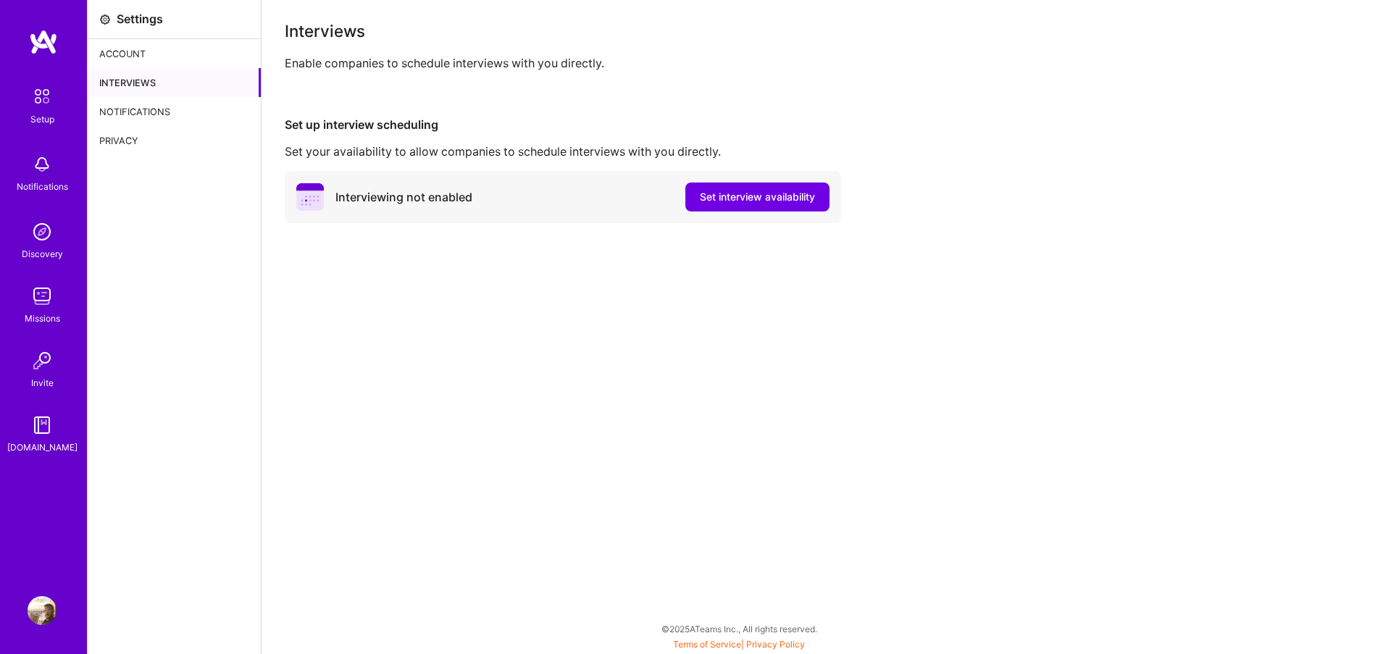
click at [138, 106] on div "Notifications" at bounding box center [174, 111] width 173 height 29
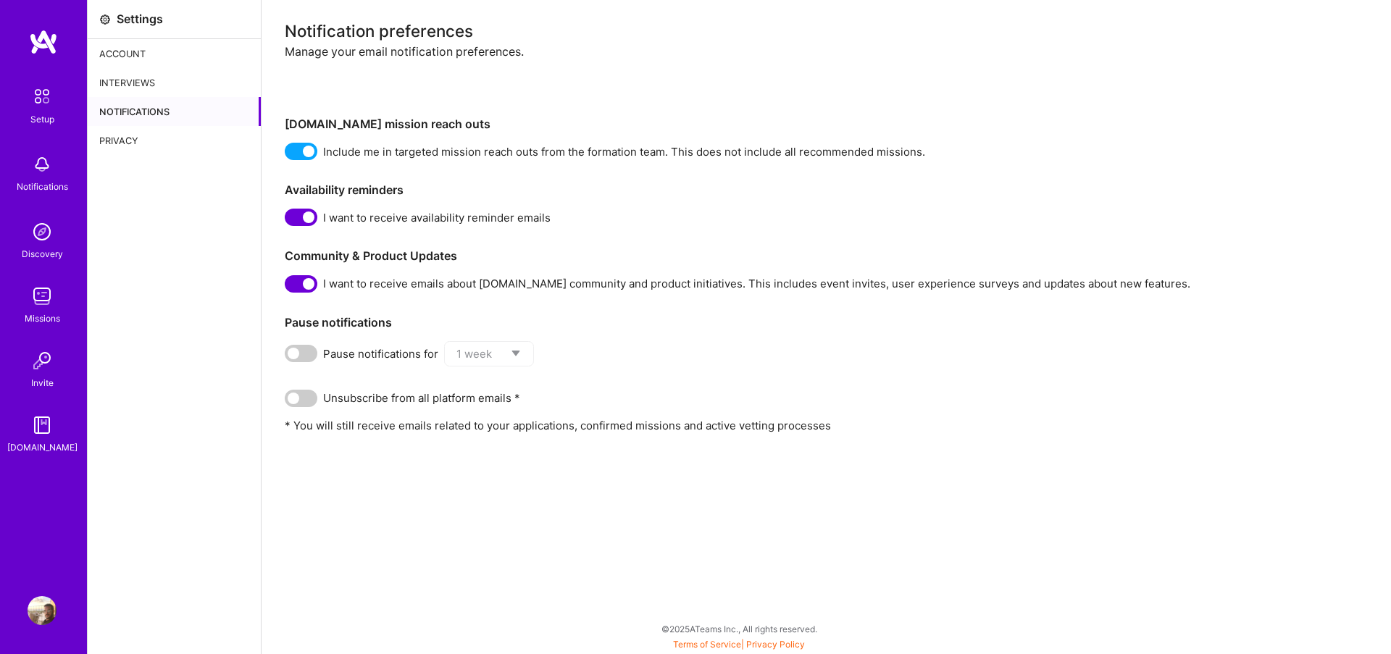
click at [341, 154] on span "Include me in targeted mission reach outs from the formation team. This does no…" at bounding box center [624, 151] width 602 height 15
click at [327, 151] on span "Include me in targeted mission reach outs from the formation team. This does no…" at bounding box center [624, 151] width 602 height 15
click at [310, 152] on span at bounding box center [301, 151] width 33 height 17
click at [288, 154] on input "checkbox" at bounding box center [288, 154] width 0 height 0
click at [299, 214] on span at bounding box center [301, 217] width 33 height 17
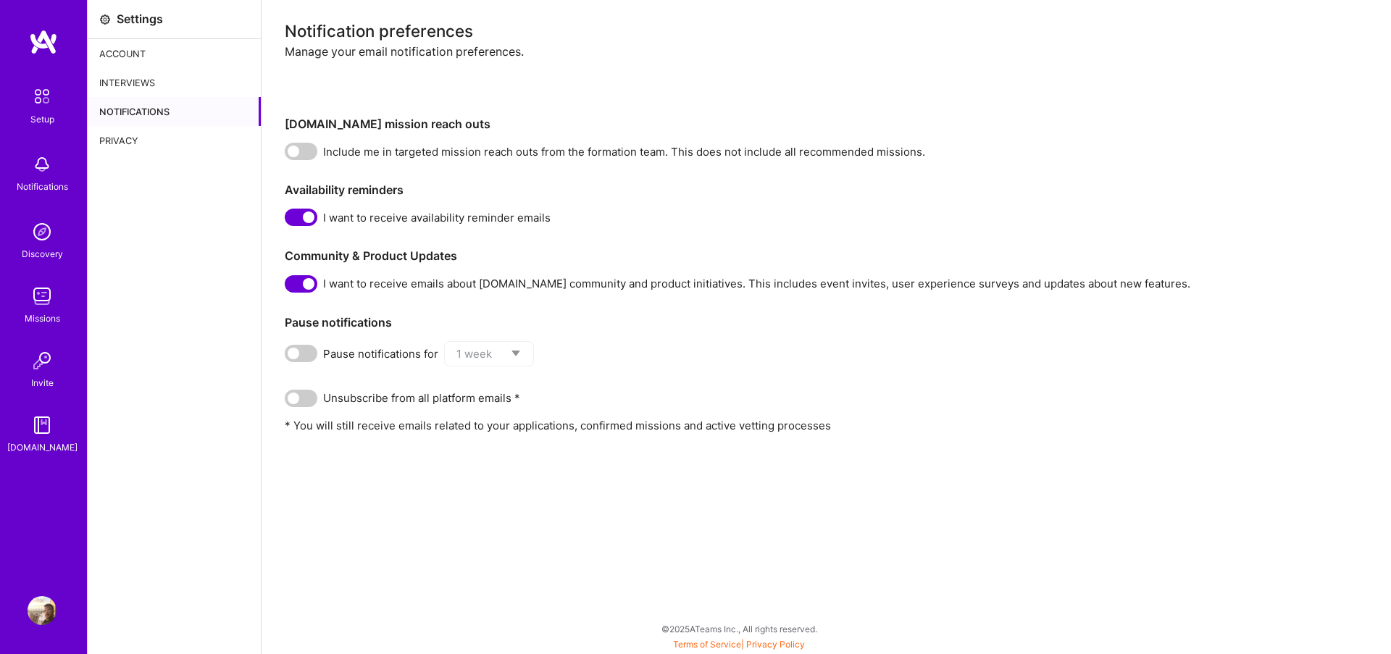
click at [288, 220] on input "checkbox" at bounding box center [288, 220] width 0 height 0
click at [299, 288] on span at bounding box center [301, 283] width 33 height 17
click at [288, 287] on input "checkbox" at bounding box center [288, 287] width 0 height 0
click at [112, 141] on div "Privacy" at bounding box center [174, 140] width 173 height 29
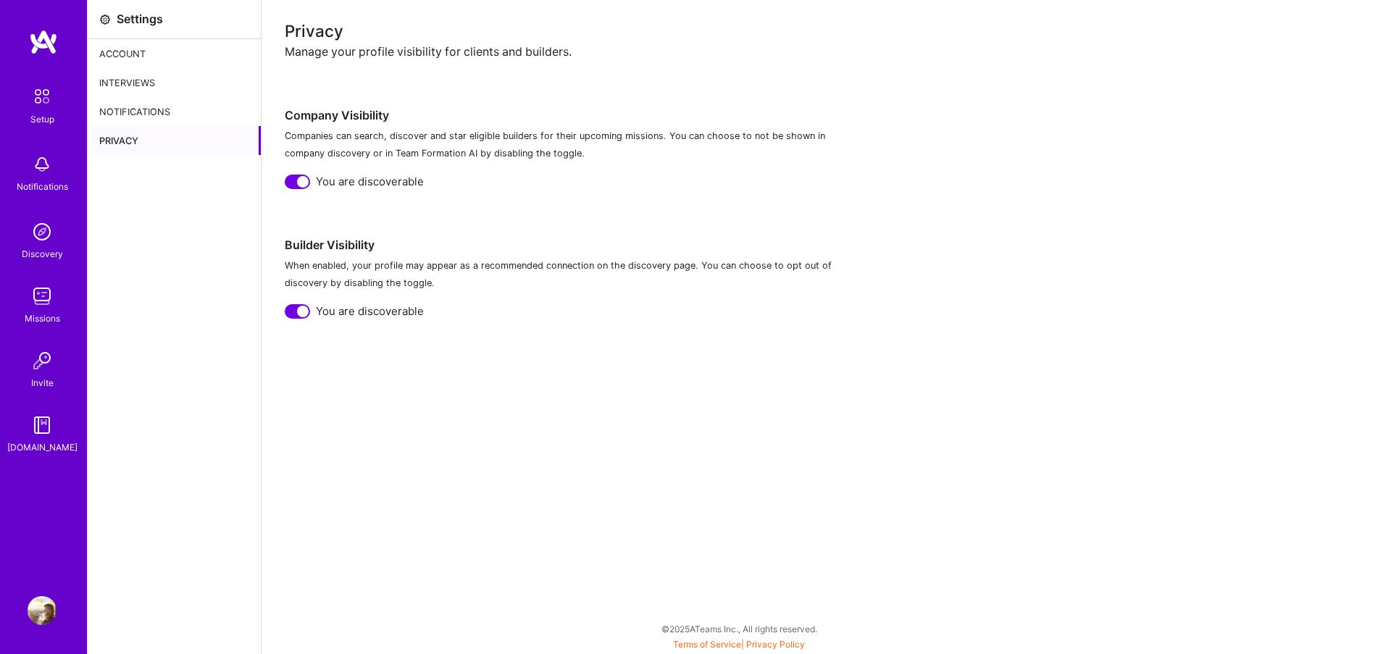
click at [293, 178] on div at bounding box center [297, 182] width 25 height 14
click at [301, 317] on div at bounding box center [303, 312] width 12 height 12
click at [398, 400] on div "Privacy Manage your profile visibility for clients and builders. Company Visibi…" at bounding box center [825, 327] width 1129 height 654
click at [156, 109] on div "Notifications" at bounding box center [174, 111] width 173 height 29
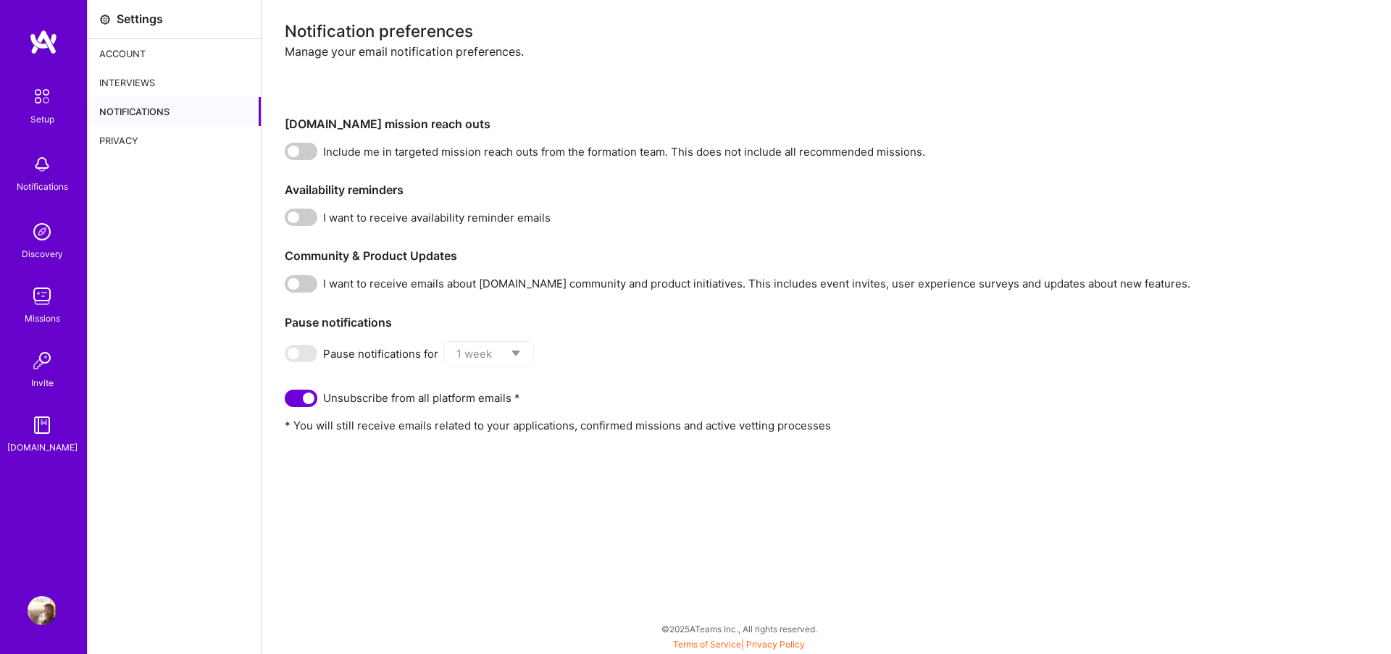
click at [155, 85] on div "Interviews" at bounding box center [174, 82] width 173 height 29
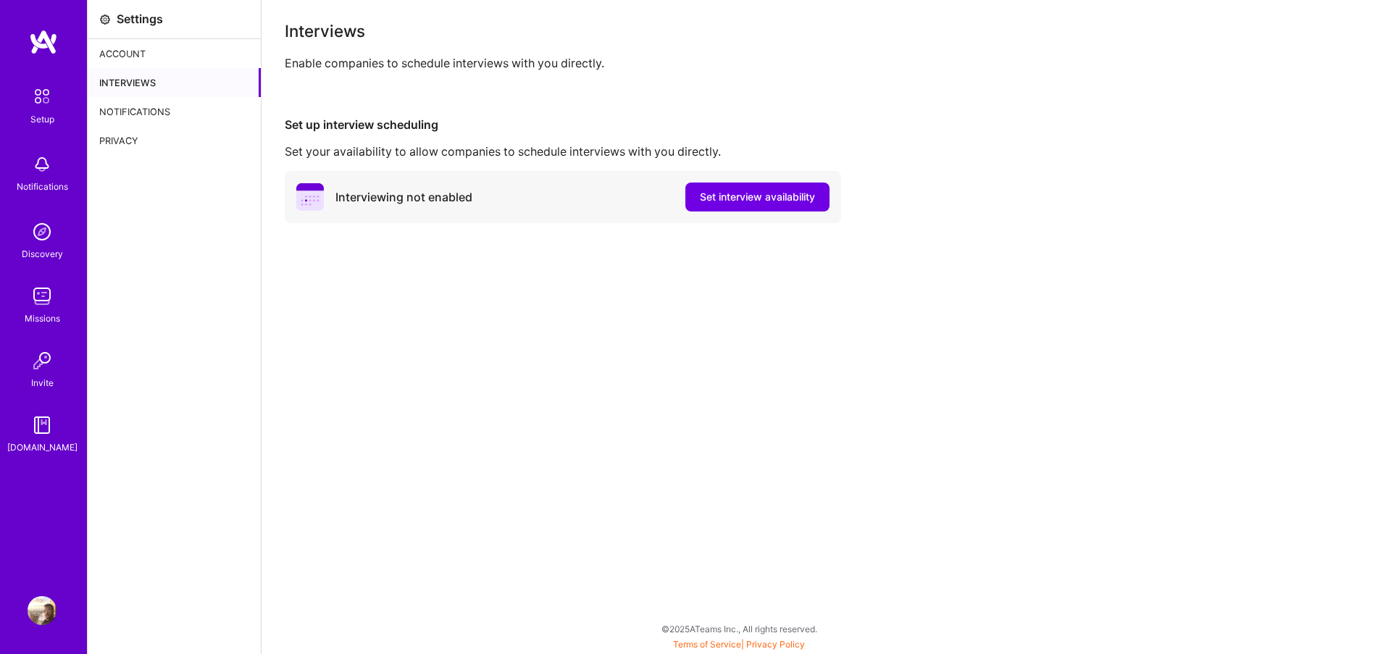
click at [182, 51] on div "Account" at bounding box center [174, 53] width 173 height 29
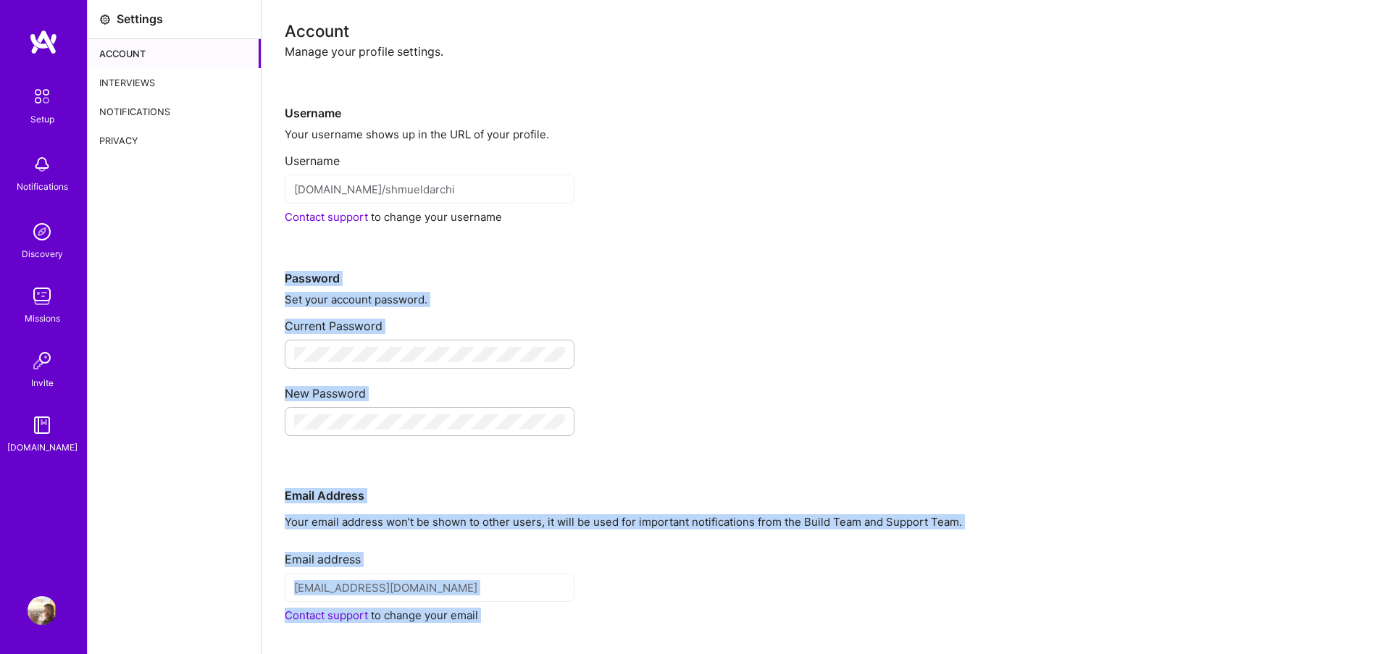
drag, startPoint x: 636, startPoint y: 550, endPoint x: 352, endPoint y: 267, distance: 401.0
click at [352, 267] on div "Username Your username shows up in the URL of your profile. Username [DOMAIN_NA…" at bounding box center [821, 390] width 1072 height 662
click at [352, 267] on div "Password" at bounding box center [821, 256] width 1072 height 62
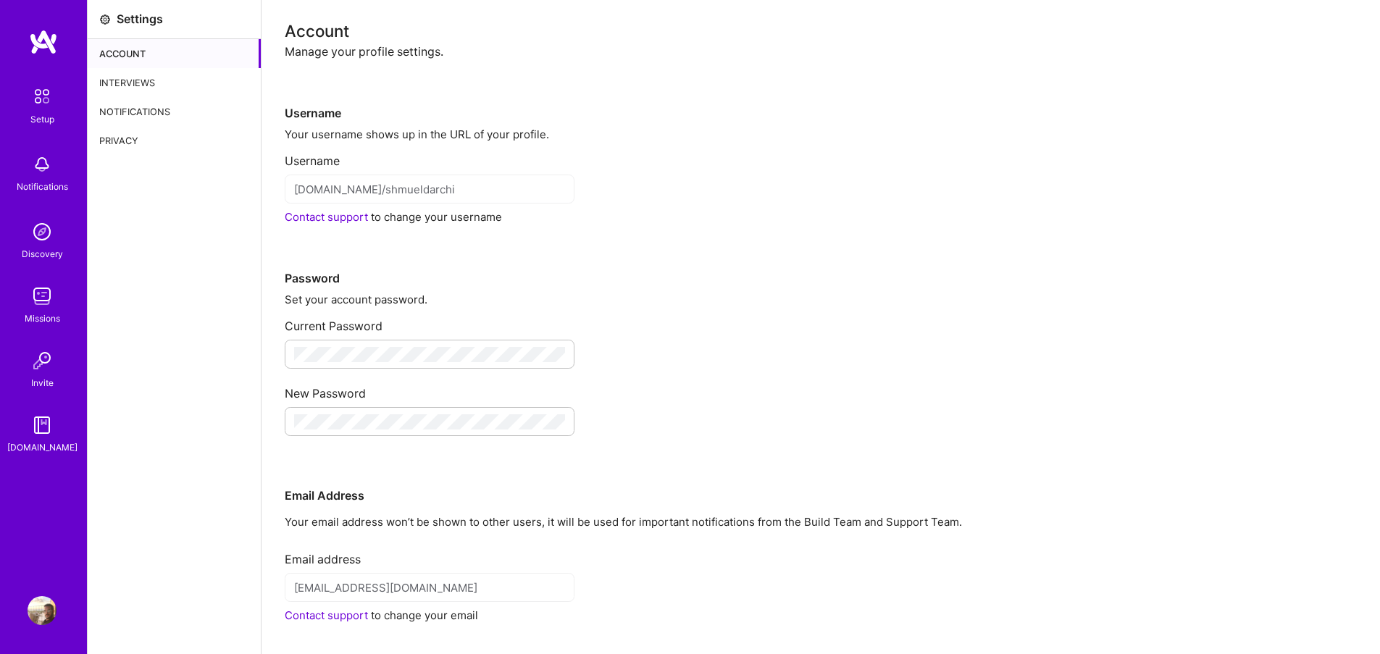
click at [311, 215] on link "Contact support" at bounding box center [326, 217] width 83 height 14
click at [57, 445] on div "[DOMAIN_NAME]" at bounding box center [42, 447] width 70 height 15
